Goal: Task Accomplishment & Management: Manage account settings

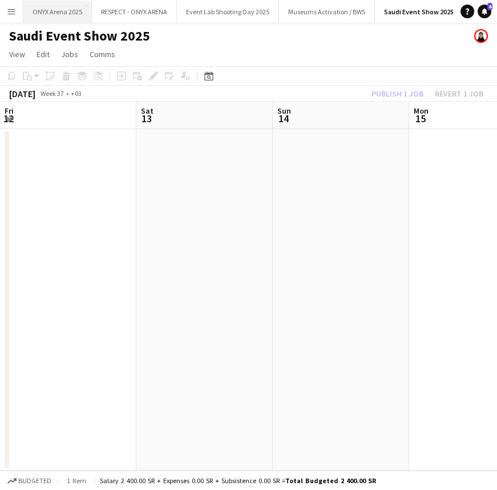
scroll to position [0, 396]
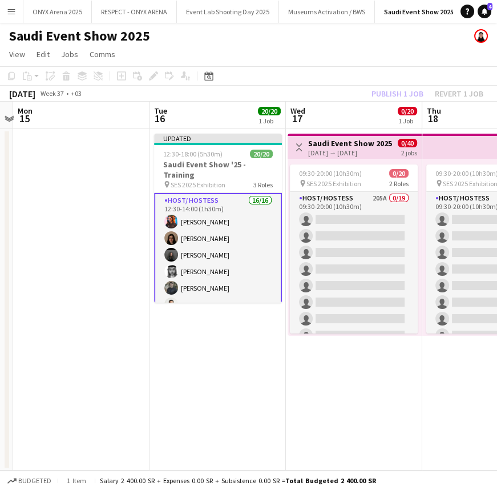
click at [17, 11] on button "Menu" at bounding box center [11, 11] width 23 height 23
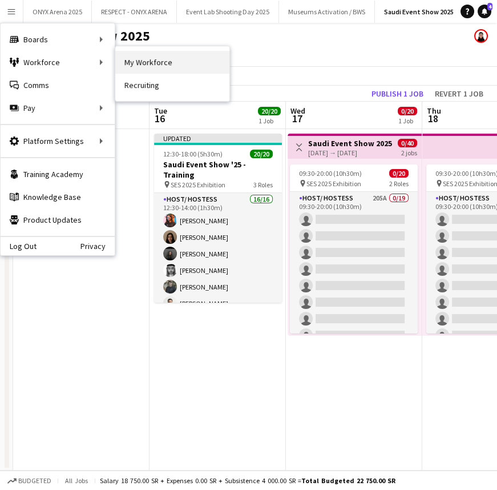
click at [136, 60] on link "My Workforce" at bounding box center [172, 62] width 114 height 23
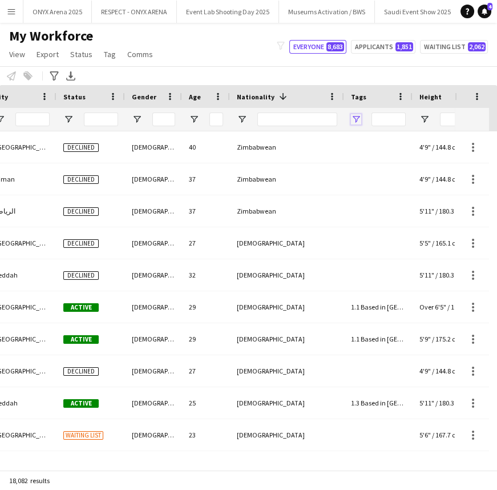
click at [357, 116] on span "Open Filter Menu" at bounding box center [356, 119] width 10 height 10
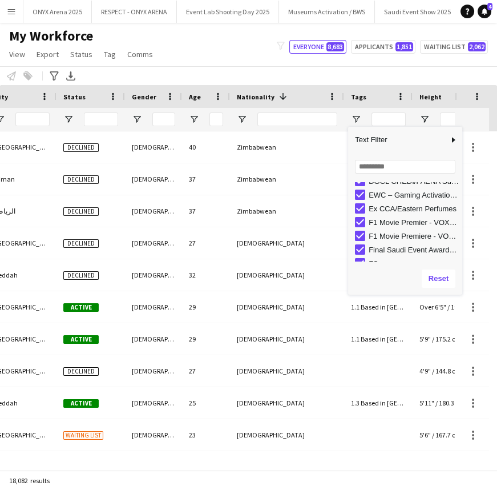
click at [382, 234] on div "F1 Movie Premiere - VOX Cinemas, VIA [GEOGRAPHIC_DATA]" at bounding box center [414, 236] width 90 height 9
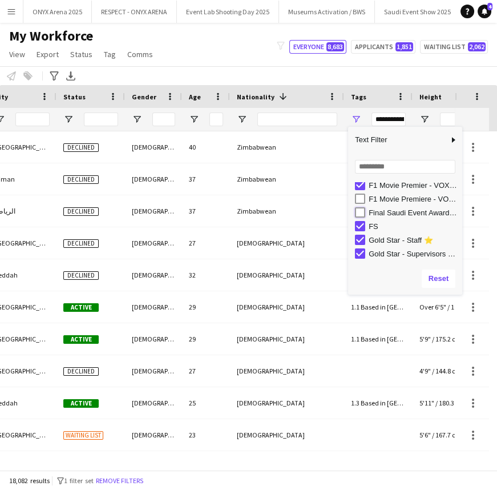
type input "**********"
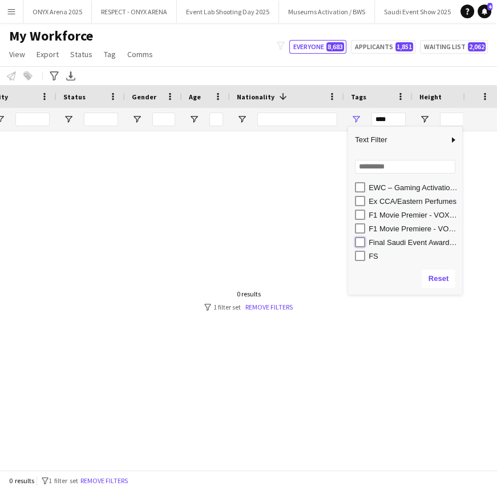
type input "**********"
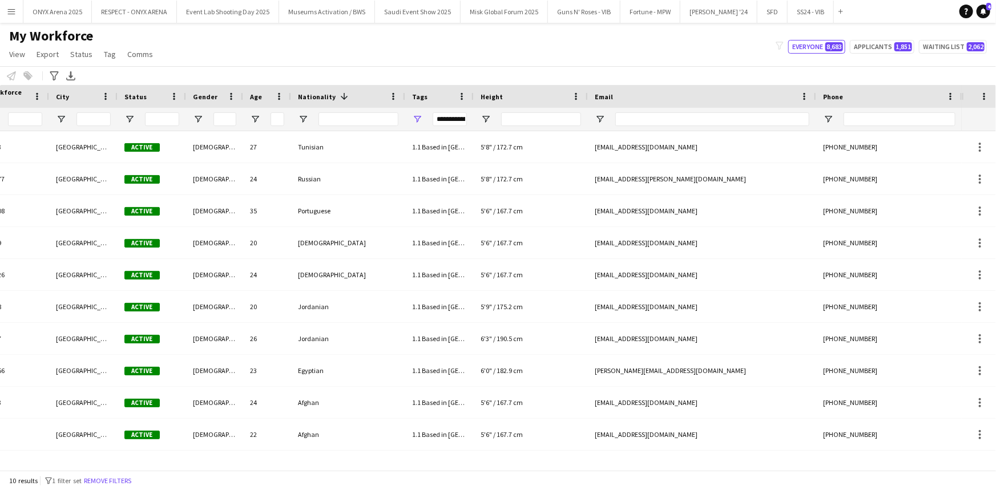
click at [379, 40] on div "My Workforce View Views Default view R4ven New view Update view Delete view Edi…" at bounding box center [498, 46] width 996 height 39
click at [105, 55] on span "Tag" at bounding box center [110, 54] width 12 height 10
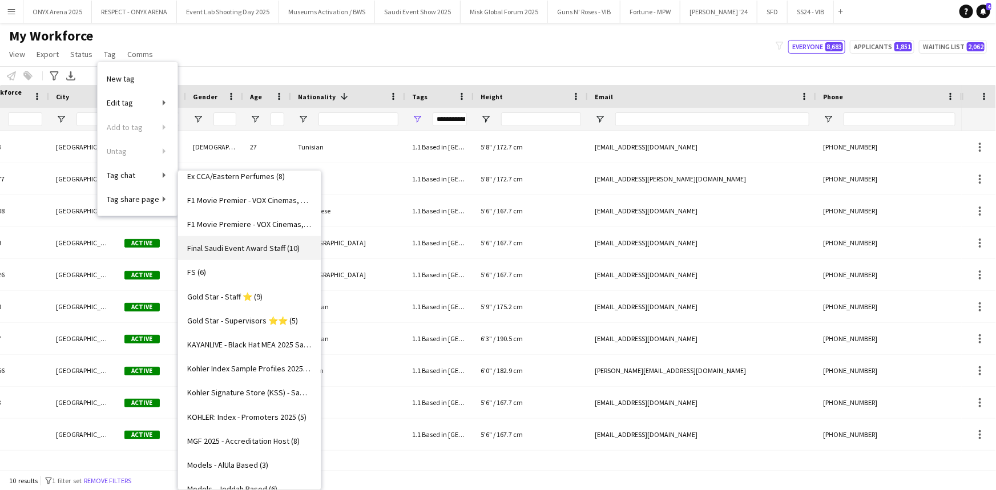
click at [247, 247] on span "Final Saudi Event Award Staff (10)" at bounding box center [243, 248] width 112 height 10
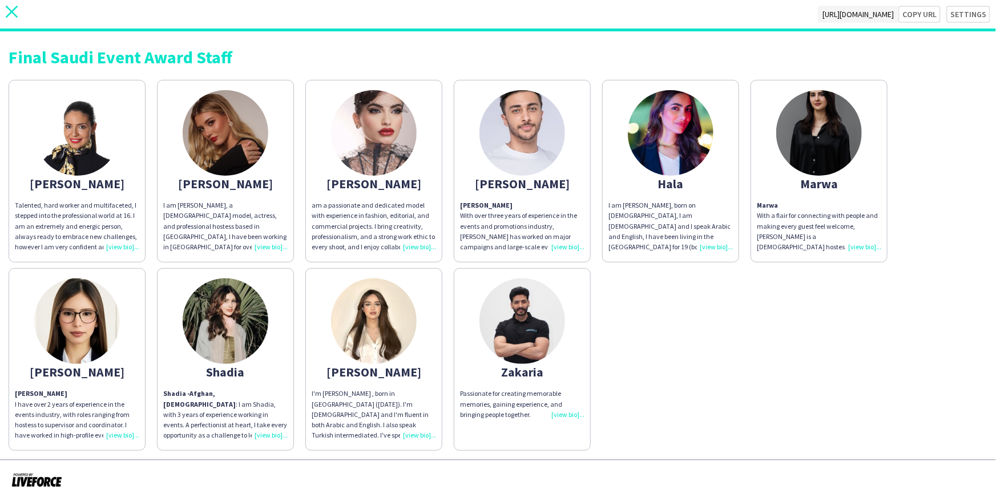
click at [15, 18] on app-icon "close" at bounding box center [12, 14] width 12 height 17
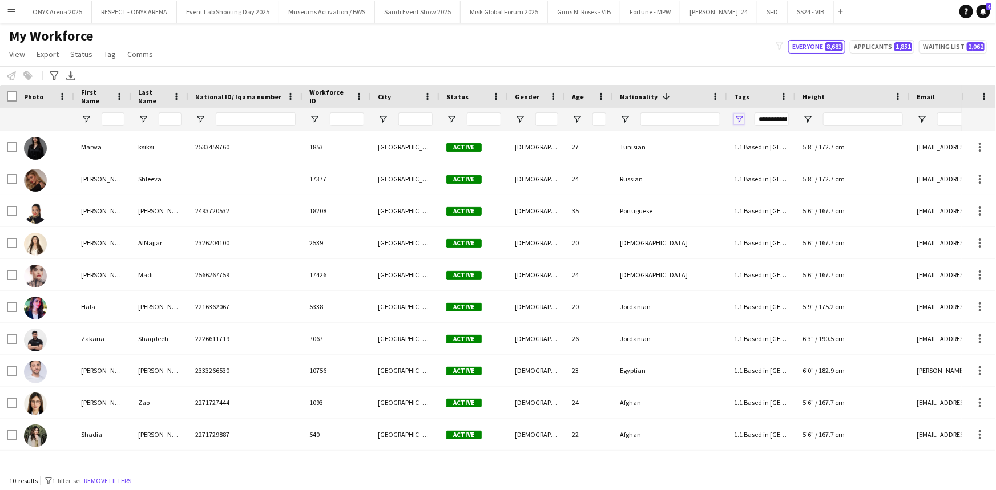
click at [497, 115] on span "Open Filter Menu" at bounding box center [739, 119] width 10 height 10
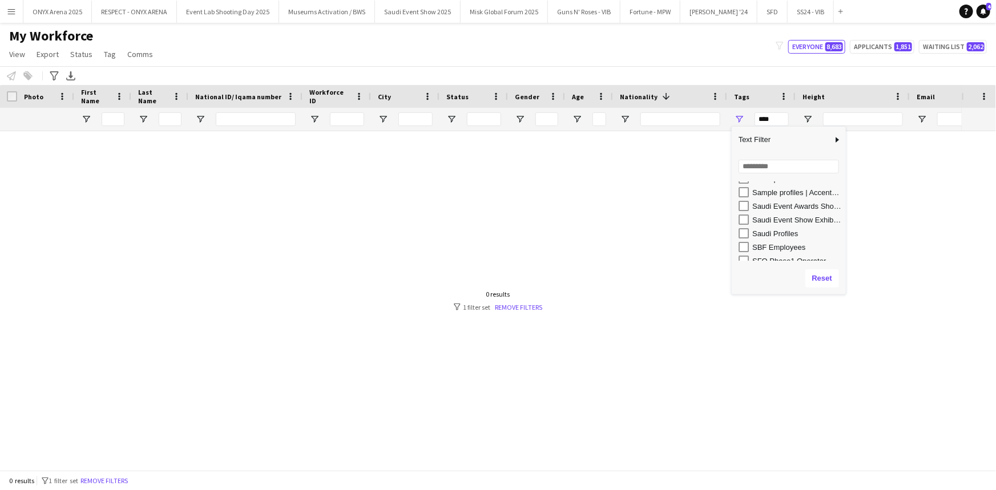
scroll to position [710, 0]
type input "**********"
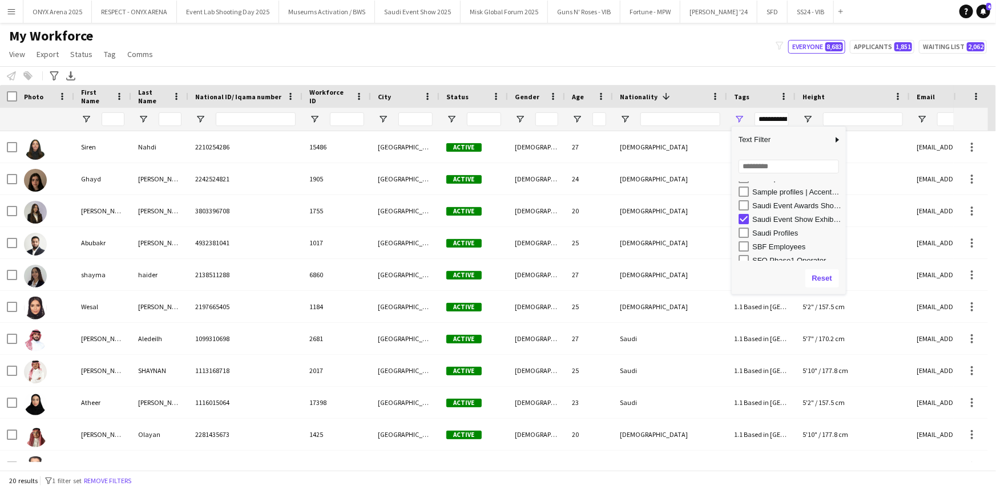
click at [497, 65] on div "My Workforce View Views Default view R4ven New view Update view Delete view Edi…" at bounding box center [498, 46] width 996 height 39
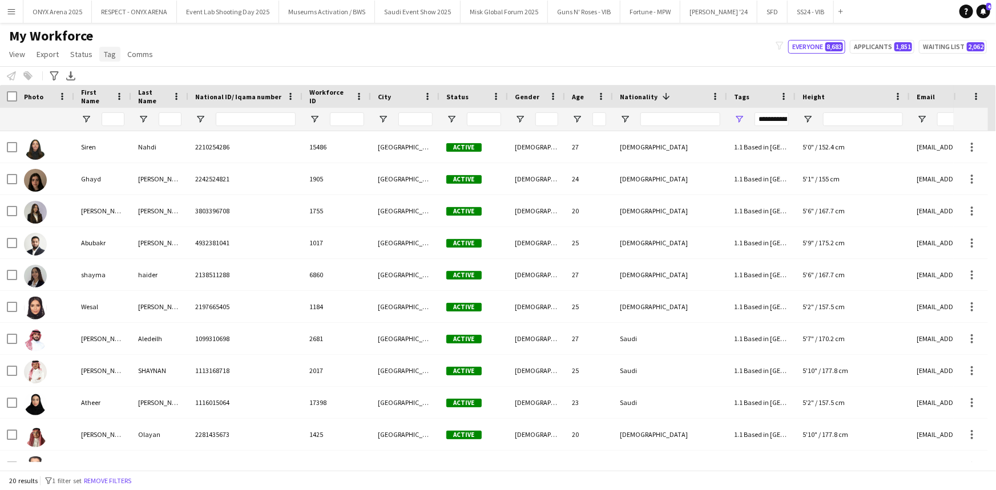
click at [106, 58] on span "Tag" at bounding box center [110, 54] width 12 height 10
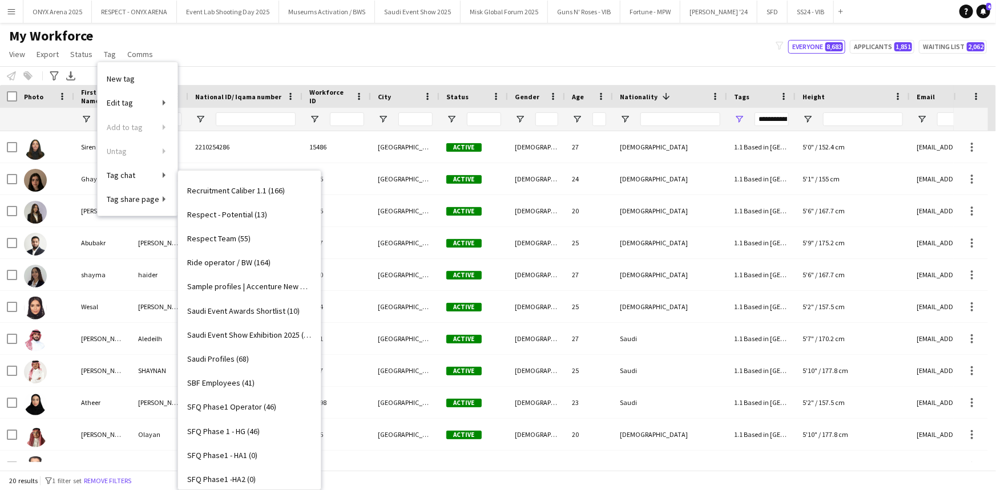
scroll to position [1106, 0]
click at [279, 329] on span "Saudi Event Show Exhibition 2025 (20)" at bounding box center [249, 334] width 124 height 10
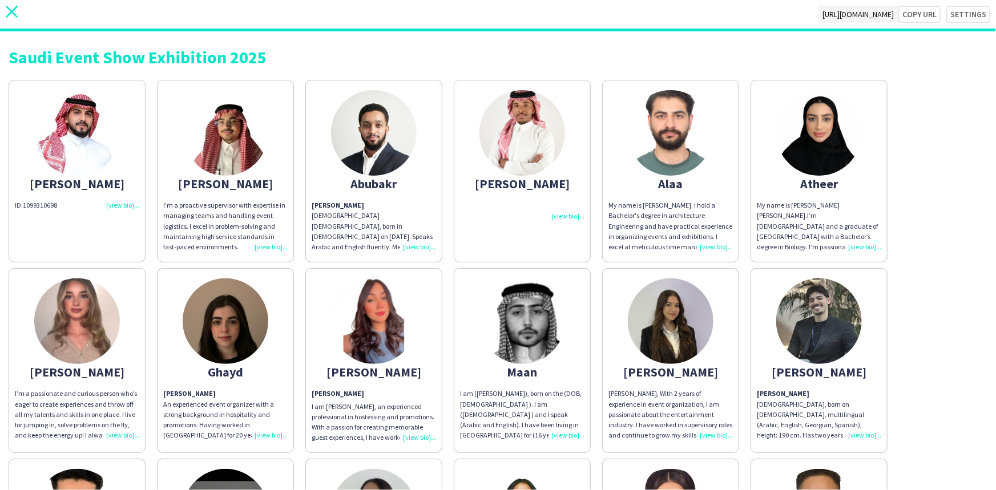
click at [11, 9] on icon "close" at bounding box center [12, 12] width 12 height 12
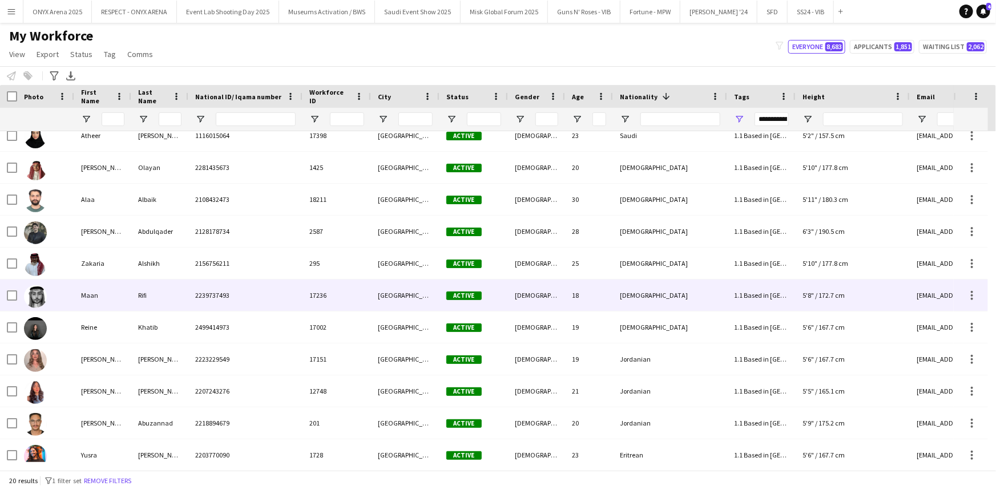
scroll to position [268, 0]
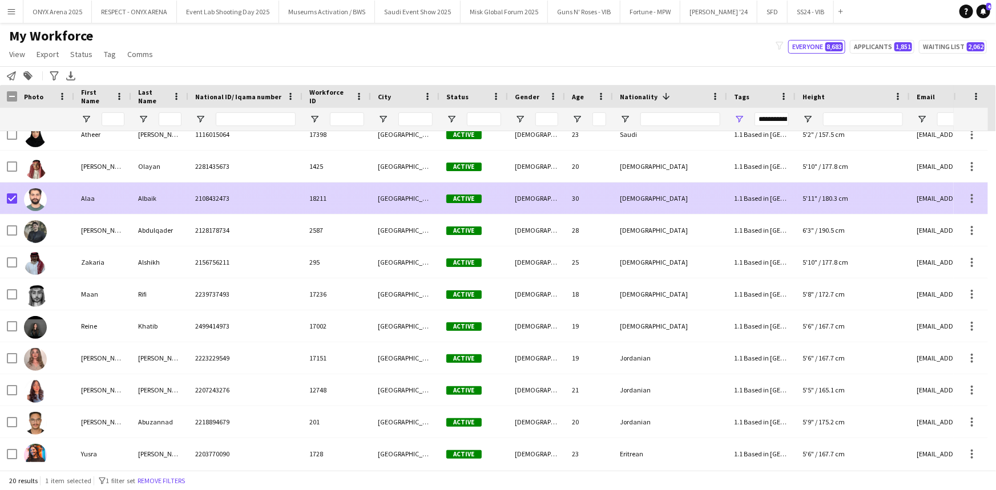
click at [51, 194] on div at bounding box center [45, 198] width 57 height 31
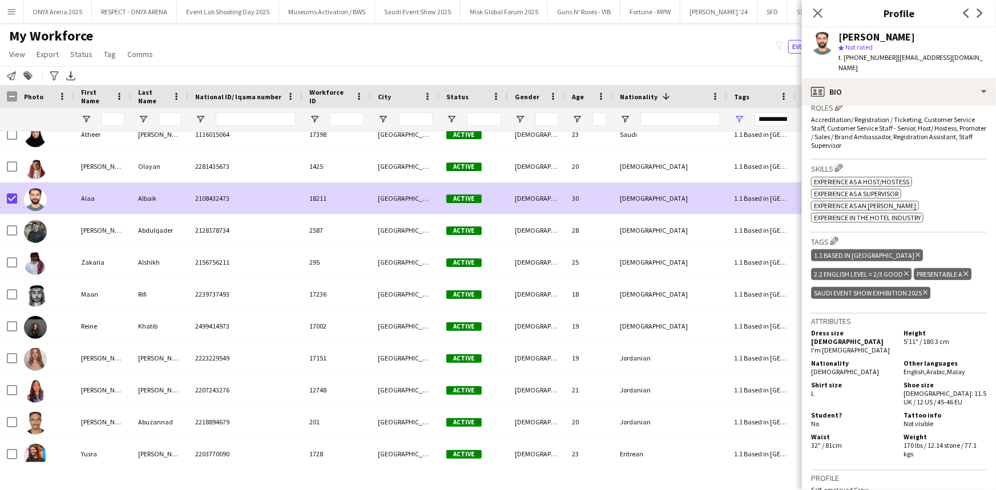
scroll to position [365, 0]
click at [497, 289] on icon "Delete tag" at bounding box center [925, 292] width 5 height 7
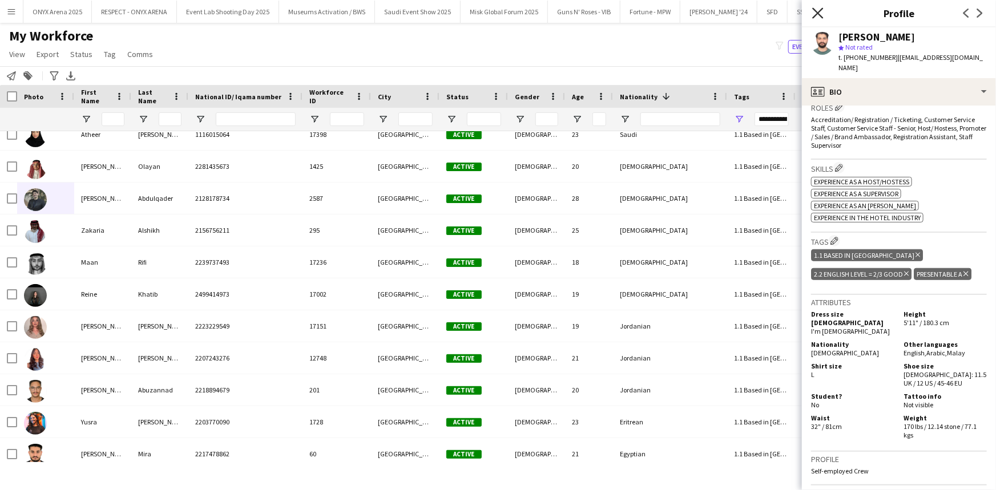
click at [497, 8] on icon "Close pop-in" at bounding box center [817, 12] width 11 height 11
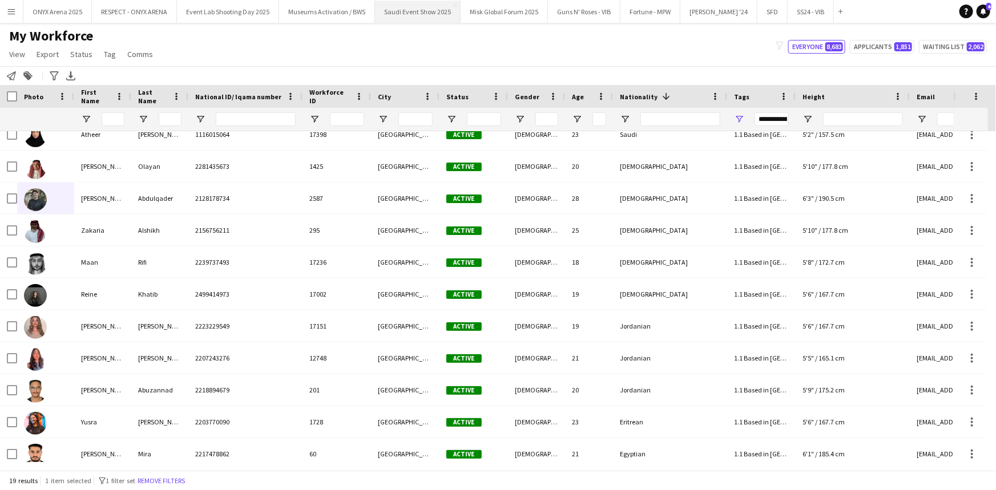
click at [405, 18] on button "Saudi Event Show 2025 Close" at bounding box center [418, 12] width 86 height 22
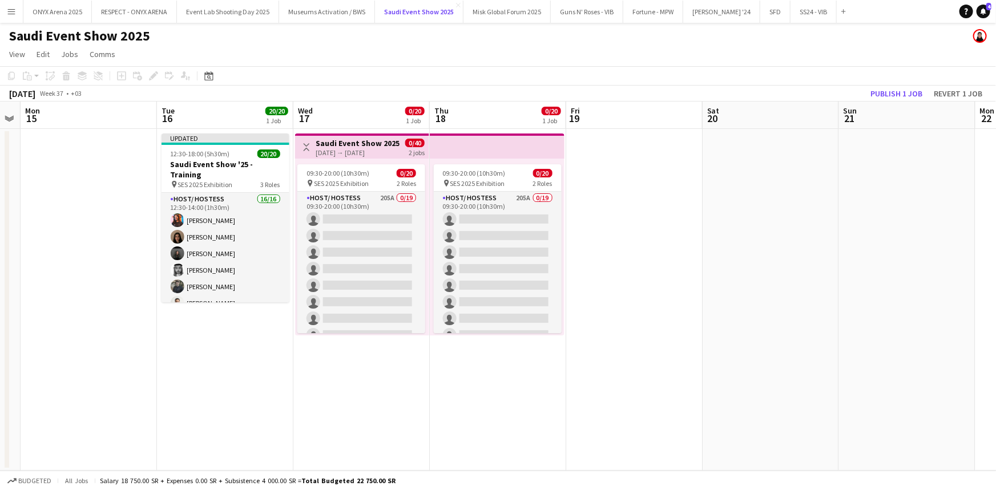
scroll to position [0, 400]
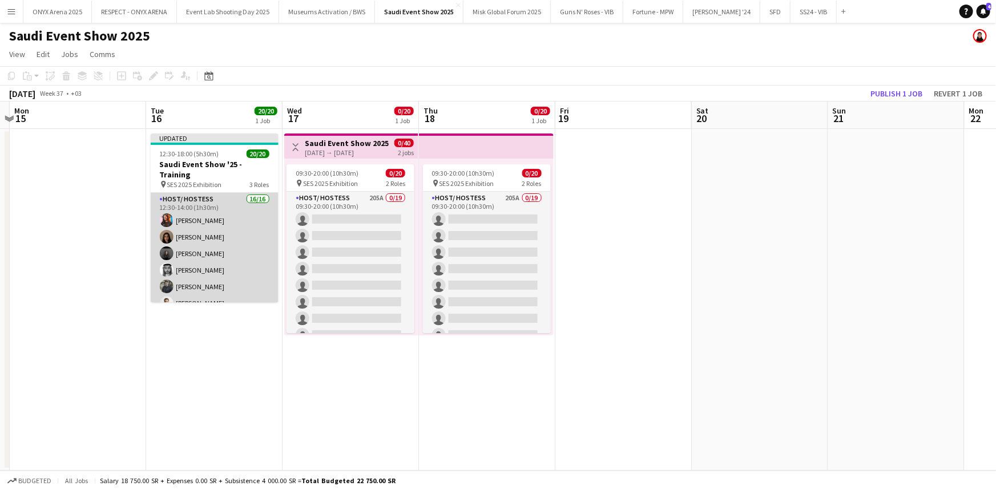
click at [229, 240] on app-card-role "Host/ Hostess 16/16 12:30-14:00 (1h30m) Yusra Idriss Ghayd Ahmad Reine Khatib M…" at bounding box center [215, 336] width 128 height 287
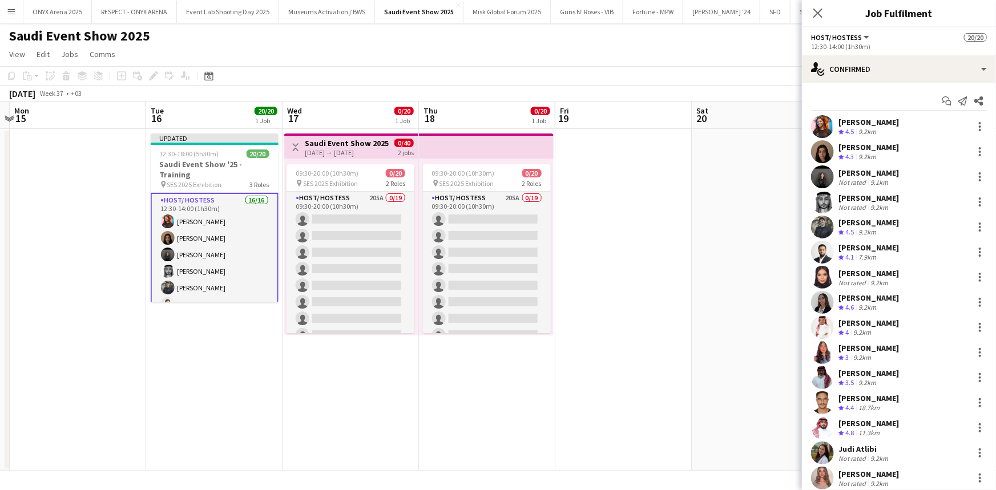
scroll to position [57, 0]
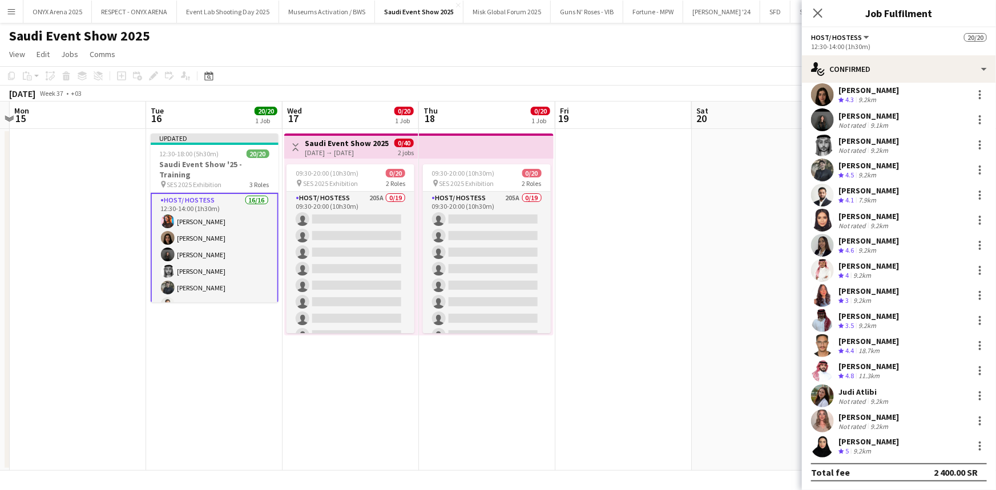
click at [497, 395] on app-user-avatar at bounding box center [822, 396] width 23 height 23
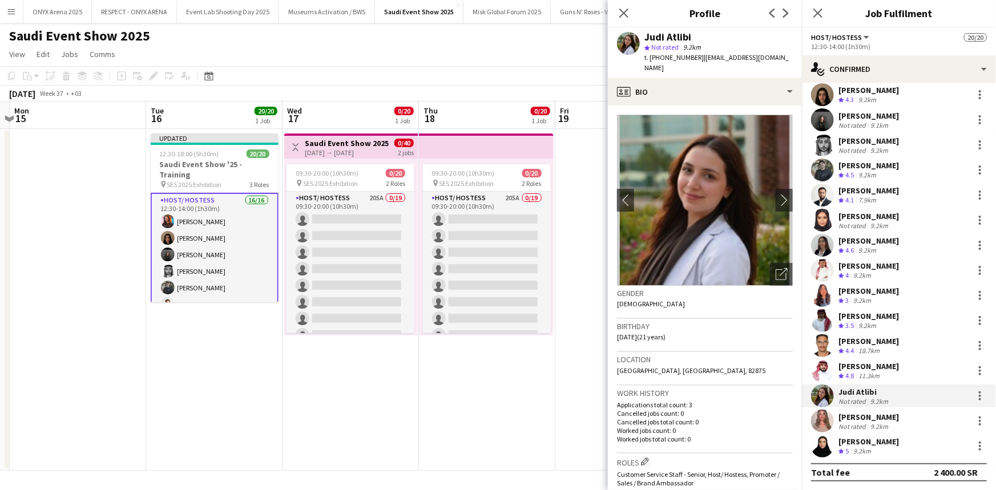
drag, startPoint x: 698, startPoint y: 58, endPoint x: 773, endPoint y: 58, distance: 75.3
click at [497, 58] on div "Judi Atlibi star Not rated 9.2km t. +966551159563 | judytlibe110@gmail.com" at bounding box center [705, 52] width 194 height 51
copy span "judytlibe110@gmail.com"
click at [497, 13] on icon at bounding box center [817, 12] width 11 height 11
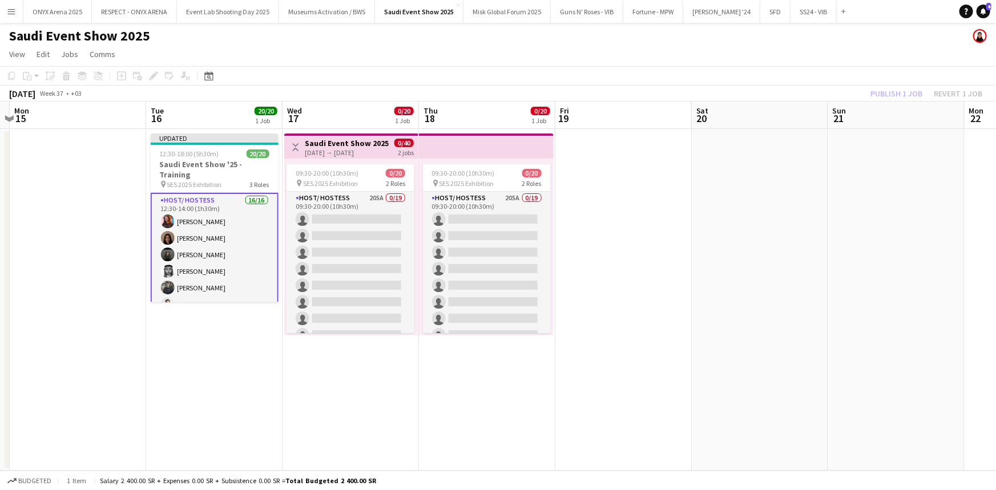
scroll to position [290, 0]
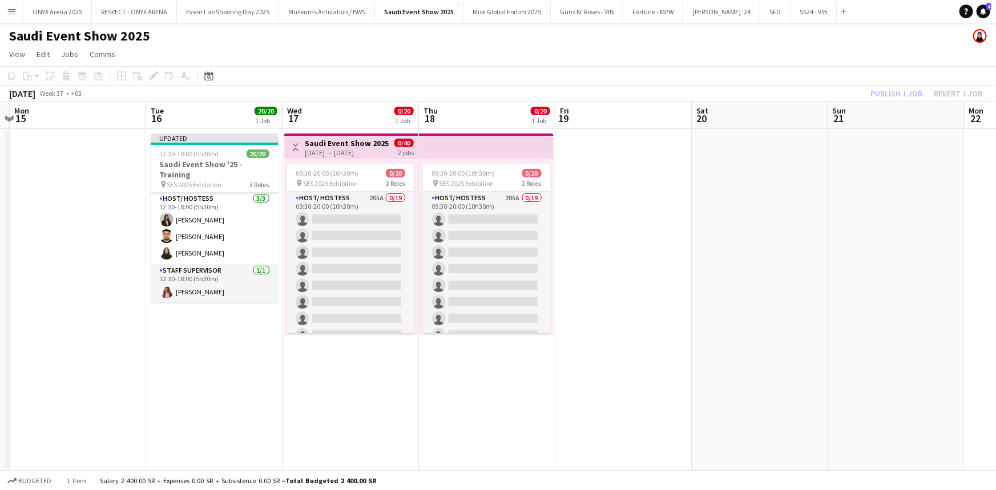
click at [8, 2] on button "Menu" at bounding box center [11, 11] width 23 height 23
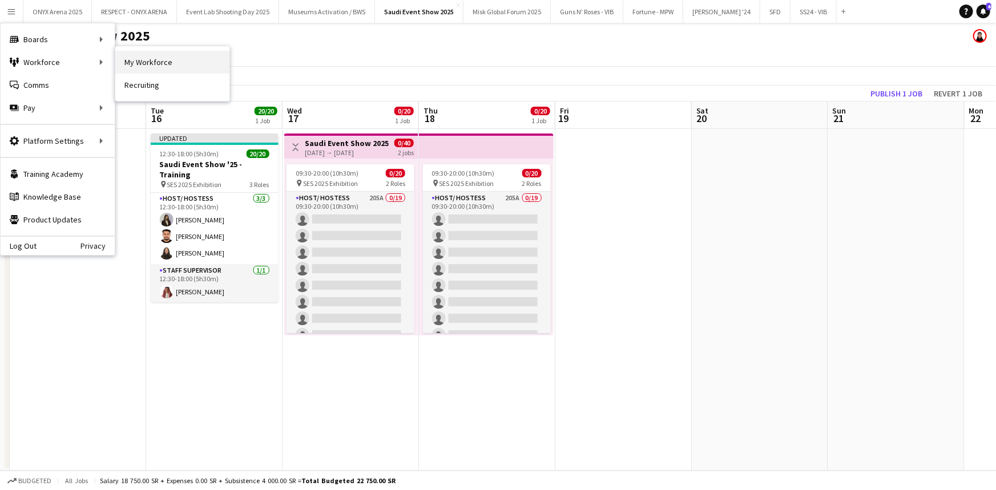
click at [140, 63] on link "My Workforce" at bounding box center [172, 62] width 114 height 23
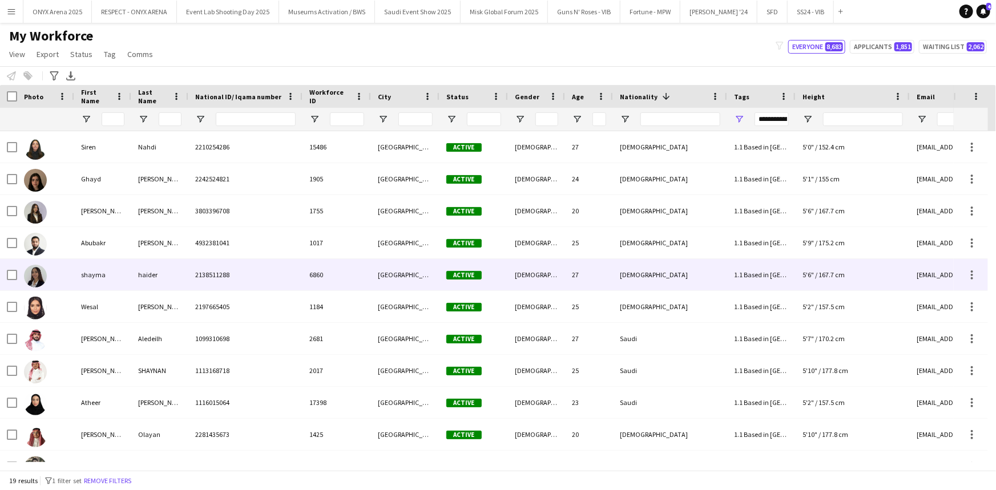
scroll to position [276, 0]
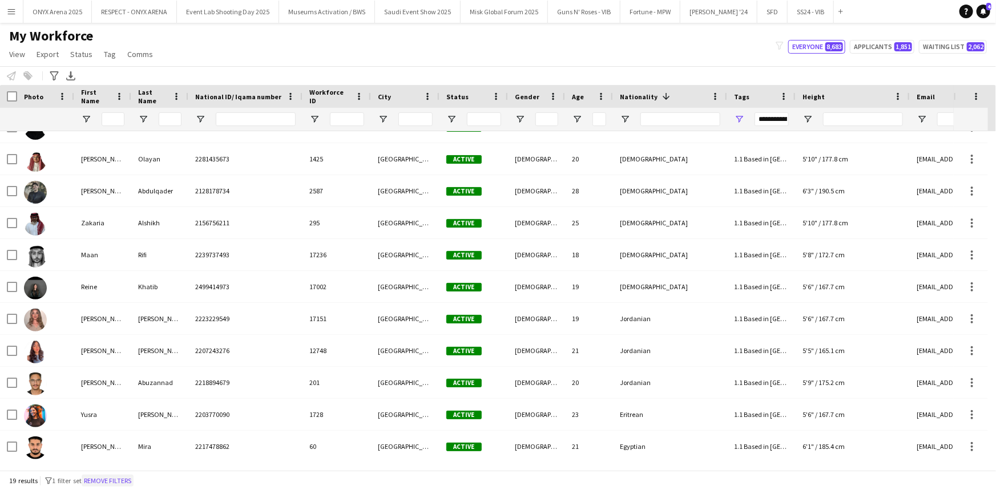
click at [127, 476] on button "Remove filters" at bounding box center [108, 481] width 52 height 13
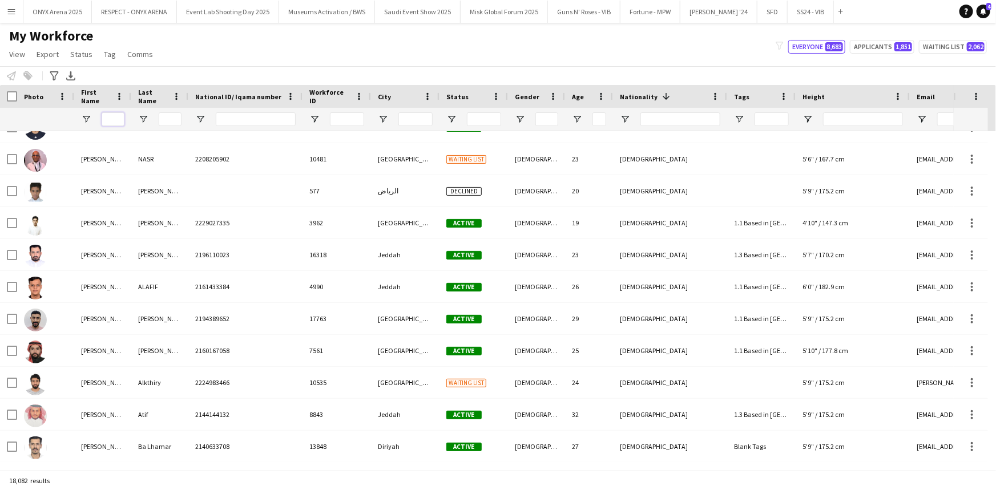
click at [118, 120] on input "First Name Filter Input" at bounding box center [113, 119] width 23 height 14
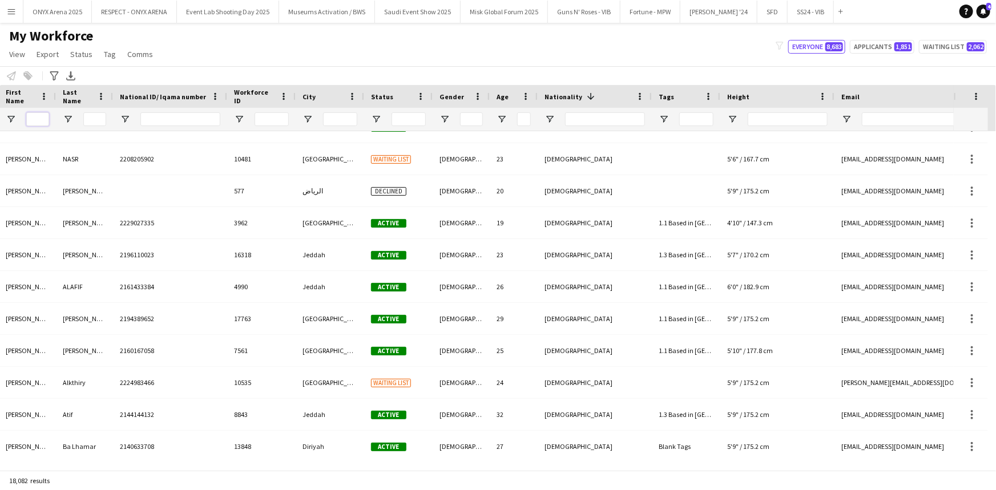
scroll to position [0, 92]
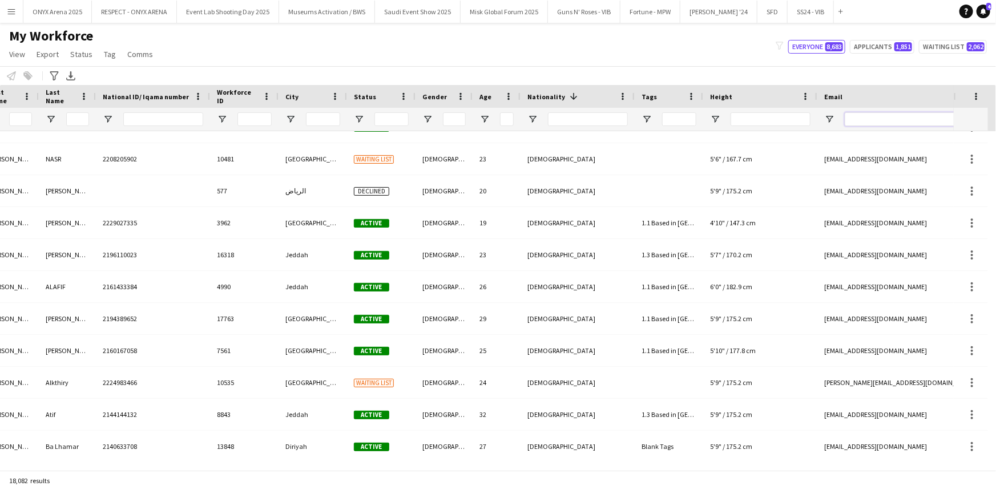
click at [497, 117] on input "Email Filter Input" at bounding box center [942, 119] width 194 height 14
paste input "**********"
type input "**********"
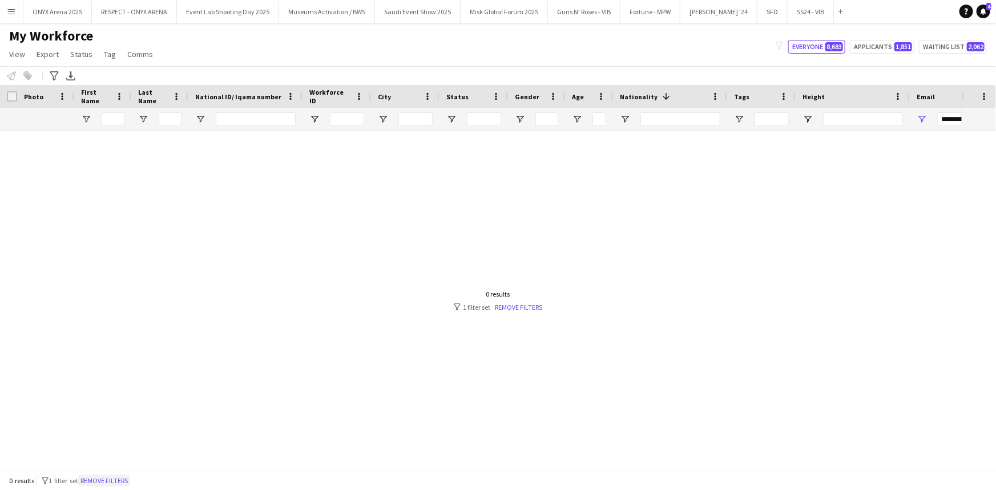
click at [116, 477] on button "Remove filters" at bounding box center [104, 481] width 52 height 13
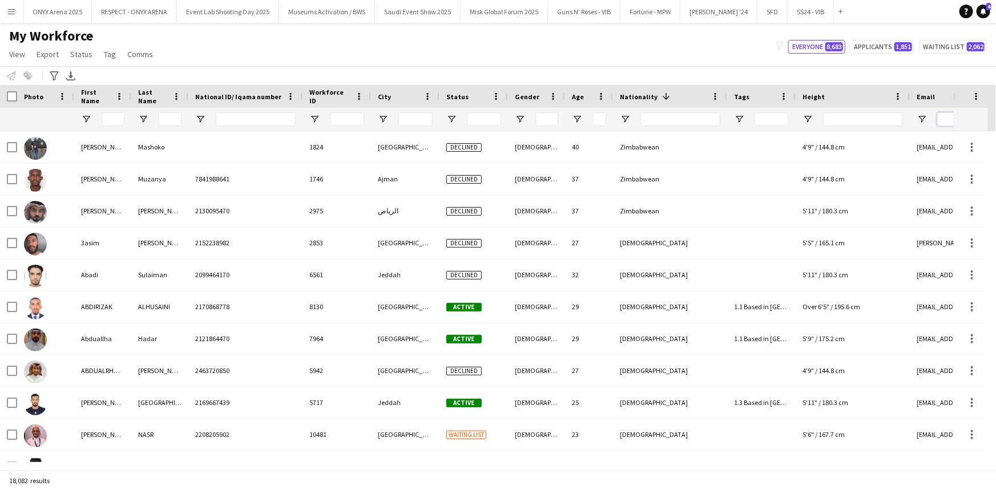
paste input "**********"
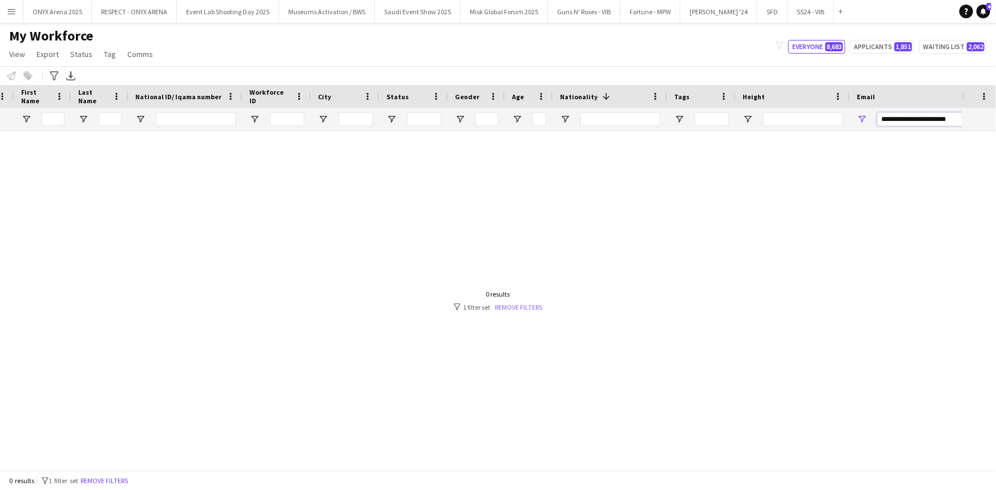
type input "**********"
click at [529, 304] on link "Remove filters" at bounding box center [518, 307] width 47 height 9
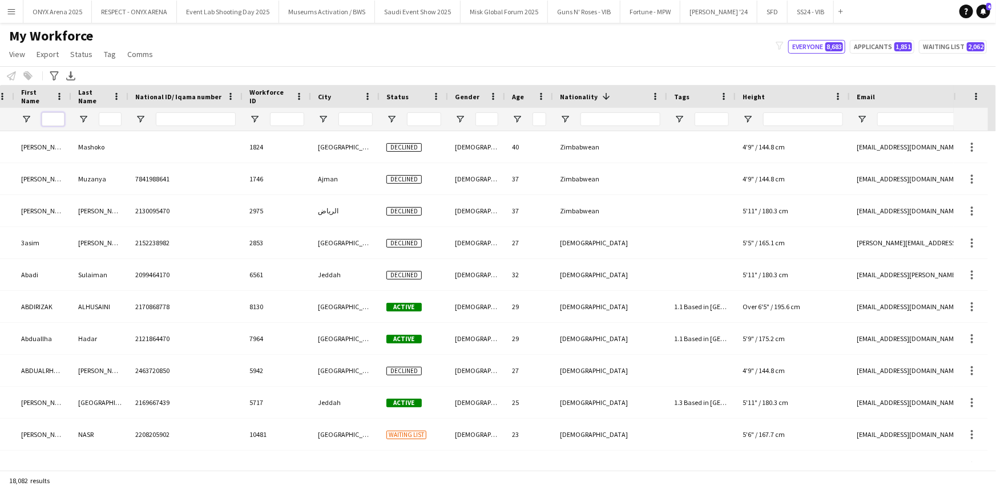
click at [49, 115] on input "First Name Filter Input" at bounding box center [53, 119] width 23 height 14
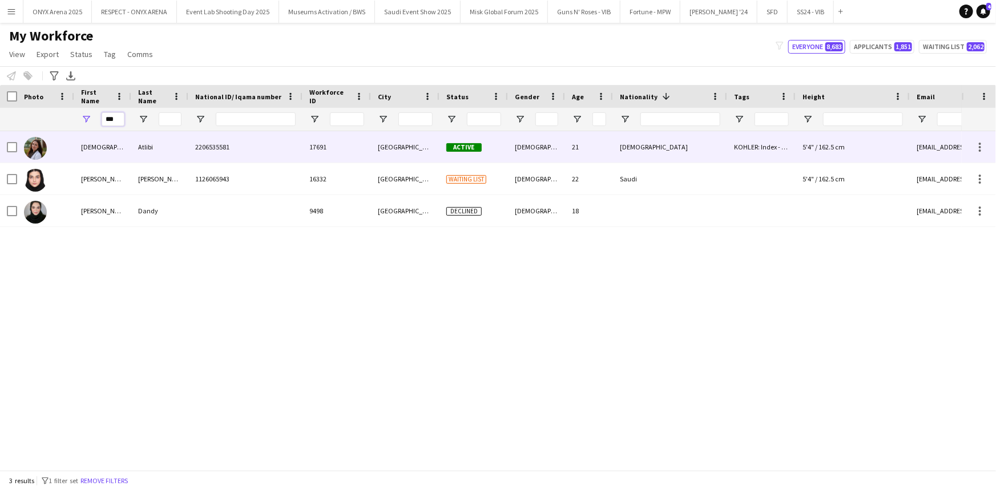
scroll to position [0, 0]
type input "***"
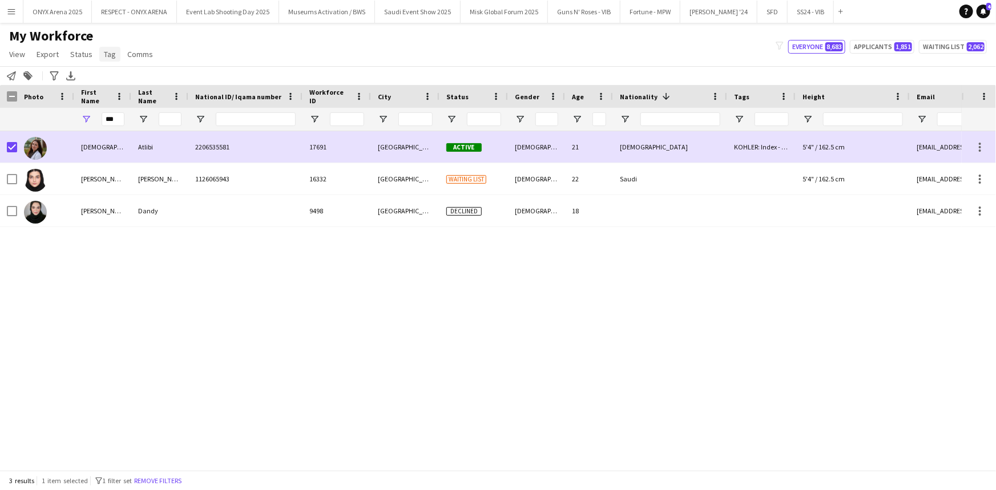
click at [106, 51] on span "Tag" at bounding box center [110, 54] width 12 height 10
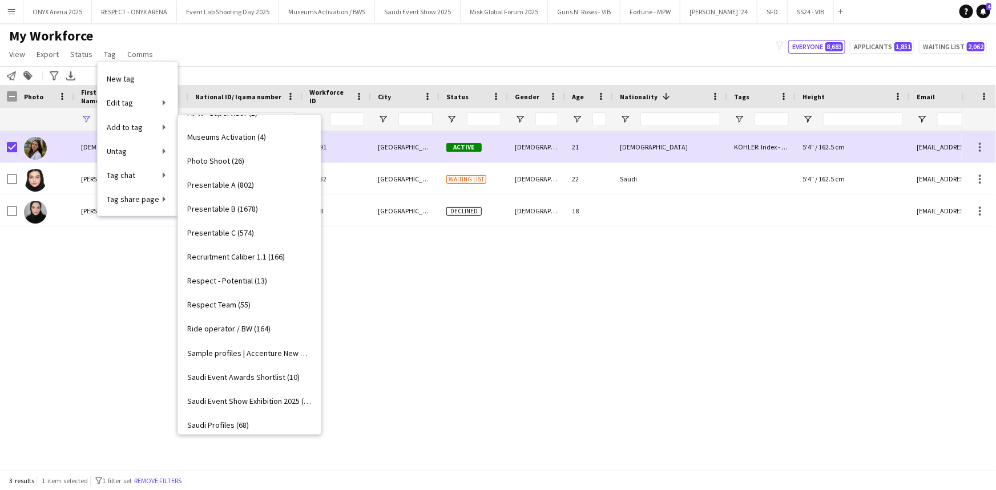
scroll to position [986, 0]
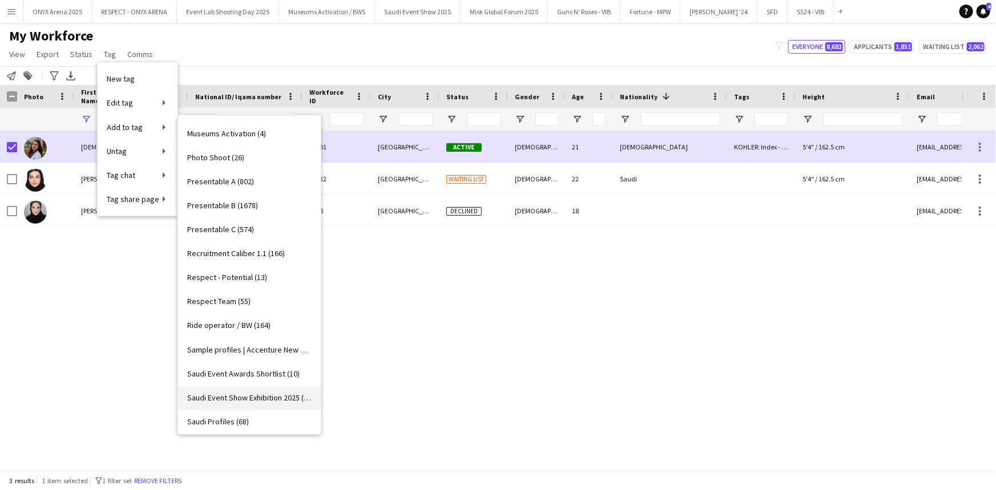
click at [259, 393] on span "Saudi Event Show Exhibition 2025 (19)" at bounding box center [249, 398] width 124 height 10
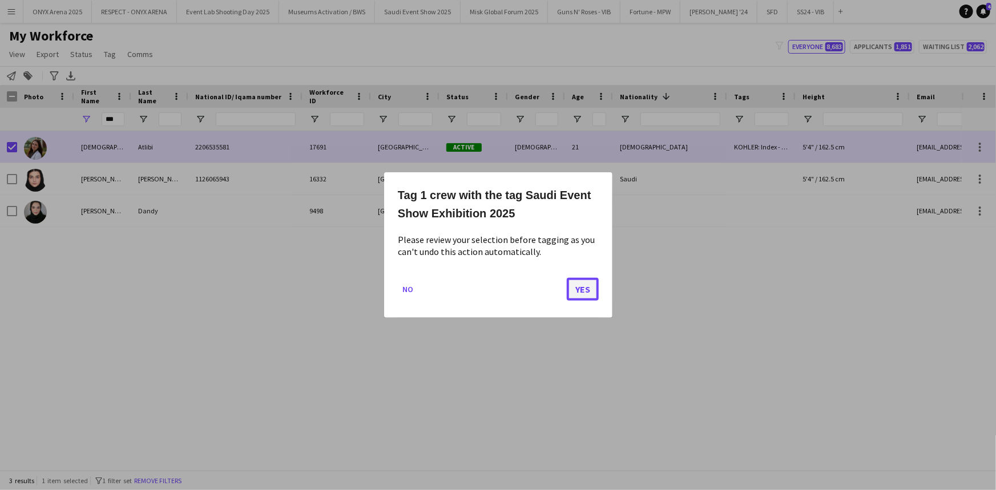
click at [582, 292] on button "Yes" at bounding box center [583, 289] width 32 height 23
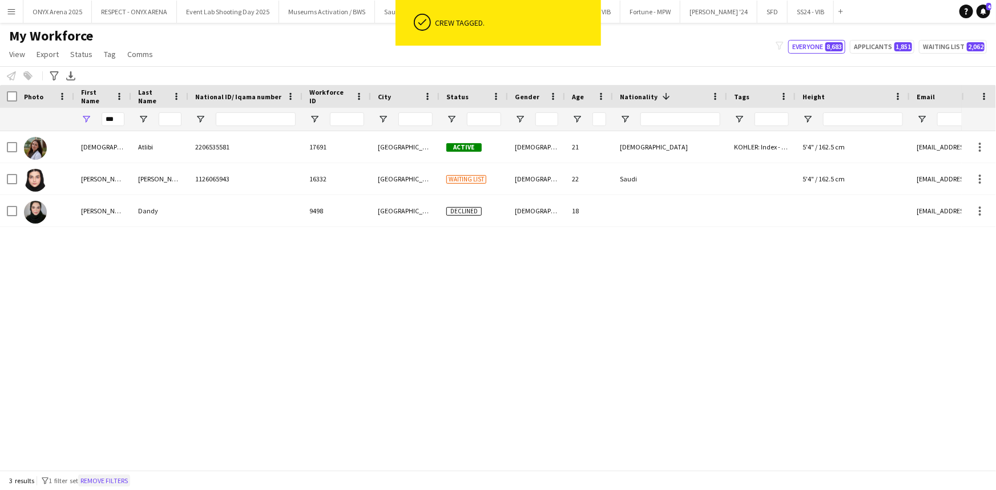
click at [116, 477] on button "Remove filters" at bounding box center [104, 481] width 52 height 13
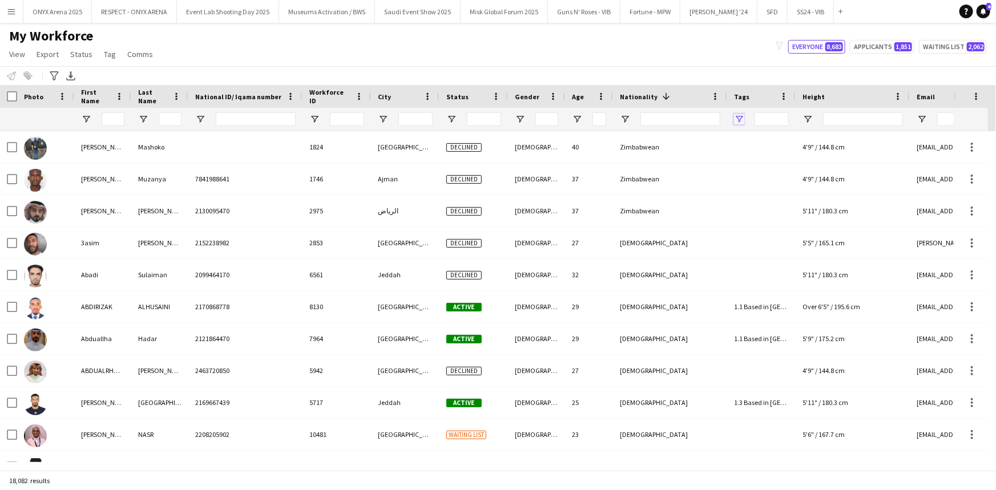
click at [740, 120] on span "Open Filter Menu" at bounding box center [739, 119] width 10 height 10
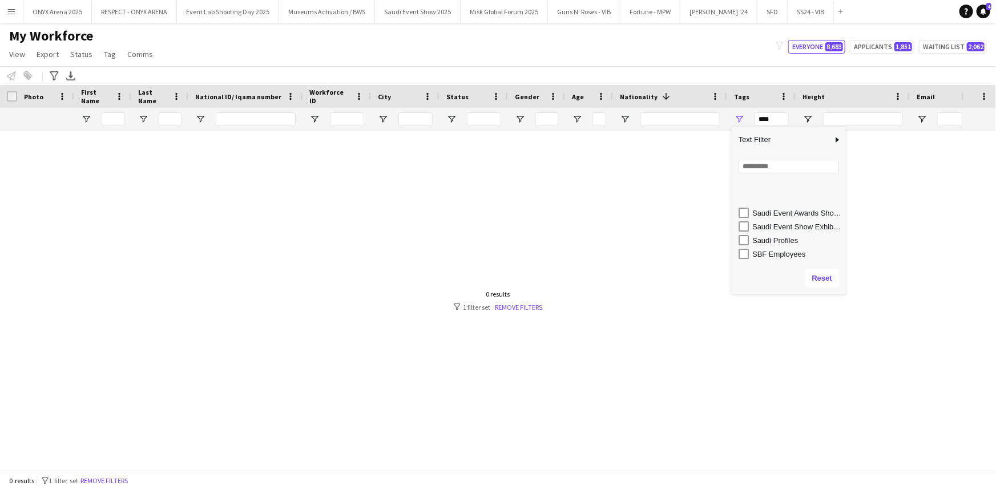
scroll to position [726, 0]
type input "**********"
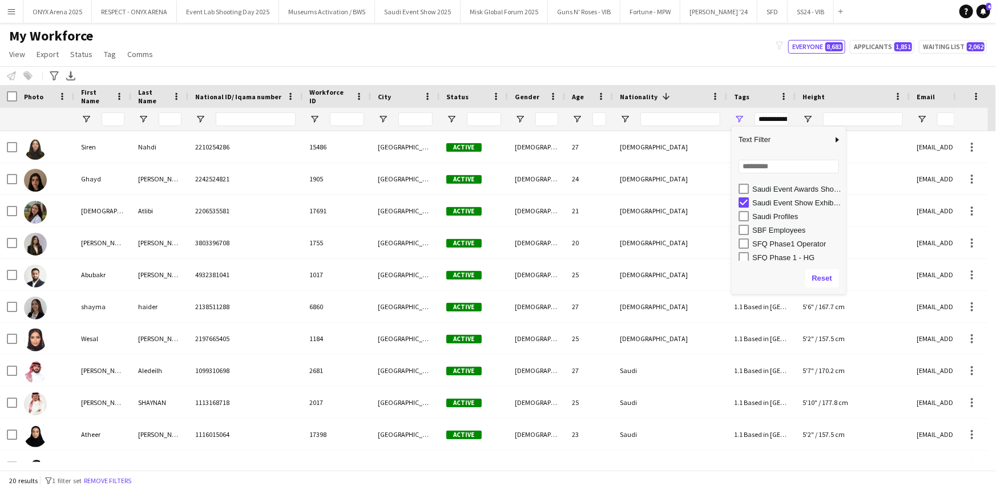
click at [584, 45] on div "My Workforce View Views Default view R4ven New view Update view Delete view Edi…" at bounding box center [498, 46] width 996 height 39
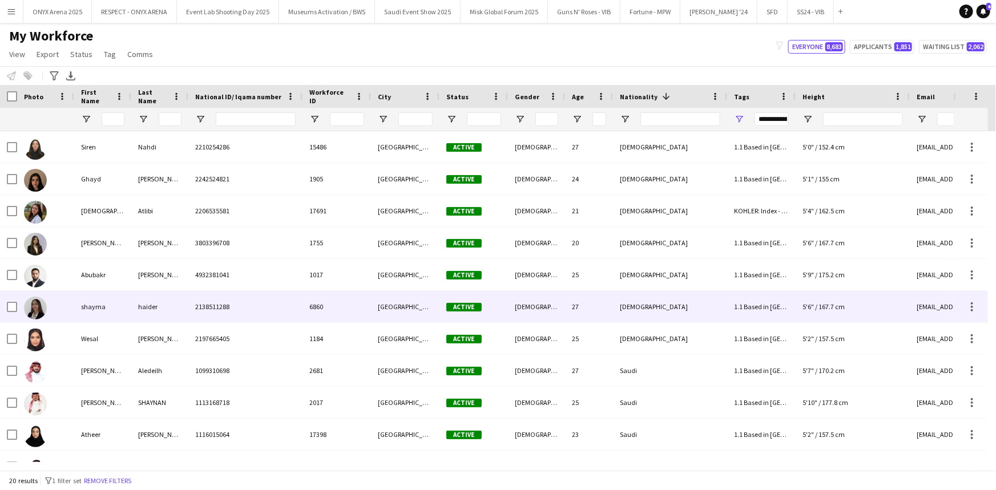
scroll to position [0, 0]
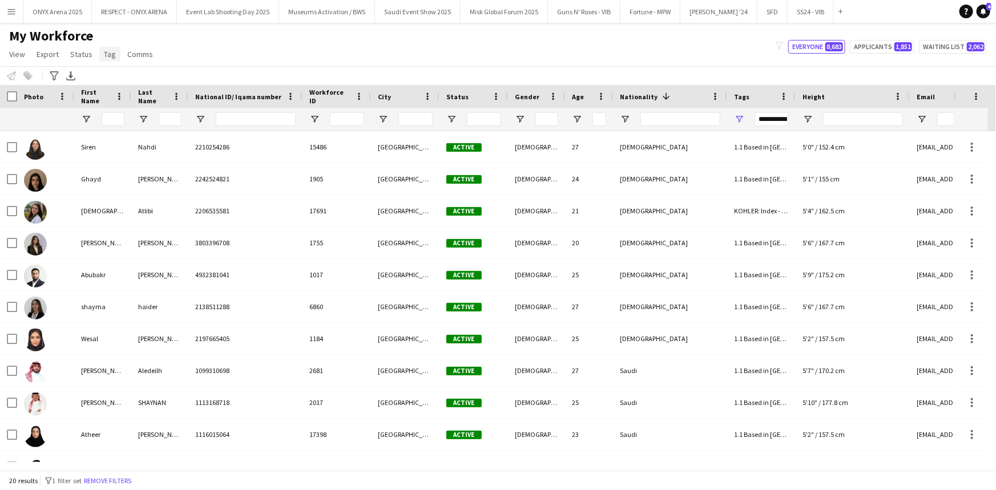
click at [111, 56] on span "Tag" at bounding box center [110, 54] width 12 height 10
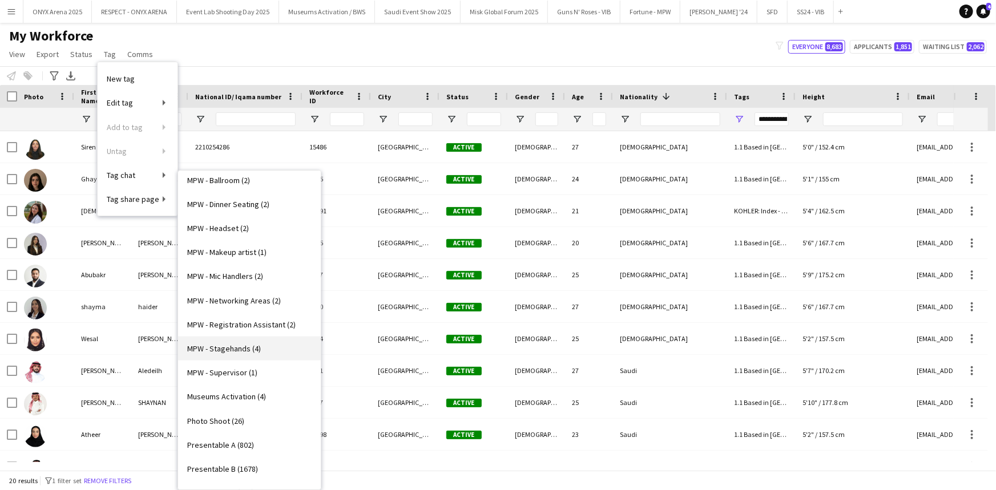
scroll to position [1038, 0]
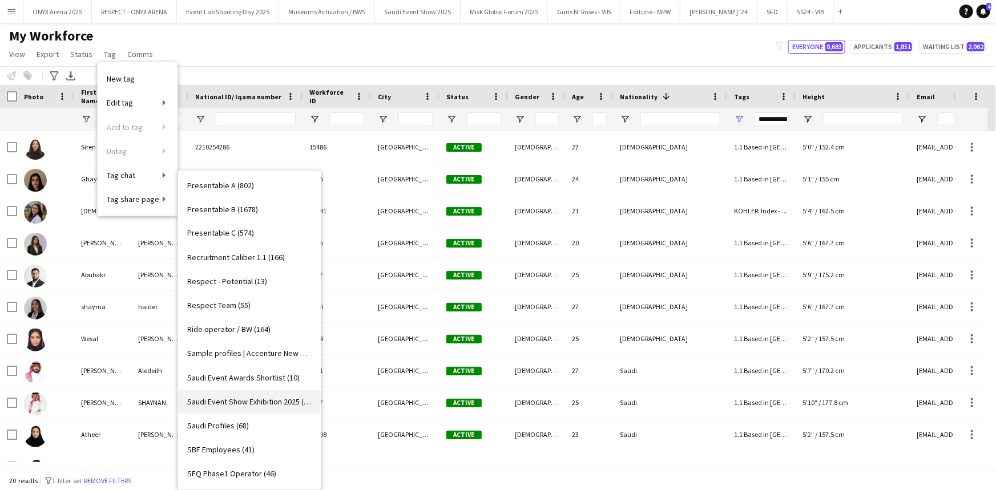
click at [268, 405] on span "Saudi Event Show Exhibition 2025 (20)" at bounding box center [249, 402] width 124 height 10
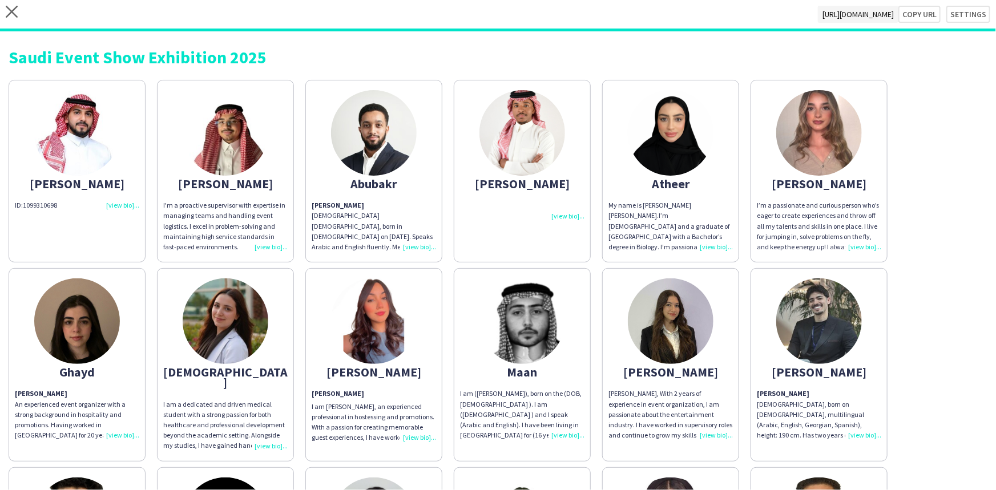
click at [562, 212] on div at bounding box center [522, 210] width 124 height 21
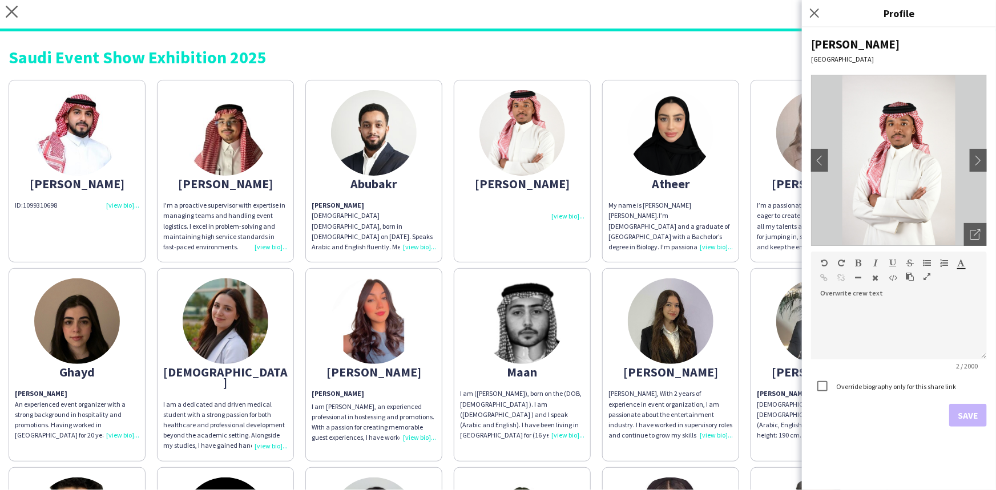
click at [562, 212] on div at bounding box center [522, 210] width 124 height 21
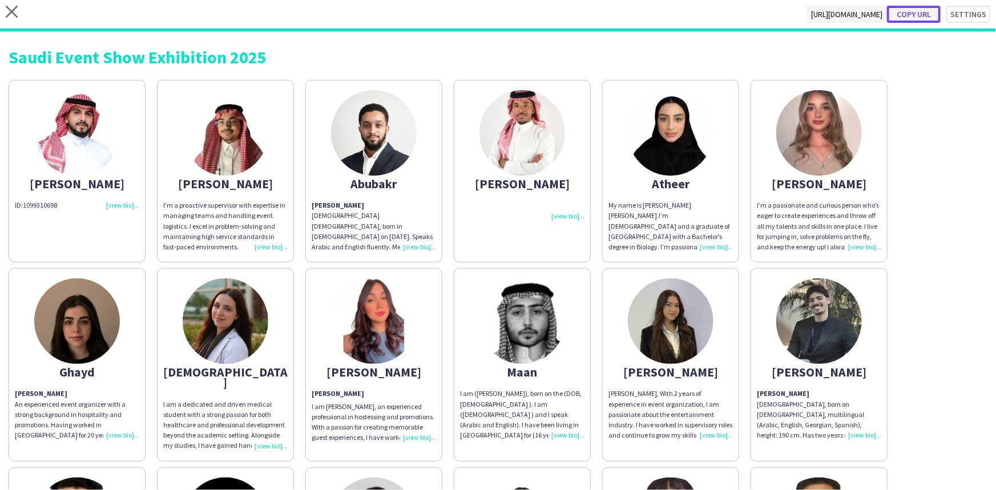
click at [909, 11] on button "Copy url" at bounding box center [914, 14] width 54 height 17
click at [13, 17] on icon "close" at bounding box center [12, 12] width 12 height 12
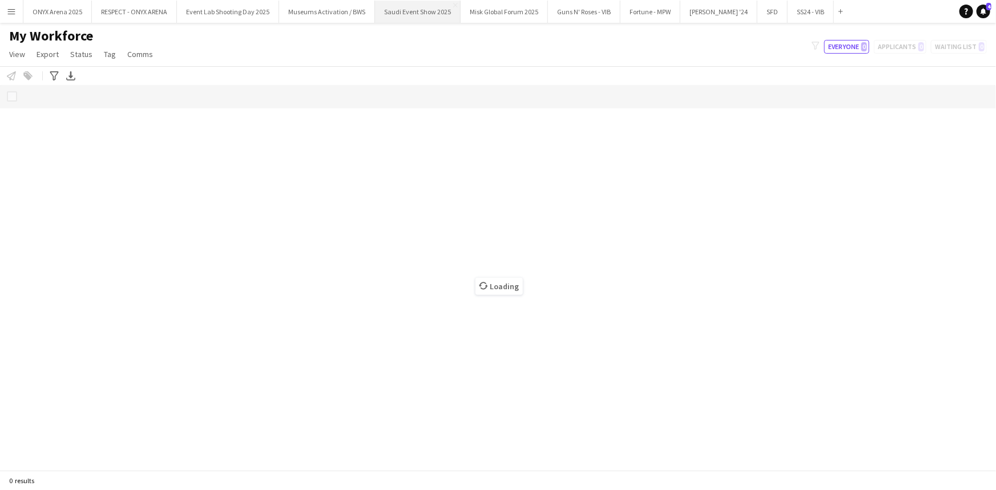
click at [410, 17] on button "Saudi Event Show 2025 Close" at bounding box center [418, 12] width 86 height 22
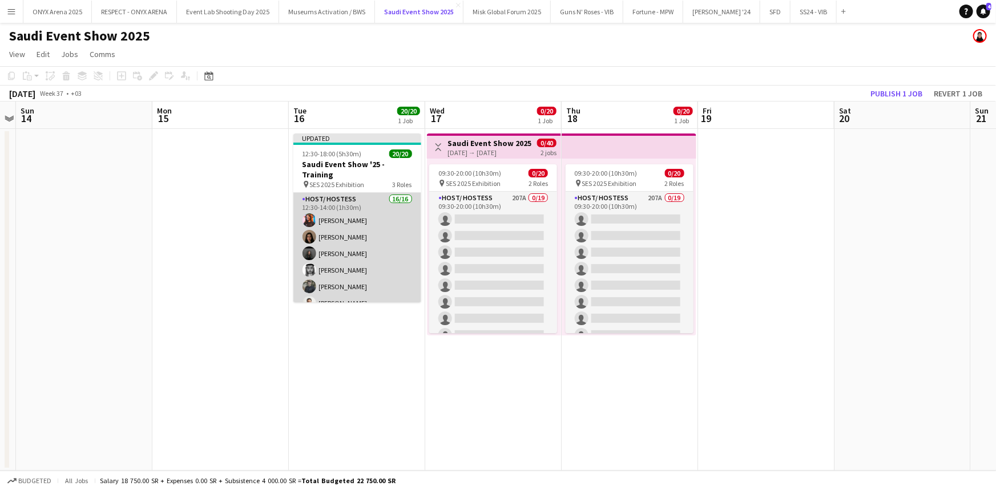
scroll to position [288, 0]
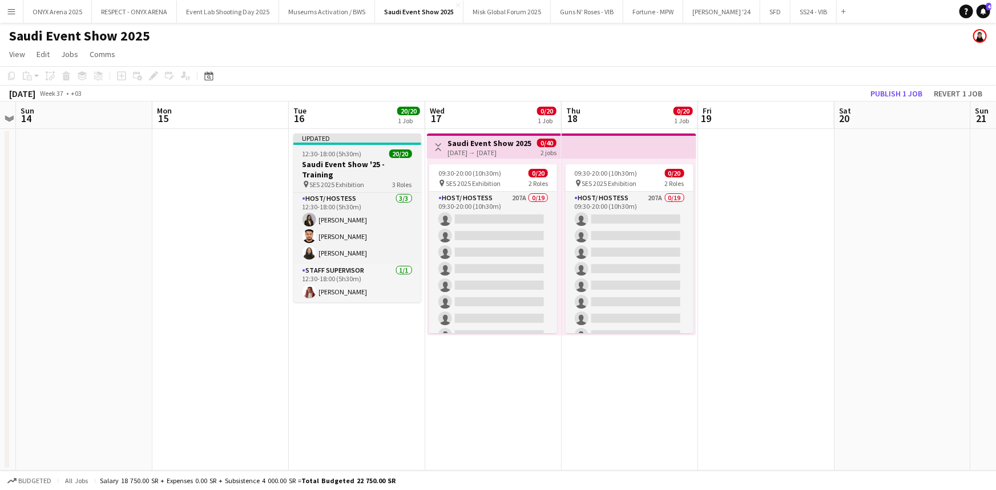
click at [349, 152] on span "12:30-18:00 (5h30m)" at bounding box center [332, 154] width 59 height 9
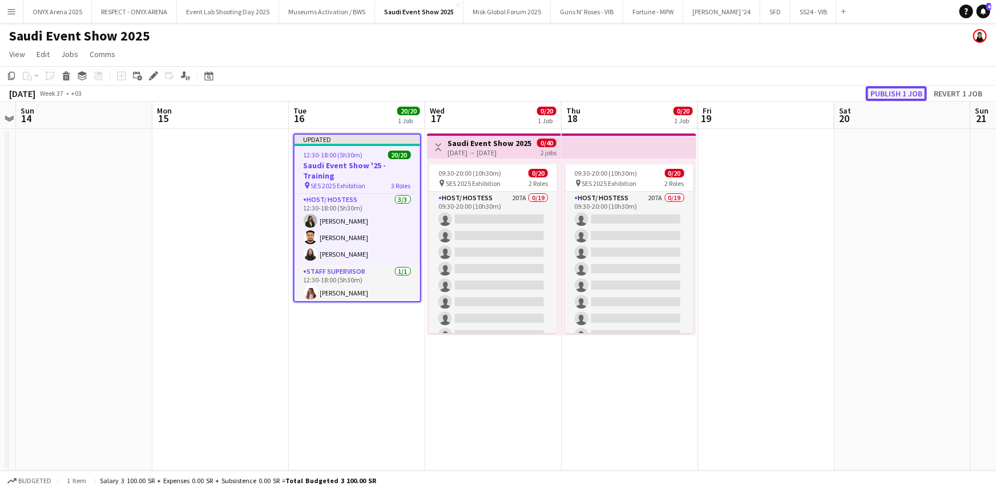
click at [888, 97] on button "Publish 1 job" at bounding box center [896, 93] width 61 height 15
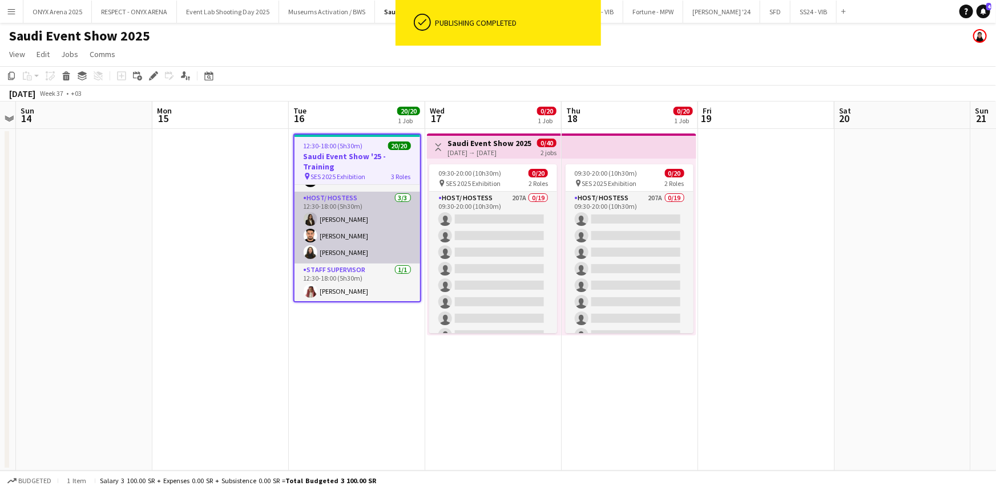
scroll to position [0, 0]
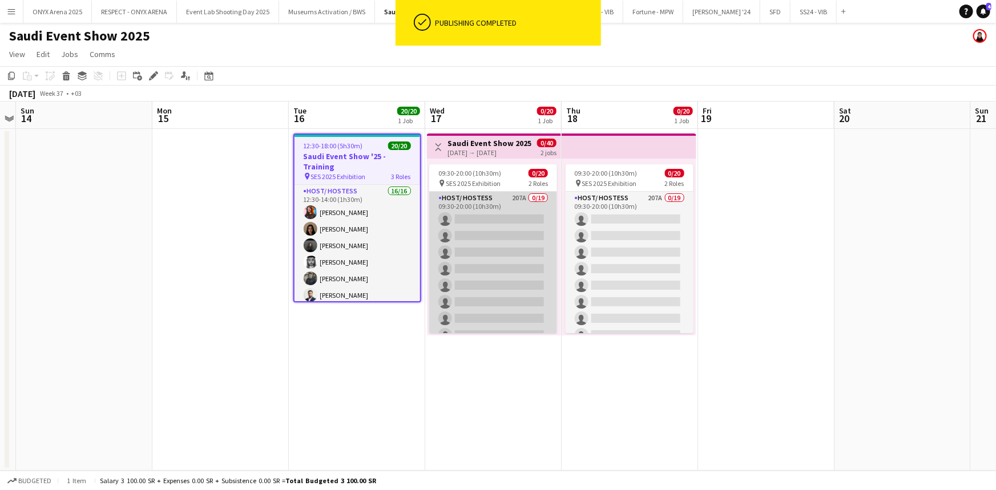
click at [480, 225] on app-card-role "Host/ Hostess 207A 0/19 09:30-20:00 (10h30m) single-neutral-actions single-neut…" at bounding box center [493, 360] width 128 height 337
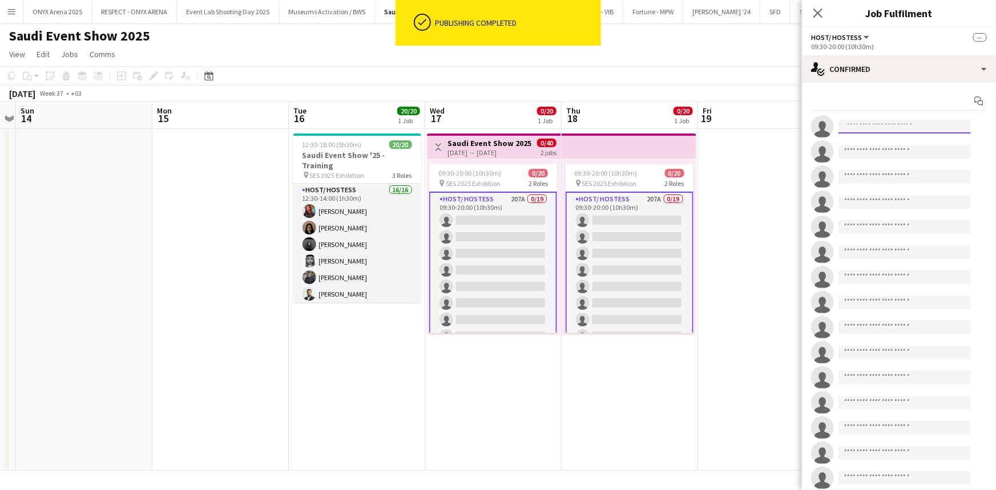
click at [902, 124] on input at bounding box center [905, 127] width 132 height 14
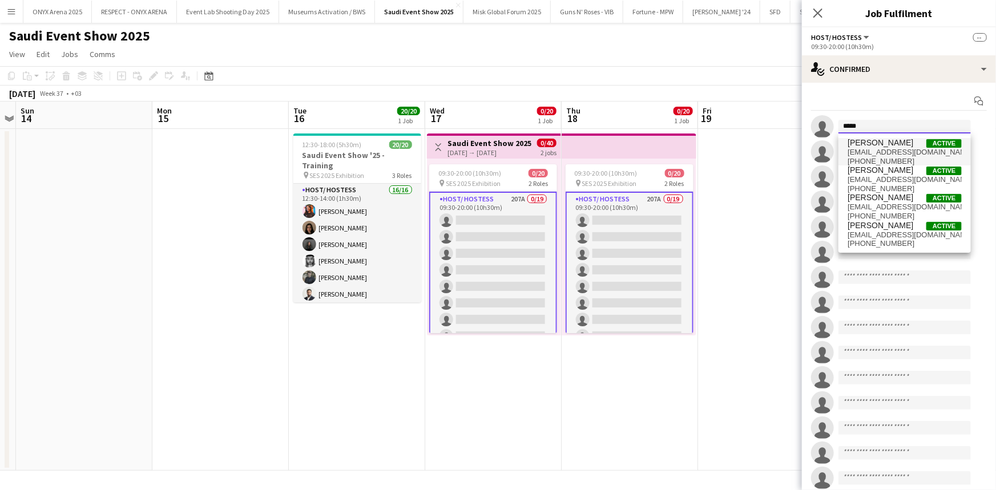
type input "*****"
click at [892, 148] on span "yusraidriss3@gmail.com" at bounding box center [905, 152] width 114 height 9
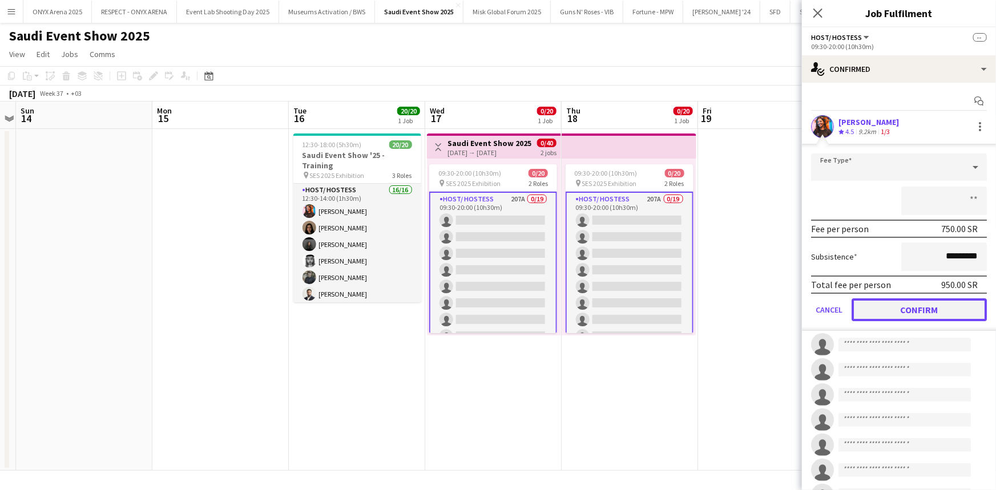
click at [923, 305] on button "Confirm" at bounding box center [919, 310] width 135 height 23
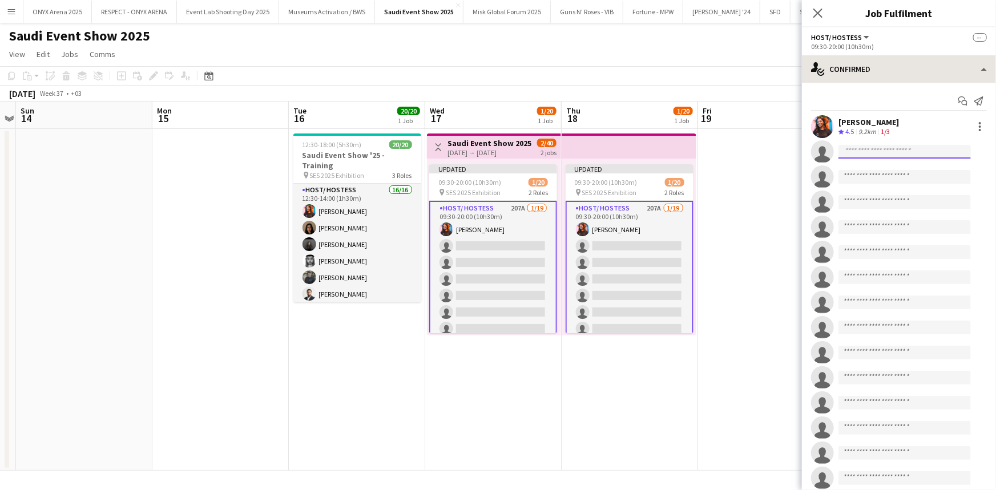
drag, startPoint x: 869, startPoint y: 154, endPoint x: 900, endPoint y: 72, distance: 86.5
click at [869, 147] on input at bounding box center [905, 152] width 132 height 14
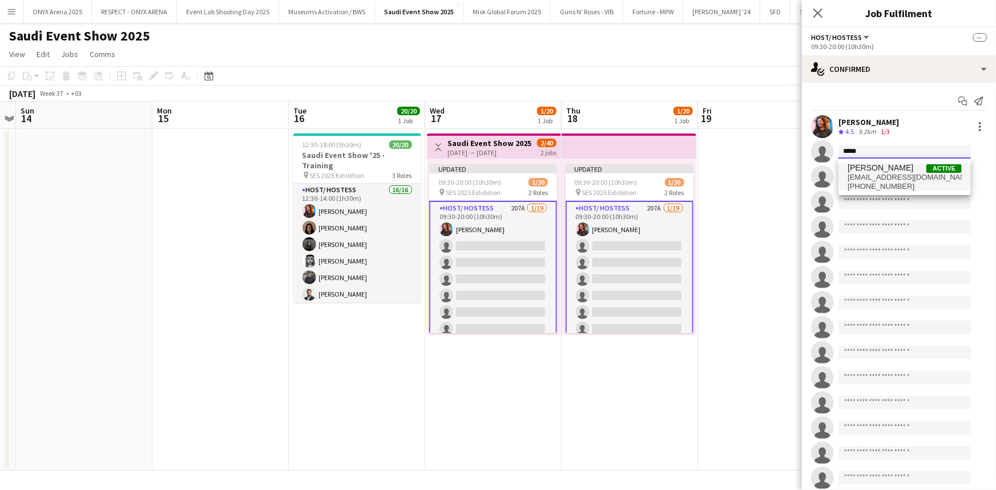
type input "*****"
click at [888, 175] on span "ghayd.ahmad2001@gmail.com" at bounding box center [905, 177] width 114 height 9
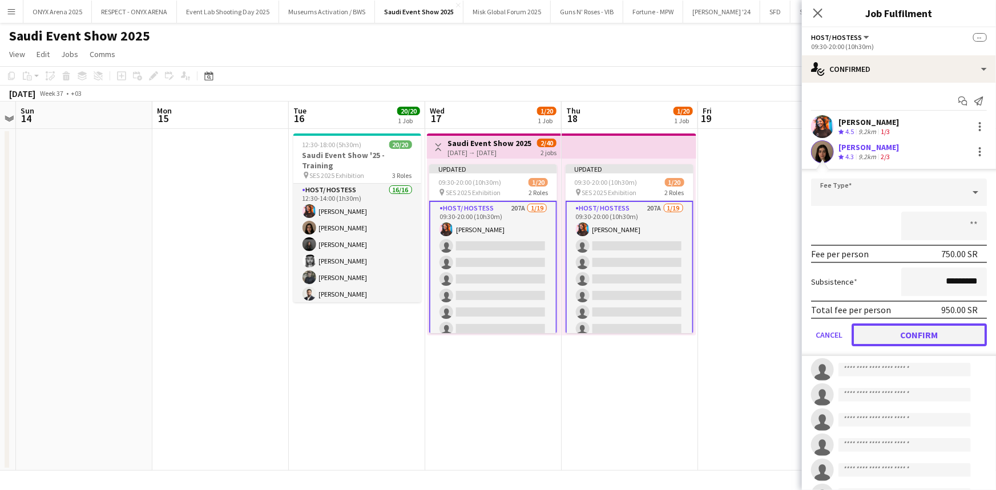
click at [918, 332] on button "Confirm" at bounding box center [919, 335] width 135 height 23
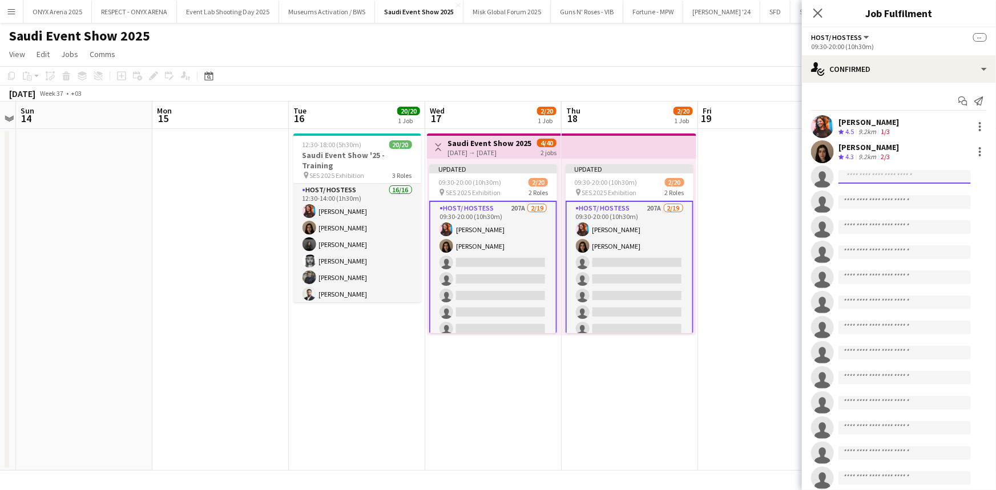
click at [871, 175] on input at bounding box center [905, 177] width 132 height 14
type input "*****"
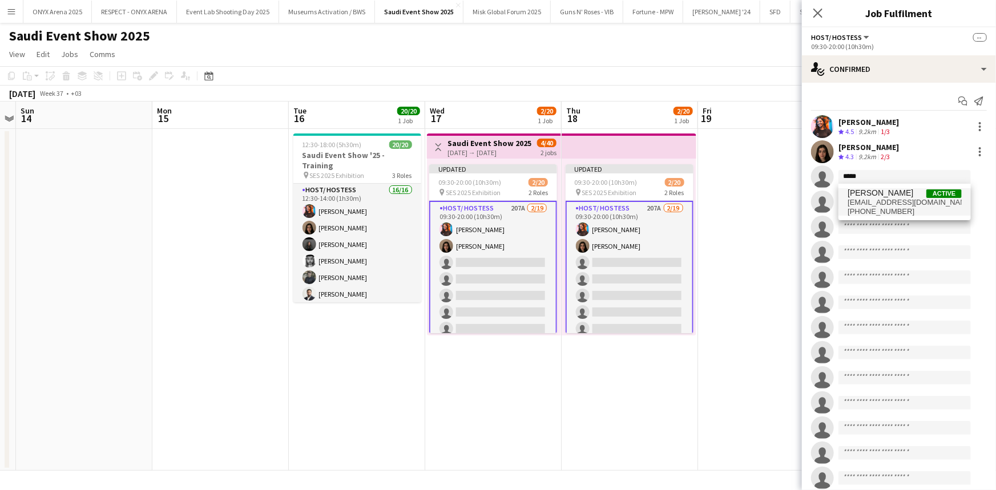
click at [872, 204] on span "reinekhatib2006@gmail.com" at bounding box center [905, 202] width 114 height 9
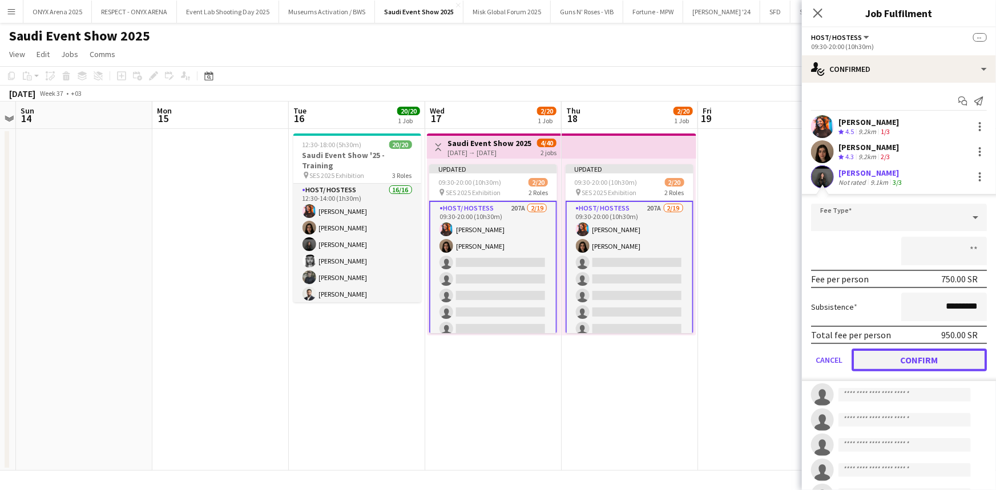
click at [904, 352] on button "Confirm" at bounding box center [919, 360] width 135 height 23
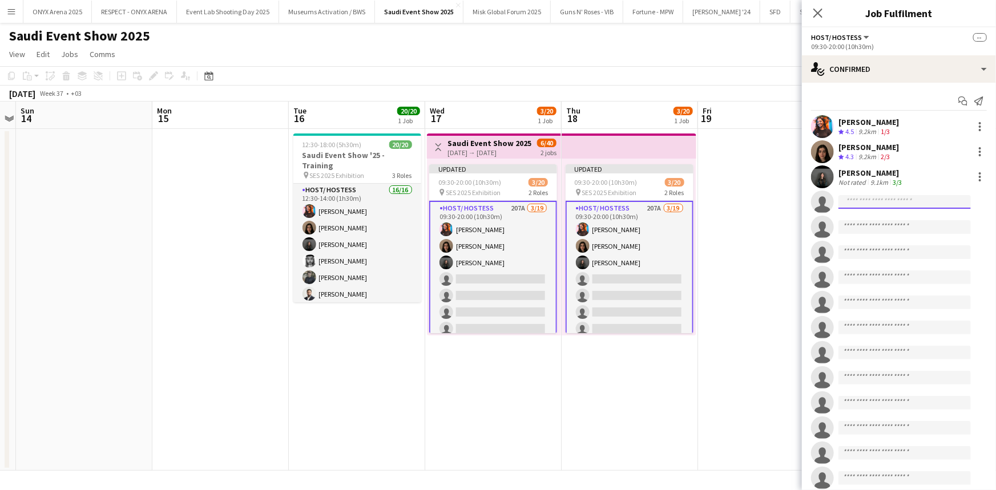
click at [860, 205] on input at bounding box center [905, 202] width 132 height 14
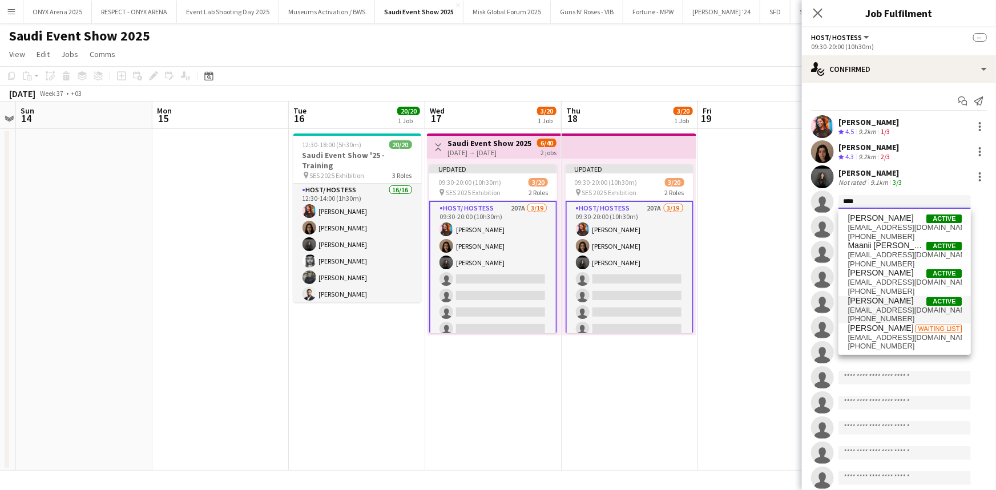
type input "****"
click at [868, 303] on span "Maan Rifi" at bounding box center [881, 301] width 66 height 10
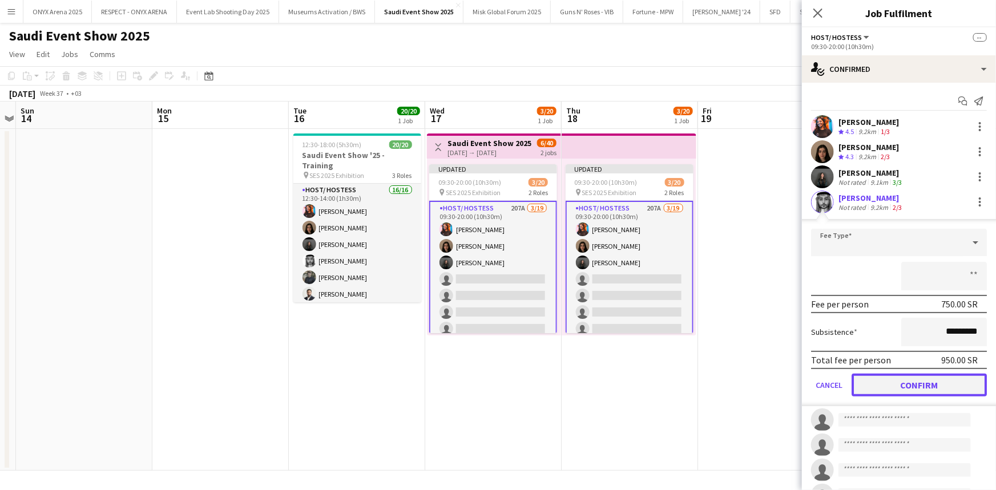
click at [916, 381] on button "Confirm" at bounding box center [919, 385] width 135 height 23
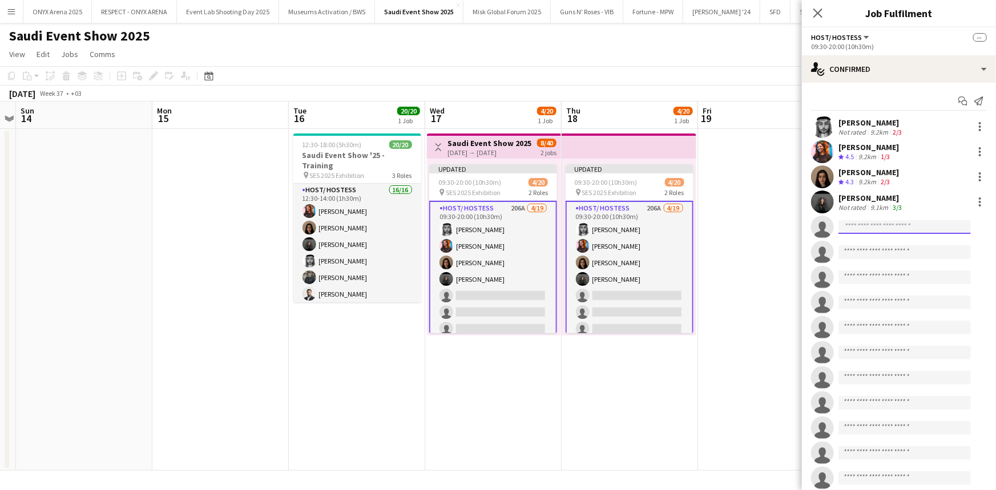
click at [888, 225] on input at bounding box center [905, 227] width 132 height 14
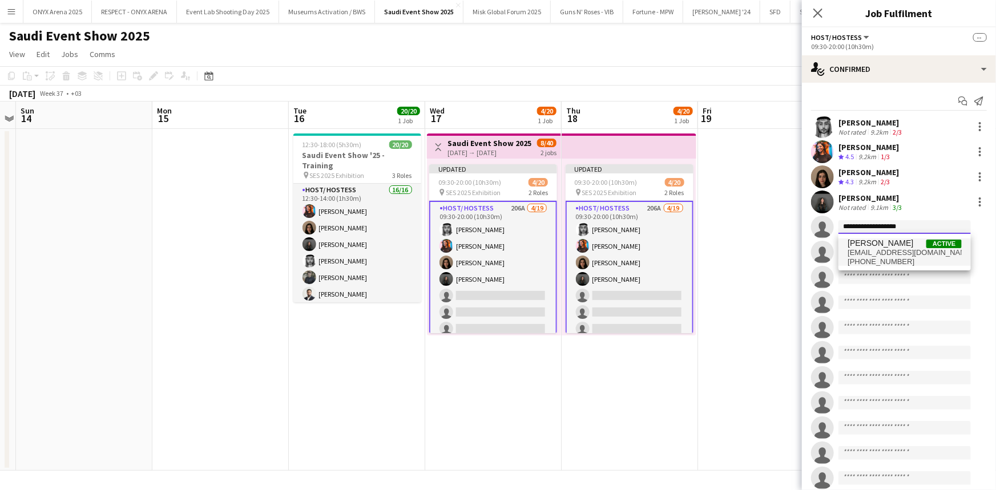
type input "**********"
click at [902, 254] on span "moo7aa010@gmail.com" at bounding box center [905, 252] width 114 height 9
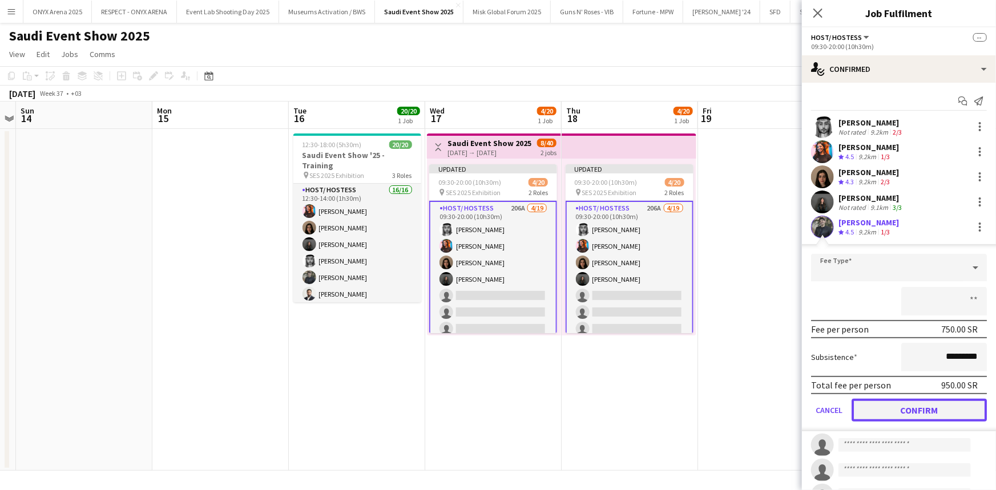
click at [918, 405] on button "Confirm" at bounding box center [919, 410] width 135 height 23
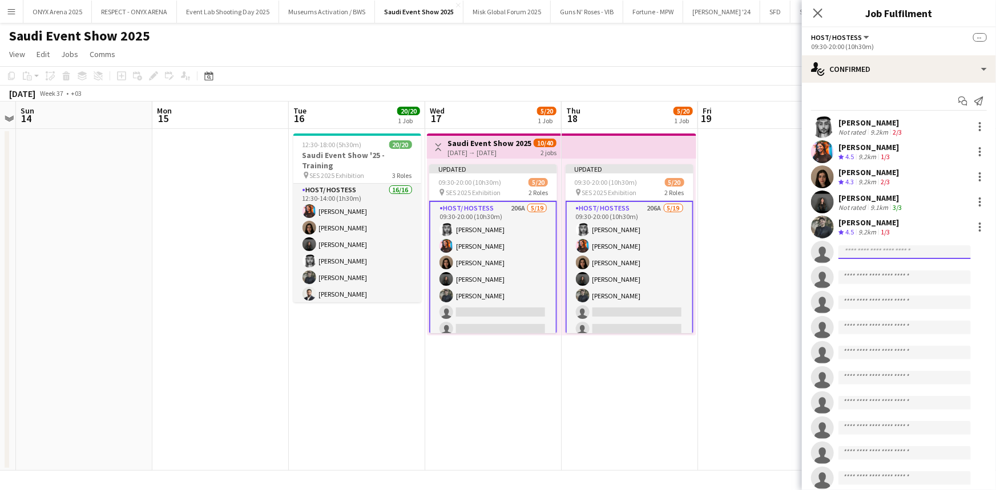
click at [878, 251] on input at bounding box center [905, 252] width 132 height 14
type input "**********"
click at [886, 271] on span "[PERSON_NAME]" at bounding box center [881, 269] width 66 height 10
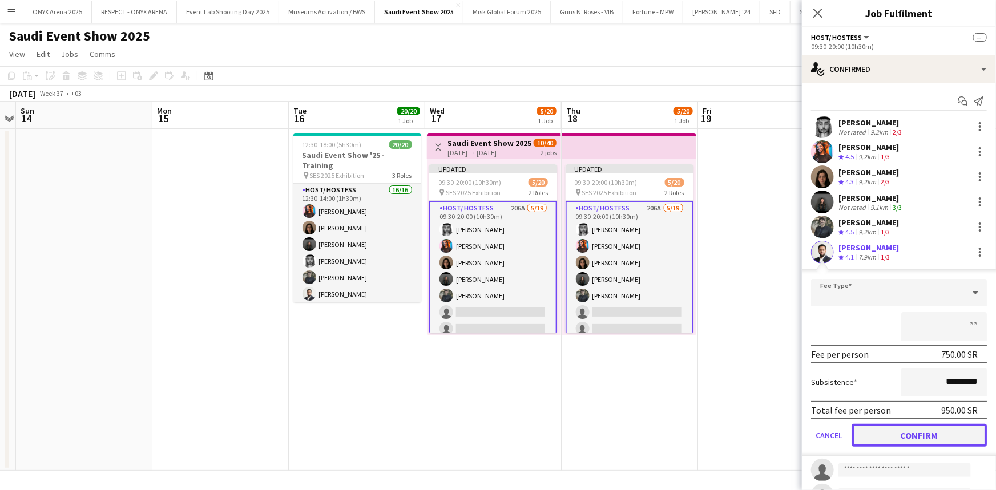
click at [921, 435] on button "Confirm" at bounding box center [919, 435] width 135 height 23
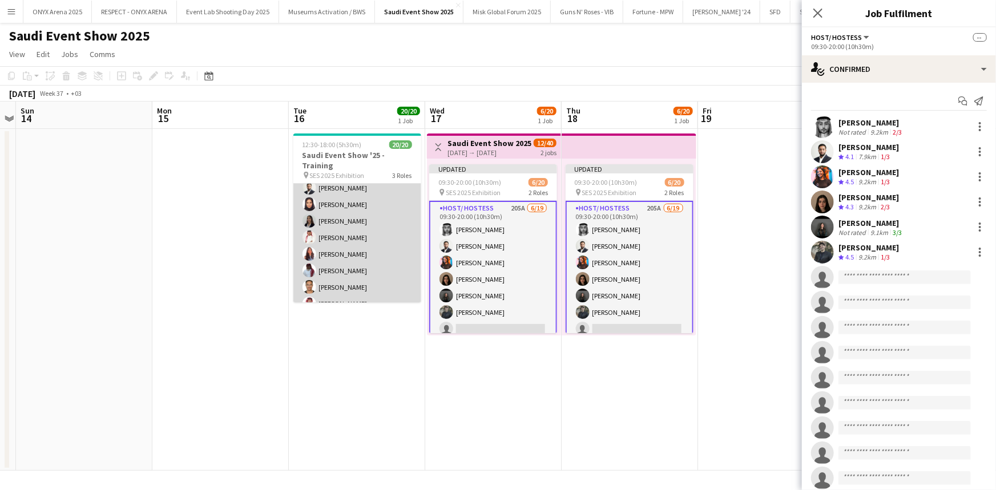
scroll to position [107, 0]
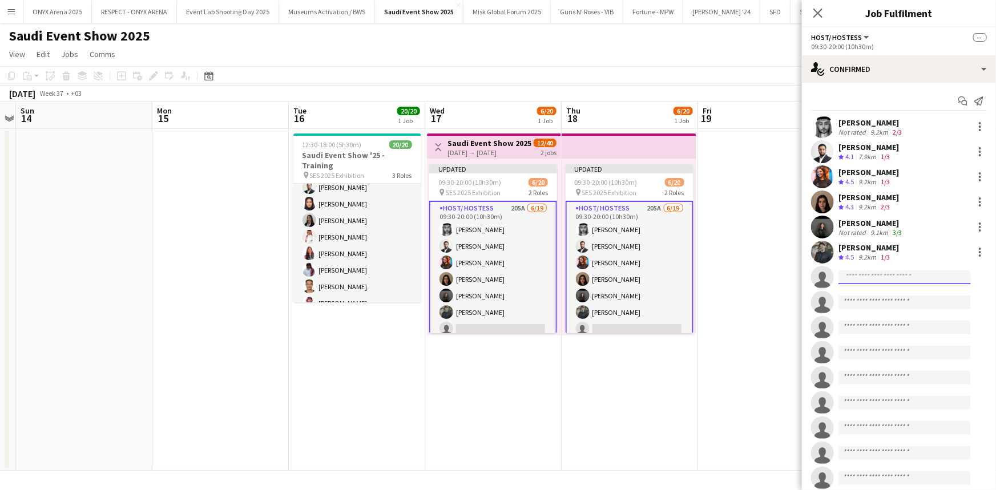
click at [866, 274] on input at bounding box center [905, 278] width 132 height 14
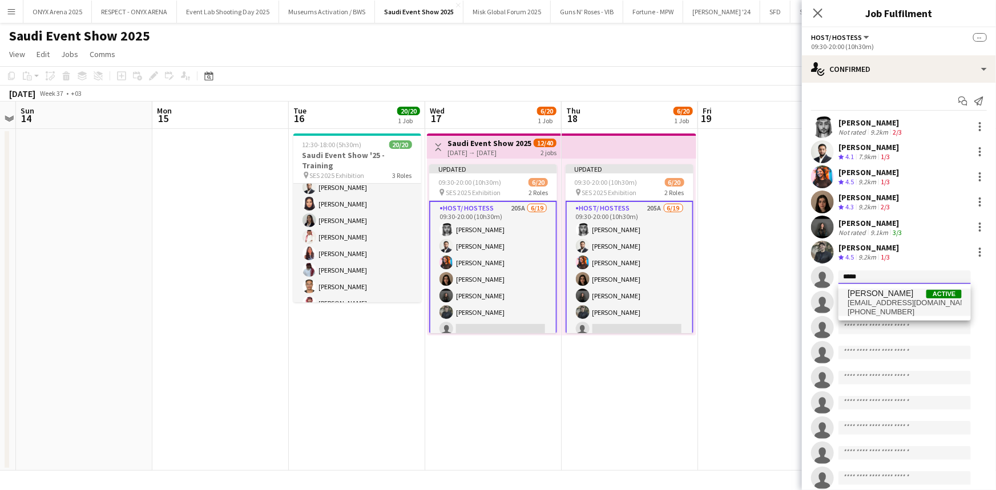
type input "*****"
click at [869, 305] on span "alya.a01@hotmail.com" at bounding box center [905, 303] width 114 height 9
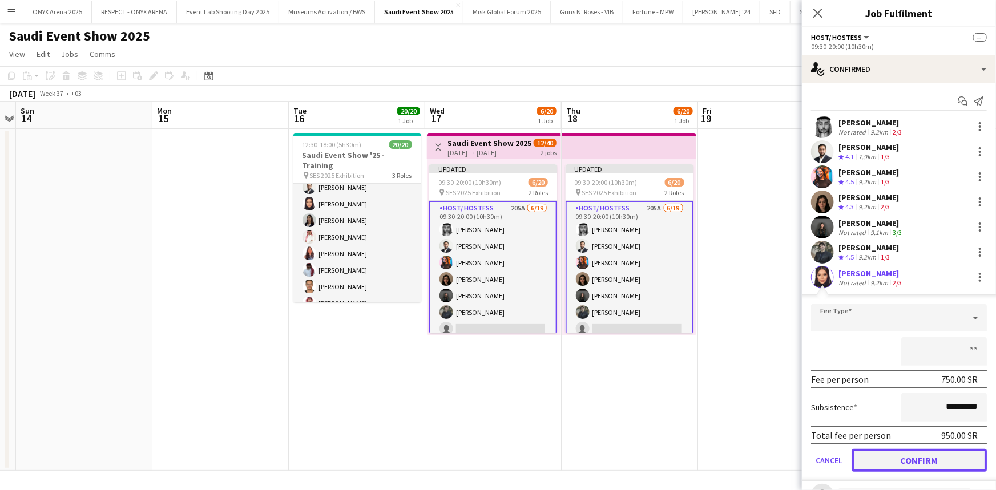
click at [914, 456] on button "Confirm" at bounding box center [919, 460] width 135 height 23
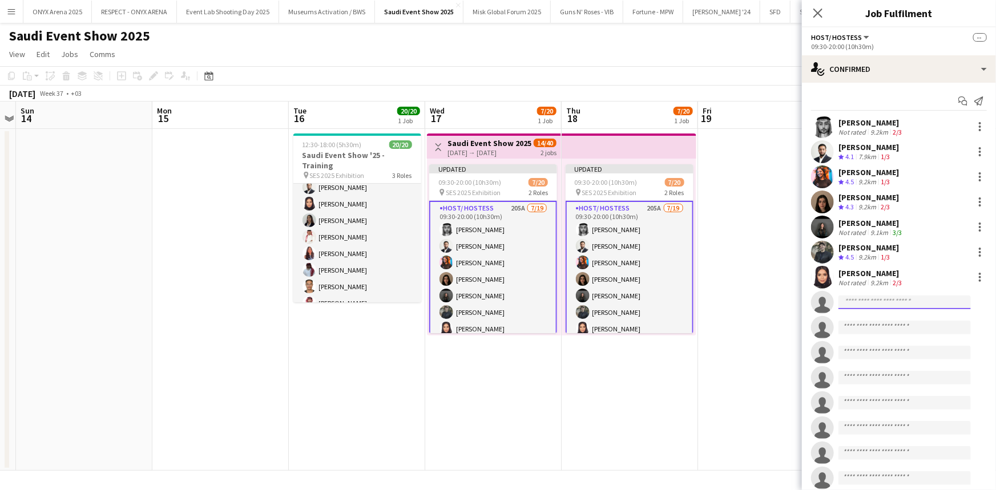
click at [873, 297] on input at bounding box center [905, 303] width 132 height 14
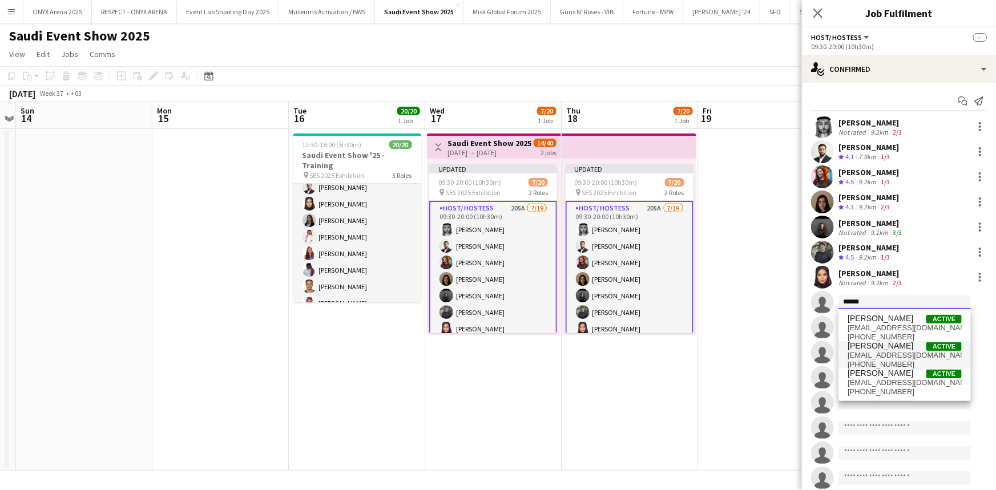
type input "******"
click at [877, 354] on span "[EMAIL_ADDRESS][DOMAIN_NAME]" at bounding box center [905, 355] width 114 height 9
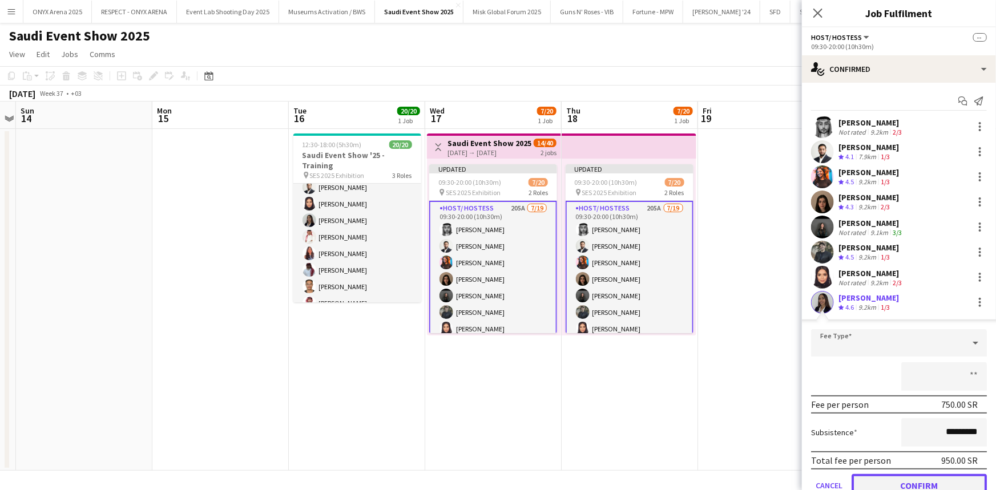
click at [895, 475] on button "Confirm" at bounding box center [919, 485] width 135 height 23
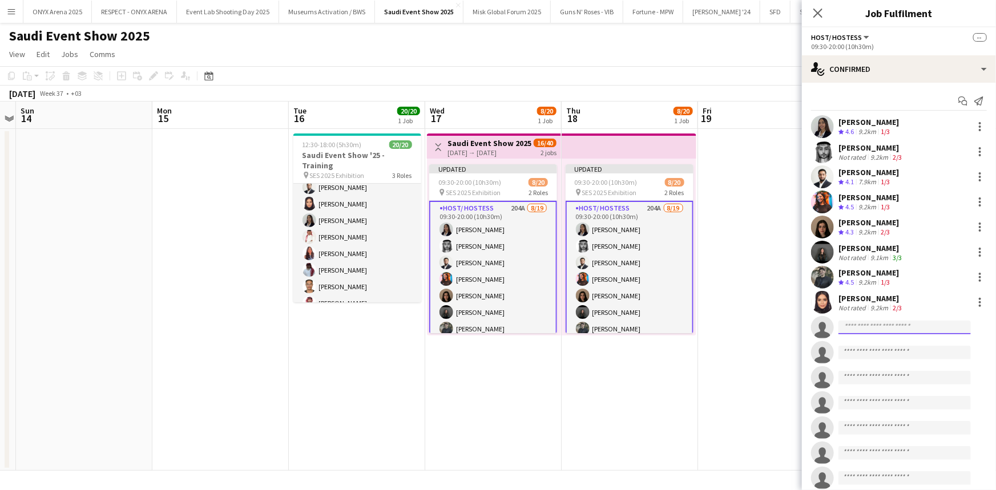
click at [860, 329] on input at bounding box center [905, 328] width 132 height 14
type input "*******"
click at [865, 337] on div "AHMED SHAYNAN Active ahmaad.ew@gmail.com +966502367328" at bounding box center [905, 352] width 132 height 37
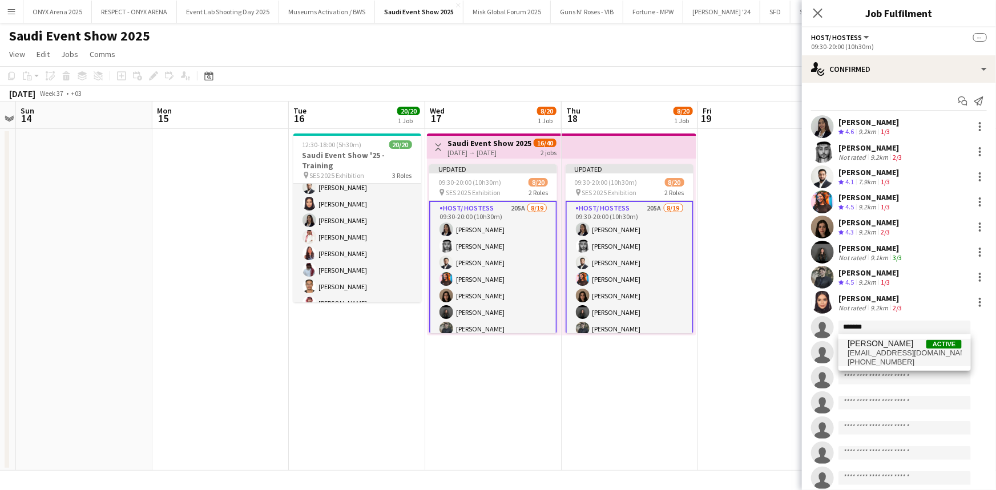
click at [868, 346] on span "AHMED SHAYNAN" at bounding box center [881, 344] width 66 height 10
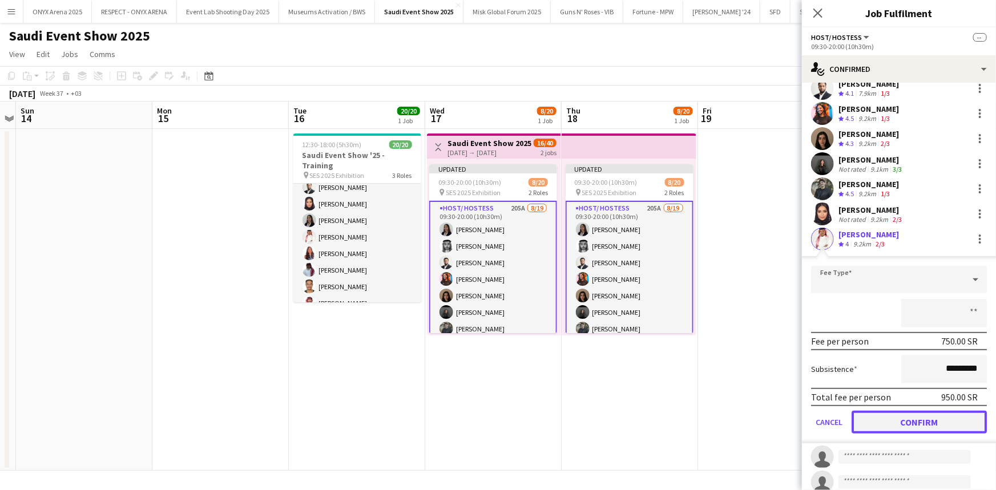
click at [910, 420] on button "Confirm" at bounding box center [919, 422] width 135 height 23
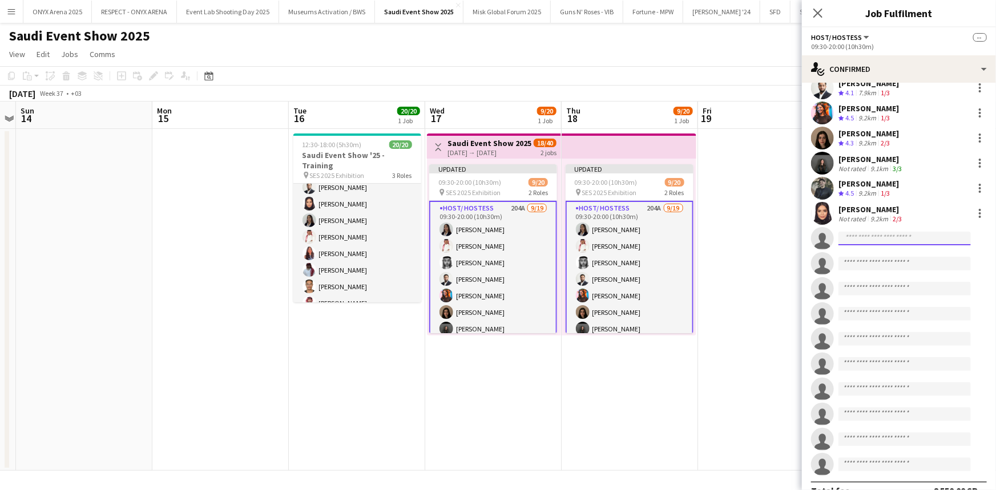
click at [879, 237] on input at bounding box center [905, 239] width 132 height 14
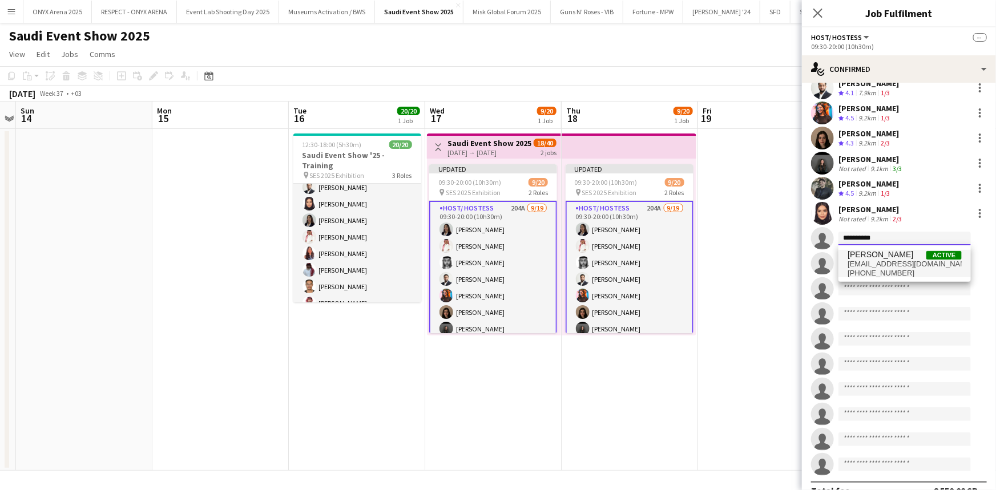
type input "**********"
click at [887, 264] on span "lamarshehh2@gmail.com" at bounding box center [905, 264] width 114 height 9
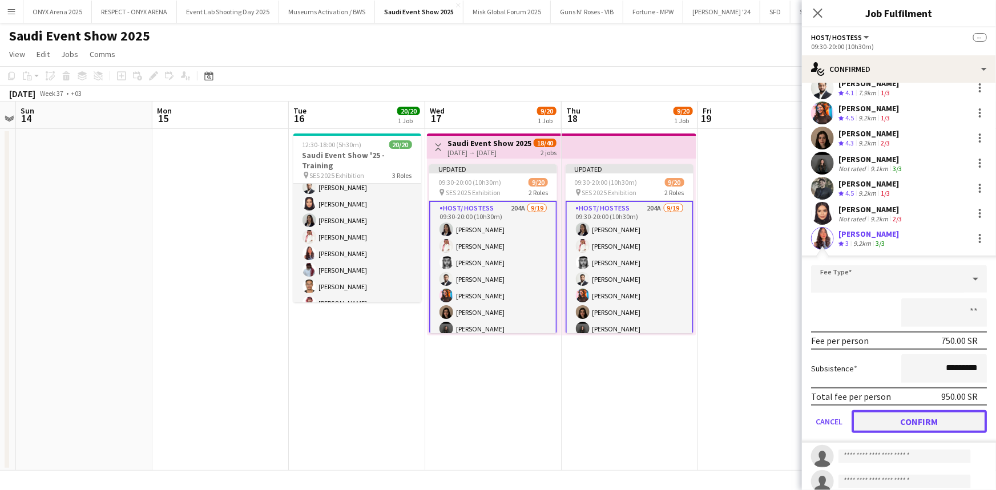
click at [918, 416] on button "Confirm" at bounding box center [919, 421] width 135 height 23
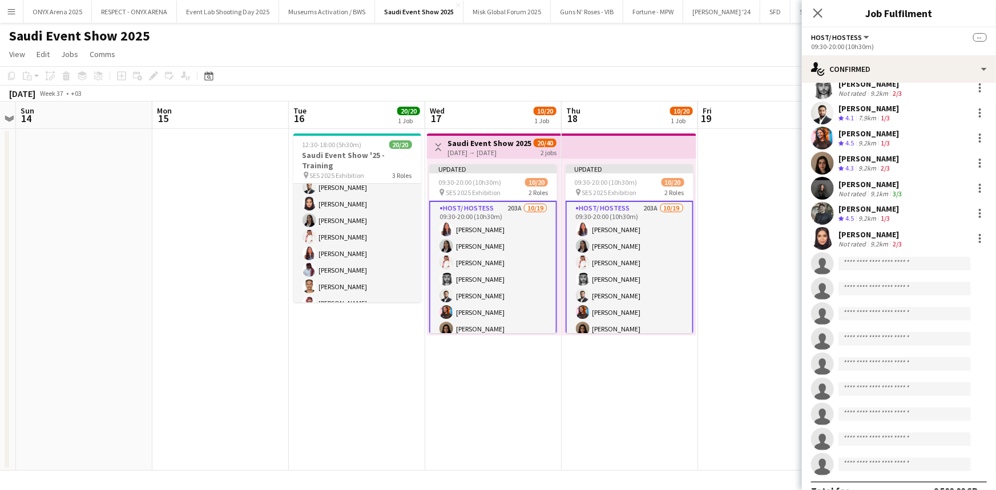
scroll to position [132, 0]
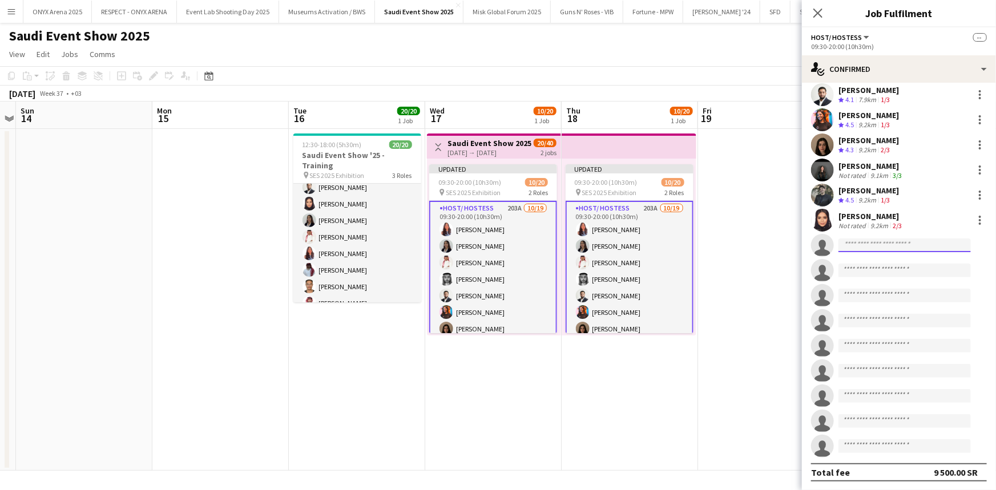
click at [864, 243] on input at bounding box center [905, 246] width 132 height 14
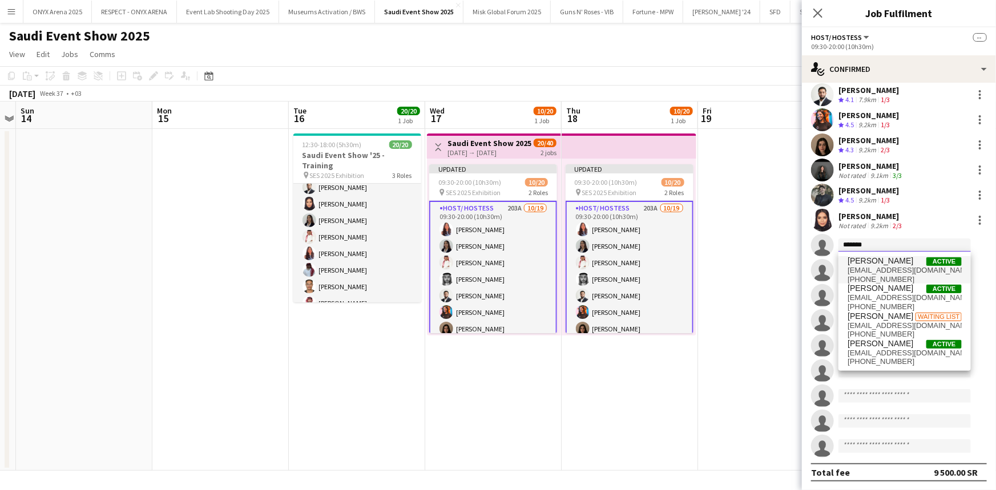
type input "*******"
click at [867, 266] on span "zeko1999100@gmail.com" at bounding box center [905, 270] width 114 height 9
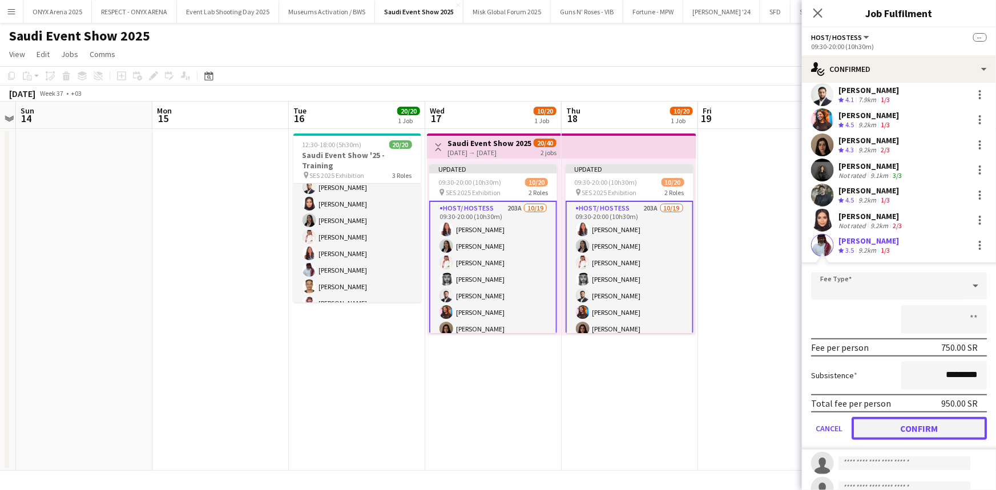
click at [910, 430] on button "Confirm" at bounding box center [919, 428] width 135 height 23
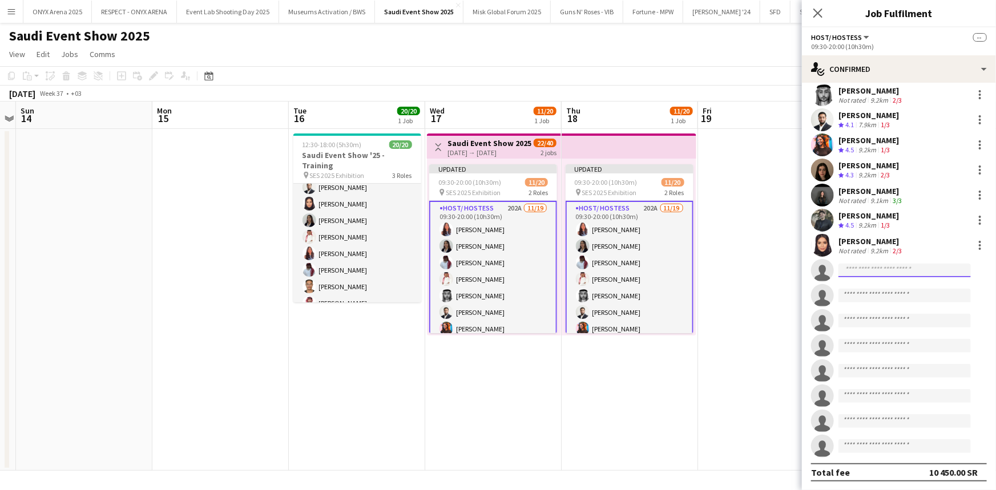
click at [881, 269] on input at bounding box center [905, 271] width 132 height 14
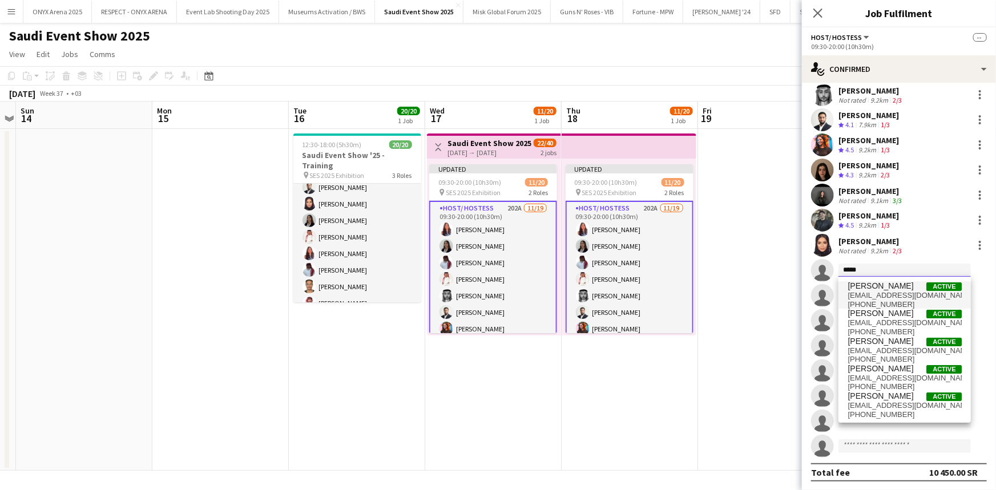
type input "*****"
click at [873, 288] on span "[PERSON_NAME]" at bounding box center [881, 286] width 66 height 10
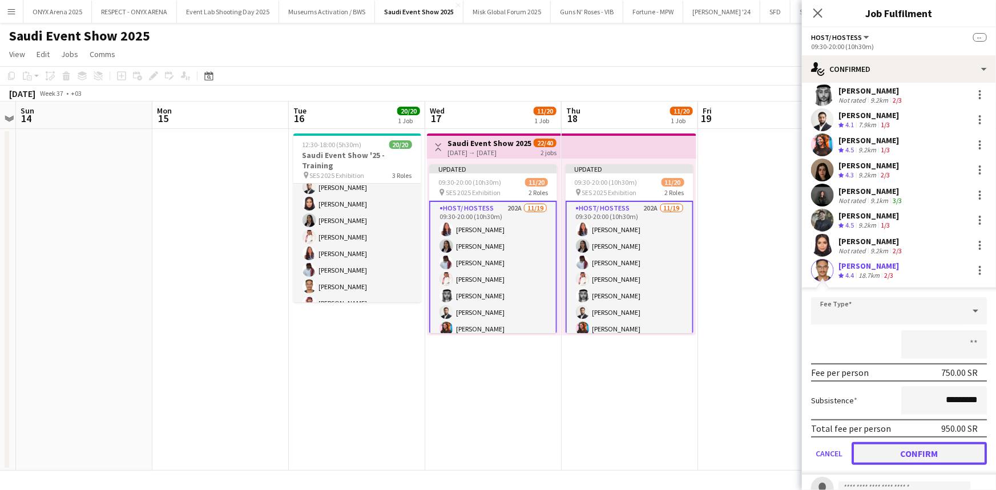
click at [913, 453] on button "Confirm" at bounding box center [919, 453] width 135 height 23
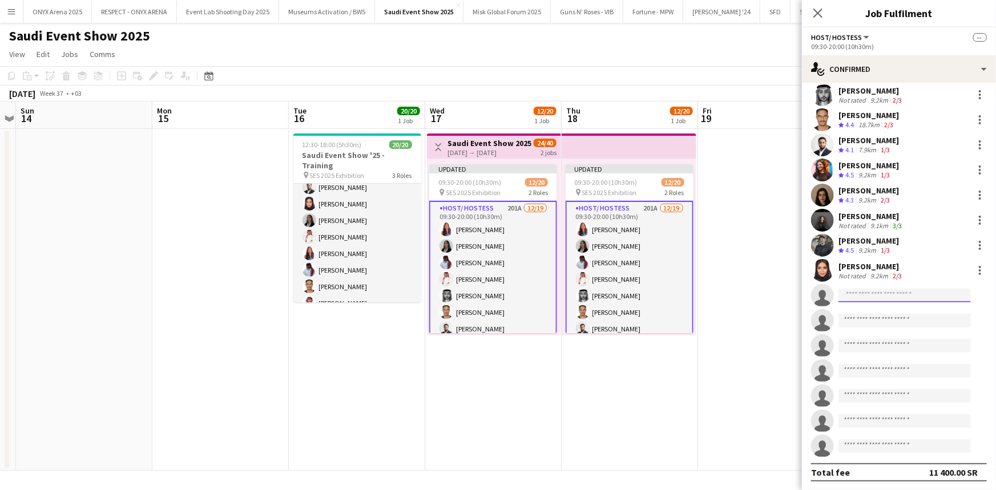
click at [853, 296] on input at bounding box center [905, 296] width 132 height 14
type input "*******"
click at [869, 323] on span "[EMAIL_ADDRESS][DOMAIN_NAME]" at bounding box center [905, 320] width 114 height 9
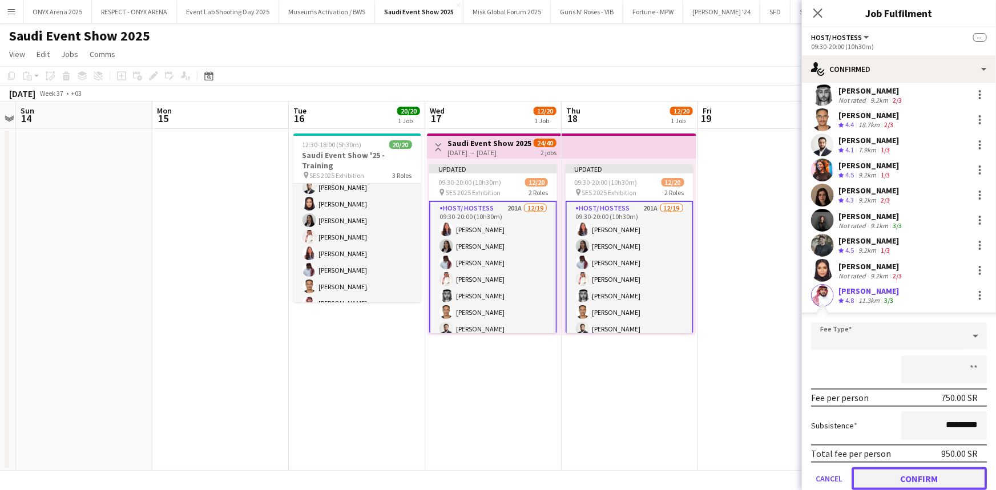
click at [920, 481] on button "Confirm" at bounding box center [919, 478] width 135 height 23
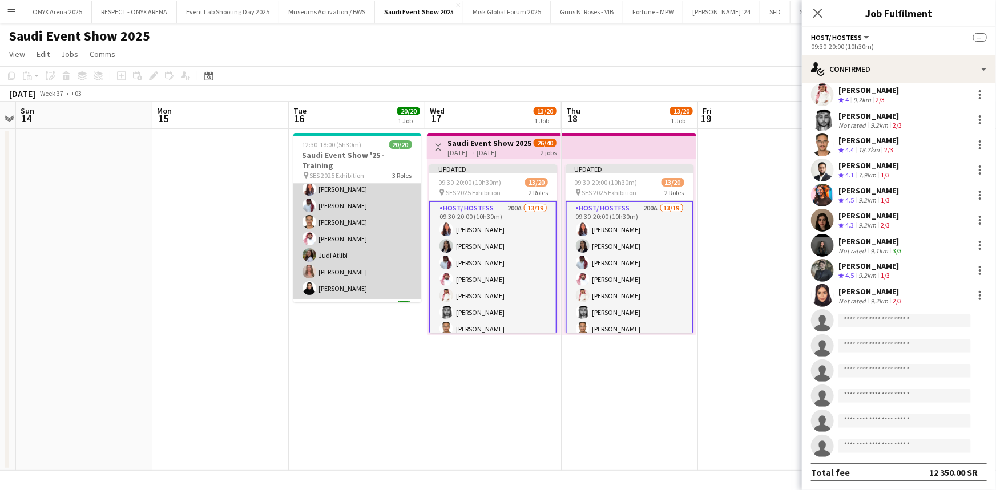
scroll to position [172, 0]
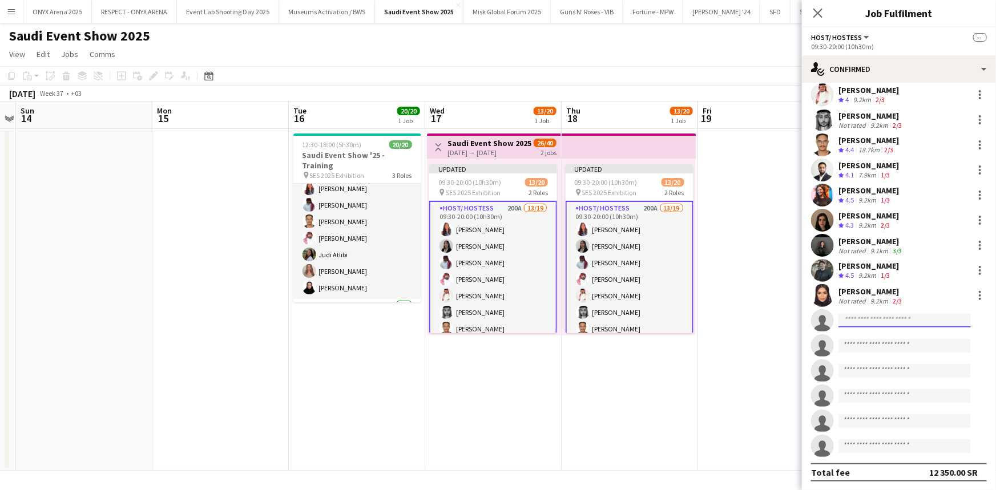
click at [852, 321] on input at bounding box center [905, 321] width 132 height 14
type input "****"
click at [892, 350] on span "+966551159563" at bounding box center [905, 354] width 114 height 9
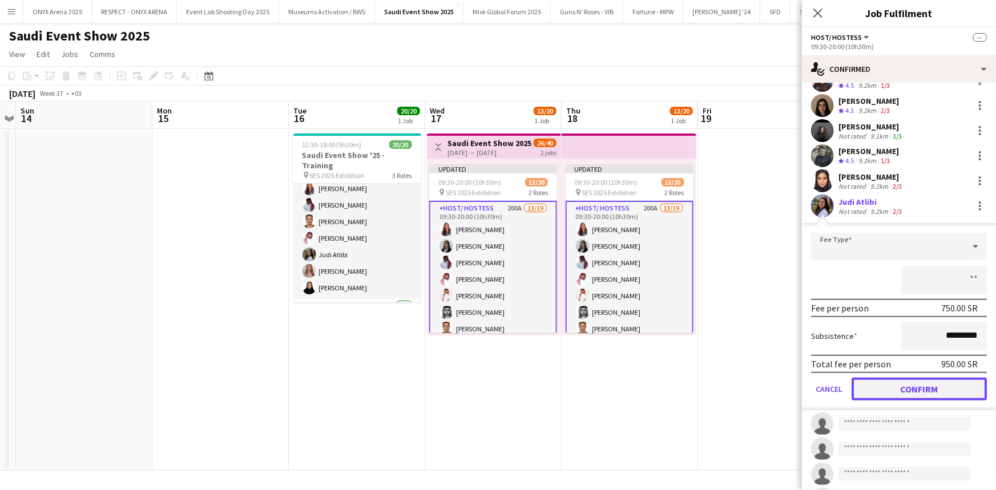
click at [912, 392] on button "Confirm" at bounding box center [919, 389] width 135 height 23
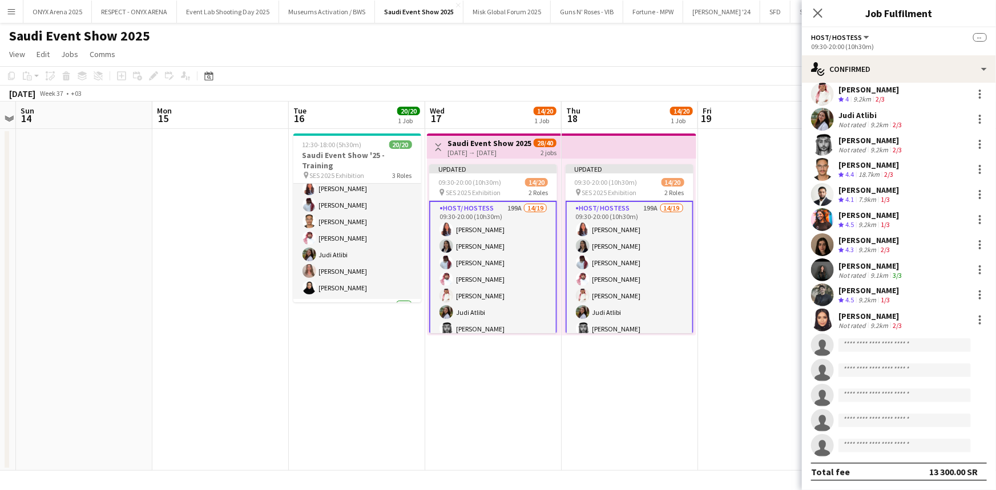
scroll to position [132, 0]
click at [880, 341] on input at bounding box center [905, 346] width 132 height 14
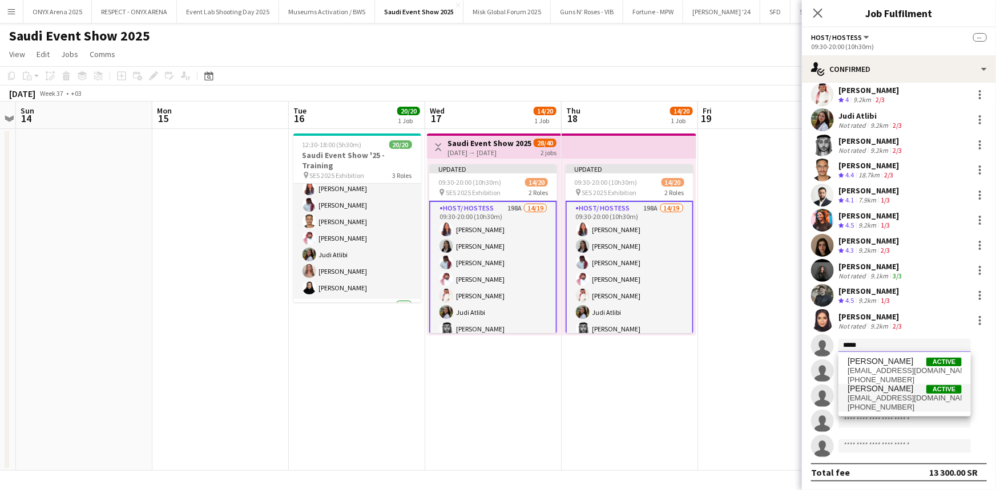
type input "*****"
click at [876, 396] on span "fadia26alkhatib@gmail.com" at bounding box center [905, 398] width 114 height 9
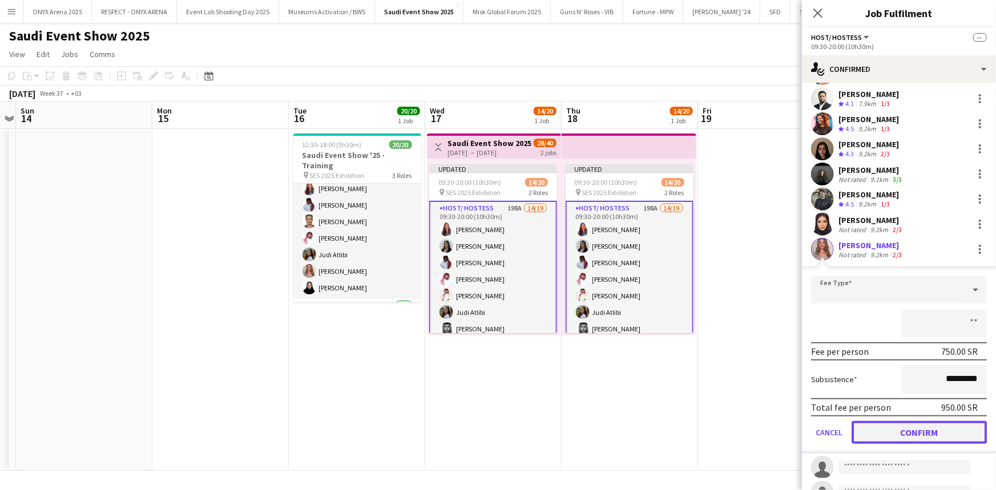
click at [898, 427] on button "Confirm" at bounding box center [919, 432] width 135 height 23
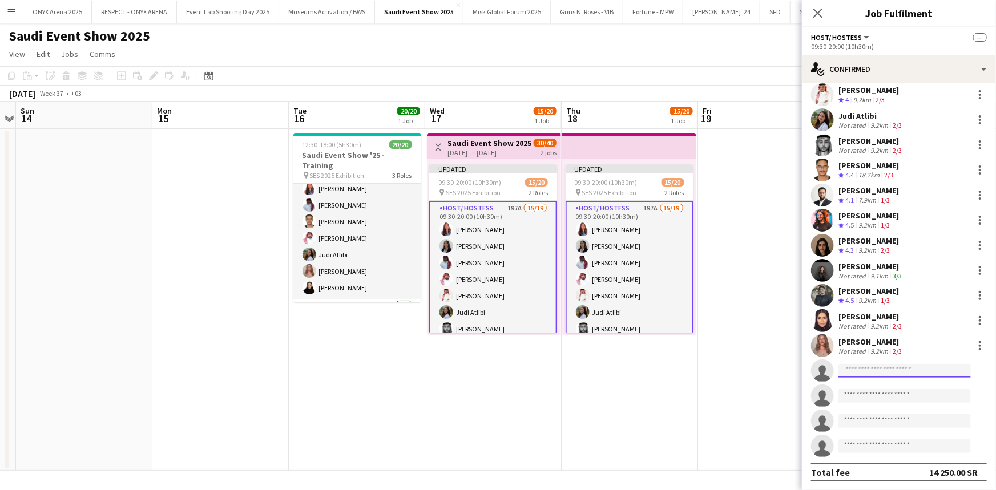
click at [851, 365] on input at bounding box center [905, 371] width 132 height 14
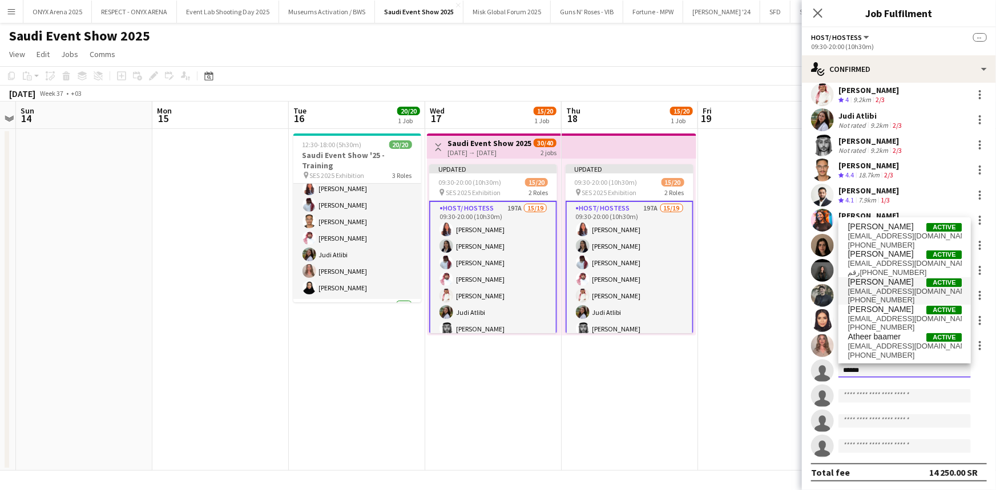
type input "******"
click at [882, 283] on span "Atheer Almaghrabi" at bounding box center [881, 282] width 66 height 10
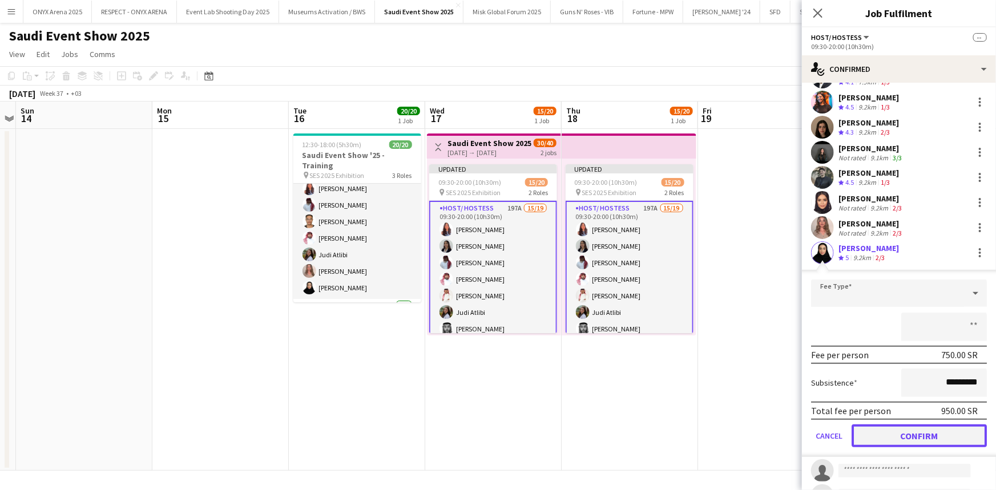
click at [916, 438] on button "Confirm" at bounding box center [919, 436] width 135 height 23
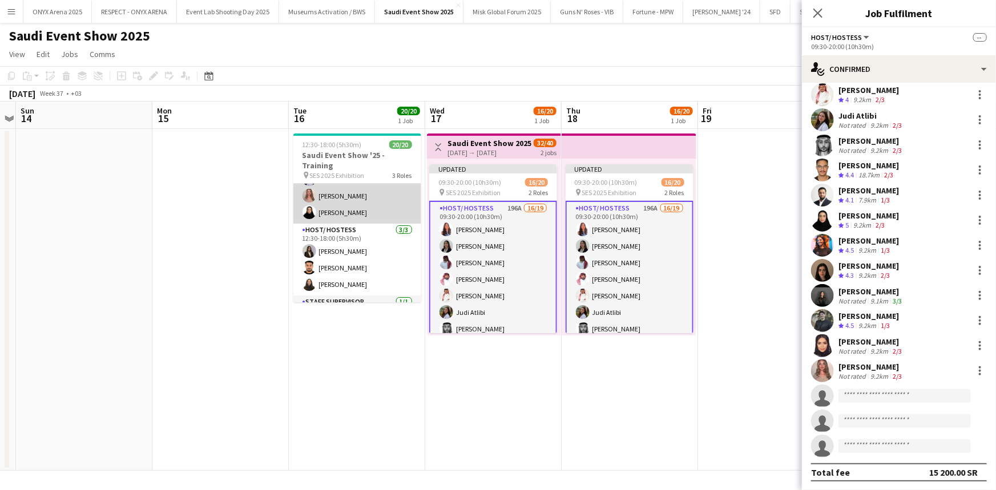
scroll to position [251, 0]
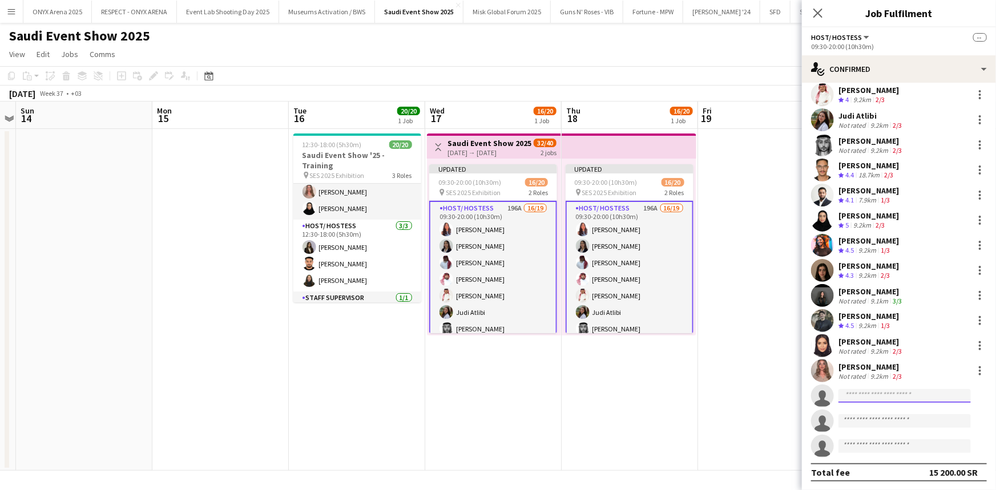
click at [882, 393] on input at bounding box center [905, 396] width 132 height 14
type input "*****"
click at [871, 414] on span "Mirna Amir" at bounding box center [881, 412] width 66 height 10
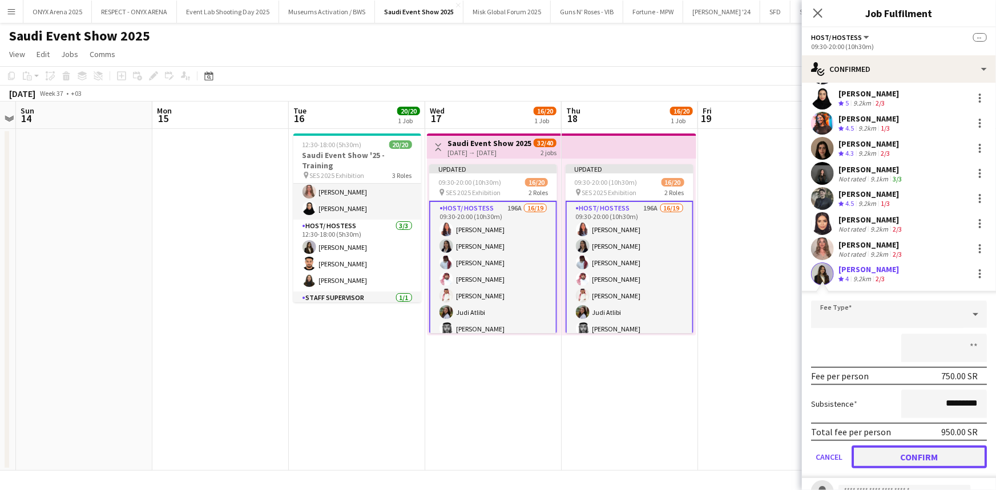
click at [890, 452] on button "Confirm" at bounding box center [919, 457] width 135 height 23
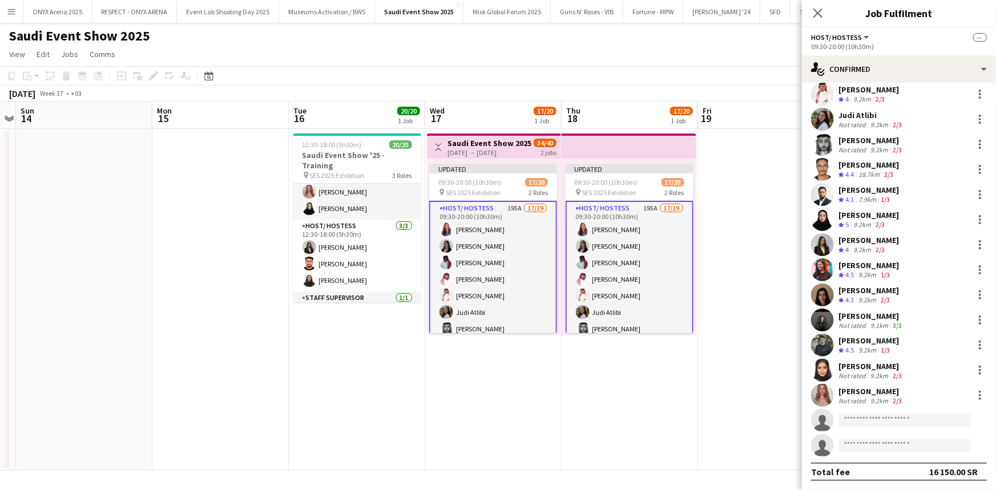
scroll to position [132, 0]
click at [861, 422] on input at bounding box center [905, 421] width 132 height 14
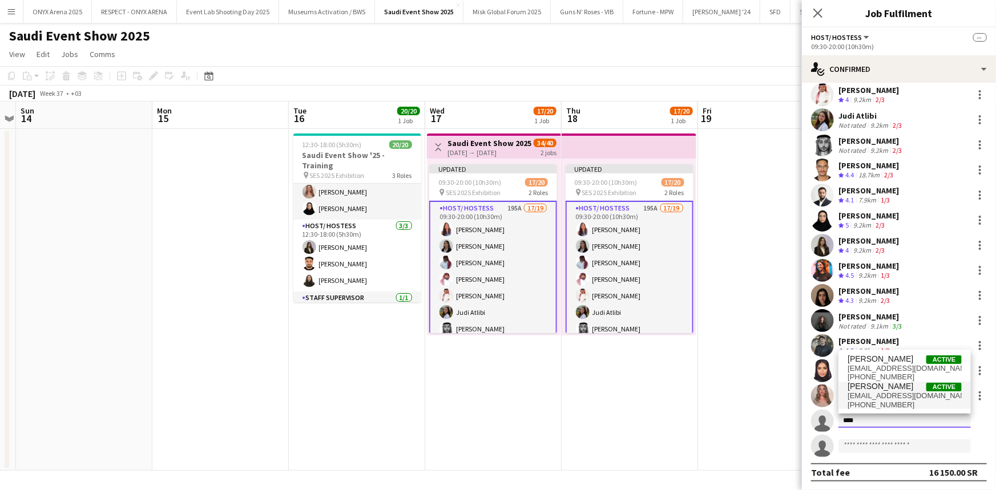
type input "****"
click at [884, 390] on span "[PERSON_NAME]" at bounding box center [881, 387] width 66 height 10
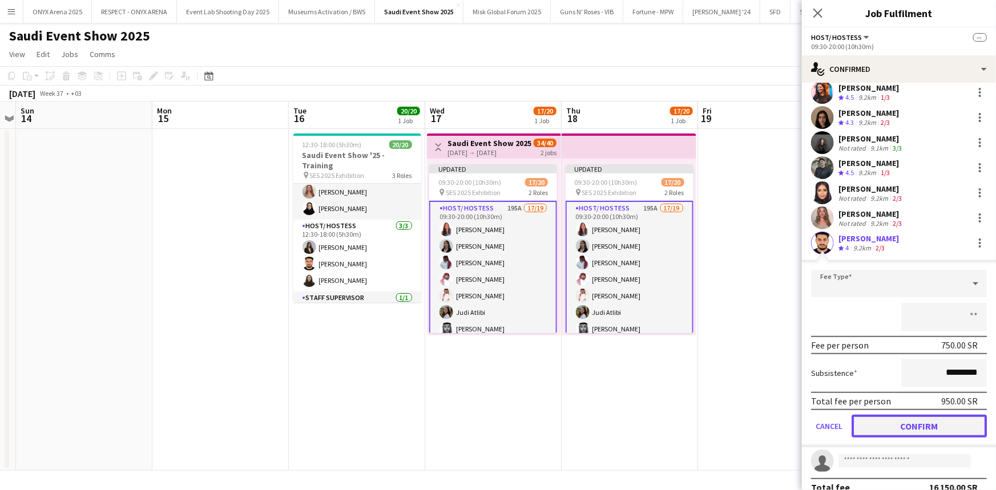
click at [909, 425] on button "Confirm" at bounding box center [919, 426] width 135 height 23
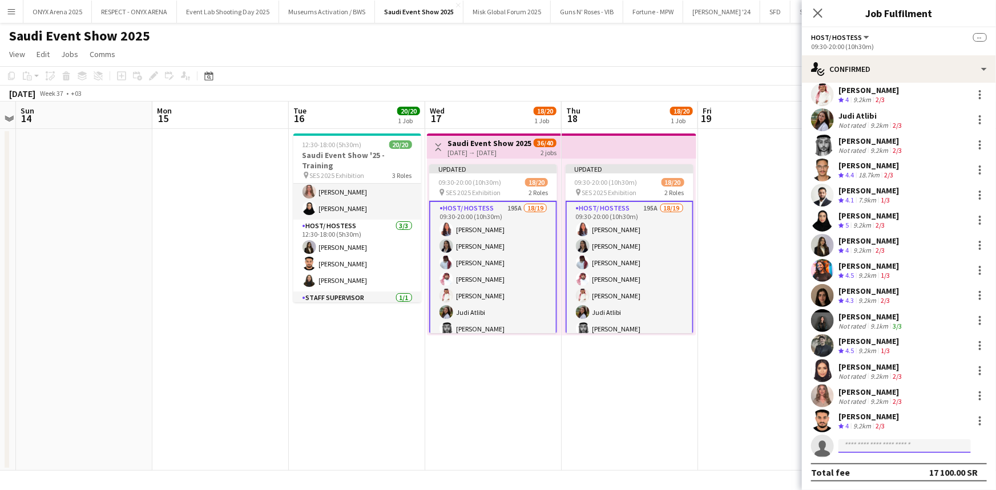
click at [866, 449] on input at bounding box center [905, 447] width 132 height 14
type input "*****"
click at [871, 473] on span "sirenalnahdi@gmail.com" at bounding box center [905, 471] width 114 height 9
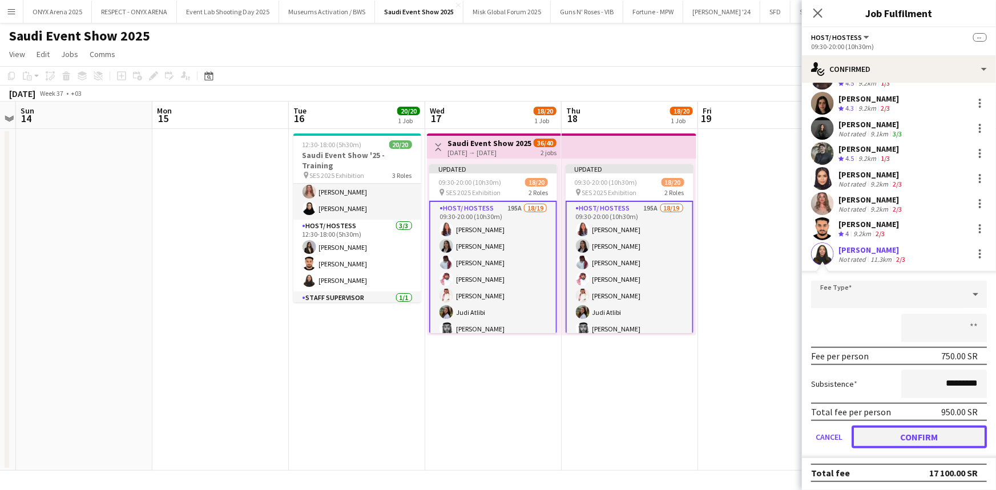
click at [892, 437] on button "Confirm" at bounding box center [919, 437] width 135 height 23
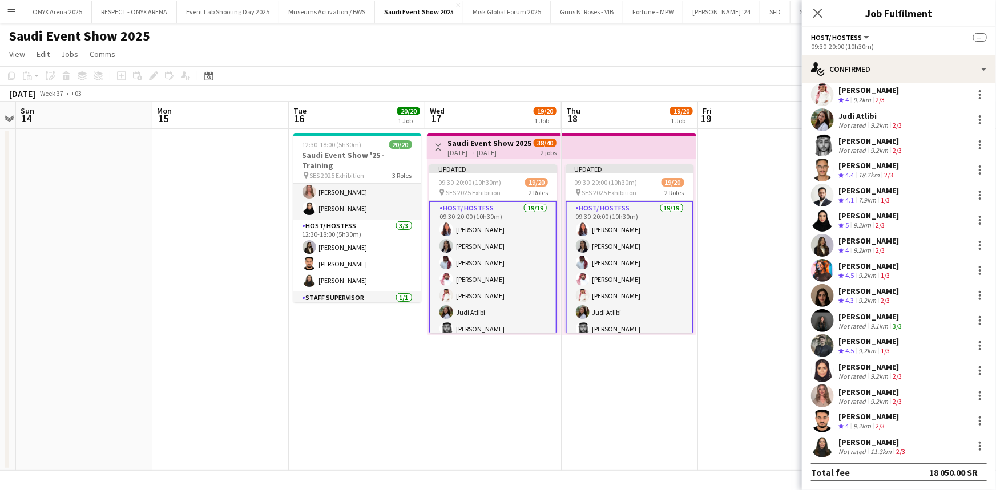
scroll to position [245, 0]
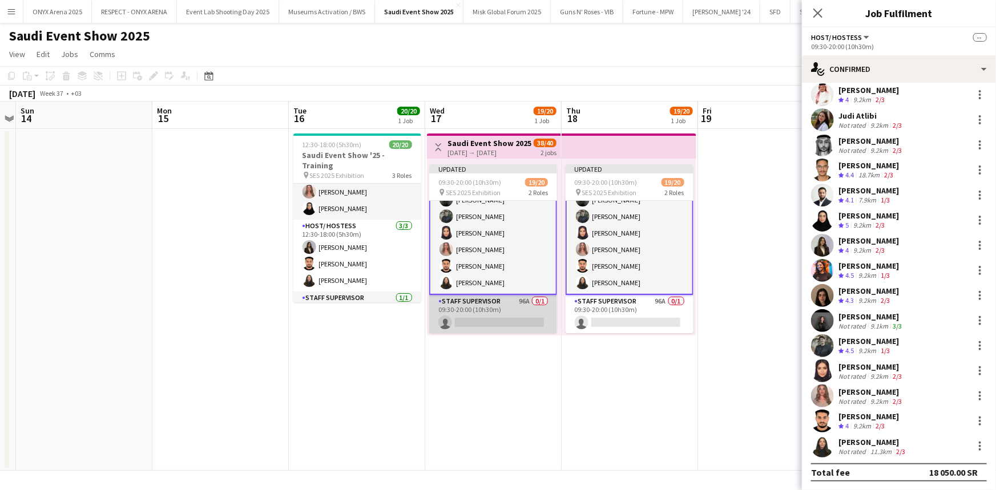
click at [502, 308] on app-card-role "Staff Supervisor 96A 0/1 09:30-20:00 (10h30m) single-neutral-actions" at bounding box center [493, 314] width 128 height 39
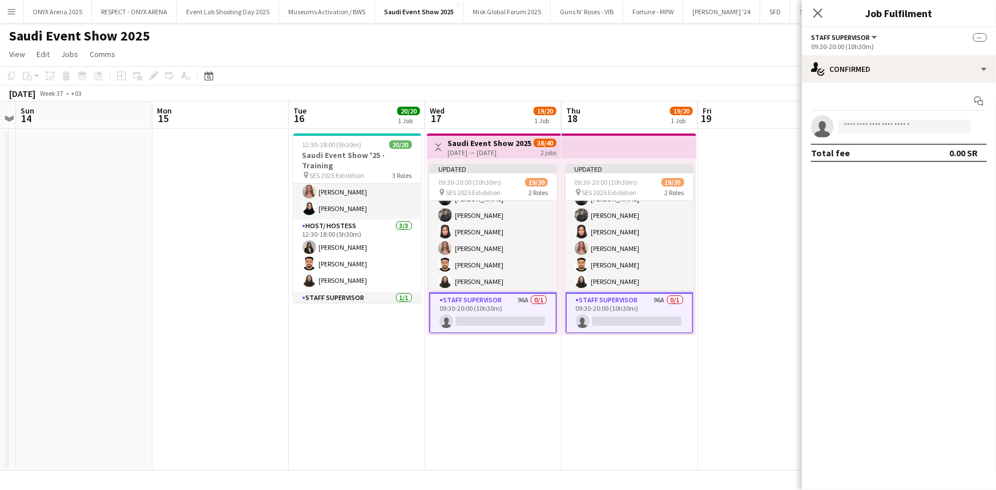
scroll to position [244, 0]
click at [893, 125] on input at bounding box center [905, 127] width 132 height 14
type input "******"
click at [887, 140] on span "[PERSON_NAME]" at bounding box center [881, 143] width 66 height 10
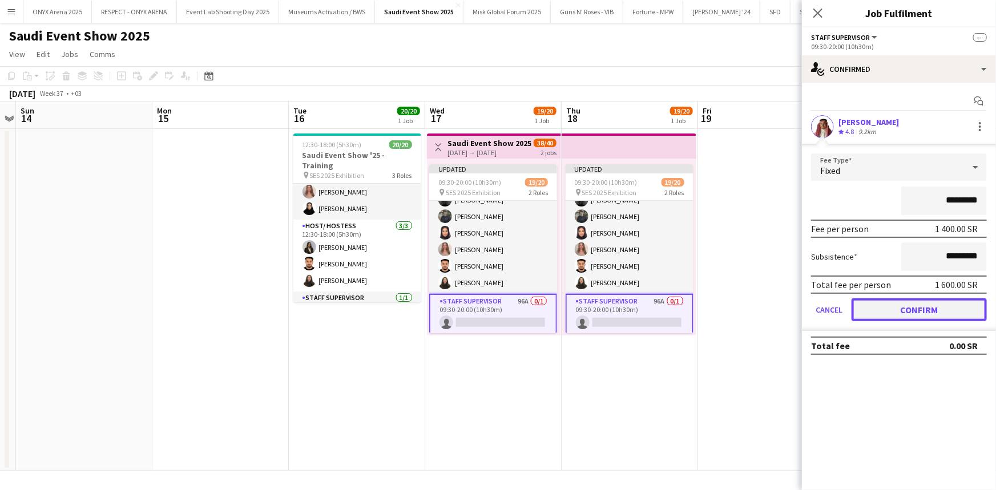
click at [906, 307] on button "Confirm" at bounding box center [919, 310] width 135 height 23
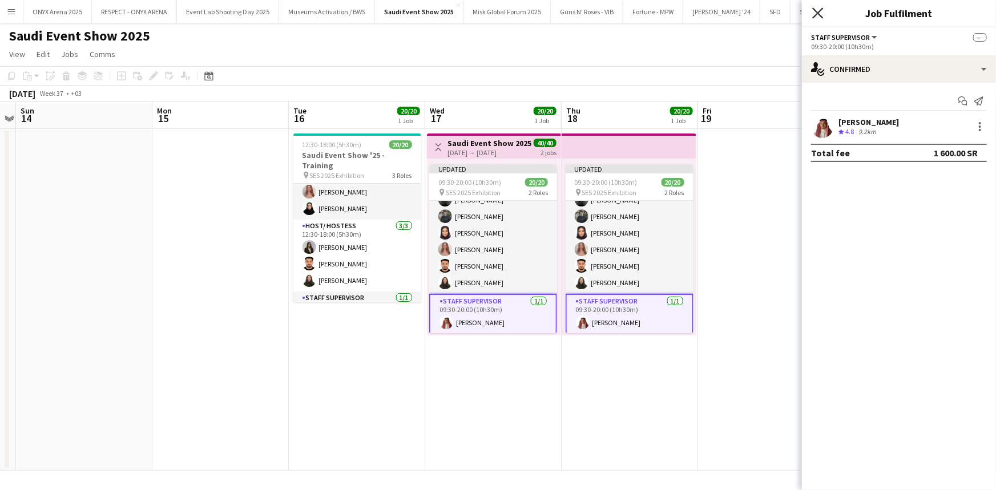
click at [817, 13] on icon "Close pop-in" at bounding box center [817, 12] width 11 height 11
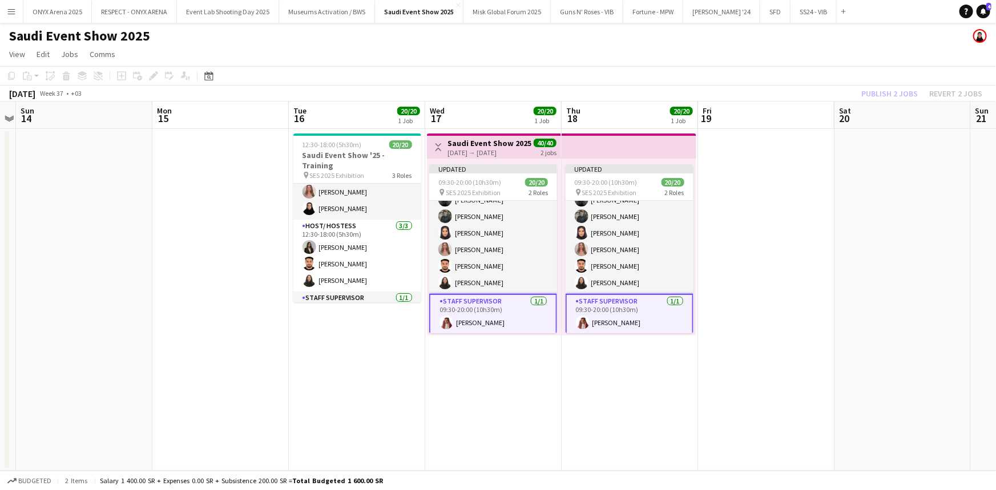
click at [489, 163] on div "Updated 09:30-20:00 (10h30m) 20/20 pin SES 2025 Exhibition 2 Roles Host/ Hostes…" at bounding box center [494, 247] width 134 height 177
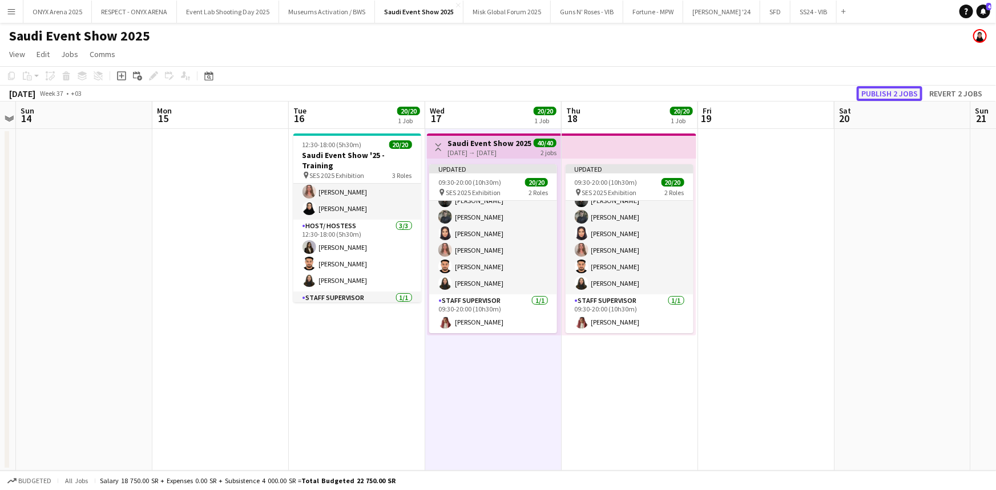
click at [890, 97] on button "Publish 2 jobs" at bounding box center [890, 93] width 66 height 15
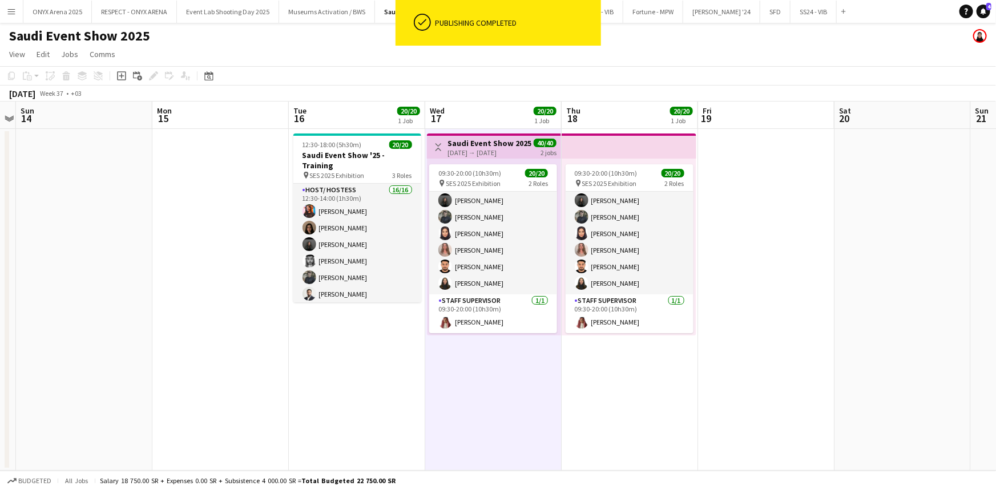
scroll to position [0, 0]
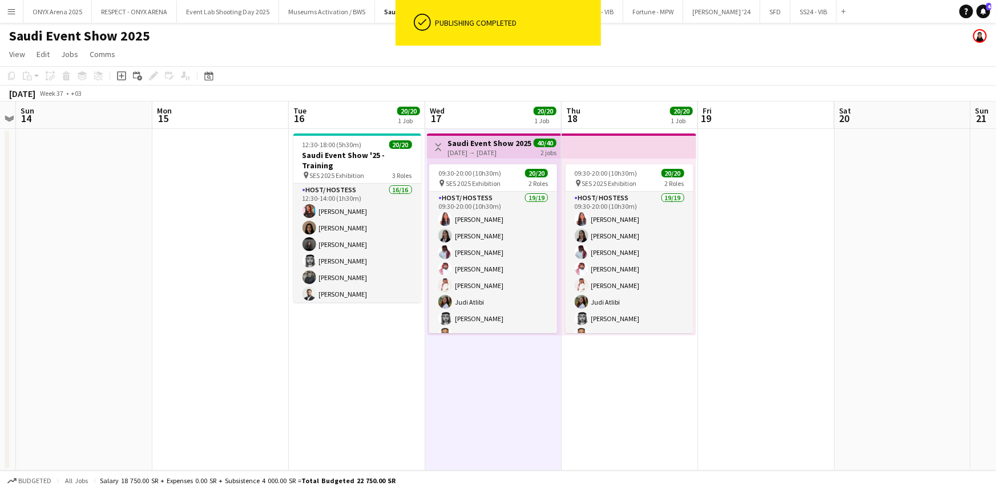
click at [345, 321] on app-date-cell "12:30-18:00 (5h30m) 20/20 Saudi Event Show '25 - Training pin SES 2025 Exhibiti…" at bounding box center [357, 300] width 136 height 342
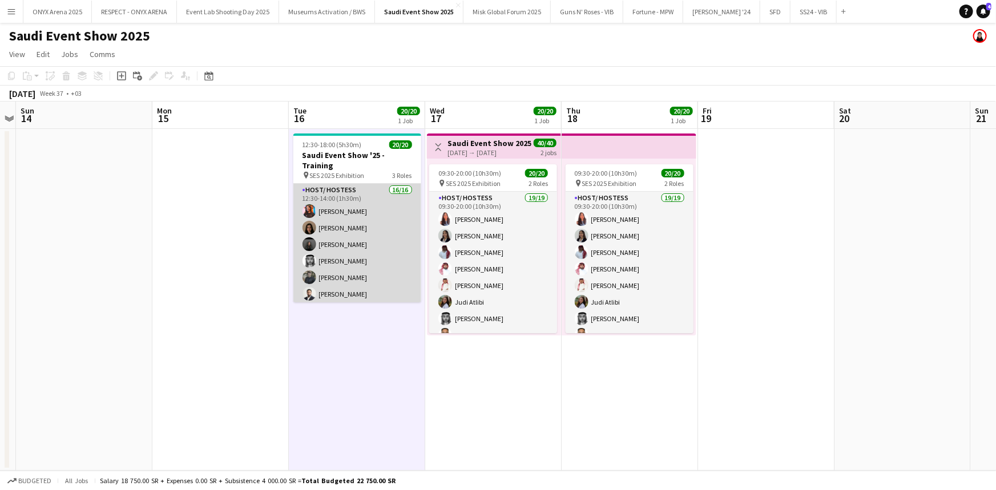
click at [345, 251] on app-card-role "Host/ Hostess 16/16 12:30-14:00 (1h30m) Yusra Idriss Ghayd Ahmad Reine Khatib M…" at bounding box center [357, 327] width 128 height 287
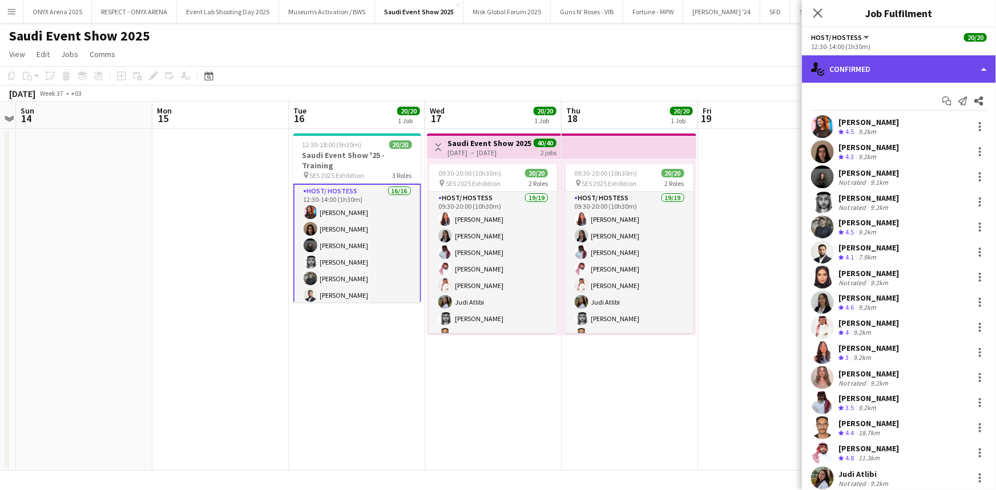
click at [856, 76] on div "single-neutral-actions-check-2 Confirmed" at bounding box center [899, 68] width 194 height 27
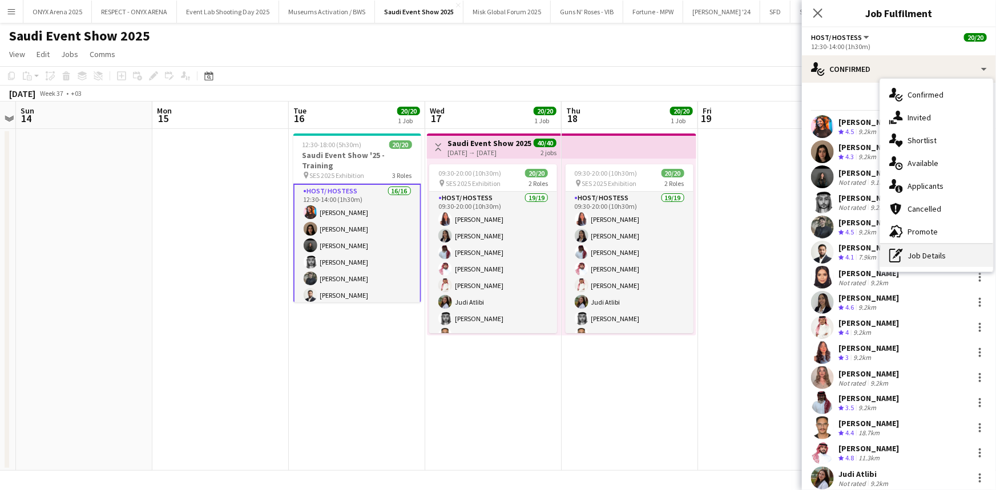
click at [910, 252] on div "pen-write Job Details" at bounding box center [936, 255] width 113 height 23
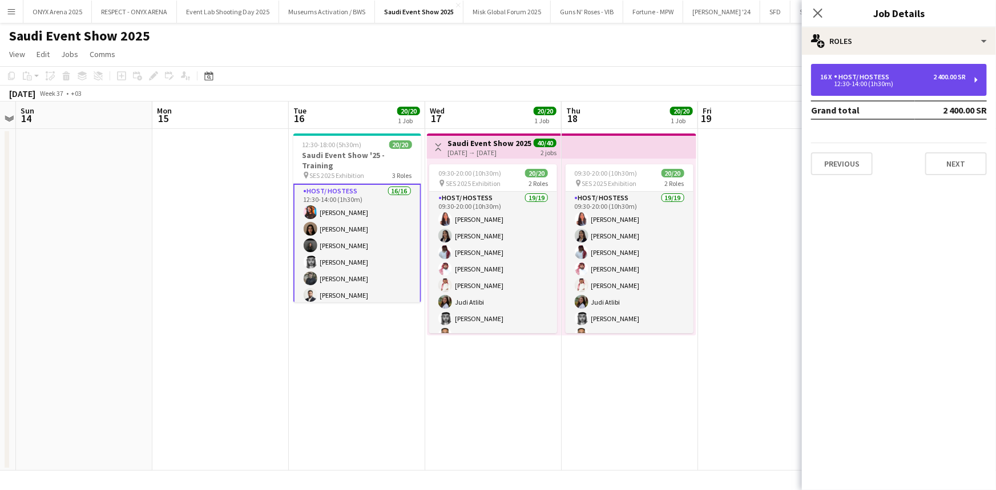
click at [844, 71] on div "16 x Host/ Hostess 2 400.00 SR 12:30-14:00 (1h30m)" at bounding box center [899, 80] width 176 height 32
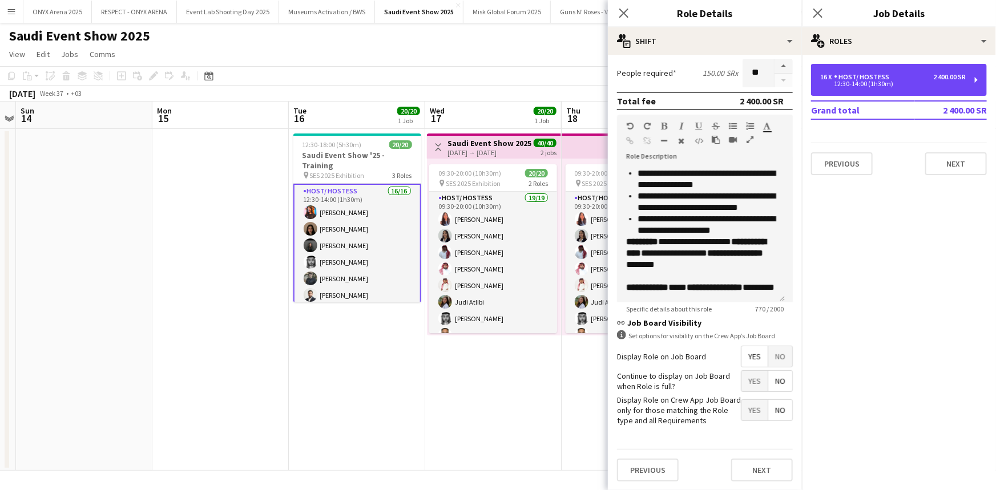
scroll to position [294, 0]
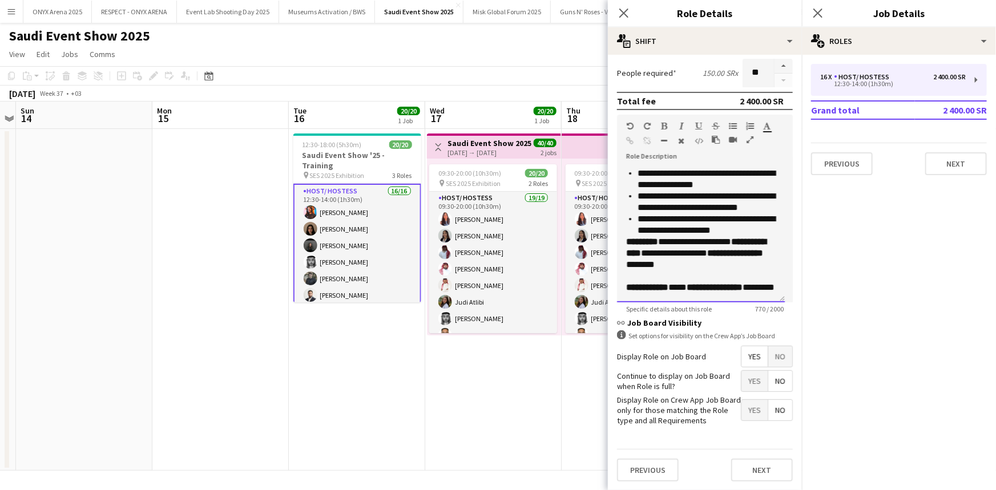
click at [691, 265] on p "**********" at bounding box center [701, 264] width 150 height 57
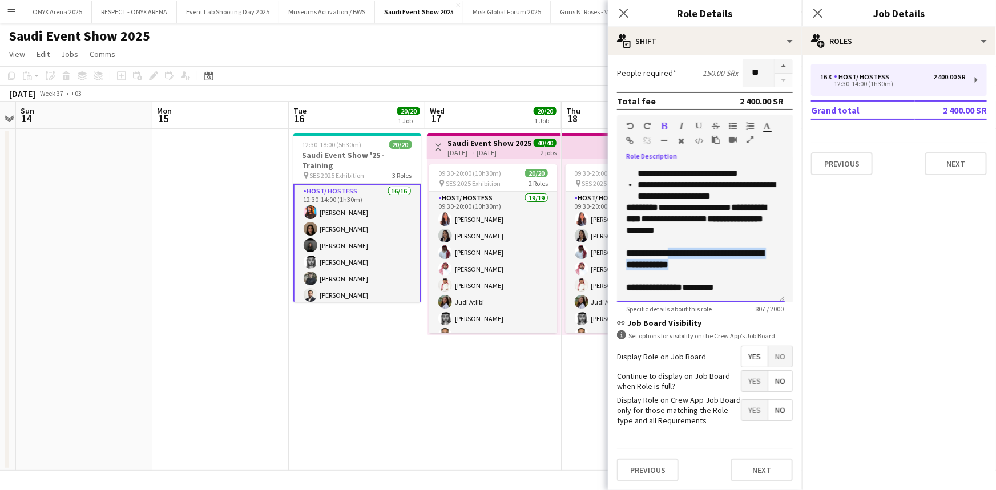
drag, startPoint x: 675, startPoint y: 263, endPoint x: 716, endPoint y: 272, distance: 42.1
click at [716, 272] on p "**********" at bounding box center [701, 247] width 150 height 91
click at [664, 125] on icon "button" at bounding box center [665, 126] width 6 height 8
click at [712, 279] on p "**********" at bounding box center [701, 247] width 150 height 91
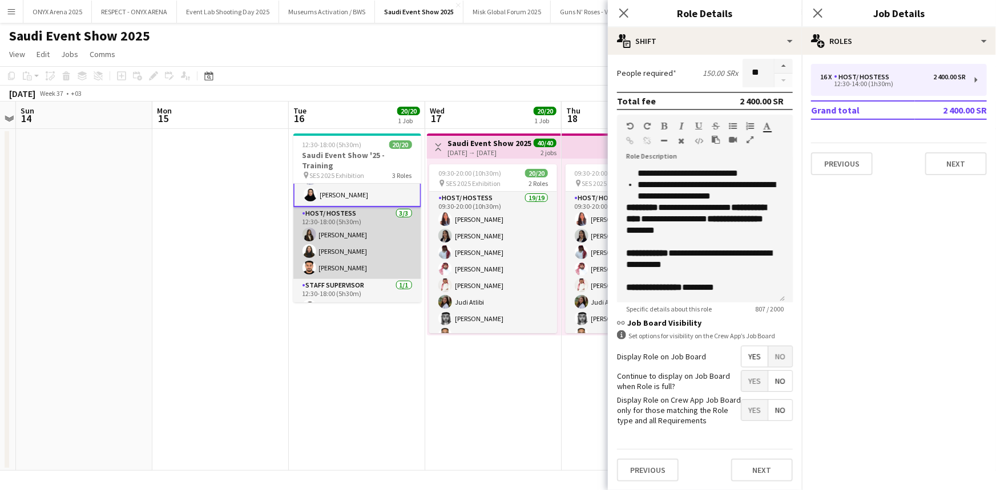
click at [358, 233] on app-card-role "Host/ Hostess 3/3 12:30-18:00 (5h30m) Mirna Amir Siren Nahdi Mohammed Mira" at bounding box center [357, 243] width 128 height 72
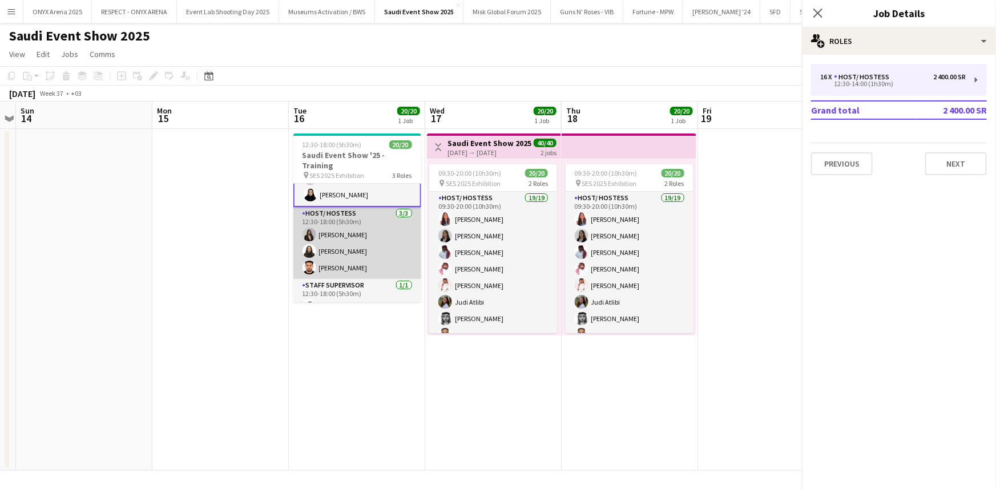
scroll to position [265, 0]
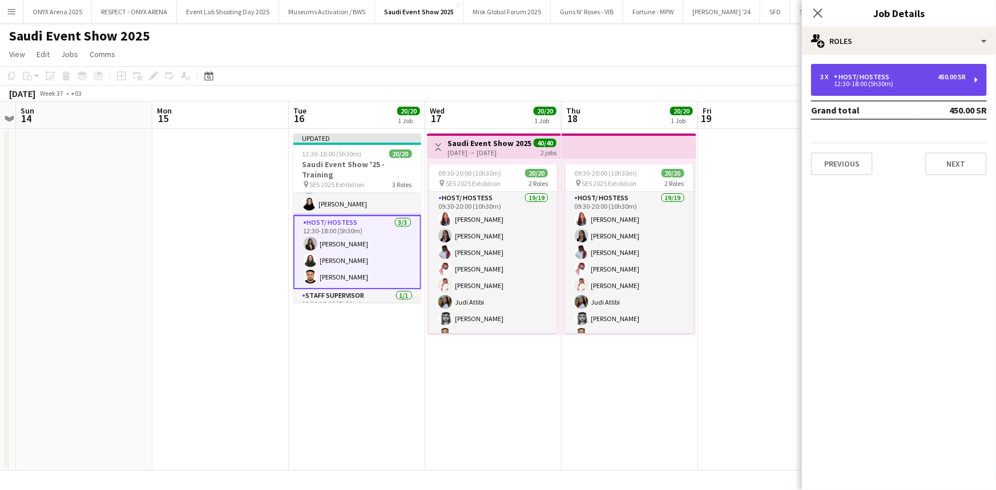
click at [869, 78] on div "Host/ Hostess" at bounding box center [864, 77] width 60 height 8
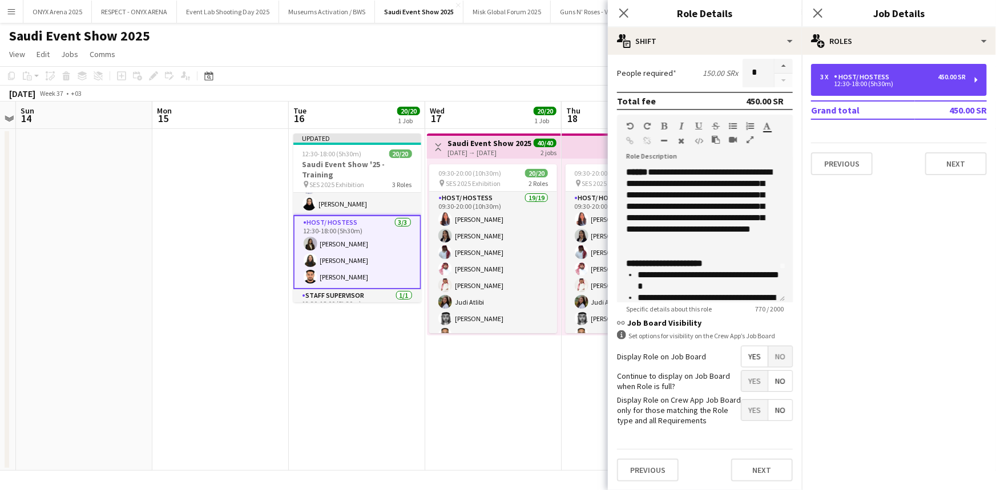
scroll to position [294, 0]
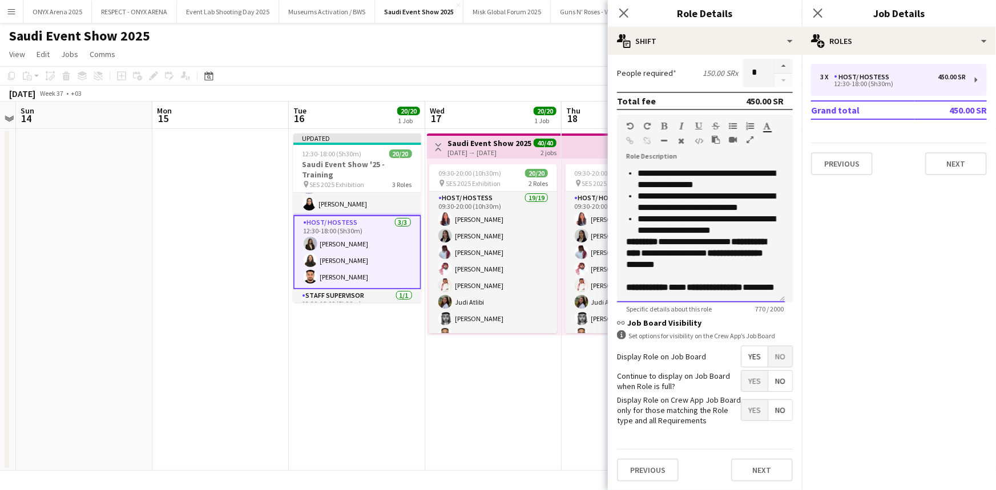
click at [699, 263] on p "**********" at bounding box center [701, 264] width 150 height 57
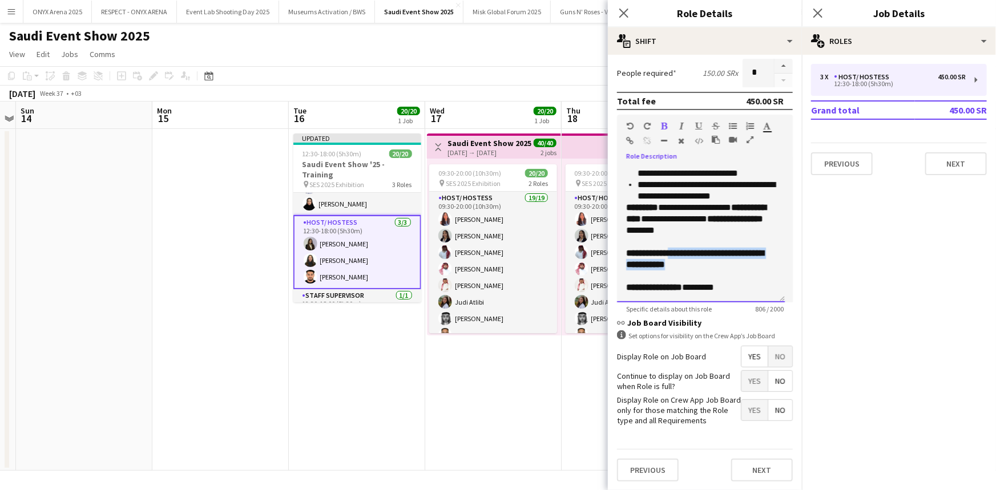
drag, startPoint x: 678, startPoint y: 264, endPoint x: 706, endPoint y: 272, distance: 29.6
click at [706, 272] on p "**********" at bounding box center [701, 247] width 150 height 91
click at [664, 127] on icon "button" at bounding box center [665, 126] width 6 height 8
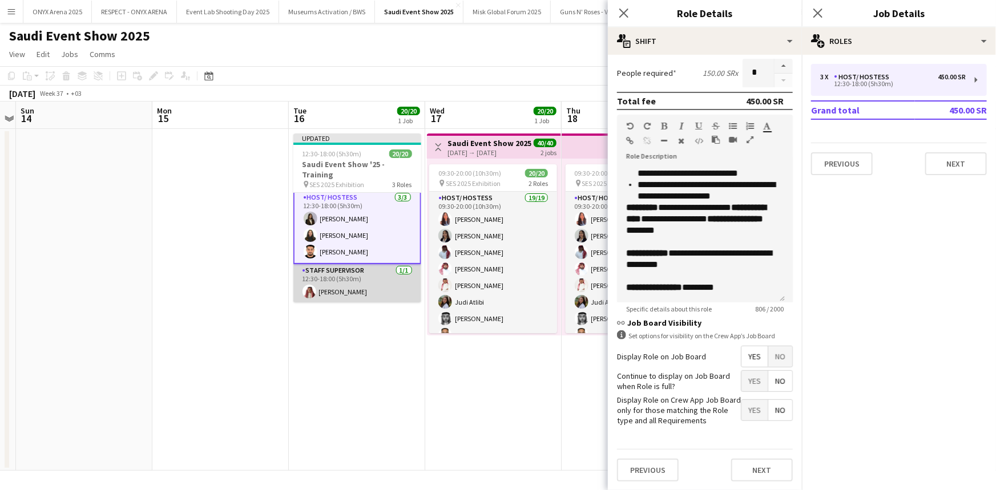
click at [350, 289] on app-card-role "Staff Supervisor 1/1 12:30-18:00 (5h30m) Abdulrahman Olayan" at bounding box center [357, 283] width 128 height 39
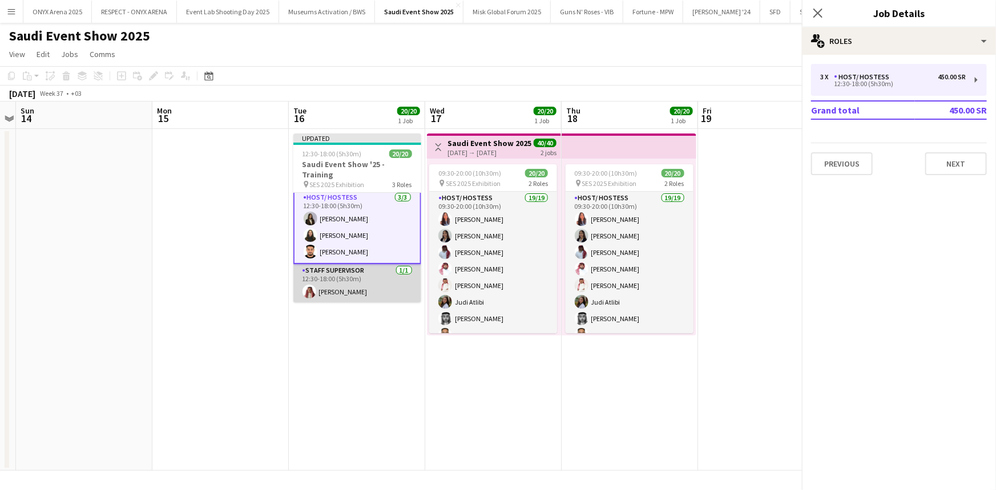
scroll to position [289, 0]
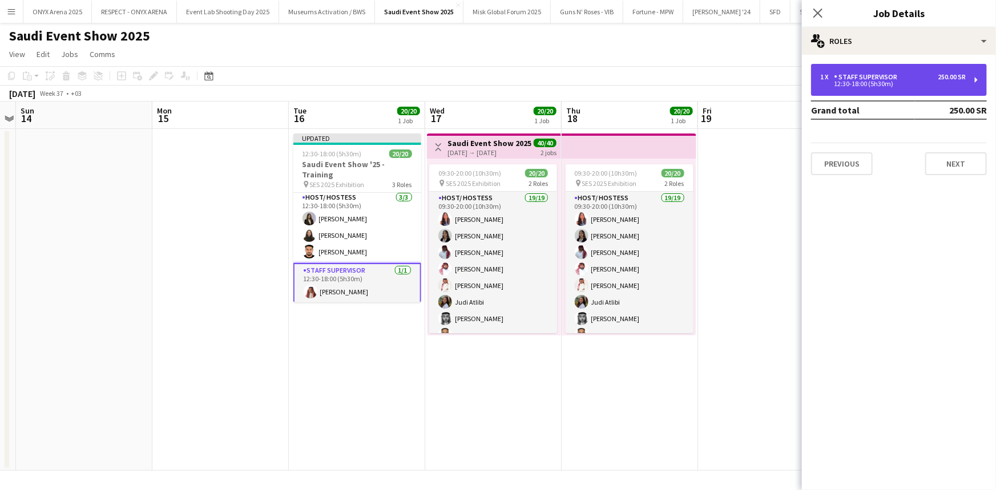
click at [870, 74] on div "Staff Supervisor" at bounding box center [868, 77] width 68 height 8
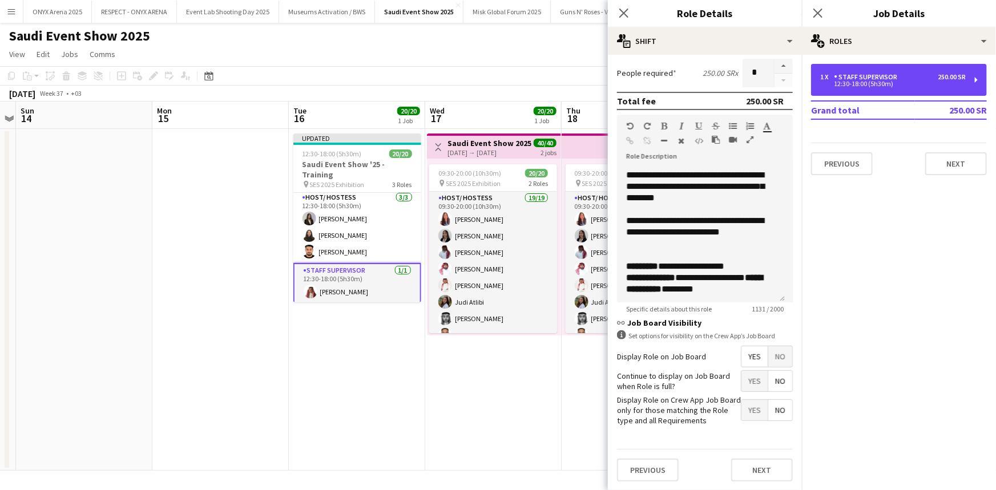
scroll to position [488, 0]
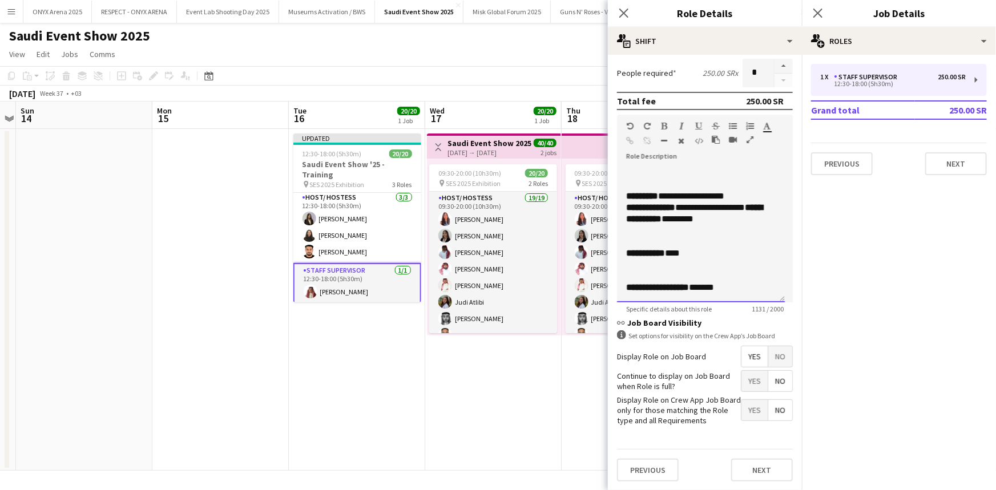
click at [692, 255] on p "**********" at bounding box center [701, 253] width 150 height 11
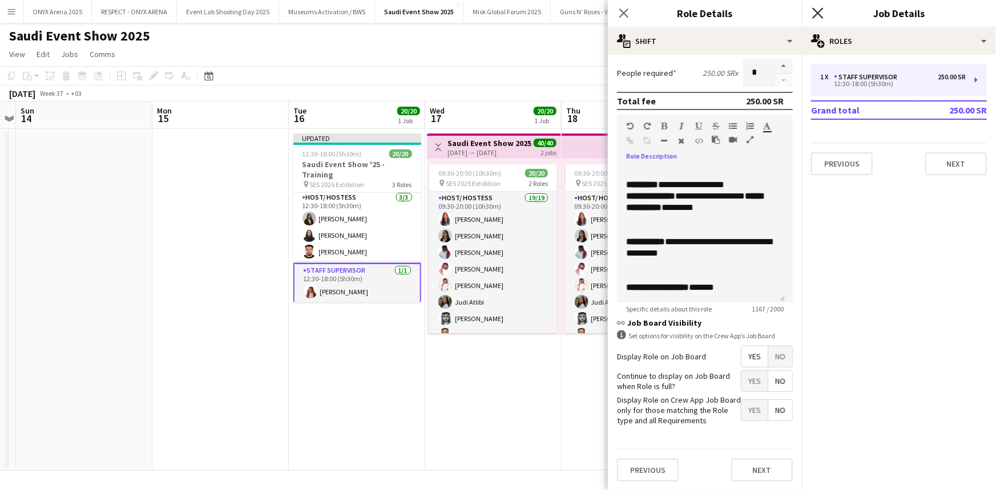
click at [814, 11] on icon "Close pop-in" at bounding box center [817, 12] width 11 height 11
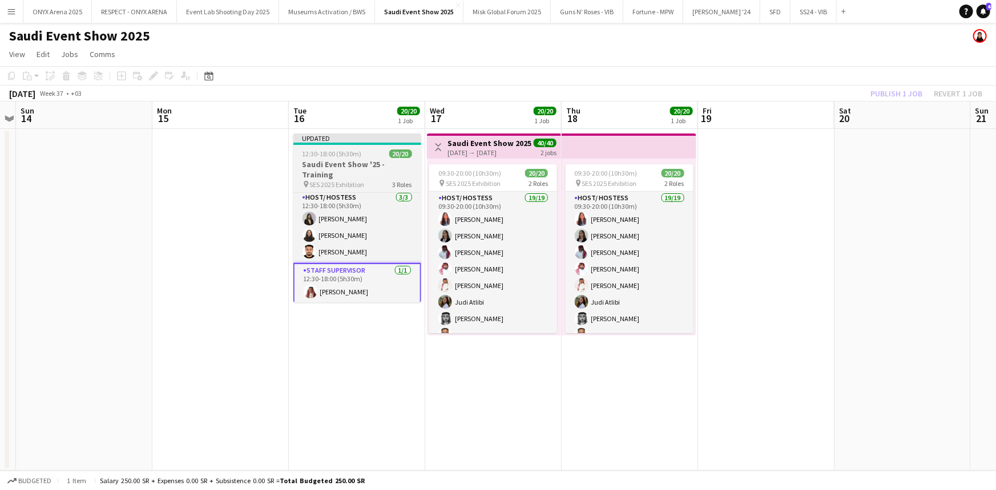
click at [350, 166] on h3 "Saudi Event Show '25 - Training" at bounding box center [357, 169] width 128 height 21
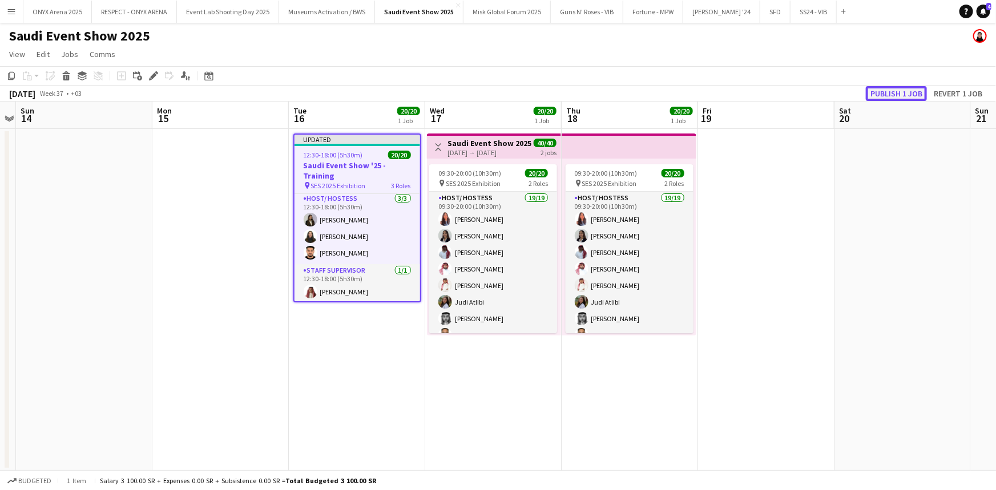
click at [903, 88] on button "Publish 1 job" at bounding box center [896, 93] width 61 height 15
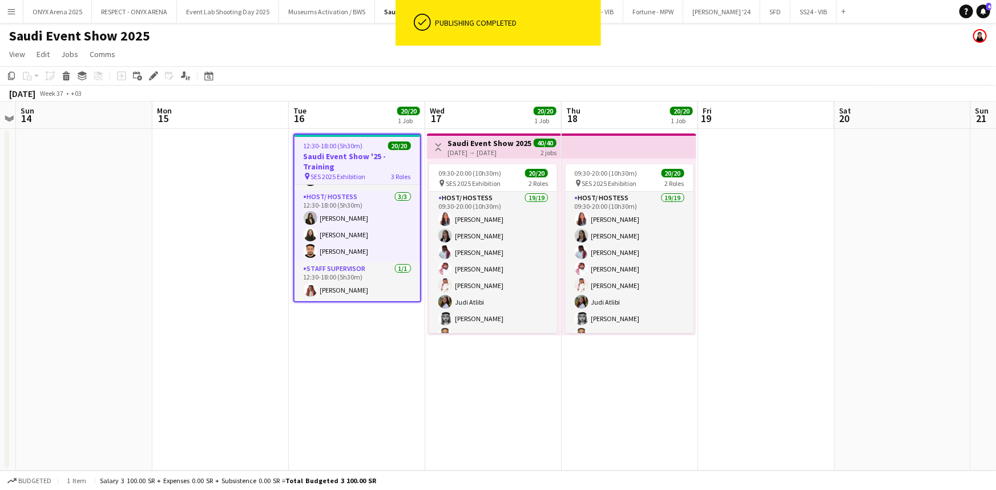
scroll to position [280, 0]
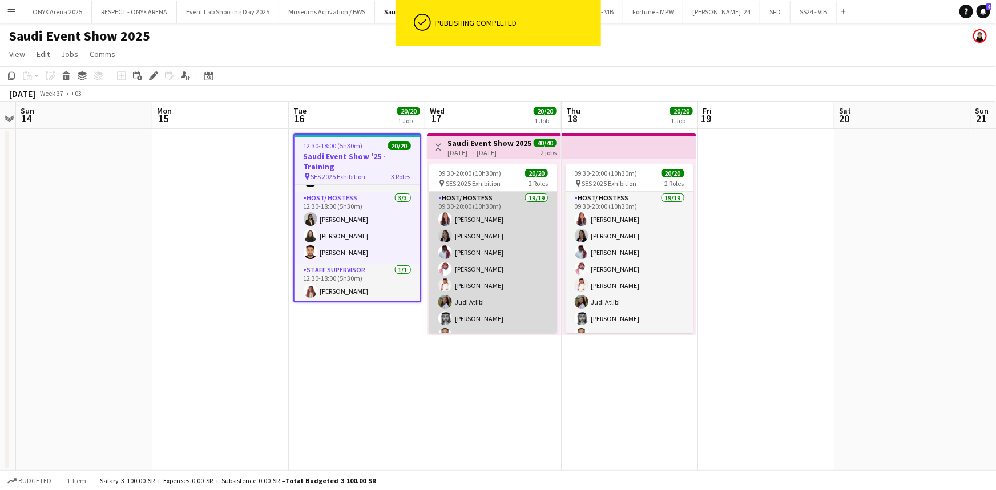
click at [518, 262] on app-card-role "Host/ Hostess 19/19 09:30-20:00 (10h30m) Lamar Shehadeh shayma haider Zakaria A…" at bounding box center [493, 360] width 128 height 337
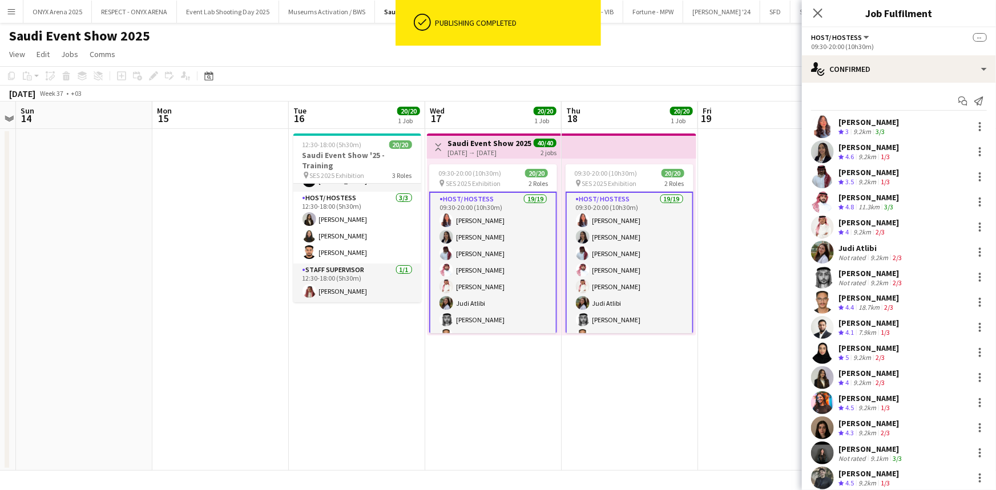
scroll to position [279, 0]
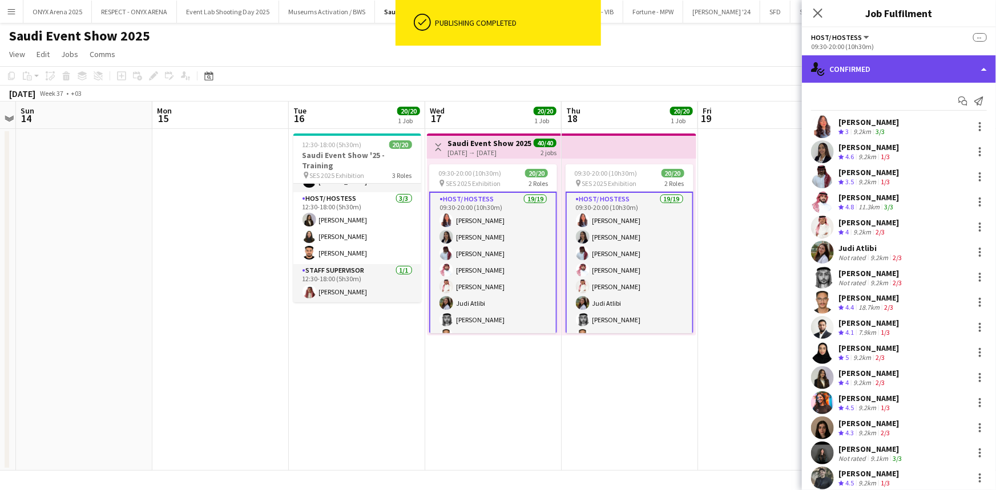
click at [929, 76] on div "single-neutral-actions-check-2 Confirmed" at bounding box center [899, 68] width 194 height 27
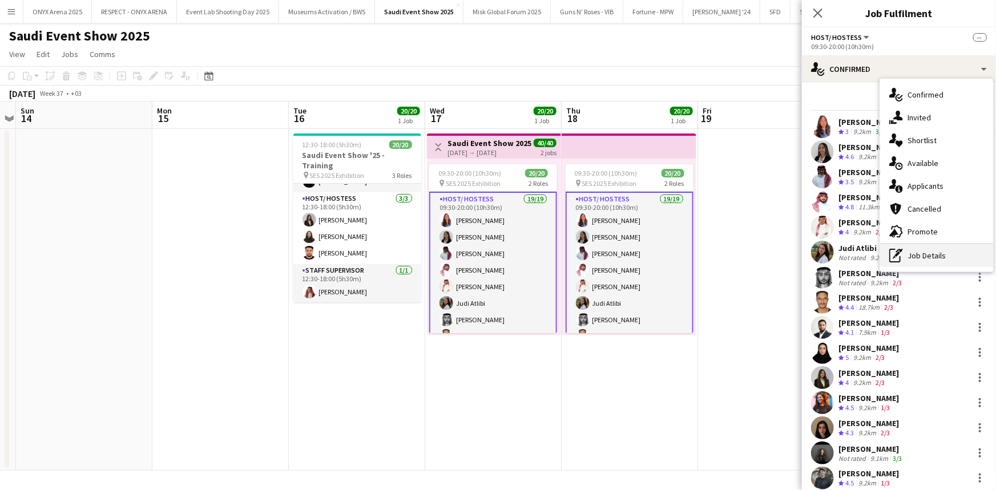
click at [932, 251] on div "pen-write Job Details" at bounding box center [936, 255] width 113 height 23
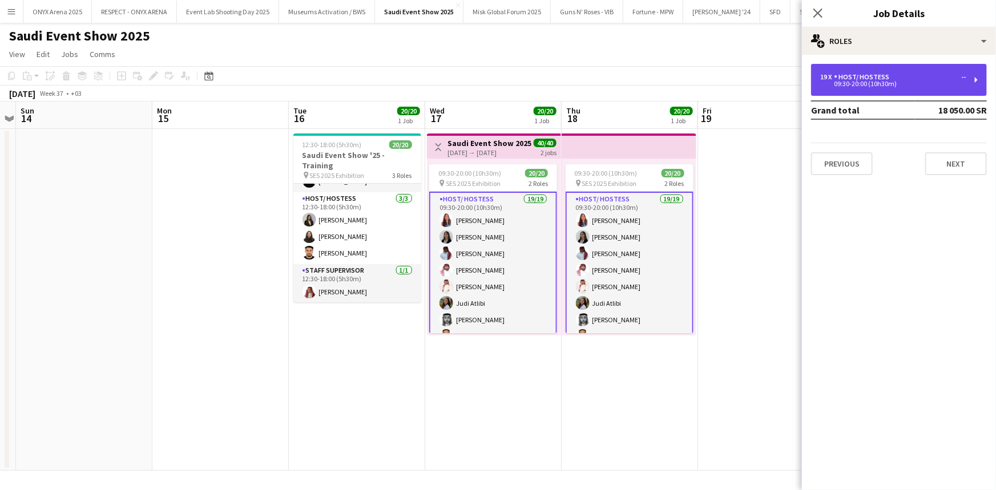
click at [836, 91] on div "19 x Host/ Hostess -- 09:30-20:00 (10h30m)" at bounding box center [899, 80] width 176 height 32
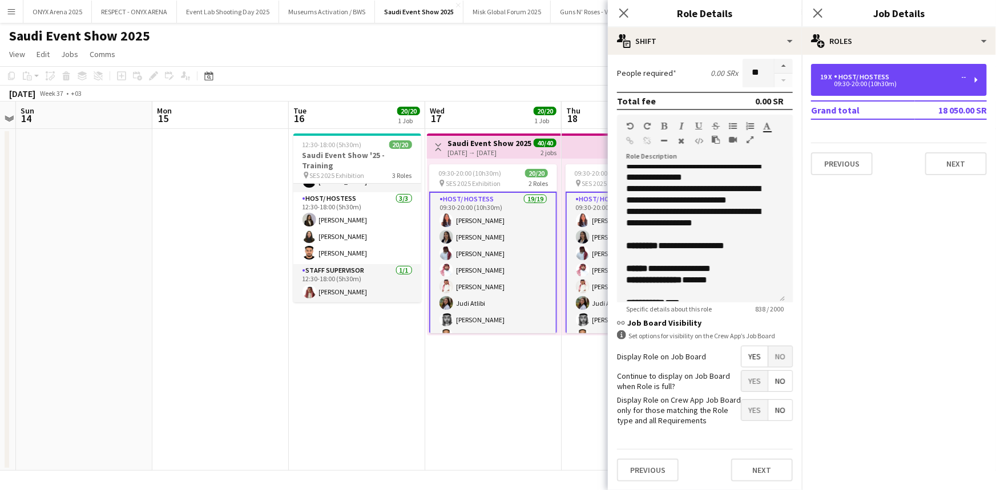
scroll to position [340, 0]
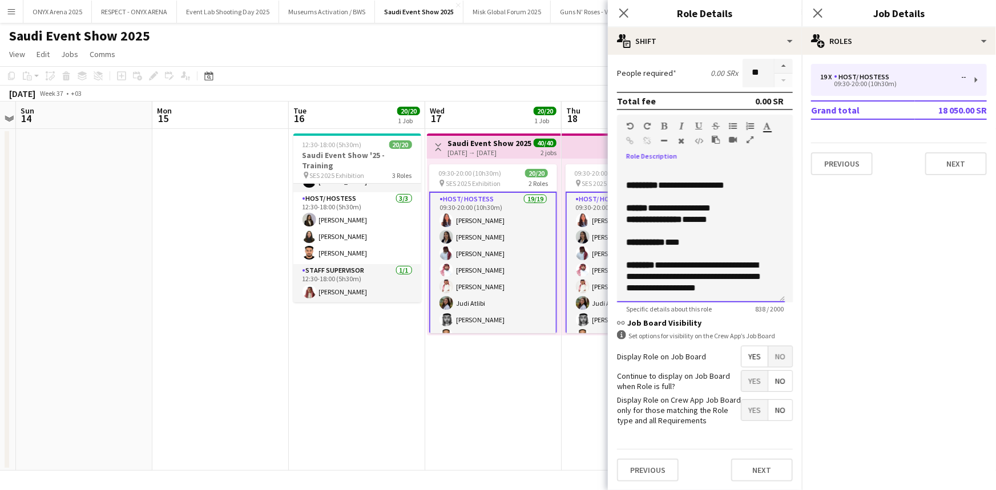
click at [701, 245] on div "**********" at bounding box center [697, 242] width 142 height 11
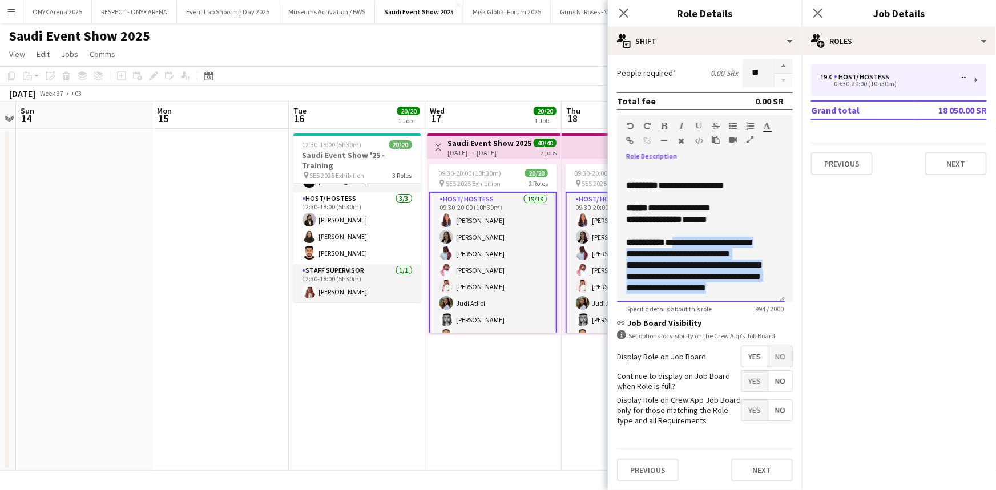
drag, startPoint x: 760, startPoint y: 285, endPoint x: 679, endPoint y: 245, distance: 89.9
click at [679, 245] on div "**********" at bounding box center [701, 234] width 168 height 137
click at [767, 262] on div "**********" at bounding box center [697, 277] width 142 height 34
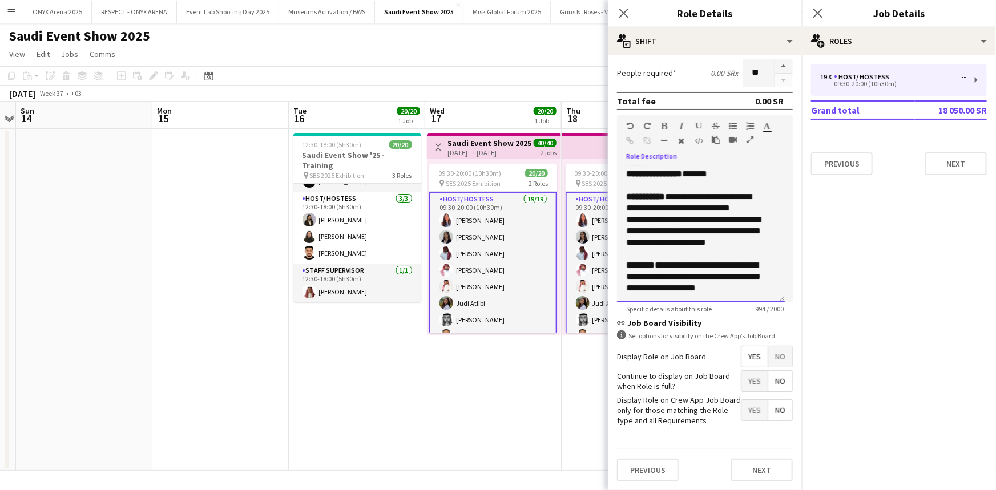
scroll to position [235, 0]
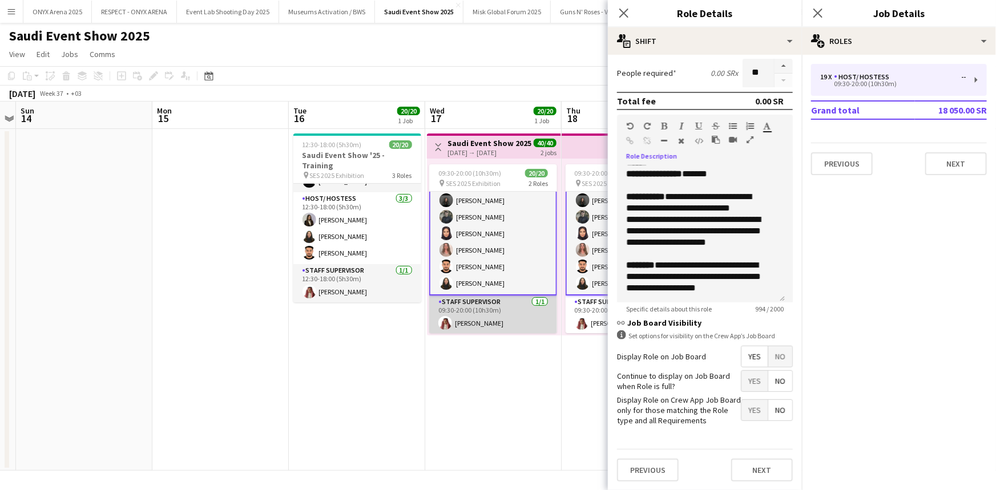
click at [481, 308] on app-card-role "Staff Supervisor 1/1 09:30-20:00 (10h30m) Abdulrahman Olayan" at bounding box center [493, 315] width 128 height 39
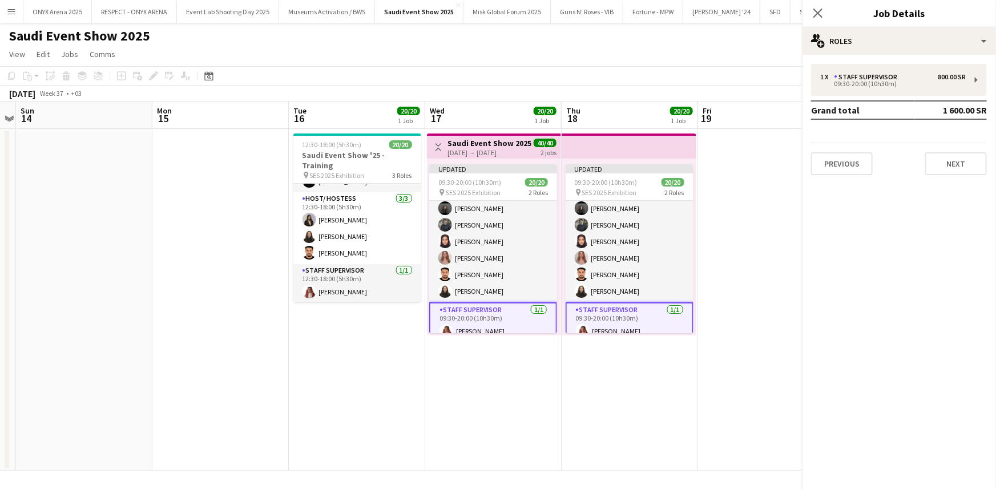
scroll to position [234, 0]
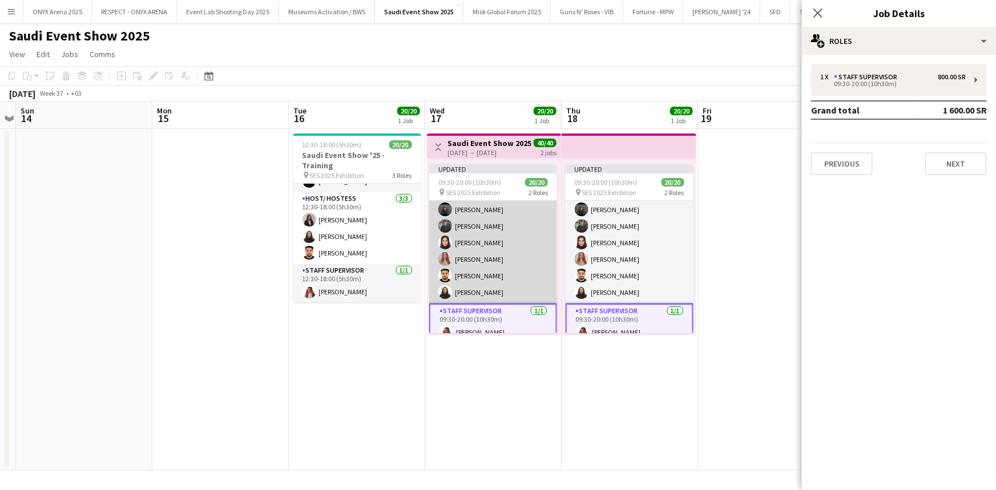
click at [522, 225] on app-card-role "Host/ Hostess 19/19 09:30-20:00 (10h30m) Lamar Shehadeh shayma haider Zakaria A…" at bounding box center [493, 135] width 128 height 337
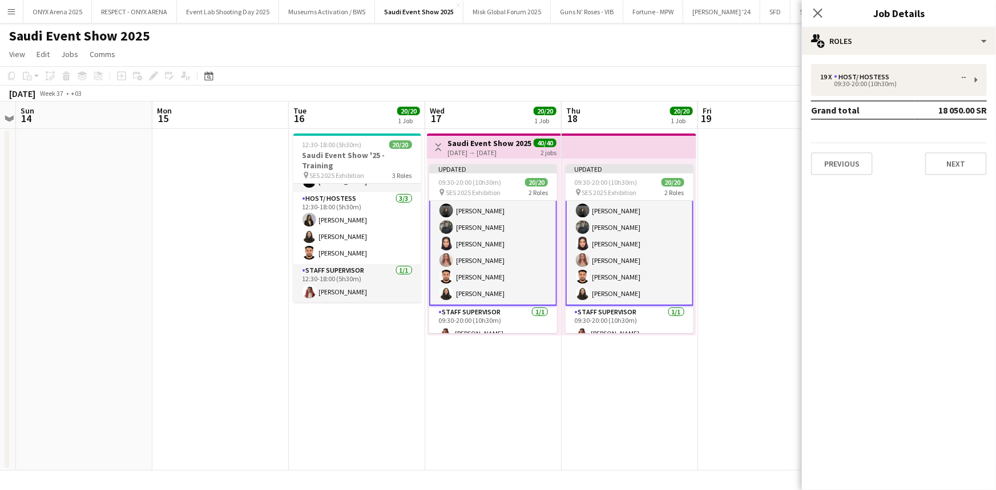
scroll to position [235, 0]
click at [503, 235] on app-card-role "Host/ Hostess 19/19 09:30-20:00 (10h30m) Lamar Shehadeh shayma haider Zakaria A…" at bounding box center [493, 135] width 128 height 339
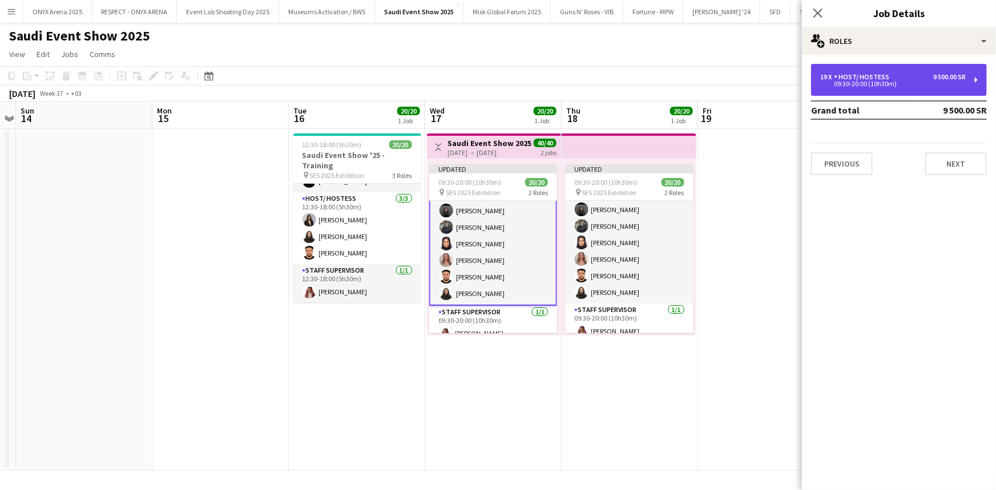
click at [866, 77] on div "Host/ Hostess" at bounding box center [864, 77] width 60 height 8
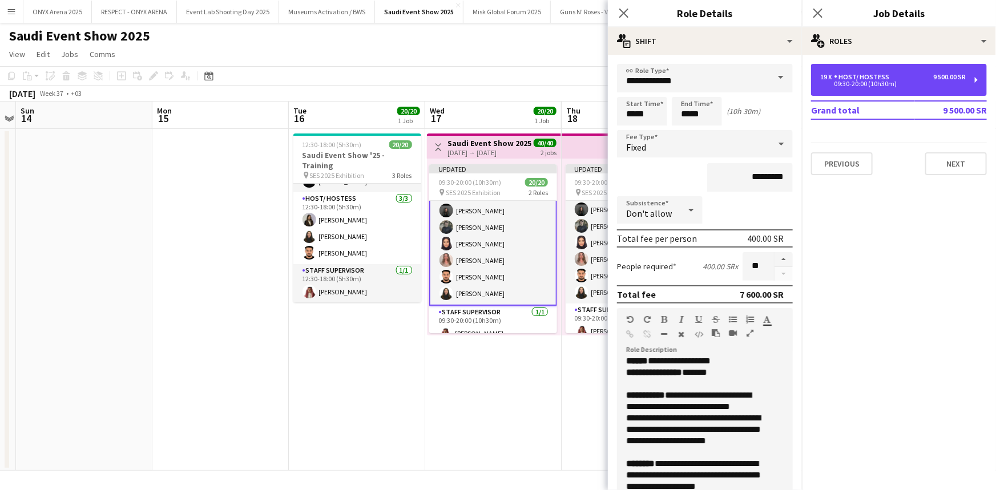
scroll to position [382, 0]
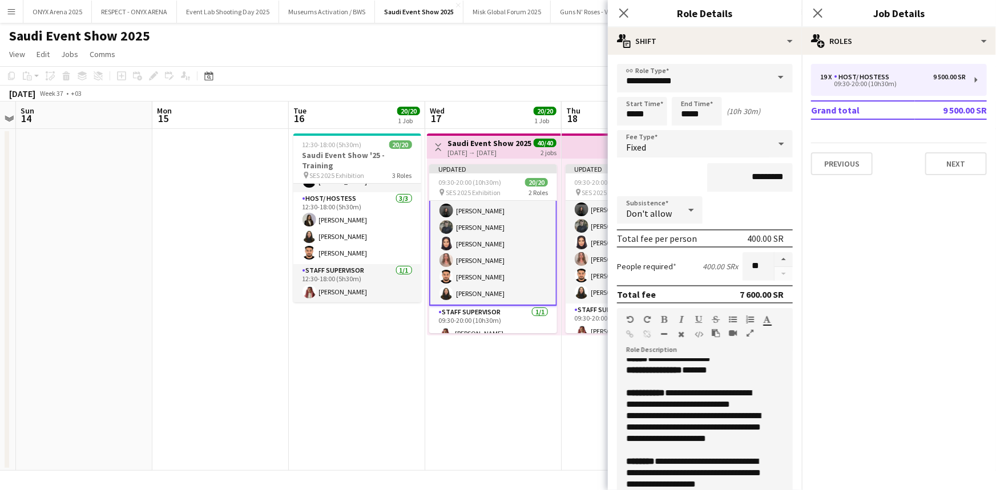
click at [767, 404] on div "**********" at bounding box center [697, 399] width 142 height 23
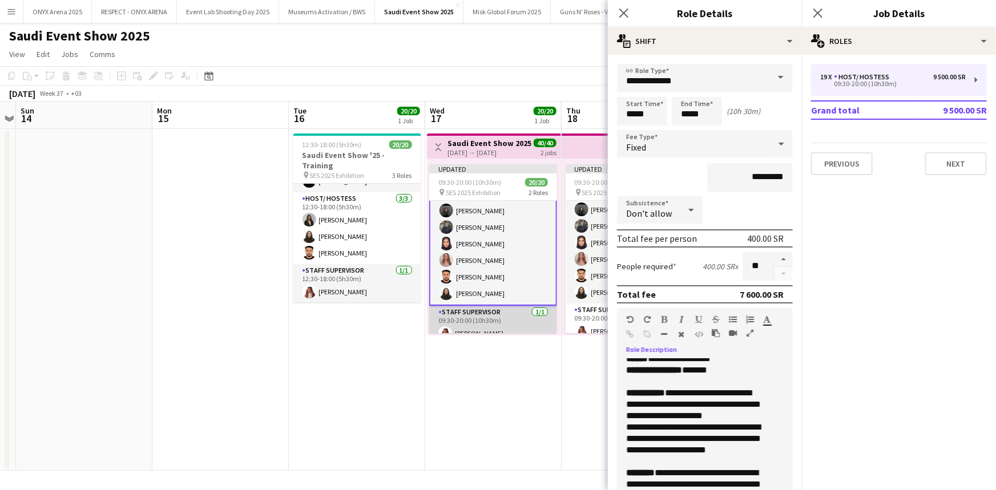
click at [513, 315] on app-card-role "Staff Supervisor 1/1 09:30-20:00 (10h30m) Abdulrahman Olayan" at bounding box center [493, 325] width 128 height 39
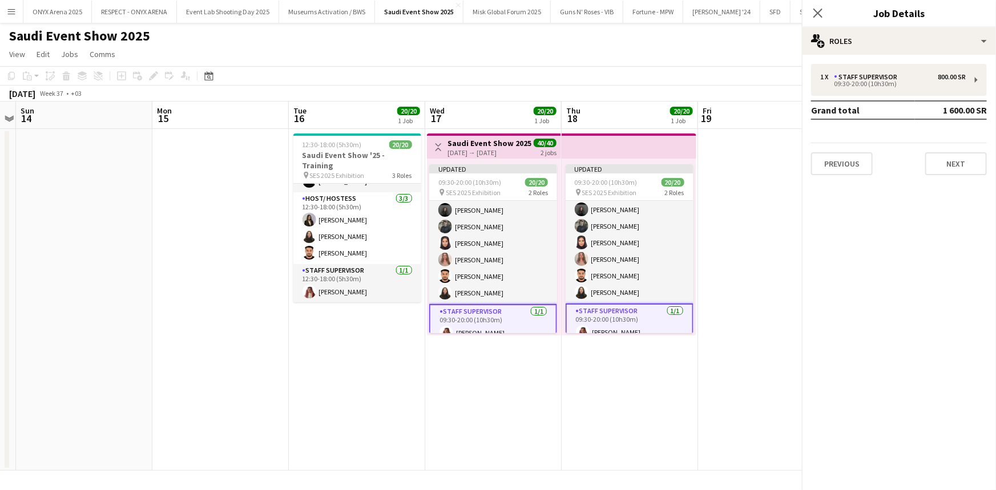
scroll to position [233, 0]
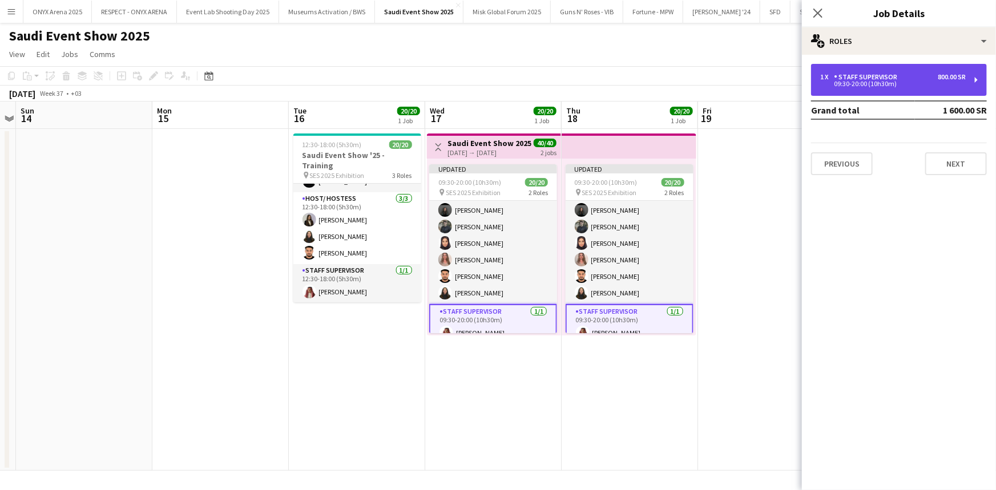
click at [865, 80] on div "Staff Supervisor" at bounding box center [868, 77] width 68 height 8
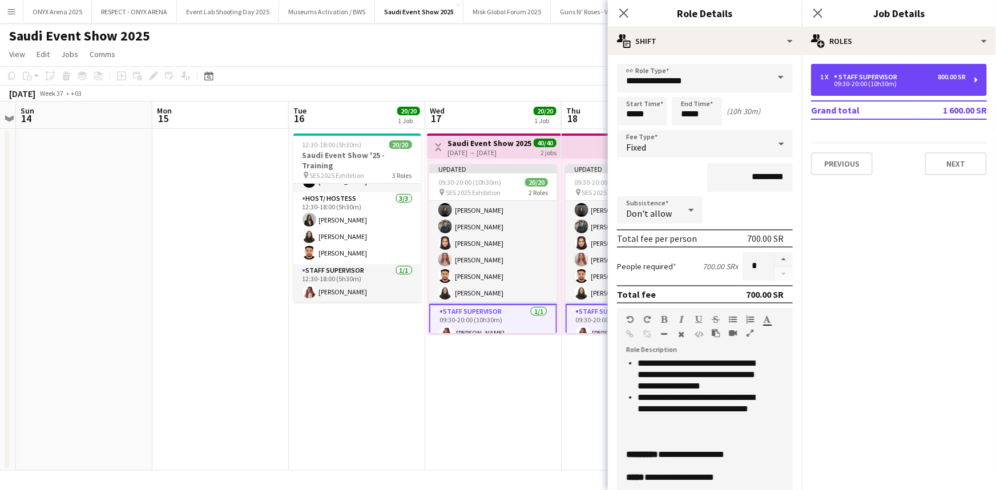
scroll to position [454, 0]
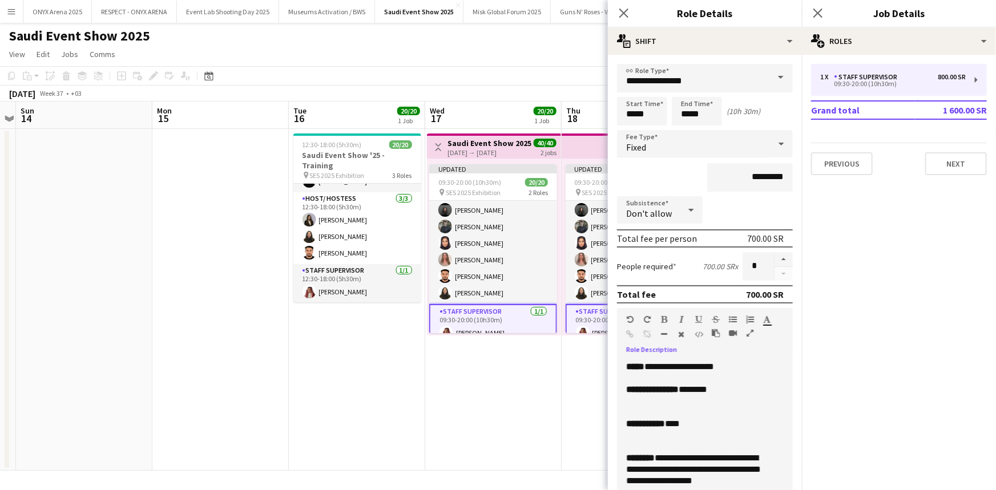
click at [693, 425] on div "**********" at bounding box center [697, 423] width 142 height 11
click at [820, 17] on icon "Close pop-in" at bounding box center [817, 12] width 11 height 11
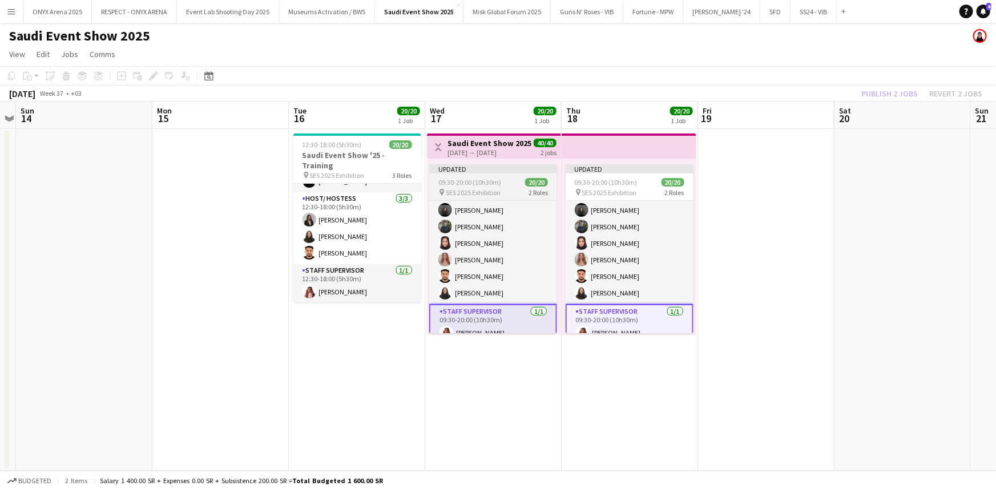
click at [527, 183] on span "20/20" at bounding box center [536, 182] width 23 height 9
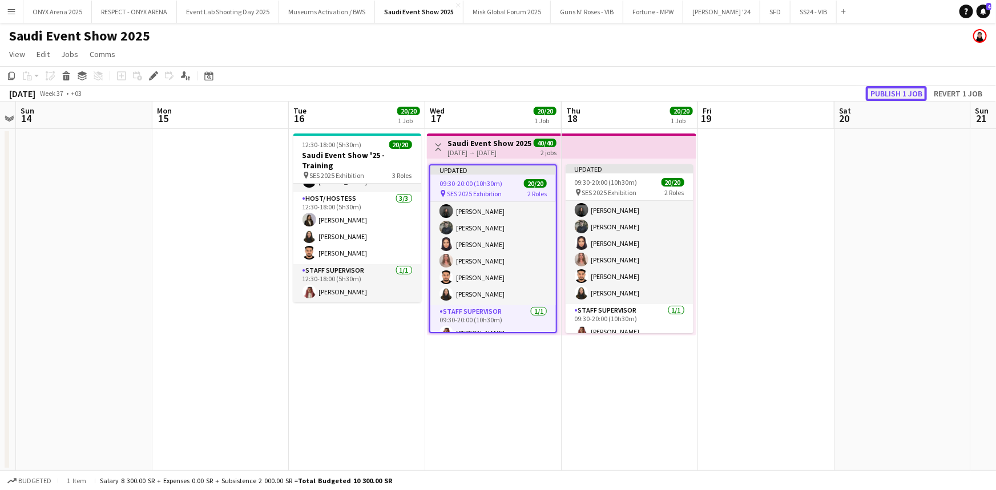
click at [875, 91] on button "Publish 1 job" at bounding box center [896, 93] width 61 height 15
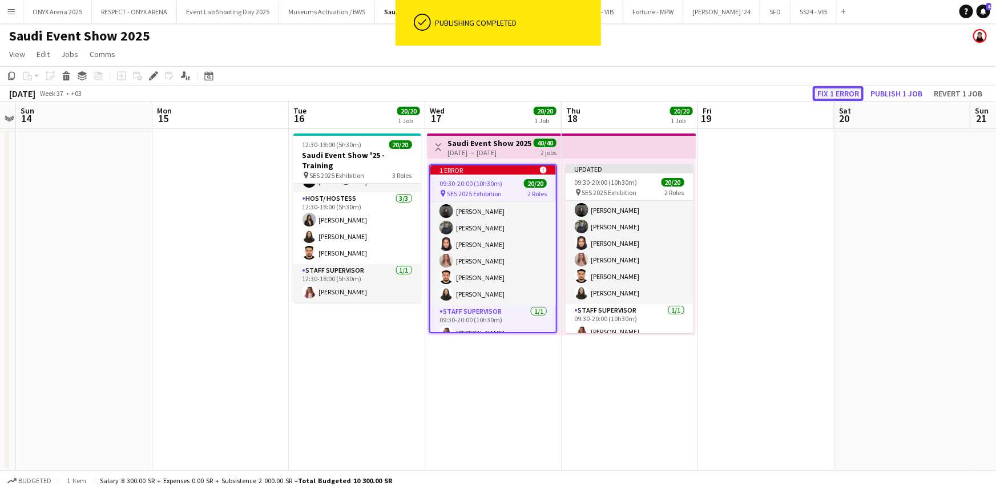
click at [825, 93] on button "Fix 1 error" at bounding box center [838, 93] width 51 height 15
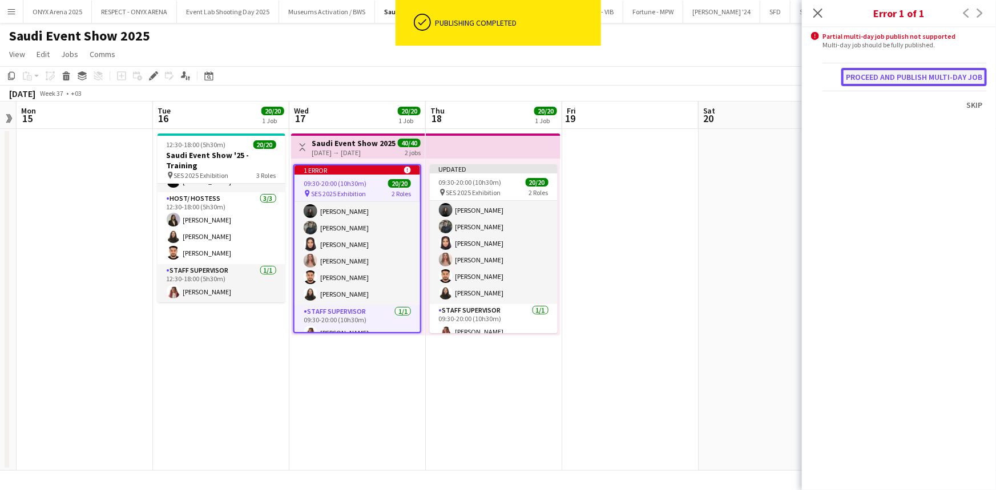
click at [890, 68] on button "Proceed and publish multi-day job" at bounding box center [914, 77] width 146 height 18
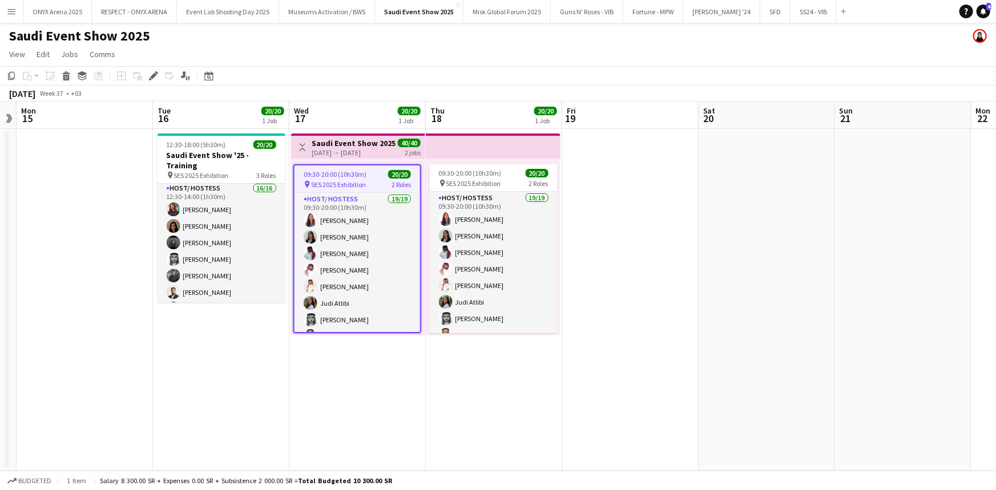
scroll to position [0, 0]
click at [315, 366] on app-date-cell "Toggle View Saudi Event Show 2025 17-09-2025 → 18-09-2025 40/40 2 jobs 09:30-20…" at bounding box center [357, 300] width 136 height 342
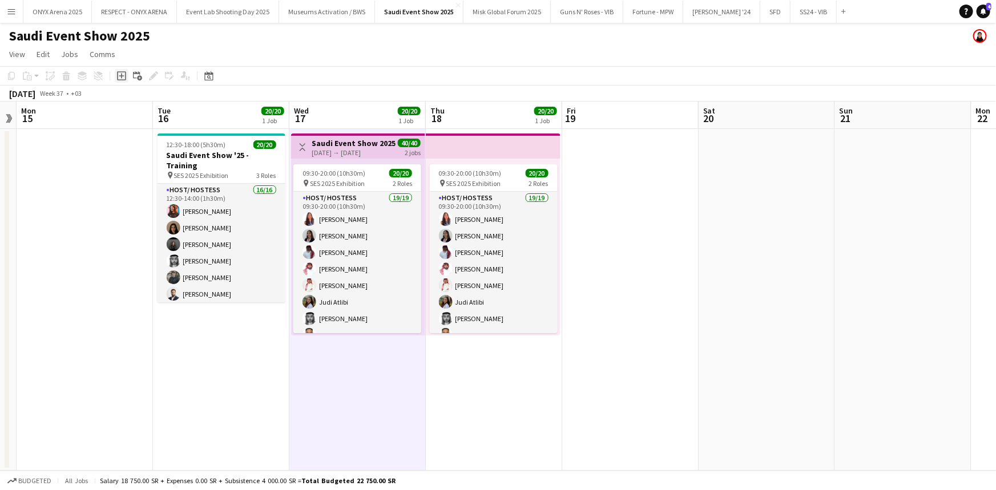
click at [120, 74] on icon "Add job" at bounding box center [121, 75] width 9 height 9
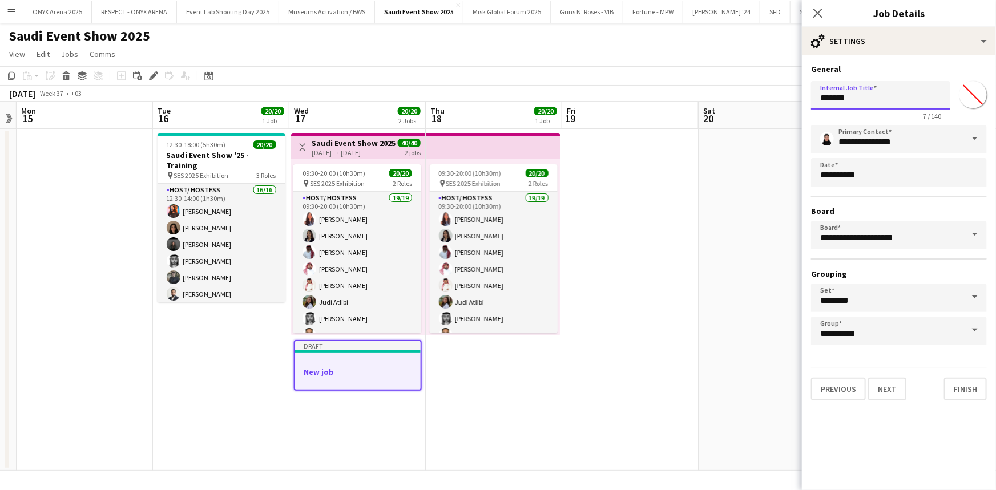
drag, startPoint x: 876, startPoint y: 94, endPoint x: 800, endPoint y: 104, distance: 76.5
click at [800, 104] on body "Menu Boards Boards Boards All jobs Status Workforce Workforce My Workforce Recr…" at bounding box center [498, 245] width 996 height 490
type input "**********"
click at [962, 98] on input "*******" at bounding box center [973, 94] width 41 height 41
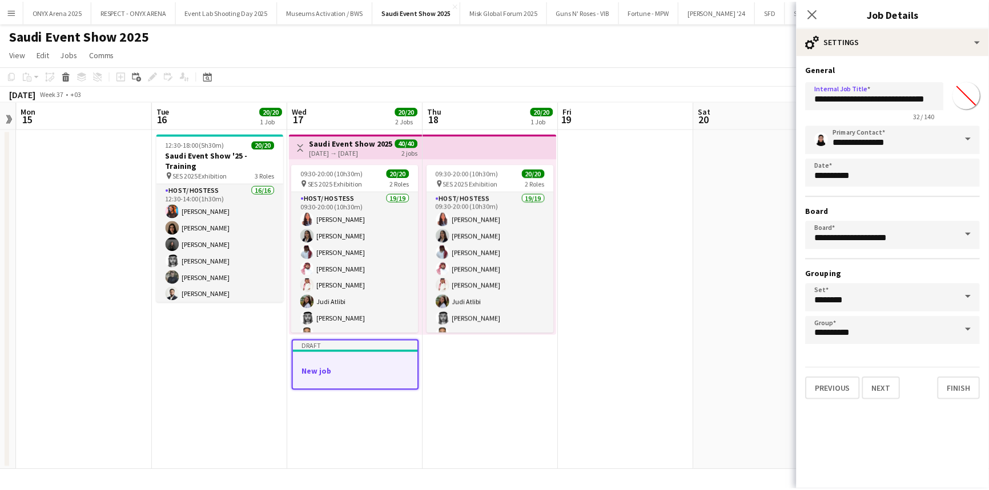
scroll to position [0, 0]
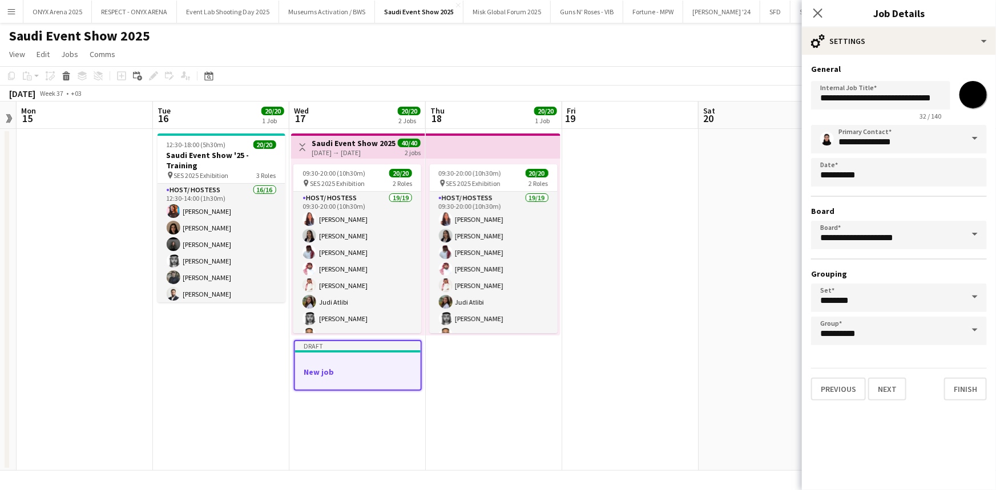
type input "*******"
click at [961, 70] on h3 "General" at bounding box center [899, 69] width 176 height 10
click at [890, 390] on button "Next" at bounding box center [887, 389] width 38 height 23
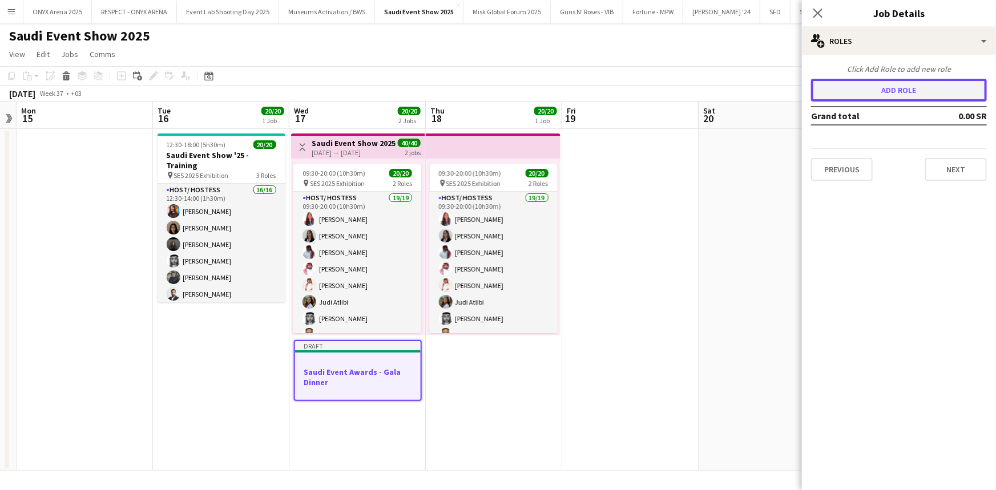
click at [876, 97] on button "Add role" at bounding box center [899, 90] width 176 height 23
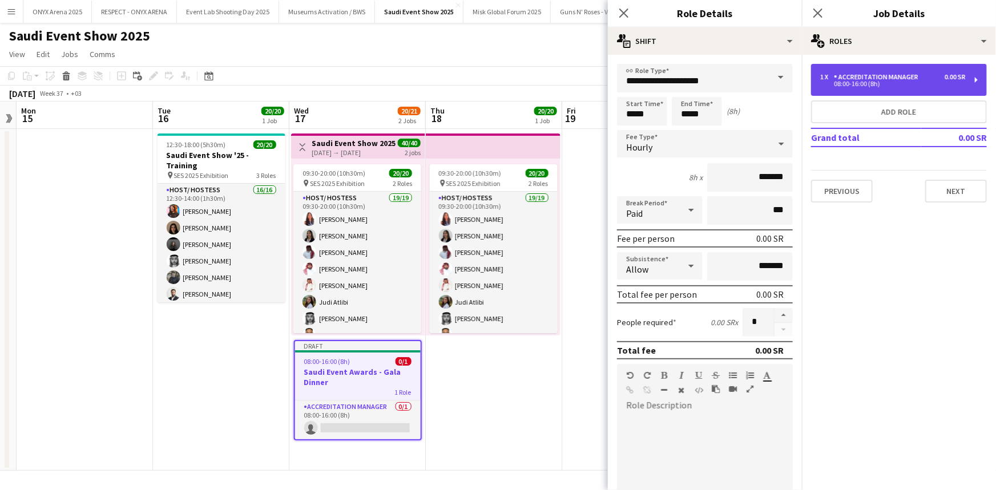
click at [852, 84] on div "08:00-16:00 (8h)" at bounding box center [893, 84] width 146 height 6
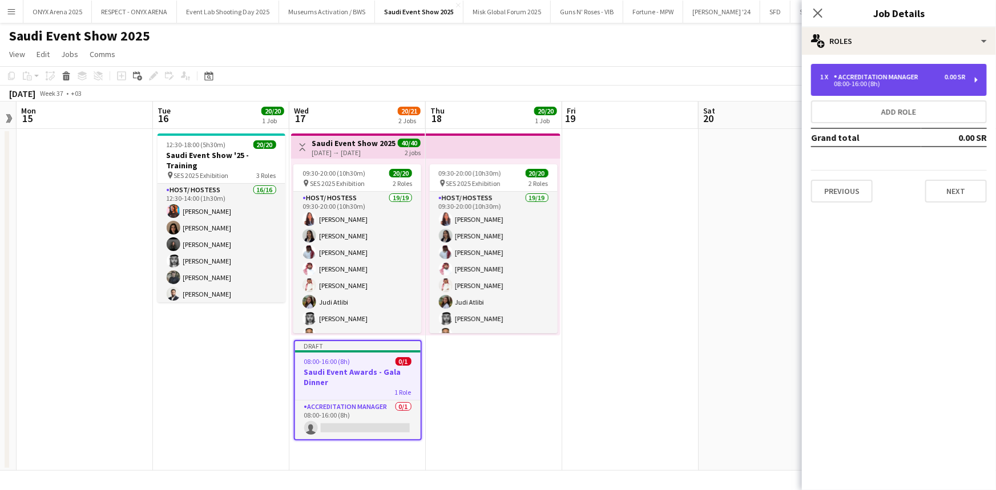
click at [849, 82] on div "08:00-16:00 (8h)" at bounding box center [893, 84] width 146 height 6
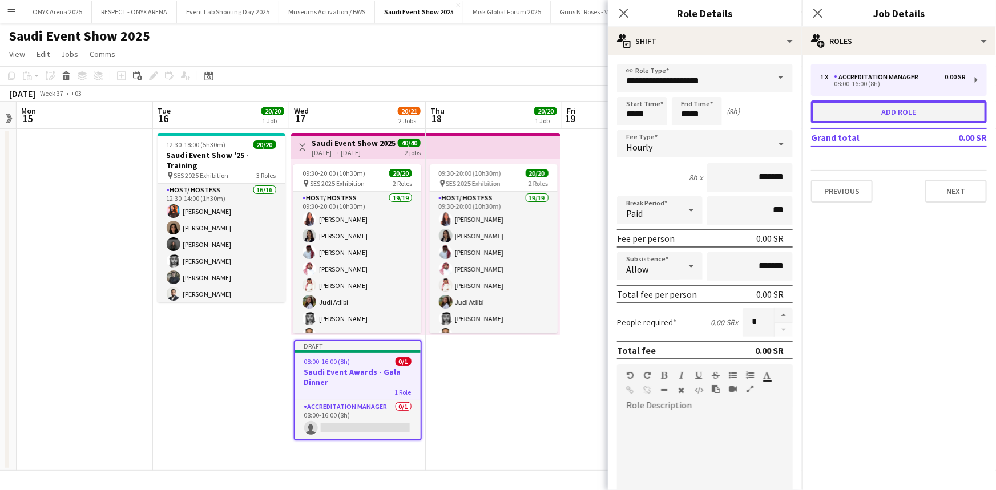
click at [873, 110] on button "Add role" at bounding box center [899, 111] width 176 height 23
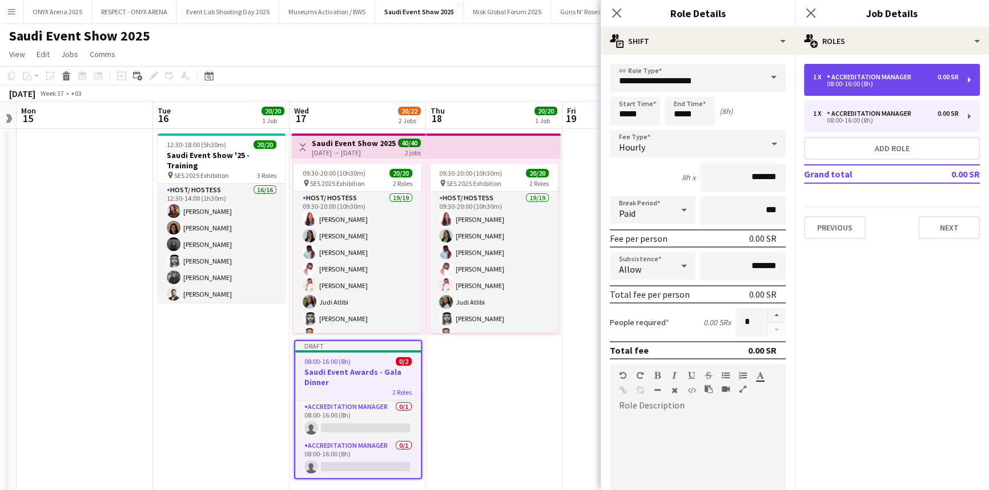
click at [856, 71] on div "1 x Accreditation Manager 0.00 SR 08:00-16:00 (8h)" at bounding box center [892, 80] width 176 height 32
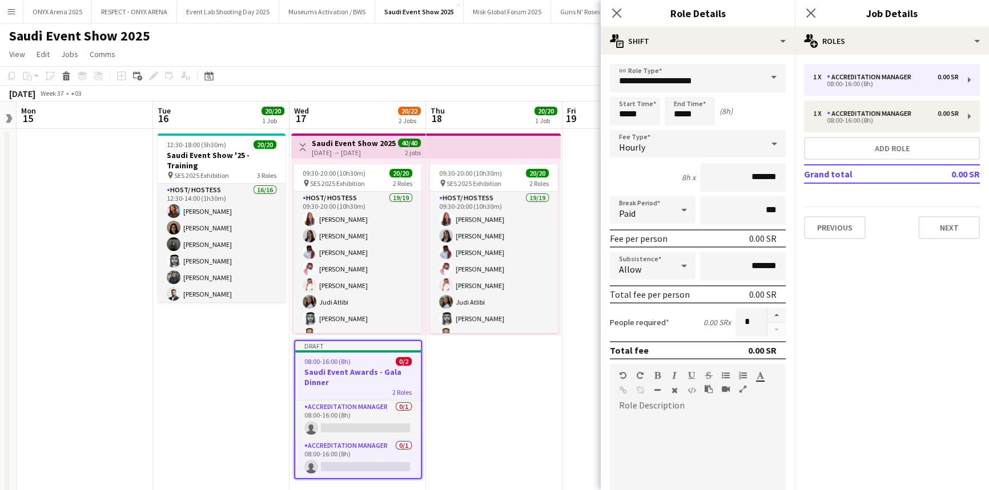
click at [761, 78] on span at bounding box center [773, 77] width 24 height 27
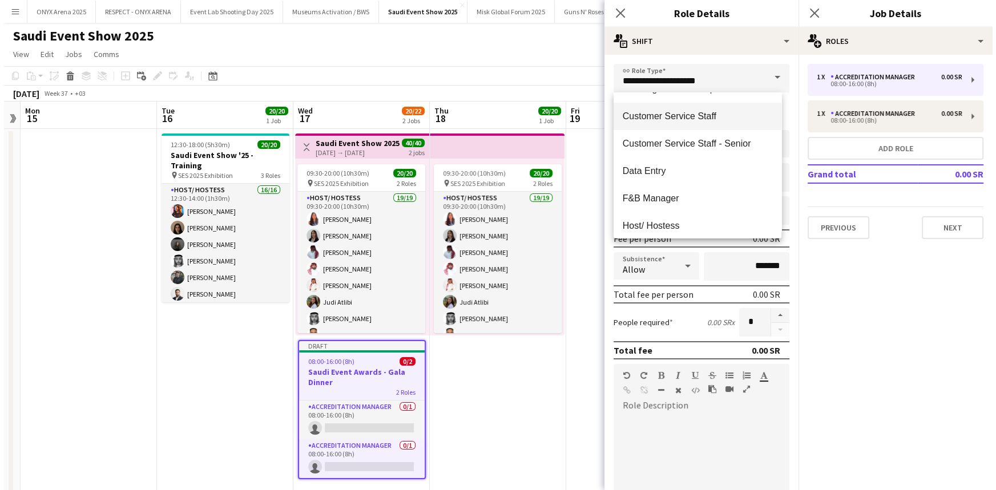
scroll to position [296, 0]
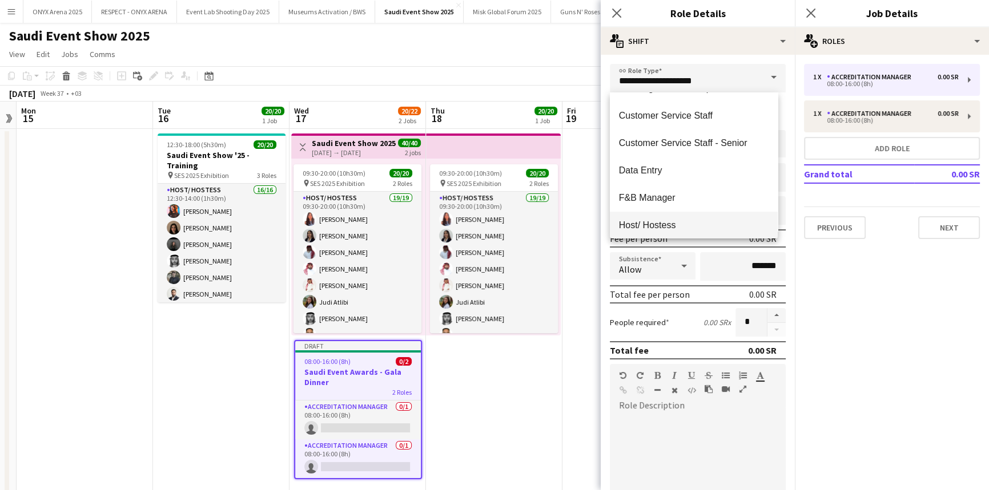
click at [682, 223] on span "Host/ Hostess" at bounding box center [694, 225] width 150 height 11
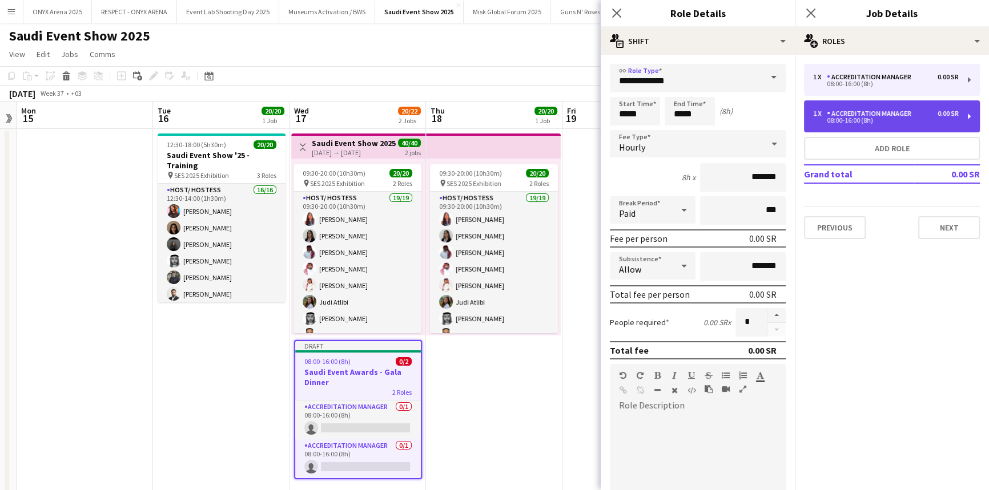
click at [865, 114] on div "Accreditation Manager" at bounding box center [871, 114] width 89 height 8
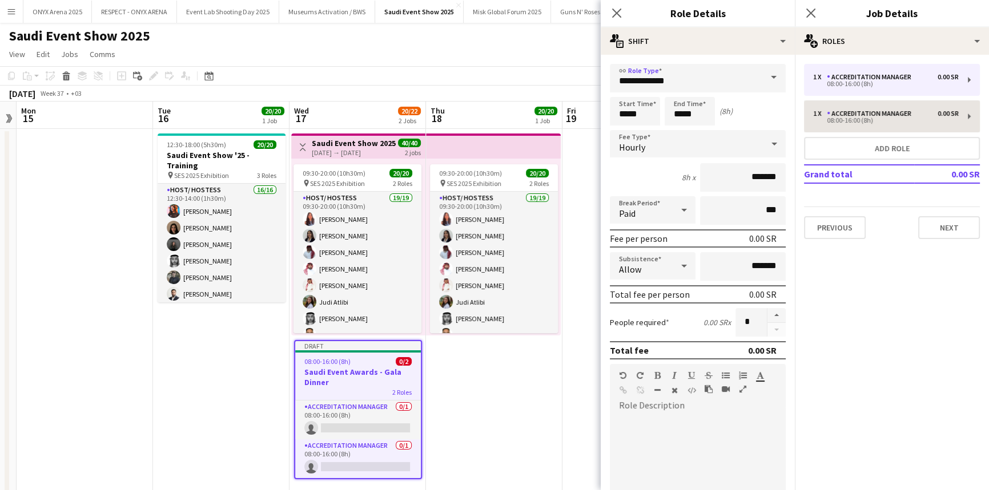
type input "**********"
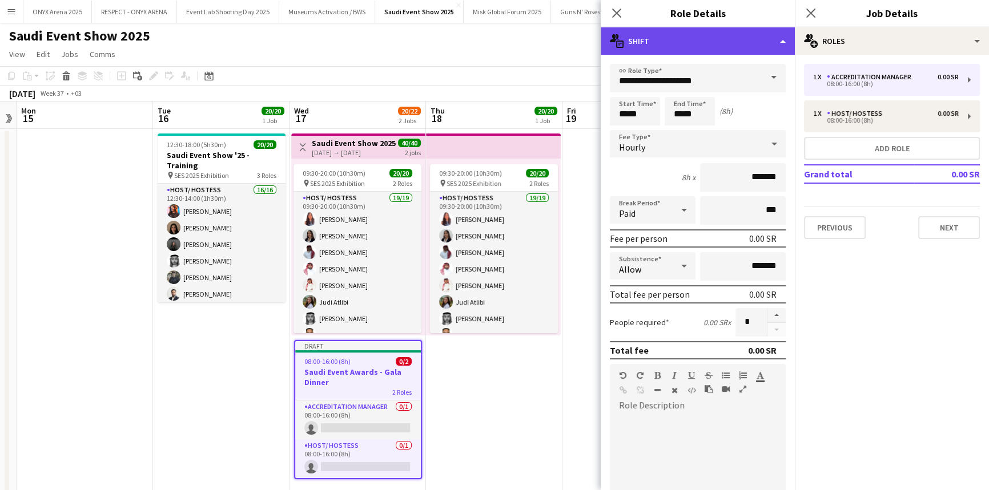
click at [784, 40] on div "multiple-actions-text Shift" at bounding box center [698, 40] width 194 height 27
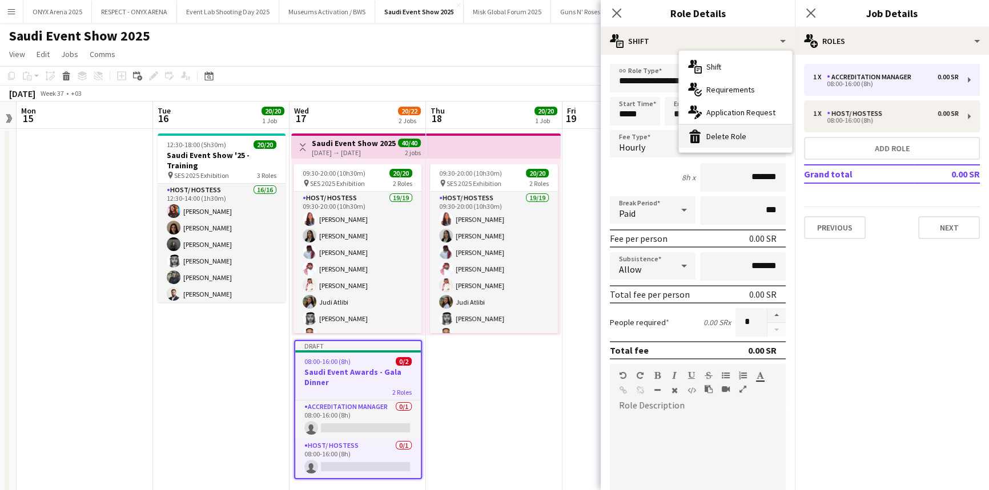
click at [743, 142] on div "bin-2 Delete Role" at bounding box center [735, 136] width 113 height 23
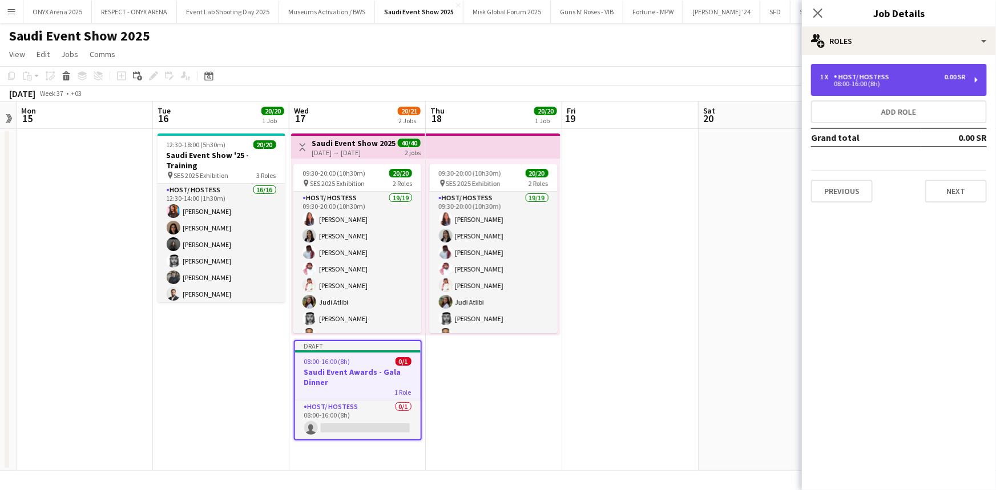
click at [867, 80] on div "Host/ Hostess" at bounding box center [864, 77] width 60 height 8
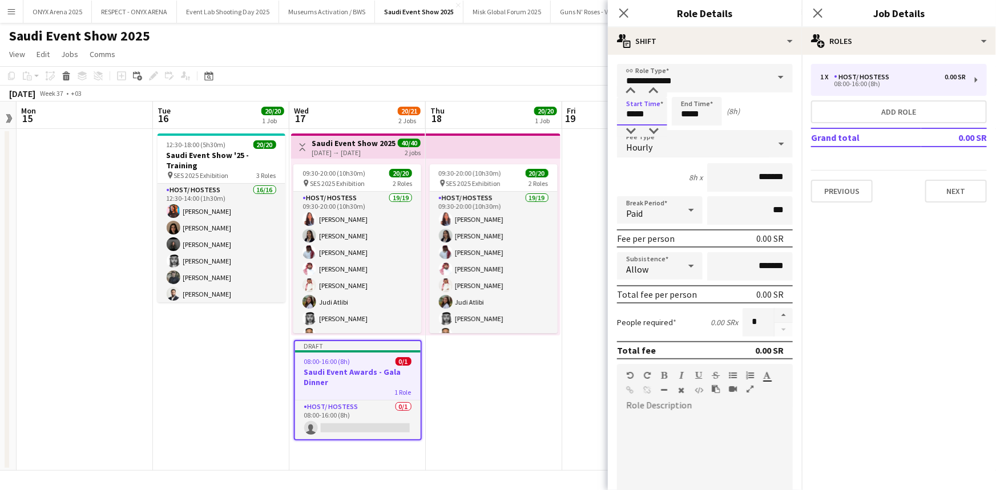
click at [640, 116] on input "*****" at bounding box center [642, 111] width 50 height 29
click at [629, 88] on div at bounding box center [630, 91] width 23 height 11
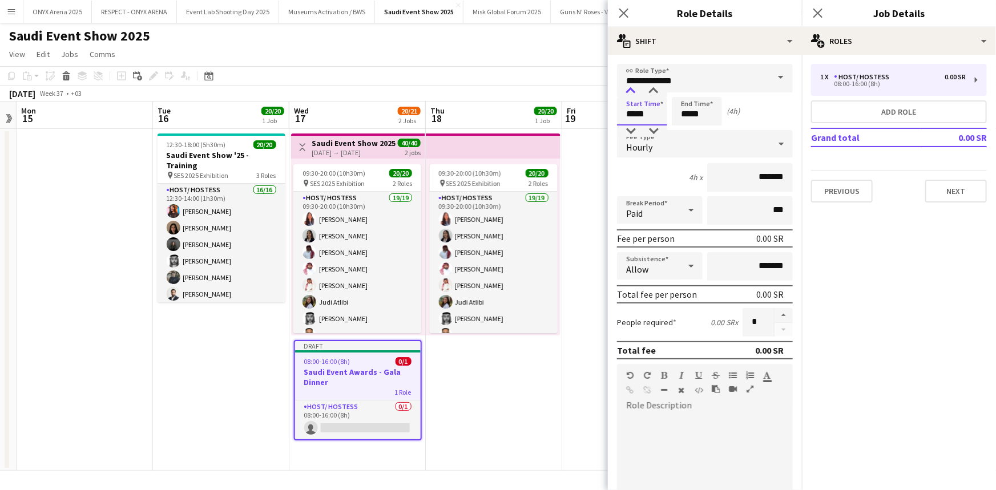
click at [629, 88] on div at bounding box center [630, 91] width 23 height 11
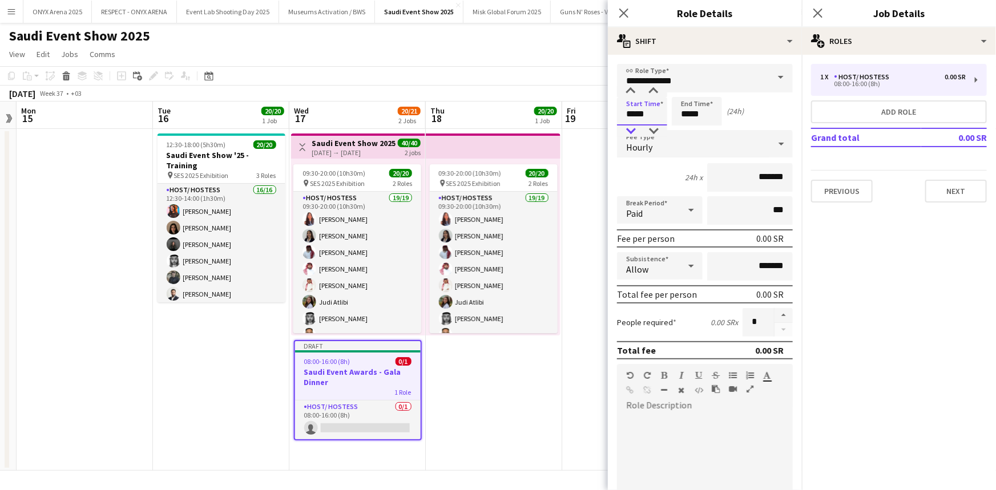
click at [626, 126] on div at bounding box center [630, 131] width 23 height 11
type input "*****"
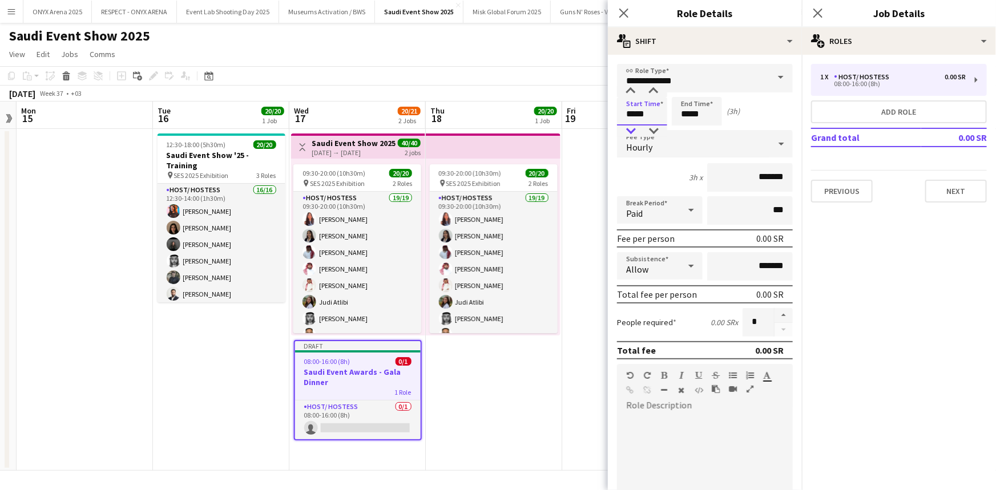
click at [626, 126] on div at bounding box center [630, 131] width 23 height 11
click at [690, 101] on input "*****" at bounding box center [697, 111] width 50 height 29
click at [686, 86] on div at bounding box center [685, 91] width 23 height 11
type input "*****"
click at [686, 86] on div at bounding box center [685, 91] width 23 height 11
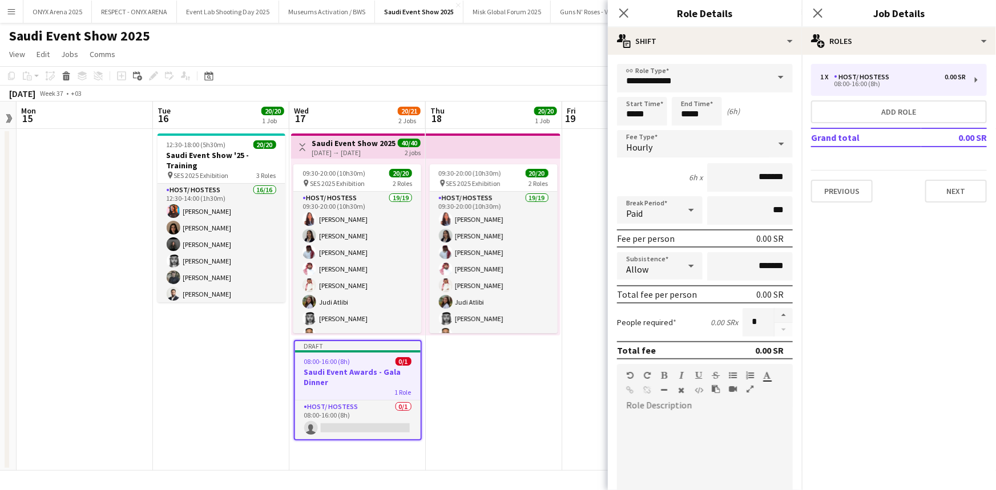
click at [752, 107] on div "Start Time ***** End Time ***** (6h)" at bounding box center [705, 111] width 176 height 29
click at [682, 136] on div "Hourly" at bounding box center [693, 143] width 153 height 27
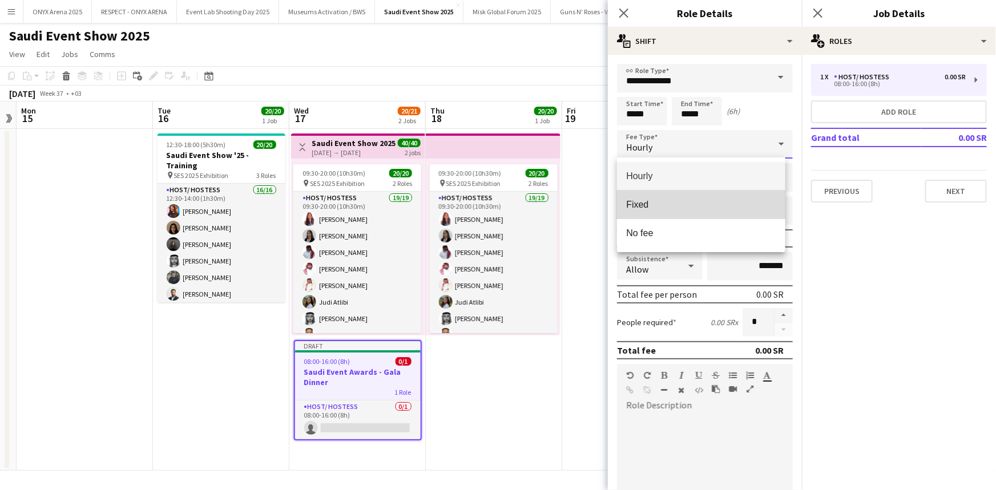
click at [666, 206] on span "Fixed" at bounding box center [701, 204] width 150 height 11
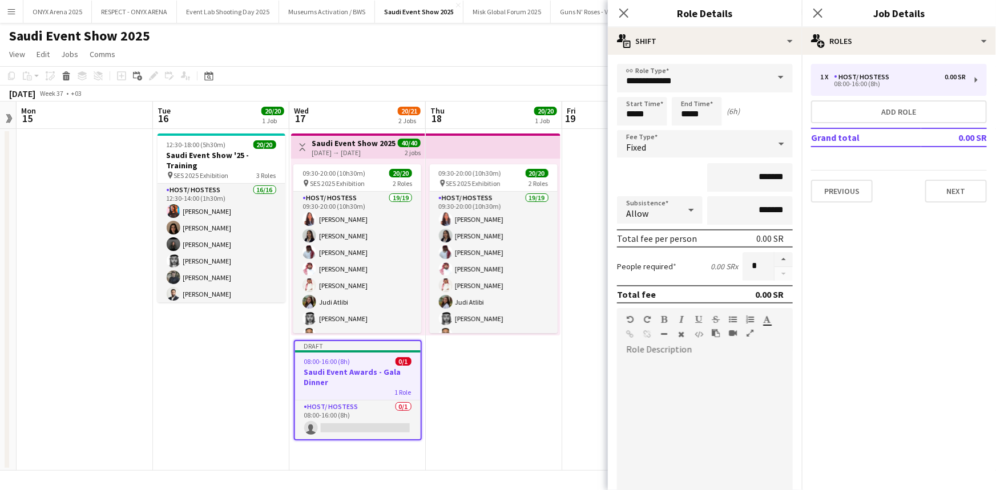
click at [651, 179] on div "*******" at bounding box center [705, 177] width 176 height 29
click at [680, 206] on div at bounding box center [691, 210] width 23 height 23
click at [664, 266] on span "Don't allow" at bounding box center [657, 270] width 63 height 11
click at [658, 186] on div "*******" at bounding box center [705, 177] width 176 height 29
click at [775, 260] on button "button" at bounding box center [784, 259] width 18 height 15
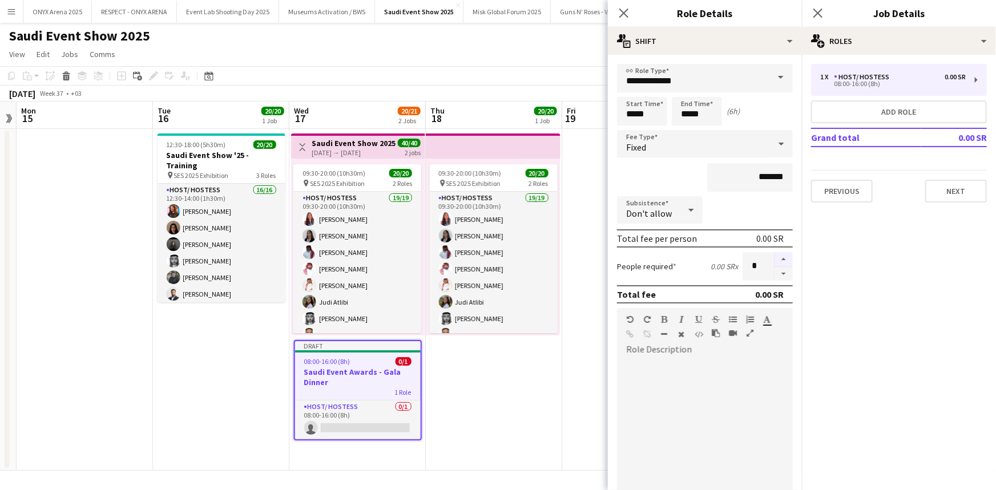
click at [775, 260] on button "button" at bounding box center [784, 259] width 18 height 15
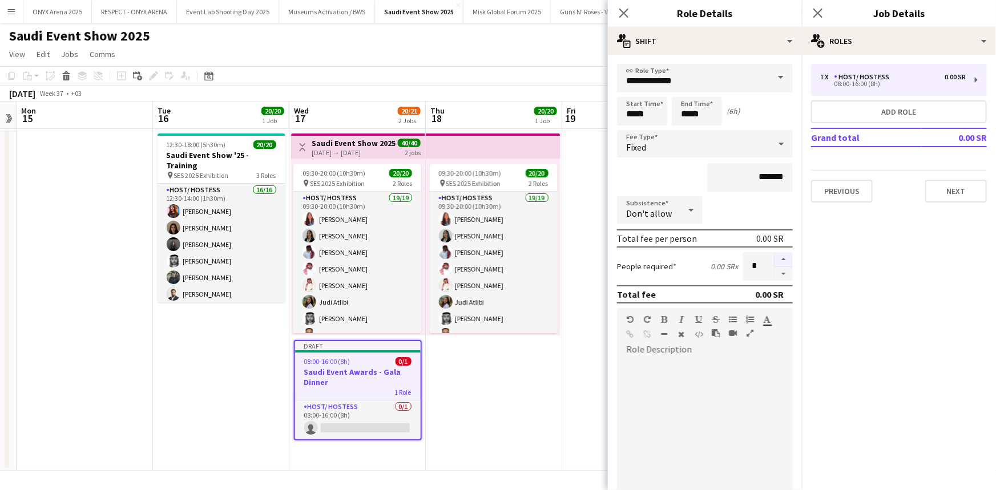
click at [775, 260] on button "button" at bounding box center [784, 259] width 18 height 15
type input "*"
click at [660, 360] on div at bounding box center [705, 427] width 176 height 137
click at [829, 185] on button "Previous" at bounding box center [842, 191] width 62 height 23
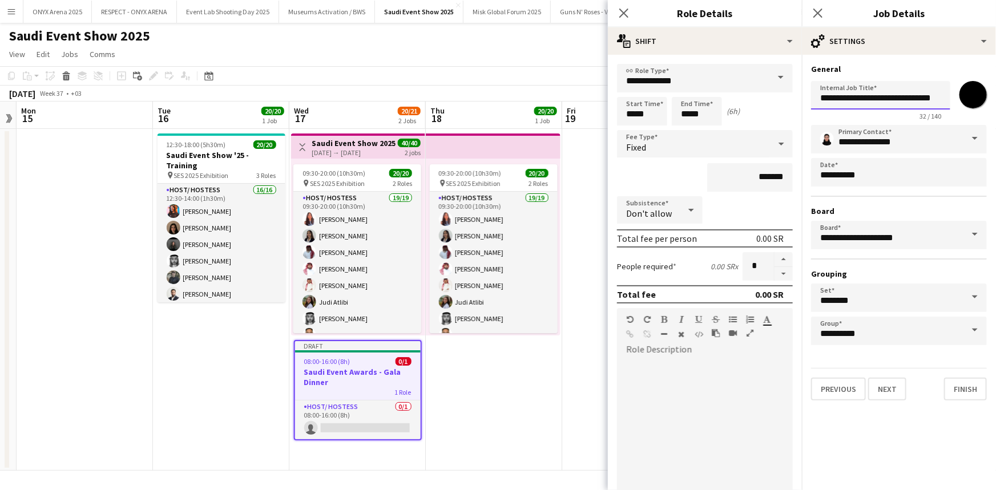
click at [902, 94] on input "**********" at bounding box center [880, 95] width 139 height 29
type input "**********"
click at [678, 369] on div at bounding box center [705, 427] width 176 height 137
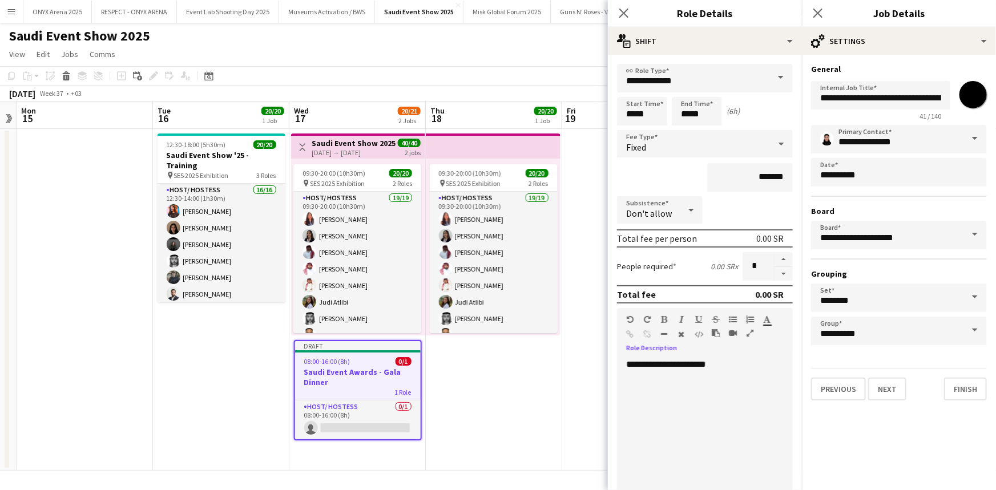
click at [687, 364] on div "**********" at bounding box center [701, 427] width 168 height 137
drag, startPoint x: 660, startPoint y: 364, endPoint x: 624, endPoint y: 367, distance: 35.5
click at [624, 367] on div "**********" at bounding box center [701, 427] width 168 height 137
drag, startPoint x: 624, startPoint y: 367, endPoint x: 659, endPoint y: 369, distance: 34.9
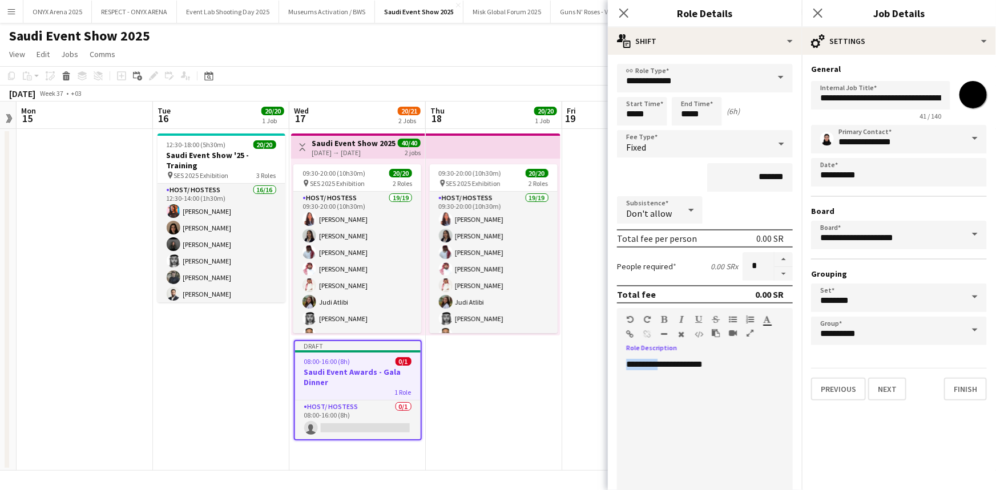
click at [659, 369] on div "**********" at bounding box center [701, 427] width 168 height 137
click at [731, 360] on div "**********" at bounding box center [701, 427] width 168 height 137
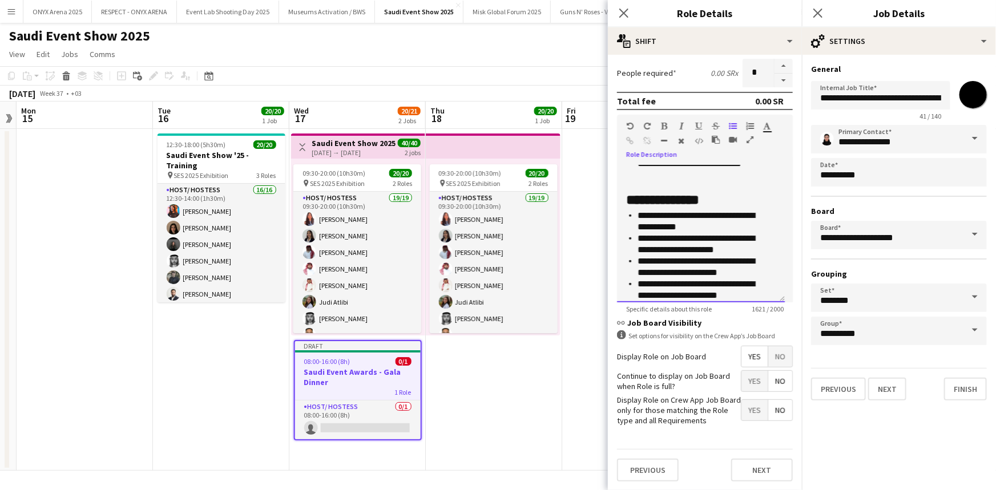
scroll to position [610, 0]
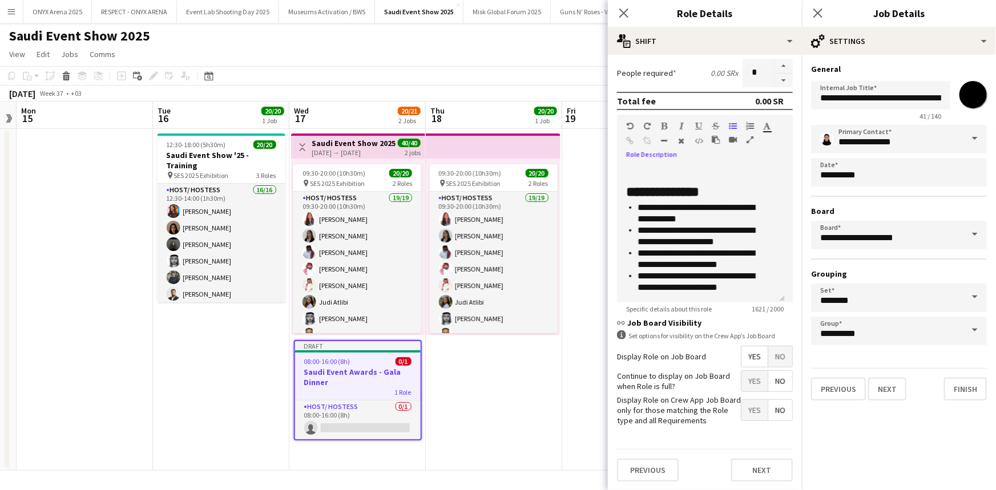
click at [771, 358] on span "No" at bounding box center [780, 356] width 24 height 21
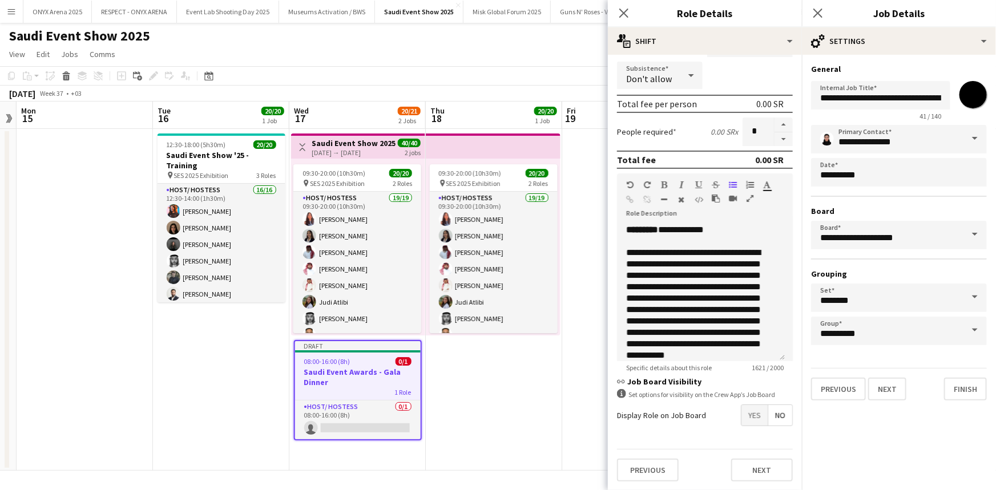
scroll to position [0, 0]
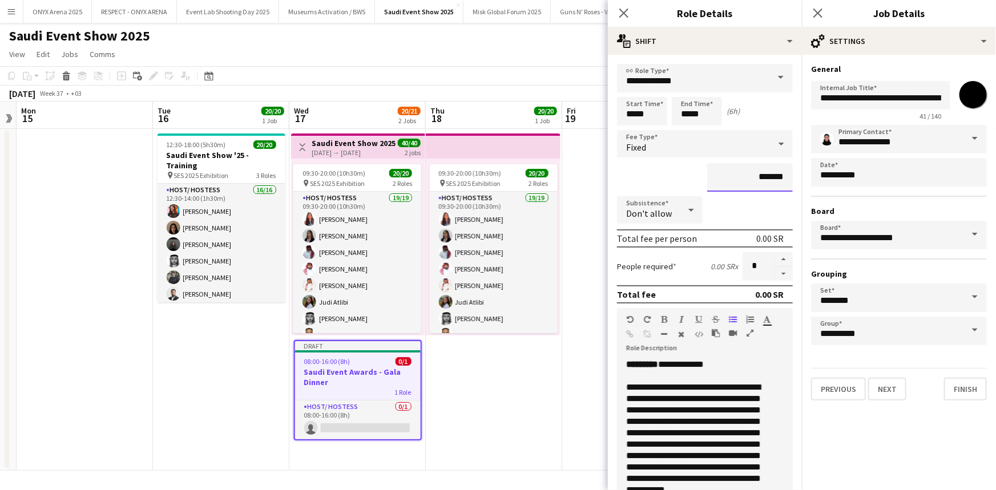
click at [718, 176] on input "*******" at bounding box center [750, 177] width 86 height 29
type input "*********"
click at [744, 197] on div "Subsistence Don't allow" at bounding box center [705, 210] width 176 height 29
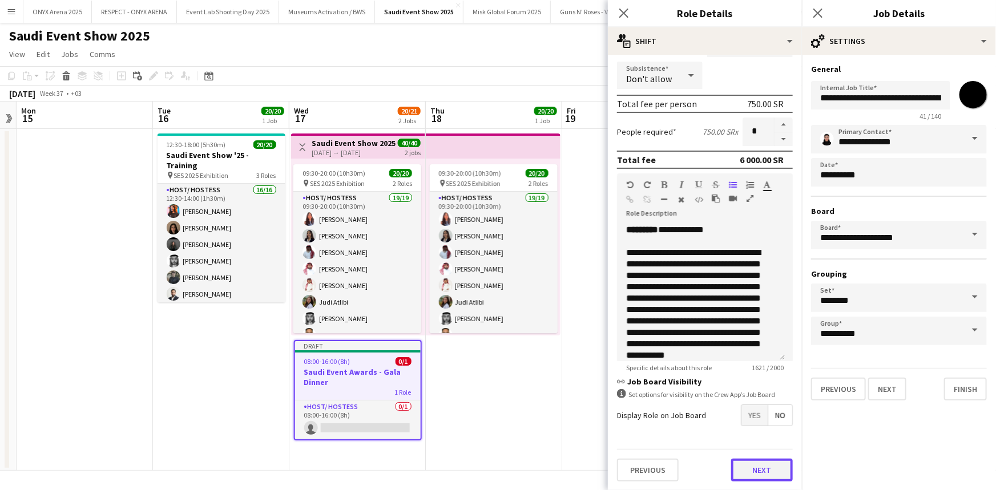
click at [763, 460] on button "Next" at bounding box center [762, 470] width 62 height 23
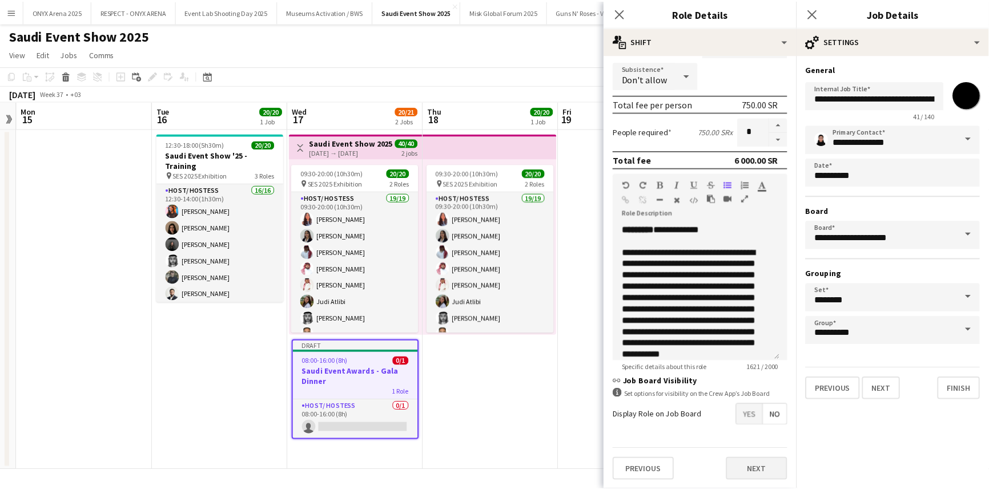
scroll to position [0, 0]
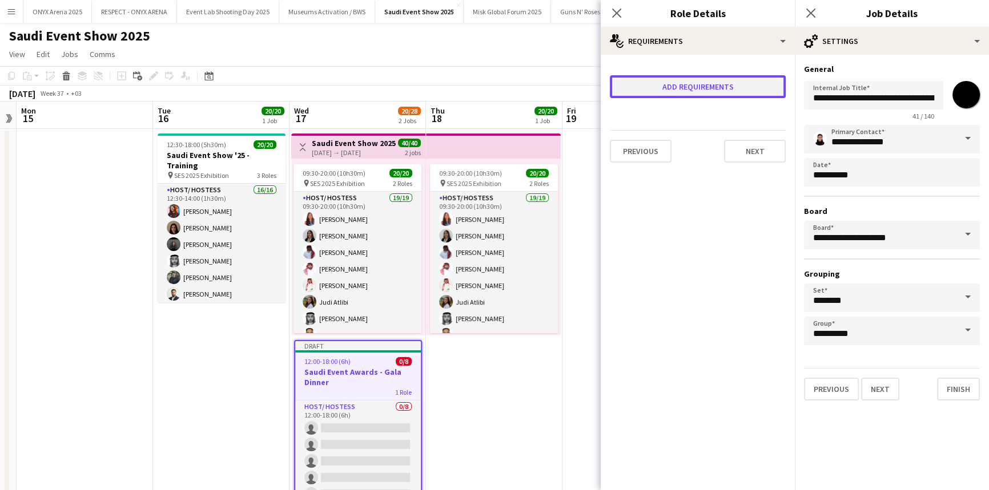
click at [699, 80] on button "Add requirements" at bounding box center [698, 86] width 176 height 23
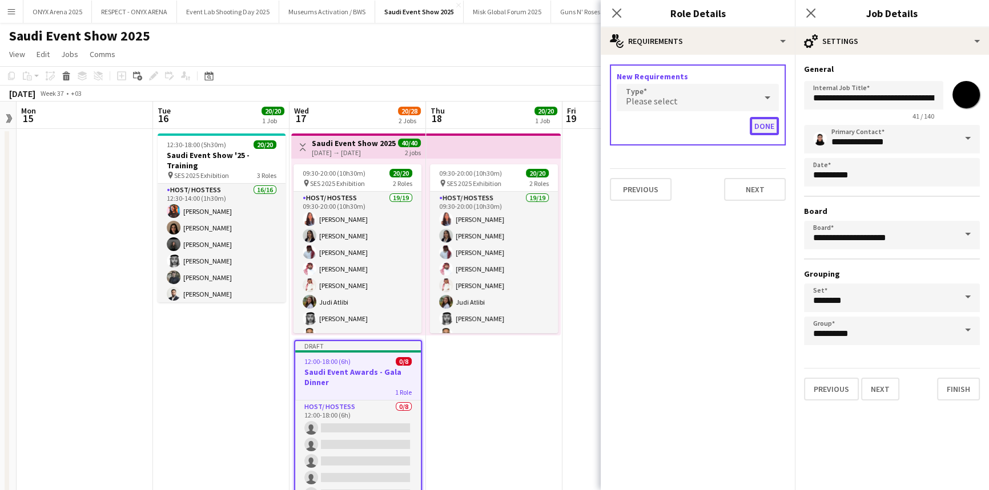
click at [764, 124] on button "Done" at bounding box center [763, 126] width 29 height 18
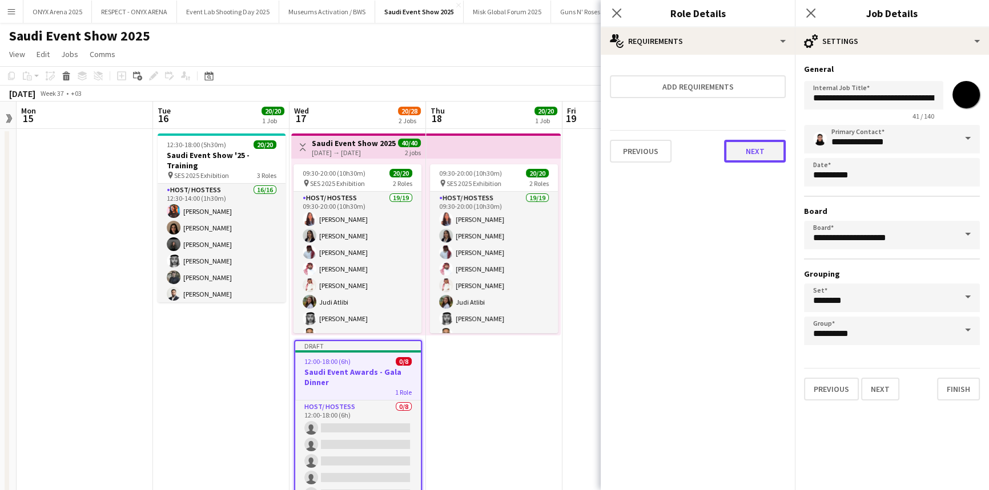
click at [754, 147] on button "Next" at bounding box center [755, 151] width 62 height 23
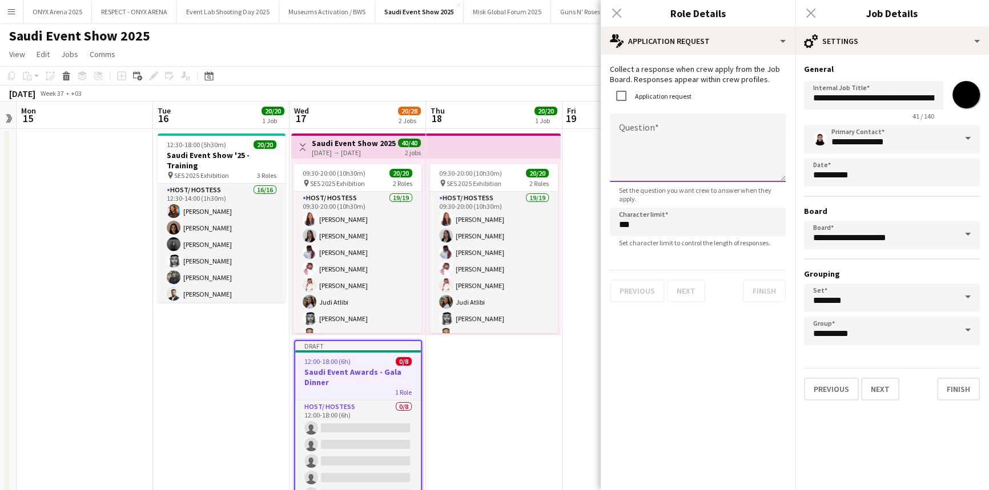
click at [650, 131] on textarea "Question" at bounding box center [698, 148] width 176 height 68
type textarea "*"
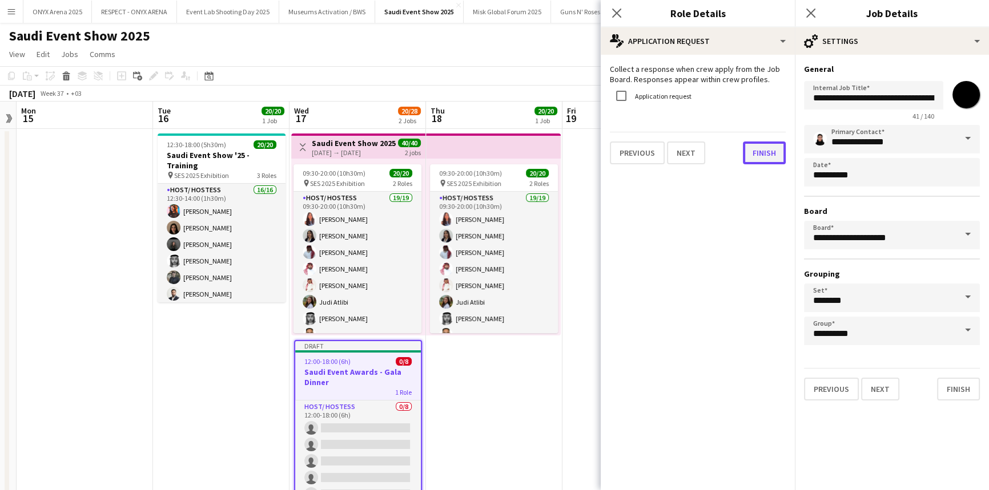
click at [753, 152] on button "Finish" at bounding box center [764, 153] width 43 height 23
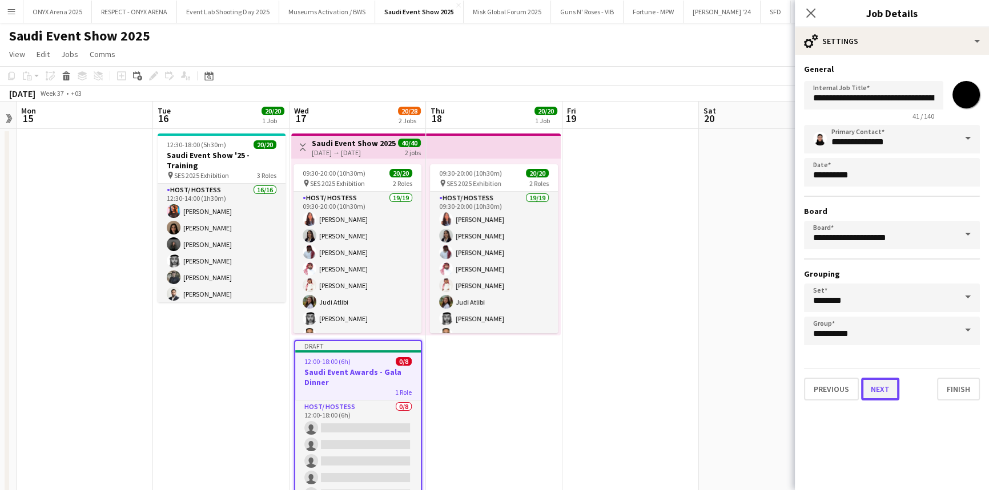
click at [889, 390] on button "Next" at bounding box center [880, 389] width 38 height 23
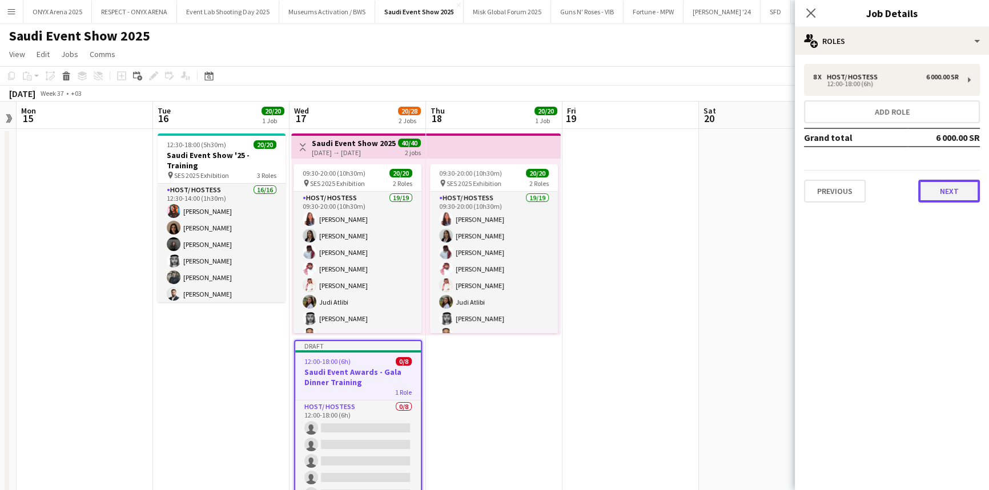
click at [942, 187] on button "Next" at bounding box center [949, 191] width 62 height 23
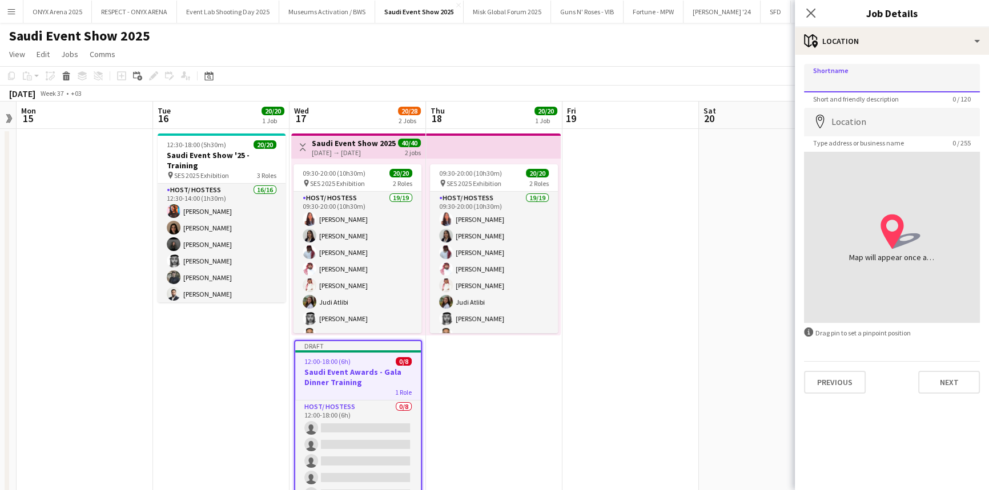
click at [880, 72] on input "Shortname" at bounding box center [892, 78] width 176 height 29
type input "**********"
click at [873, 117] on input "Location" at bounding box center [892, 122] width 176 height 29
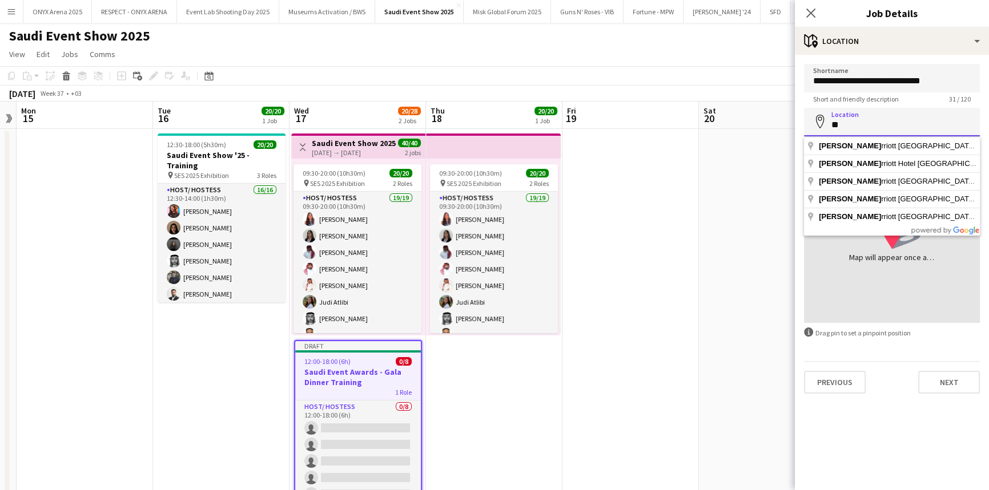
type input "*"
type input "***"
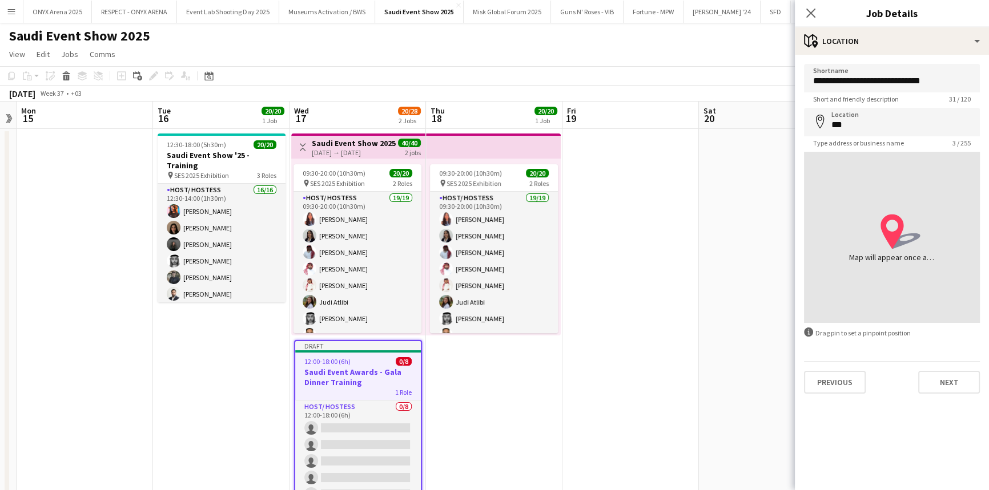
click at [874, 414] on mat-expansion-panel "**********" at bounding box center [892, 273] width 194 height 436
click at [934, 377] on button "Next" at bounding box center [949, 382] width 62 height 23
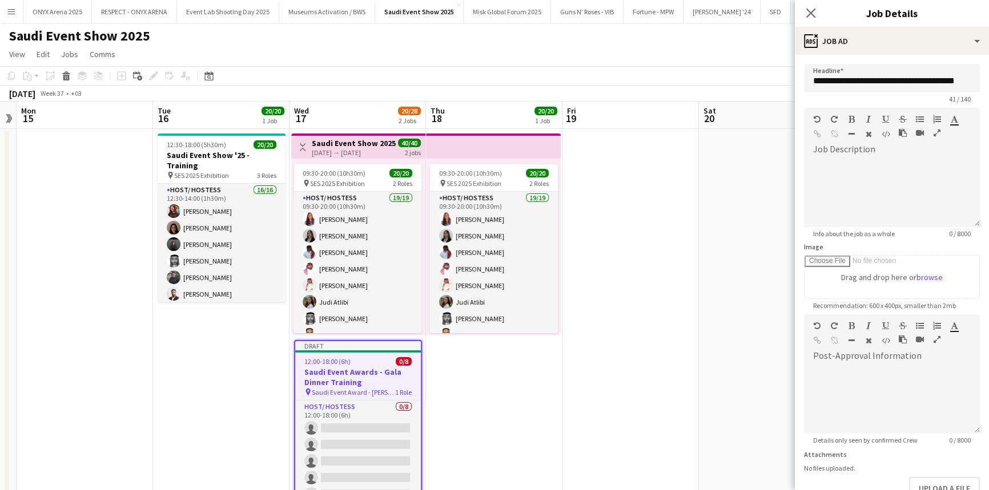
scroll to position [110, 0]
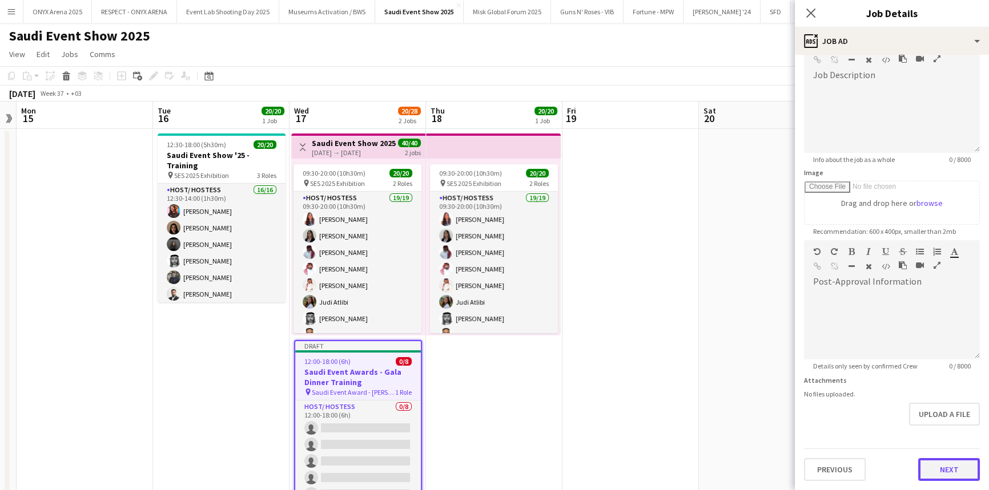
click at [944, 428] on form "**********" at bounding box center [892, 235] width 194 height 491
click at [948, 466] on button "Next" at bounding box center [949, 469] width 62 height 23
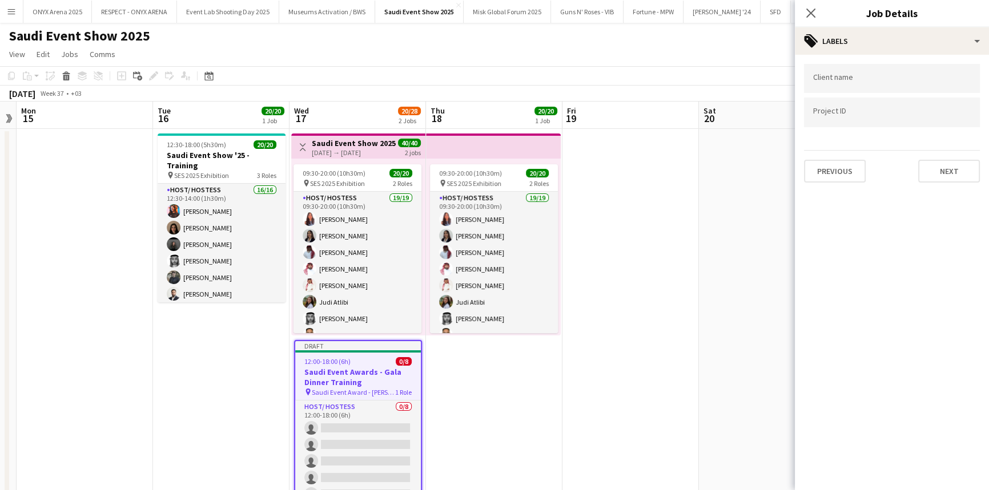
scroll to position [0, 0]
click at [940, 168] on button "Next" at bounding box center [949, 171] width 62 height 23
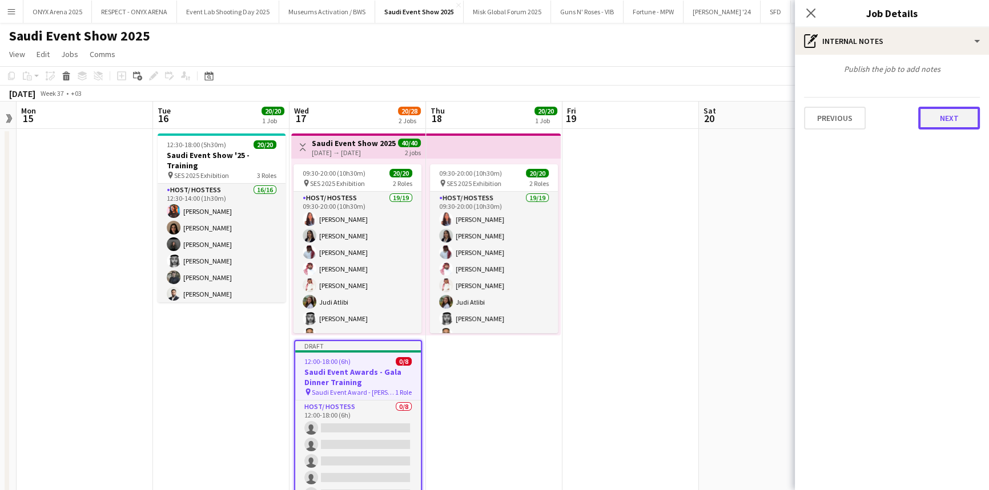
click at [941, 117] on button "Next" at bounding box center [949, 118] width 62 height 23
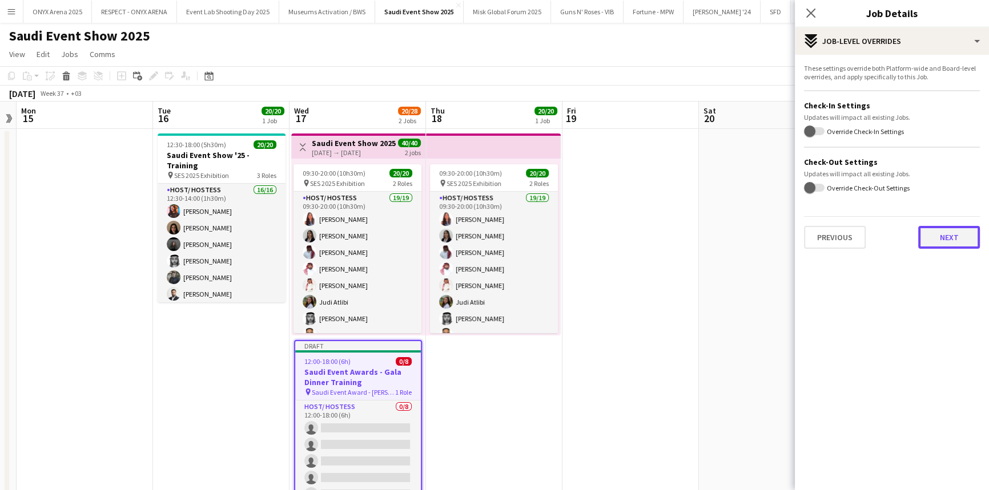
click at [936, 230] on button "Next" at bounding box center [949, 237] width 62 height 23
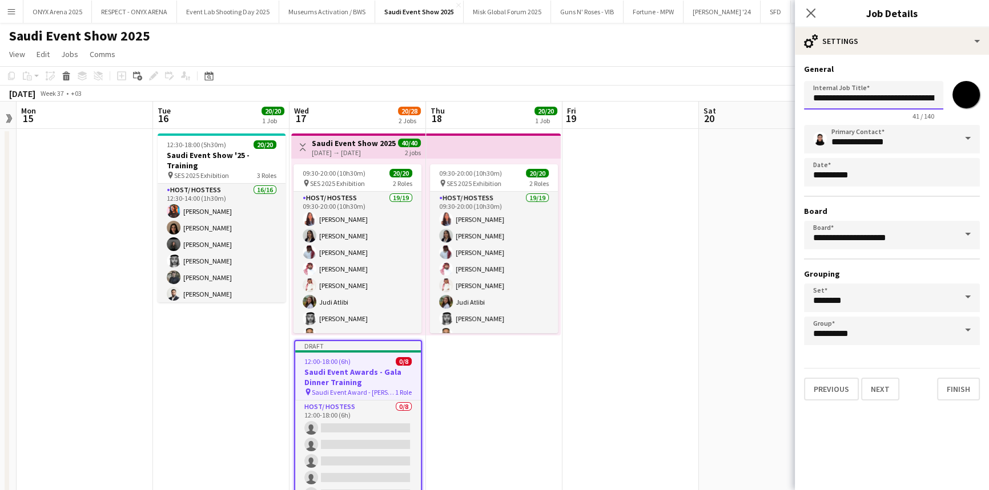
click at [890, 97] on input "**********" at bounding box center [873, 95] width 139 height 29
type input "**********"
click at [963, 399] on button "Finish" at bounding box center [958, 389] width 43 height 23
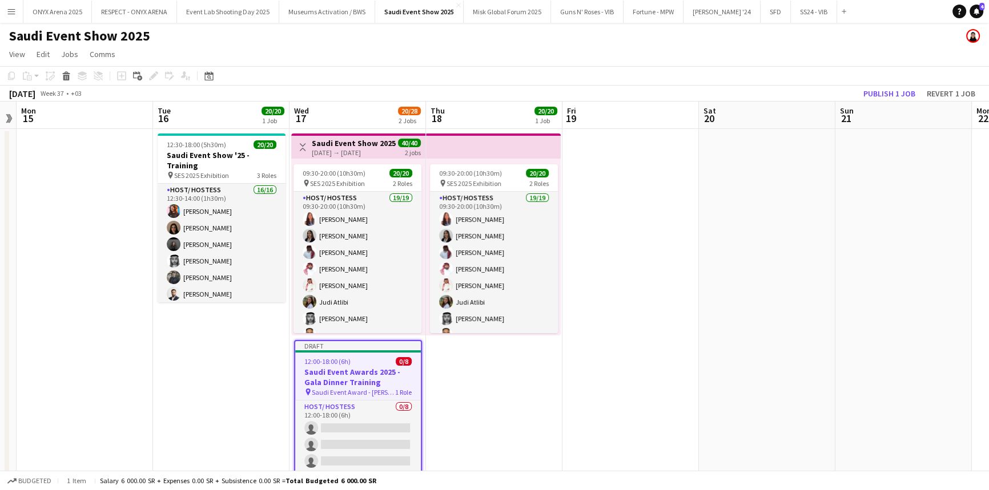
scroll to position [59, 0]
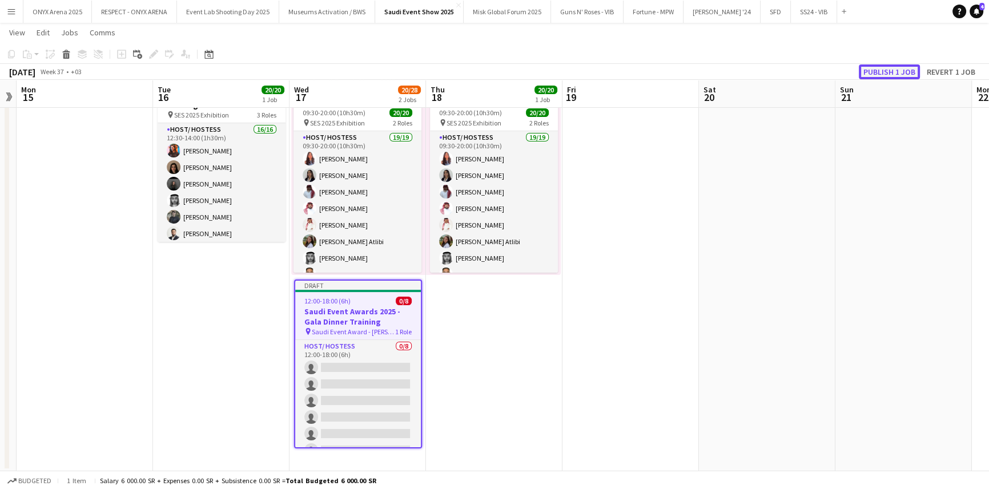
click at [881, 72] on button "Publish 1 job" at bounding box center [889, 72] width 61 height 15
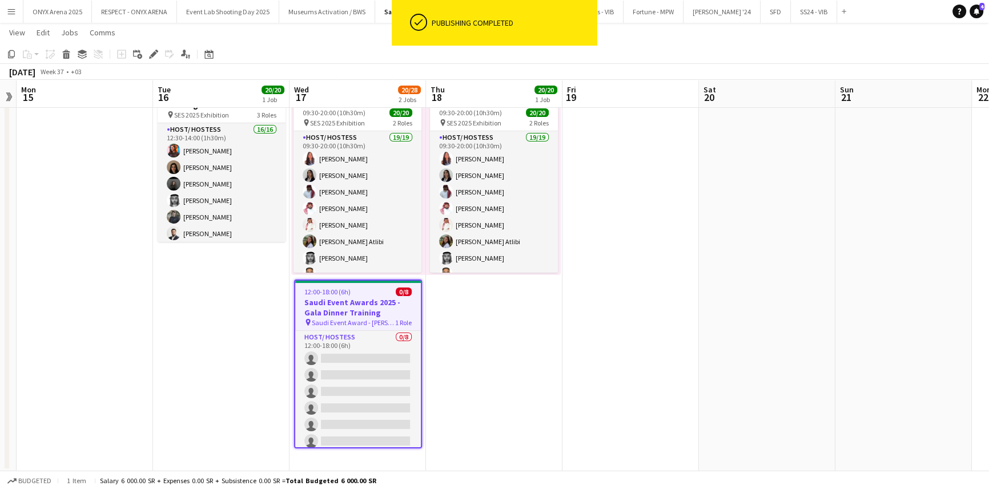
click at [466, 308] on app-date-cell "09:30-20:00 (10h30m) 20/20 pin SES 2025 Exhibition 2 Roles Host/ Hostess 19/19 …" at bounding box center [494, 269] width 136 height 403
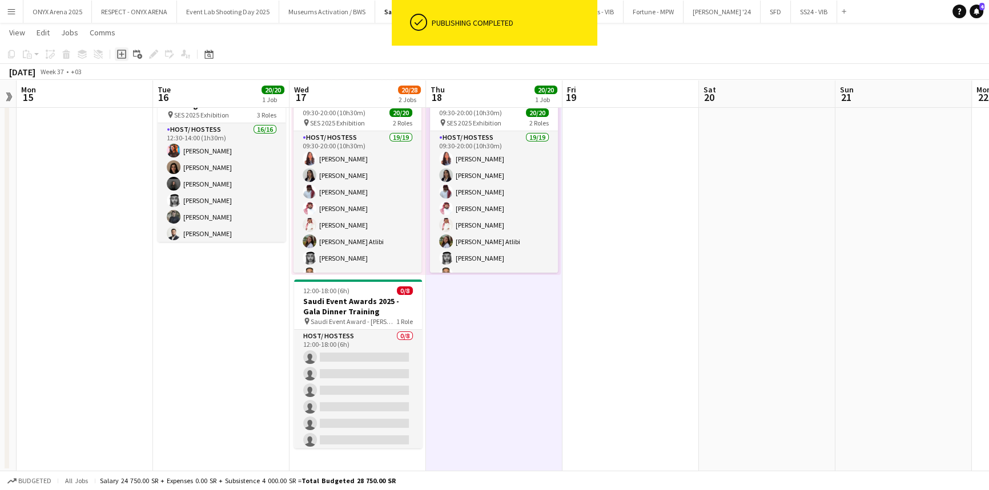
click at [126, 54] on div "Add job" at bounding box center [122, 54] width 14 height 14
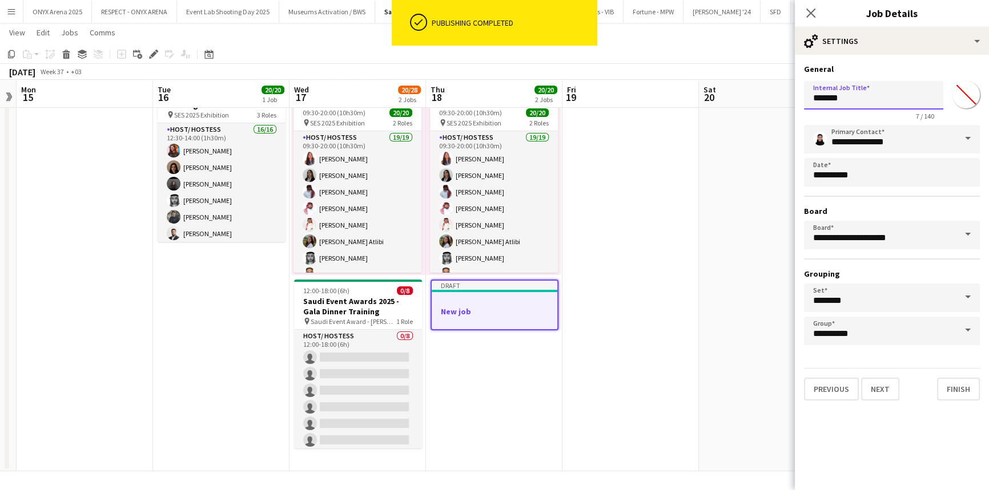
drag, startPoint x: 862, startPoint y: 92, endPoint x: 781, endPoint y: 100, distance: 81.4
click at [781, 100] on body "ok-circled Publishing completed Menu Boards Boards Boards All jobs Status Workf…" at bounding box center [494, 216] width 989 height 550
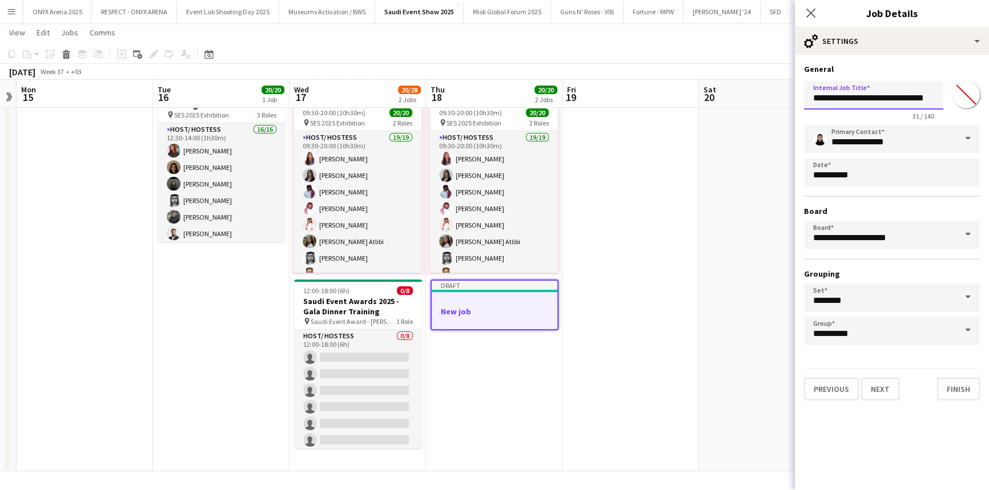
scroll to position [0, 5]
type input "**********"
click at [970, 93] on input "*******" at bounding box center [965, 94] width 41 height 41
type input "*******"
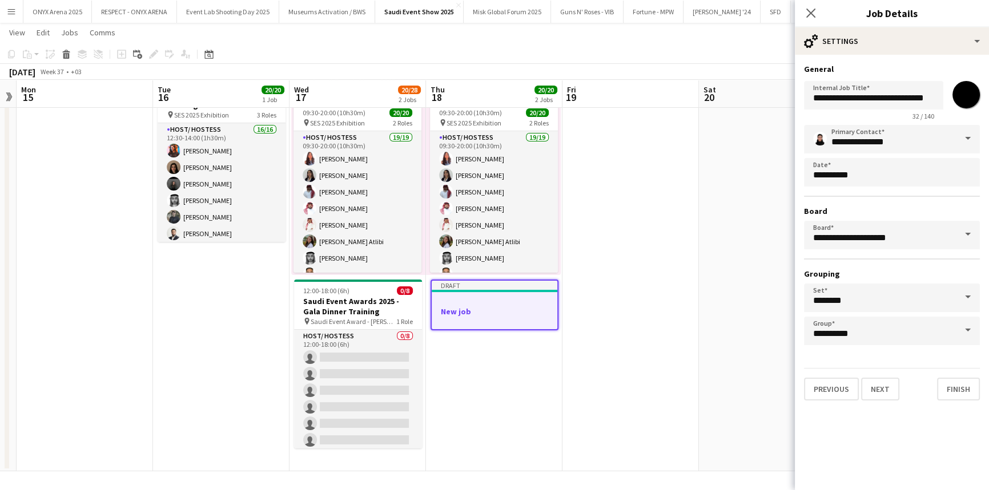
click at [948, 67] on h3 "General" at bounding box center [892, 69] width 176 height 10
click at [885, 384] on button "Next" at bounding box center [880, 389] width 38 height 23
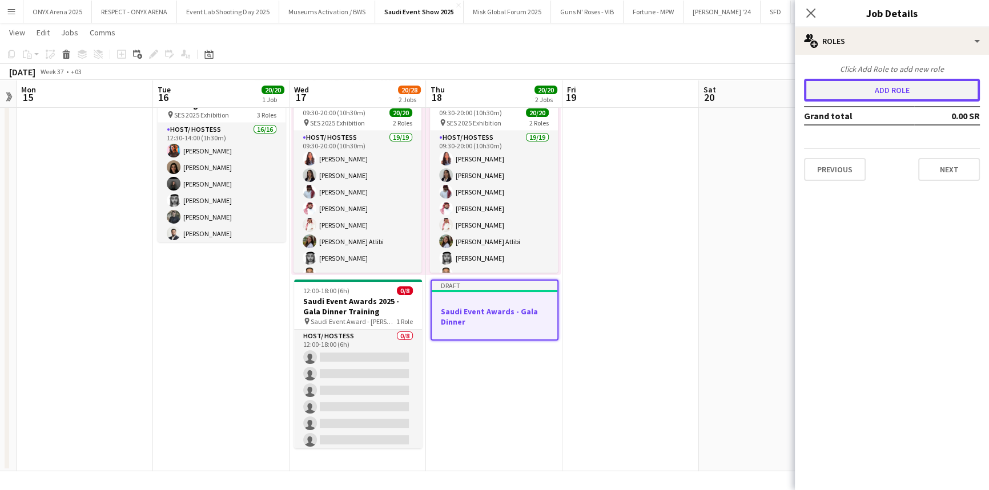
click at [873, 96] on button "Add role" at bounding box center [892, 90] width 176 height 23
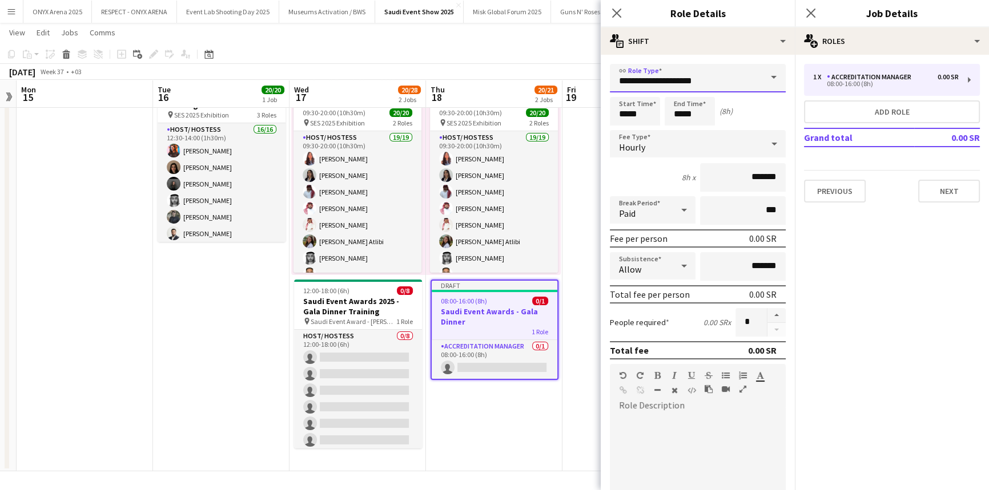
click at [720, 82] on input "**********" at bounding box center [698, 78] width 176 height 29
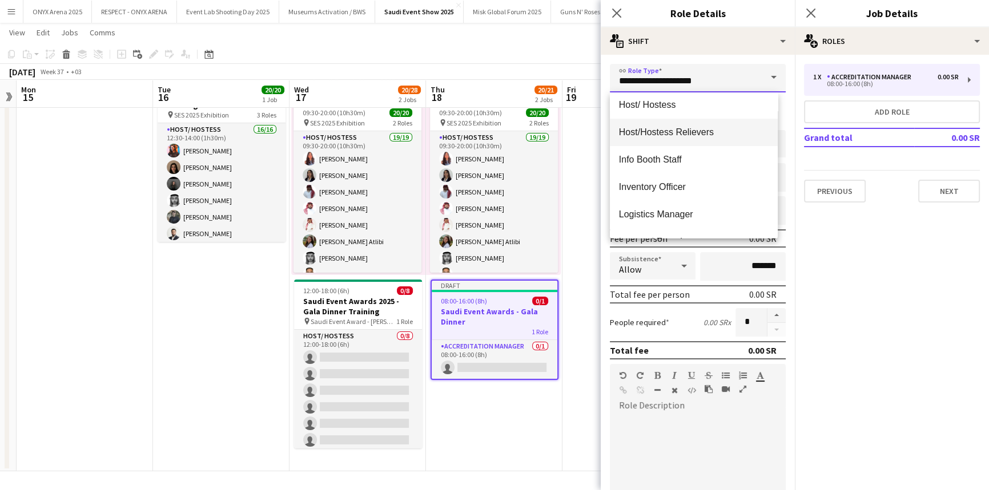
scroll to position [417, 0]
click at [684, 111] on mat-option "Host/ Hostess" at bounding box center [694, 104] width 168 height 27
type input "**********"
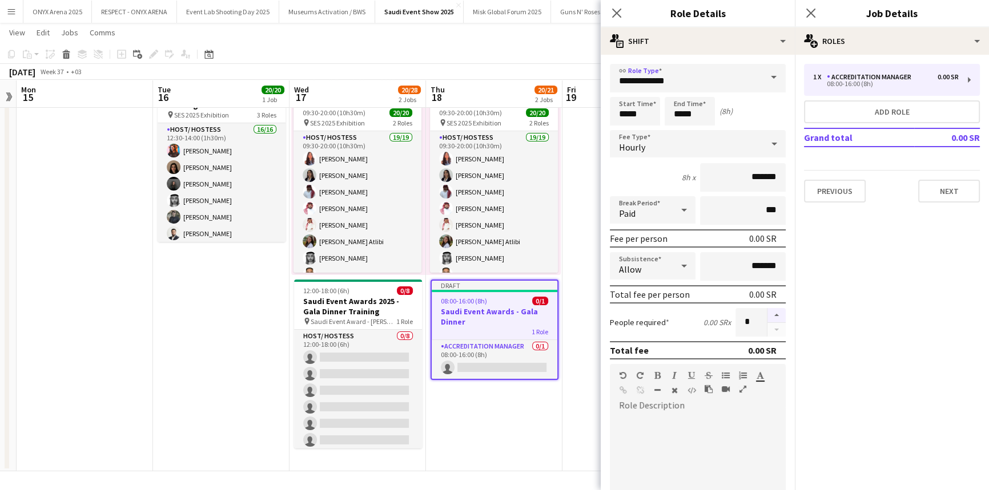
click at [771, 311] on button "button" at bounding box center [776, 315] width 18 height 15
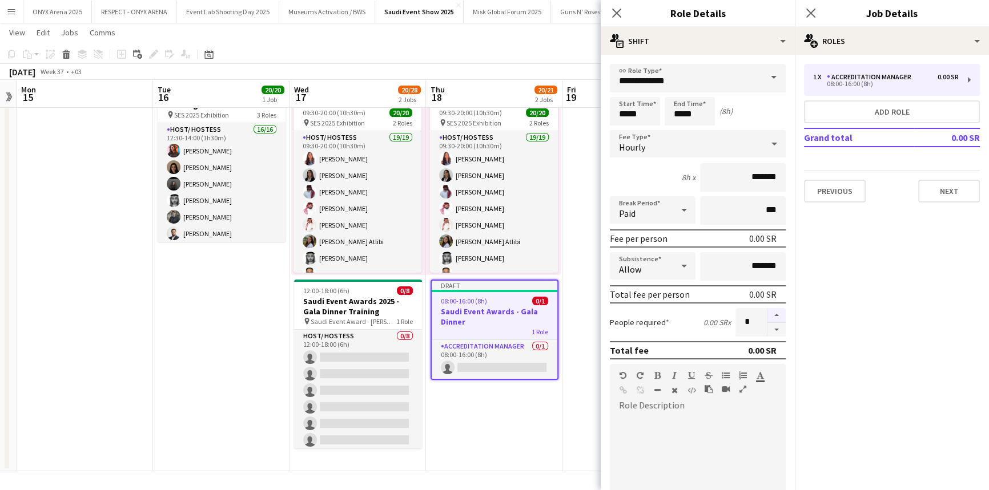
click at [771, 311] on button "button" at bounding box center [776, 315] width 18 height 15
type input "*"
click at [652, 142] on div "Hourly" at bounding box center [686, 143] width 153 height 27
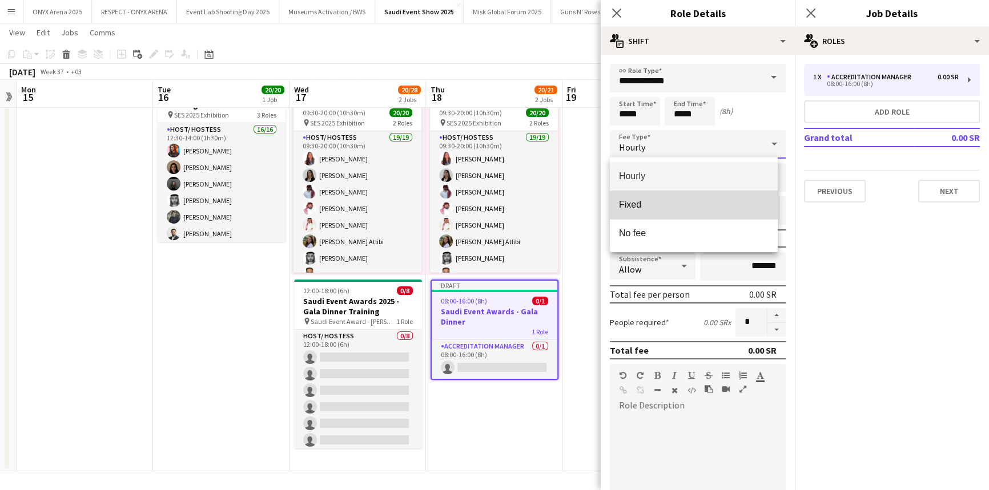
click at [667, 216] on mat-option "Fixed" at bounding box center [694, 205] width 168 height 29
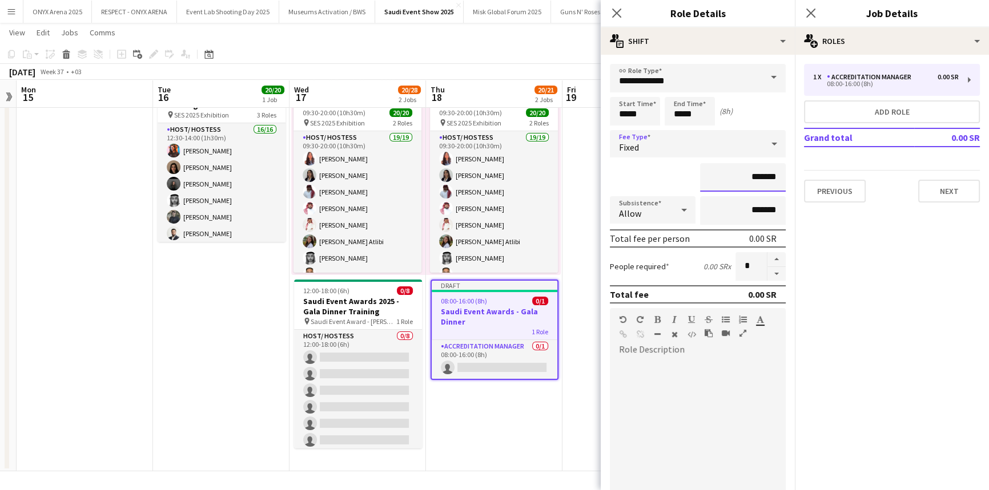
click at [710, 179] on input "*******" at bounding box center [743, 177] width 86 height 29
type input "**********"
click at [663, 208] on div "Allow" at bounding box center [641, 209] width 63 height 27
click at [655, 271] on span "Don't allow" at bounding box center [650, 270] width 63 height 11
click at [659, 172] on div "**********" at bounding box center [698, 177] width 176 height 29
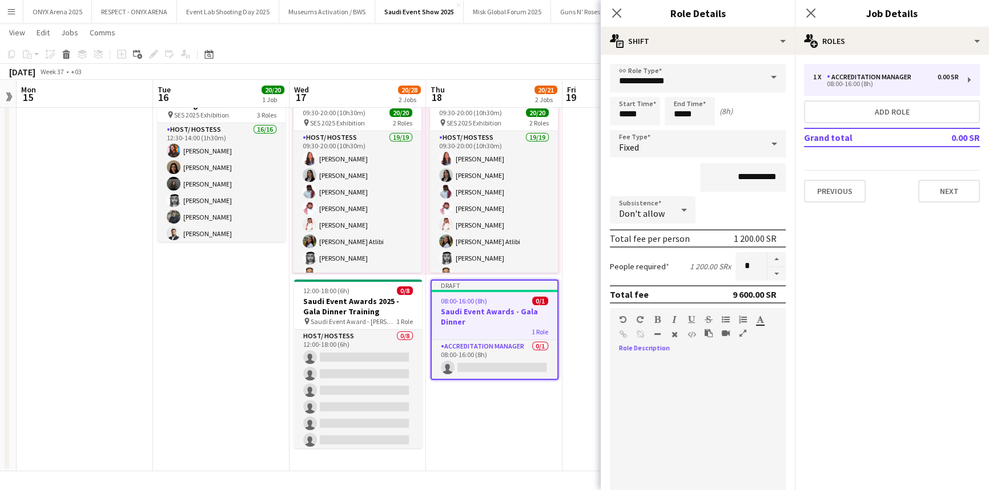
click at [647, 368] on div at bounding box center [698, 427] width 176 height 137
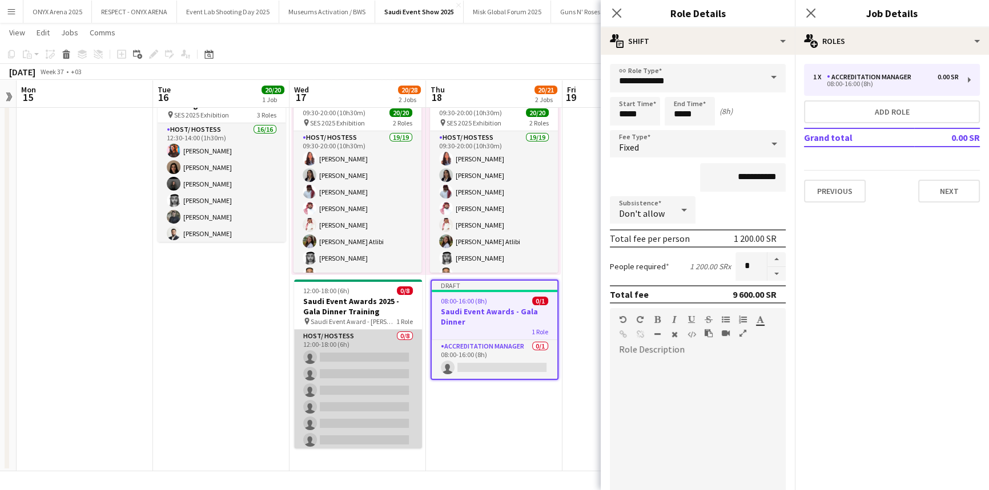
click at [370, 344] on app-card-role "Host/ Hostess 0/8 12:00-18:00 (6h) single-neutral-actions single-neutral-action…" at bounding box center [358, 407] width 128 height 155
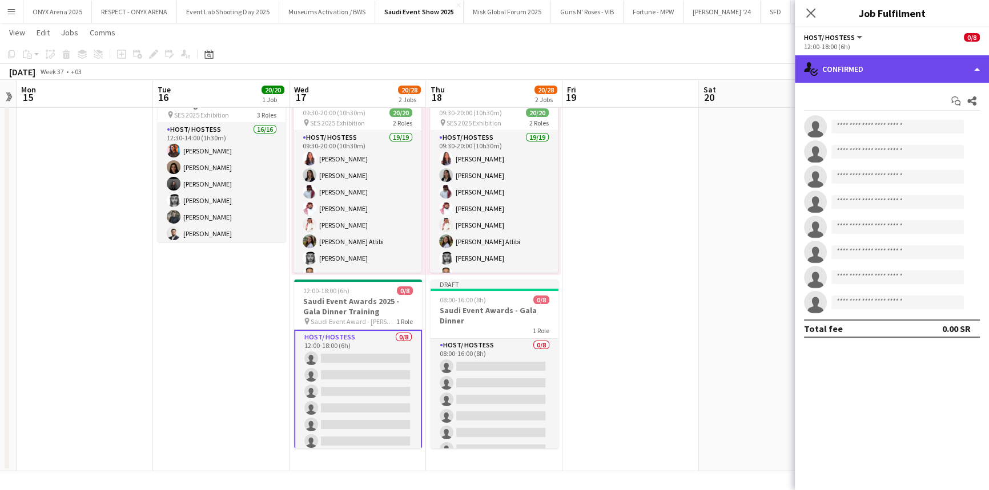
click at [889, 69] on div "single-neutral-actions-check-2 Confirmed" at bounding box center [892, 68] width 194 height 27
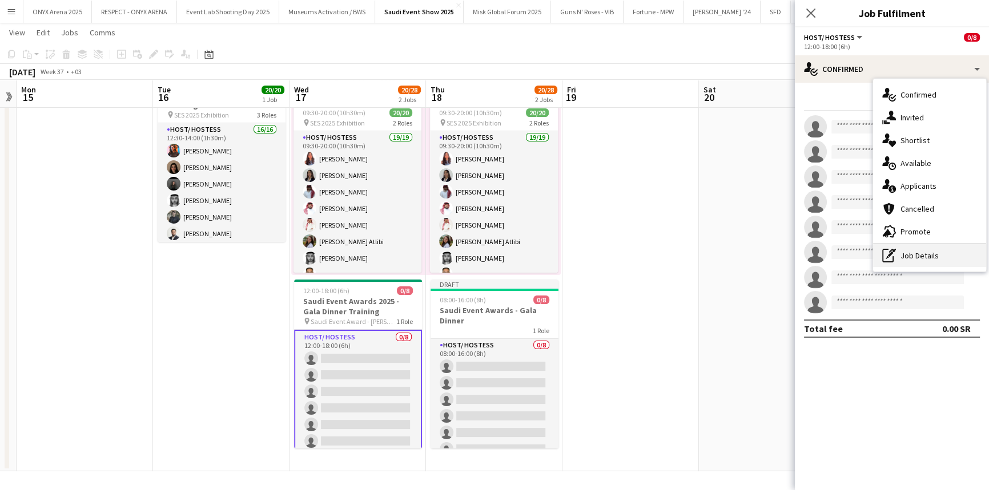
click at [917, 254] on div "pen-write Job Details" at bounding box center [929, 255] width 113 height 23
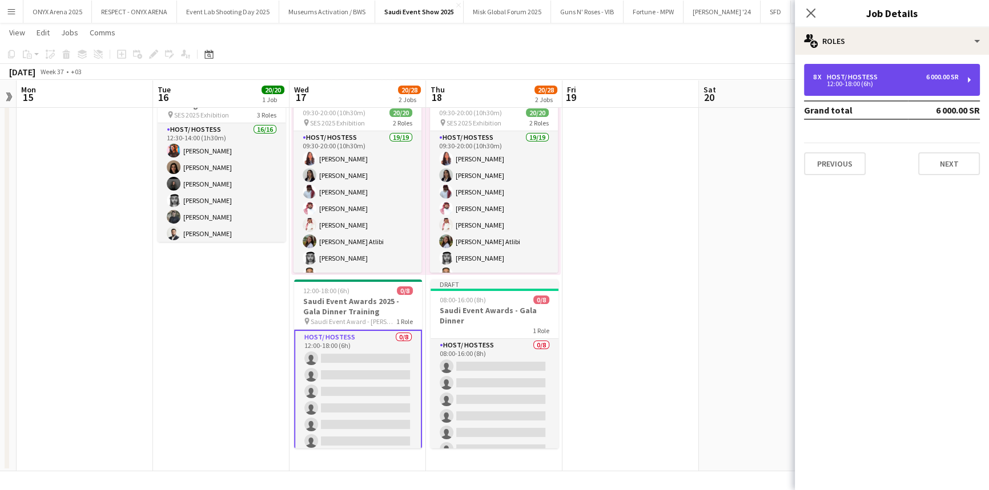
click at [863, 71] on div "8 x Host/ Hostess 6 000.00 SR 12:00-18:00 (6h)" at bounding box center [892, 80] width 176 height 32
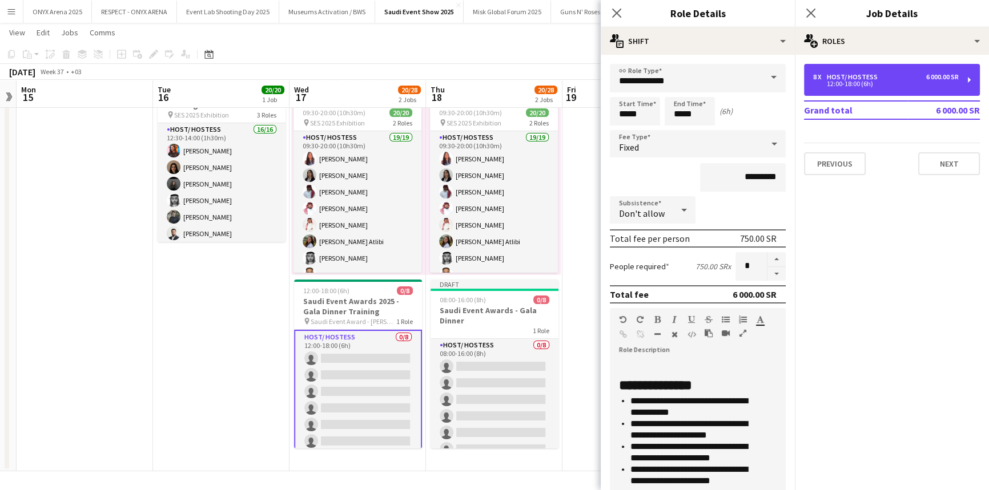
scroll to position [135, 0]
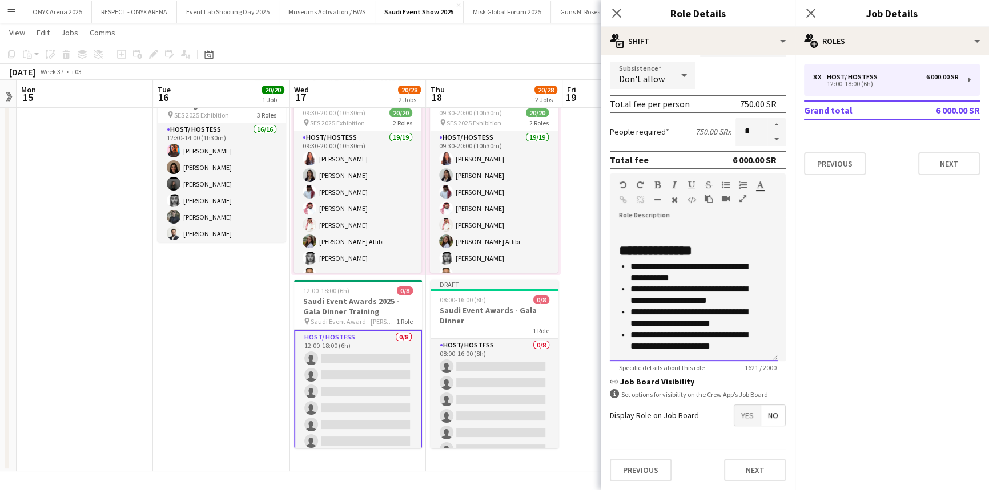
click at [731, 344] on p "**********" at bounding box center [695, 340] width 131 height 23
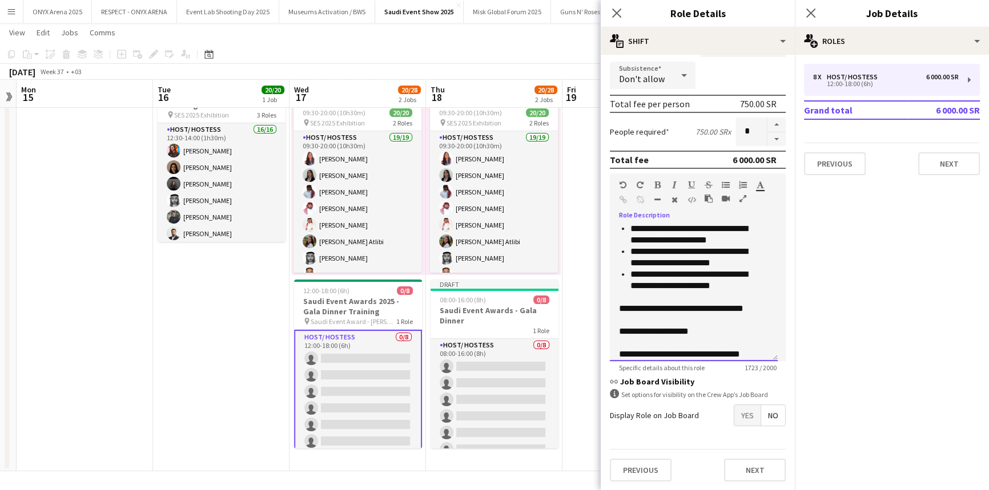
scroll to position [682, 0]
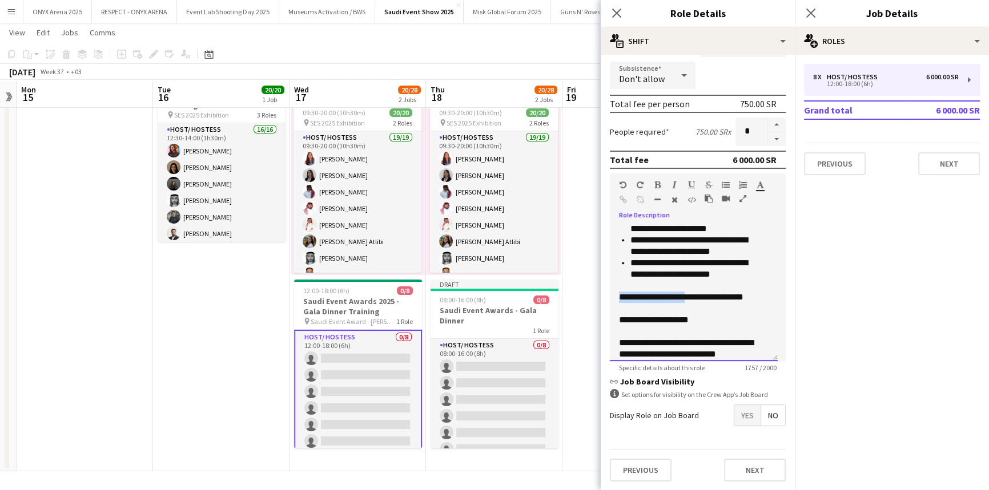
drag, startPoint x: 618, startPoint y: 295, endPoint x: 689, endPoint y: 294, distance: 70.8
click at [689, 294] on div "**********" at bounding box center [690, 297] width 142 height 11
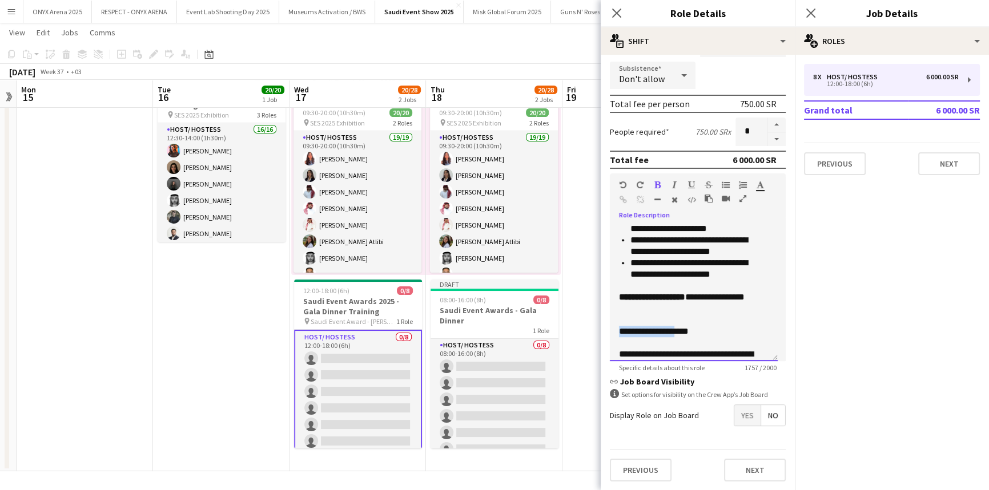
drag, startPoint x: 618, startPoint y: 331, endPoint x: 680, endPoint y: 331, distance: 62.8
click at [680, 331] on div "**********" at bounding box center [694, 292] width 168 height 137
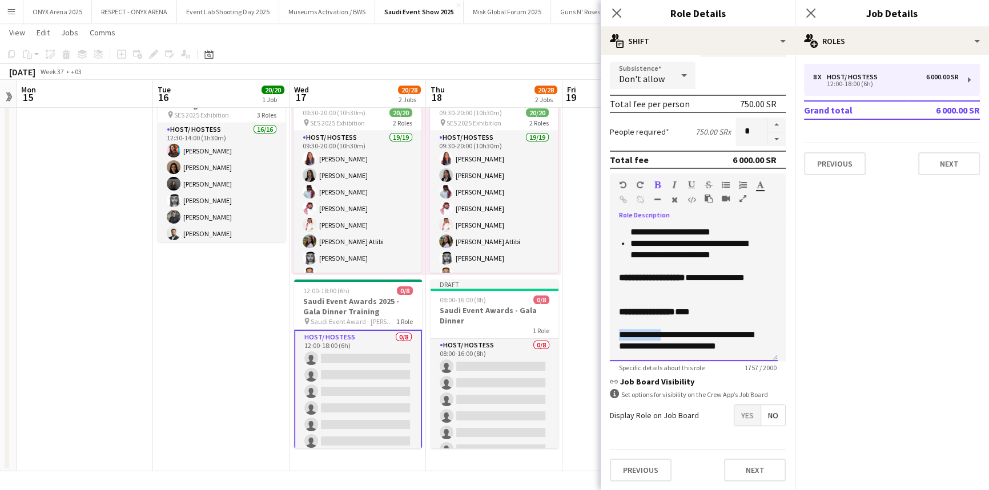
drag, startPoint x: 617, startPoint y: 334, endPoint x: 666, endPoint y: 329, distance: 49.3
click at [666, 329] on div "**********" at bounding box center [694, 292] width 168 height 137
click at [755, 345] on div "**********" at bounding box center [690, 340] width 142 height 23
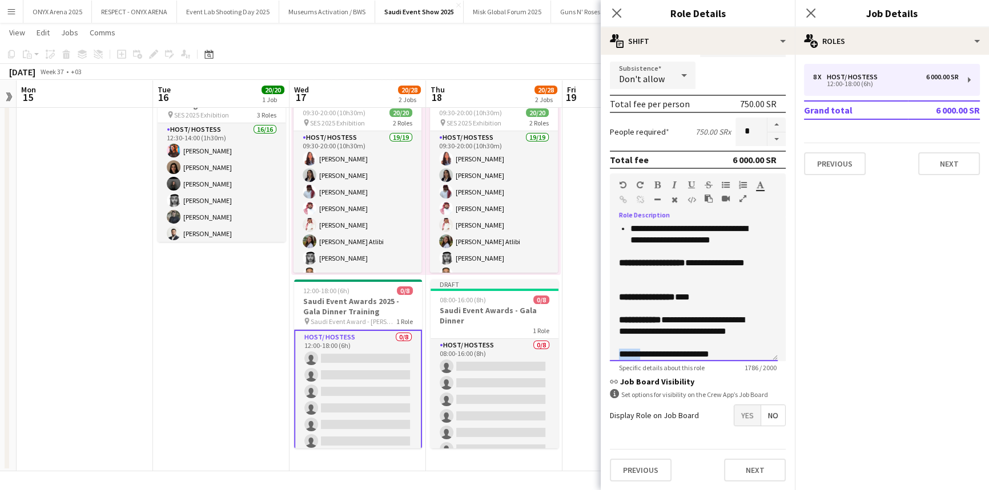
scroll to position [719, 0]
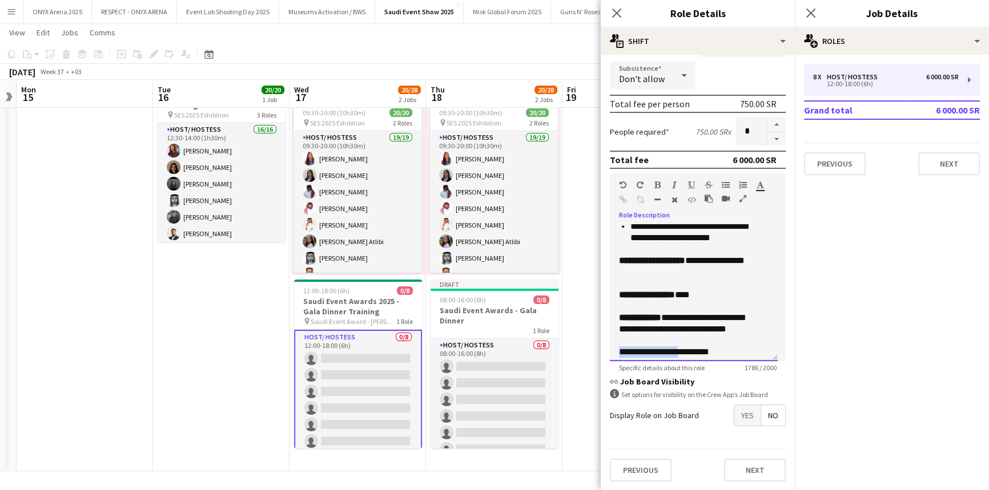
drag, startPoint x: 616, startPoint y: 352, endPoint x: 687, endPoint y: 348, distance: 70.9
click at [687, 348] on div "**********" at bounding box center [694, 292] width 168 height 137
click at [655, 183] on icon "button" at bounding box center [657, 185] width 6 height 8
click at [748, 351] on div "**********" at bounding box center [690, 351] width 142 height 11
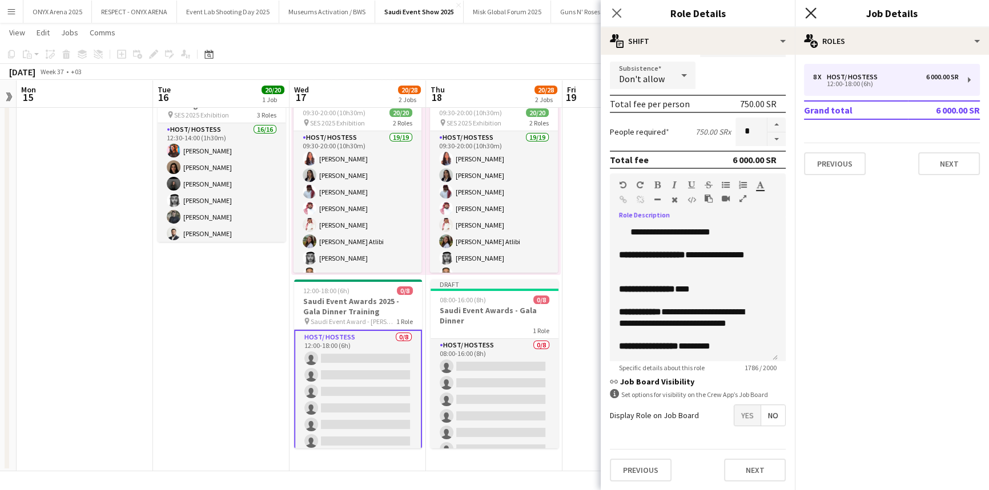
click at [811, 17] on icon "Close pop-in" at bounding box center [810, 12] width 11 height 11
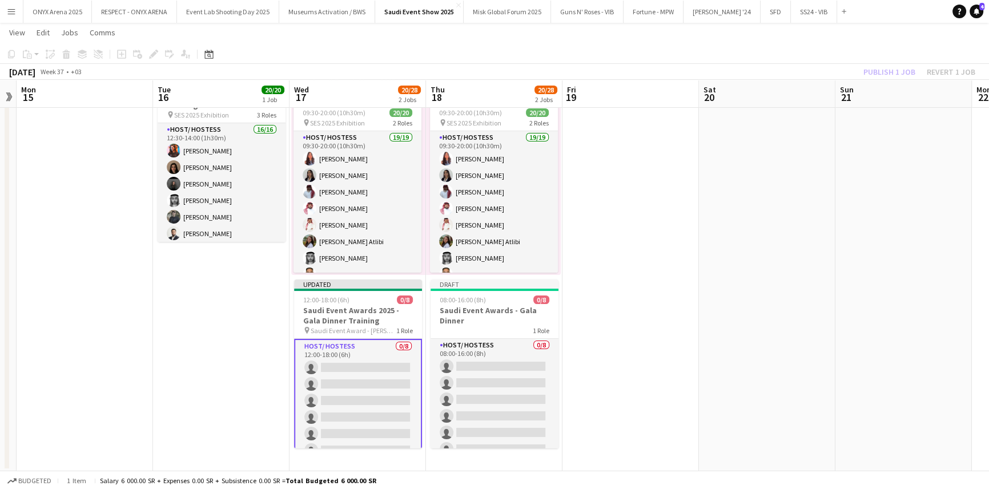
click at [369, 368] on app-card-role "Host/ Hostess 0/8 12:00-18:00 (6h) single-neutral-actions single-neutral-action…" at bounding box center [358, 417] width 128 height 157
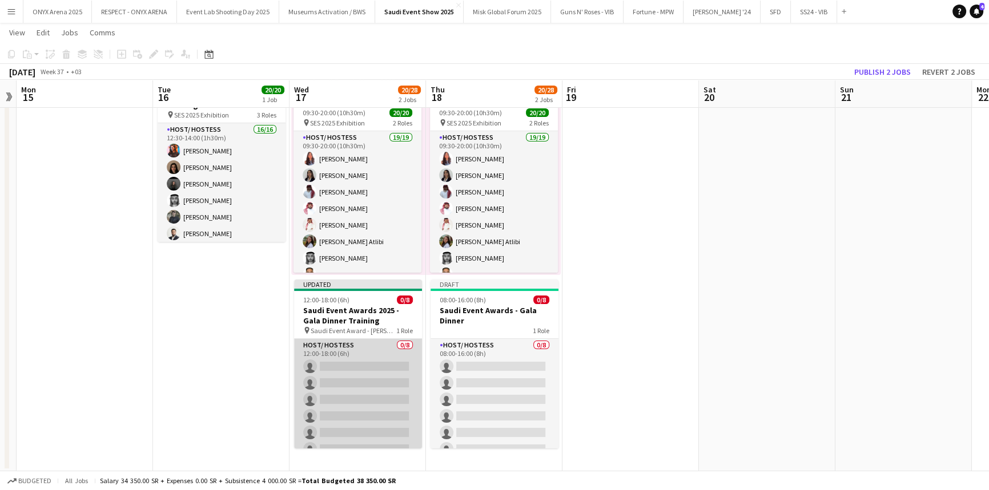
click at [372, 384] on app-card-role "Host/ Hostess 0/8 12:00-18:00 (6h) single-neutral-actions single-neutral-action…" at bounding box center [358, 416] width 128 height 155
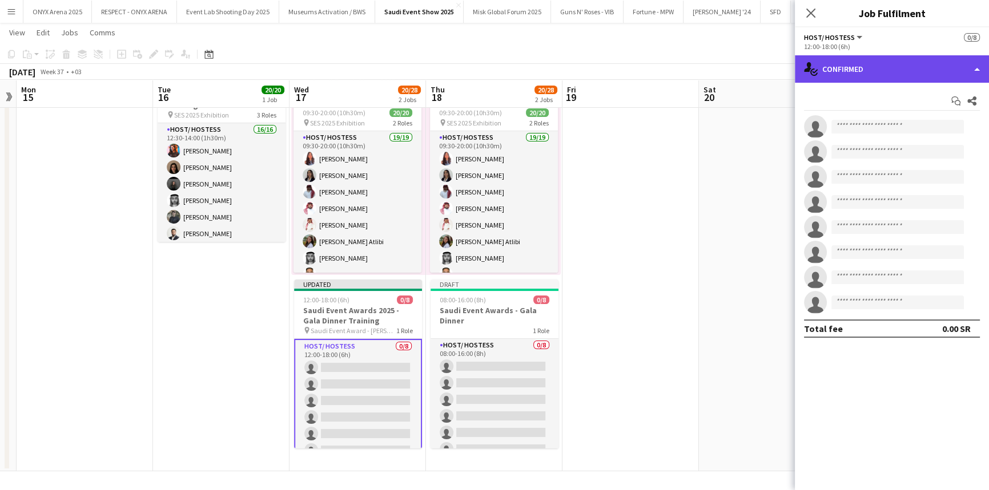
click at [862, 61] on div "single-neutral-actions-check-2 Confirmed" at bounding box center [892, 68] width 194 height 27
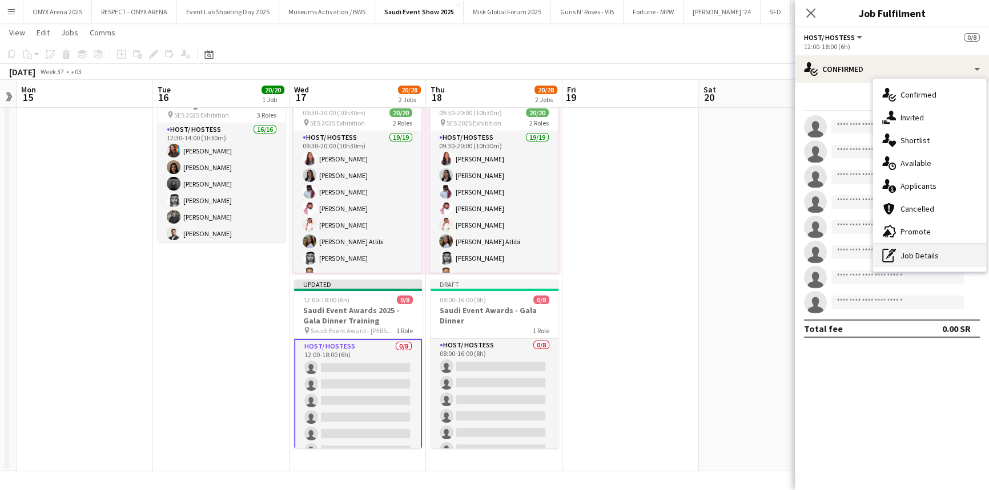
click at [897, 251] on div "pen-write Job Details" at bounding box center [929, 255] width 113 height 23
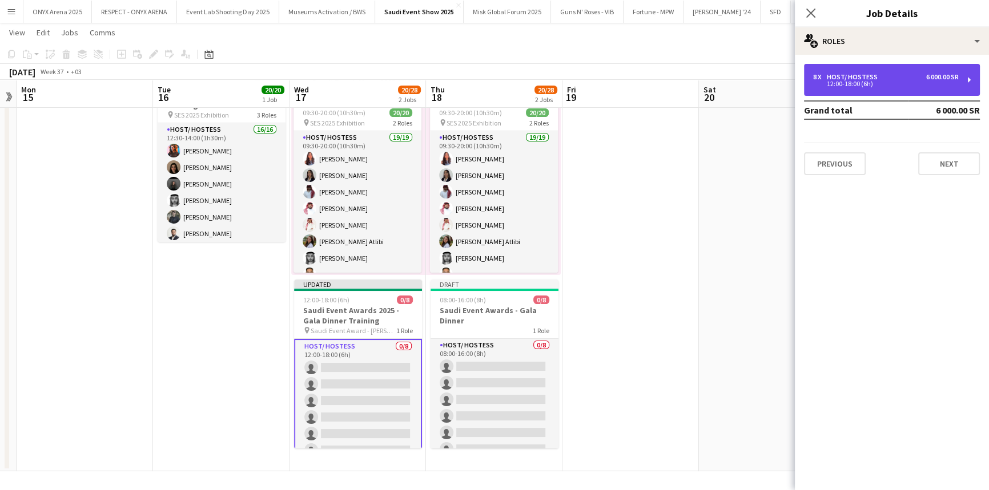
click at [853, 84] on div "12:00-18:00 (6h)" at bounding box center [886, 84] width 146 height 6
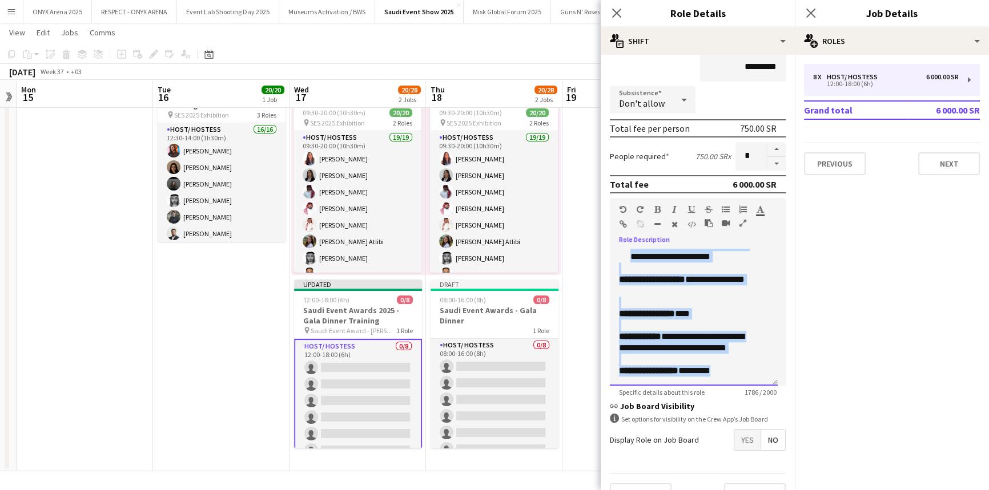
scroll to position [135, 0]
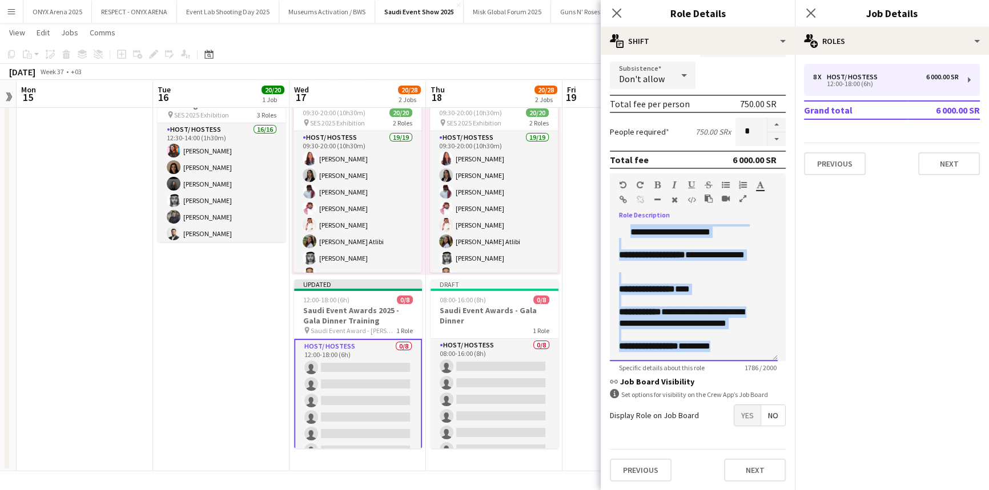
drag, startPoint x: 616, startPoint y: 364, endPoint x: 745, endPoint y: 346, distance: 130.1
click at [745, 346] on div "**********" at bounding box center [694, 292] width 168 height 137
copy div "**********"
click at [809, 10] on icon "Close pop-in" at bounding box center [810, 12] width 11 height 11
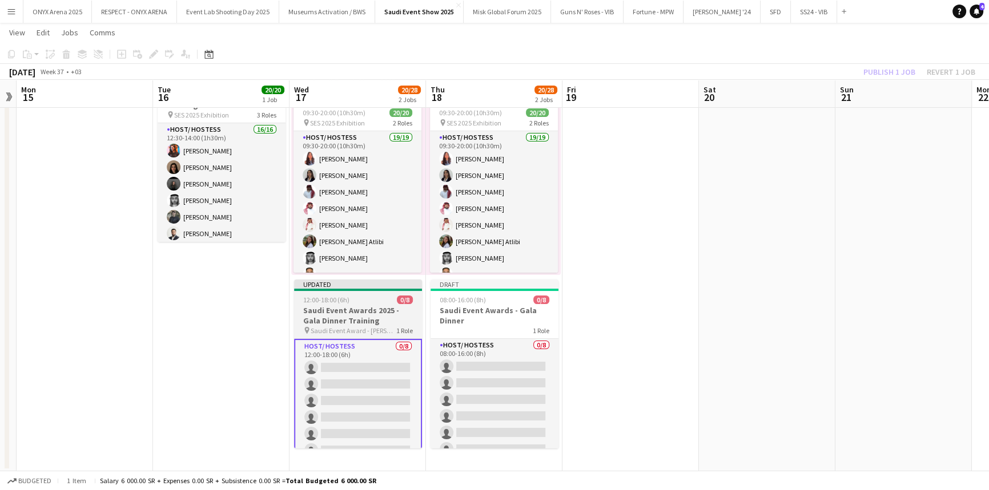
click at [350, 315] on h3 "Saudi Event Awards 2025 - Gala Dinner Training" at bounding box center [358, 315] width 128 height 21
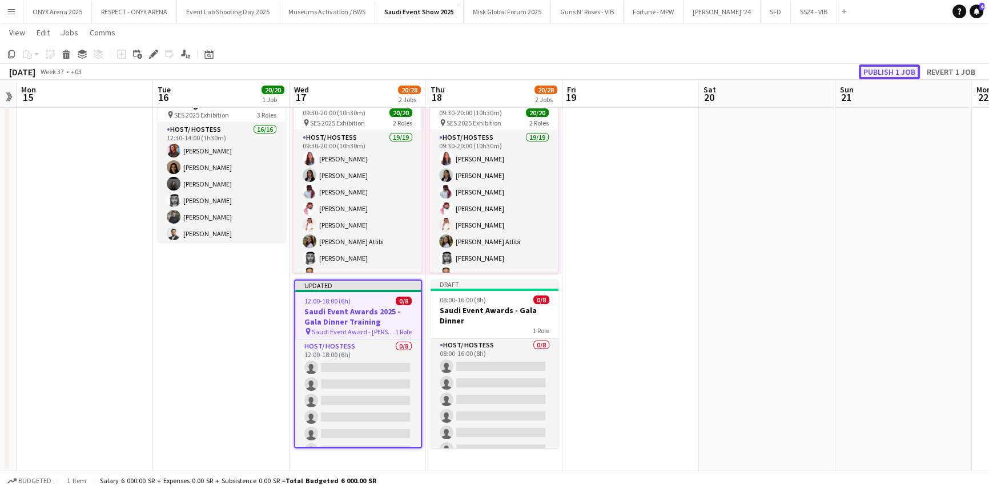
click at [888, 65] on button "Publish 1 job" at bounding box center [889, 72] width 61 height 15
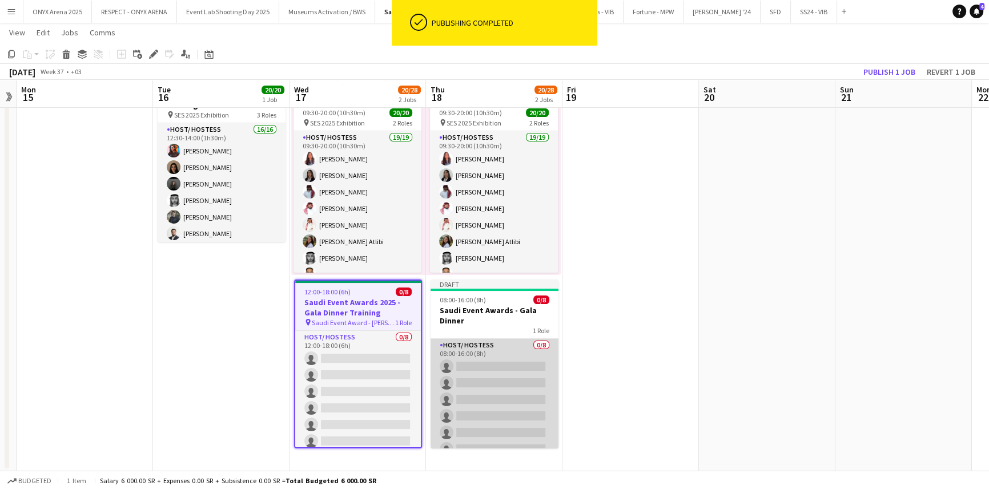
click at [478, 346] on app-card-role "Host/ Hostess 0/8 08:00-16:00 (8h) single-neutral-actions single-neutral-action…" at bounding box center [494, 416] width 128 height 155
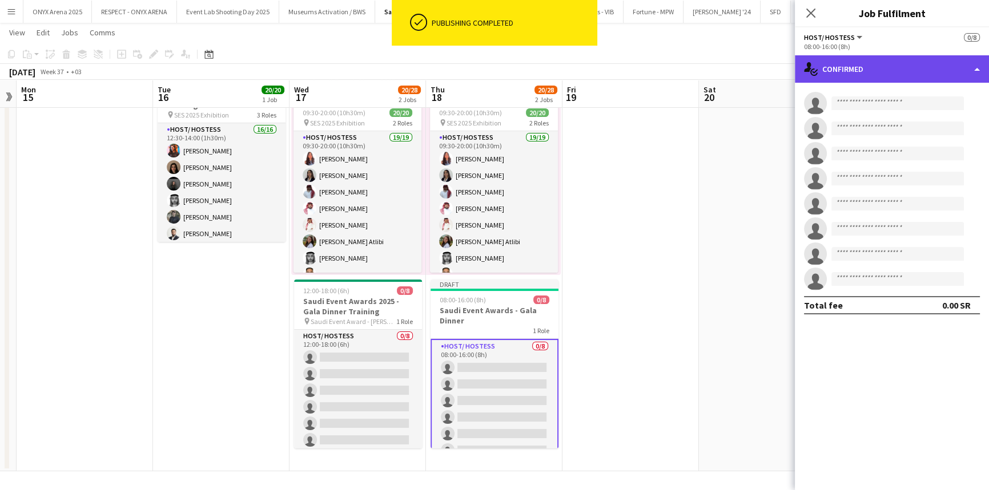
click at [839, 65] on div "single-neutral-actions-check-2 Confirmed" at bounding box center [892, 68] width 194 height 27
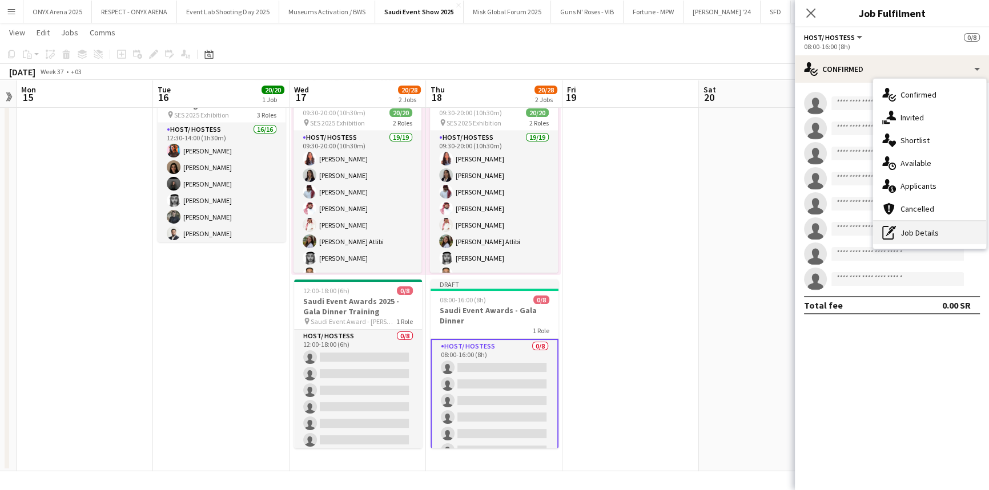
click at [913, 234] on div "pen-write Job Details" at bounding box center [929, 232] width 113 height 23
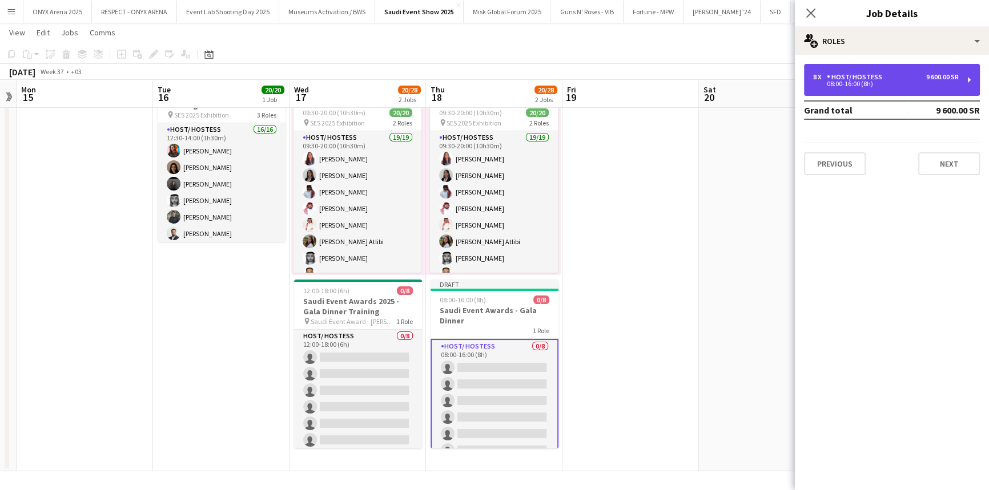
click at [848, 91] on div "8 x Host/ Hostess 9 600.00 SR 08:00-16:00 (8h)" at bounding box center [892, 80] width 176 height 32
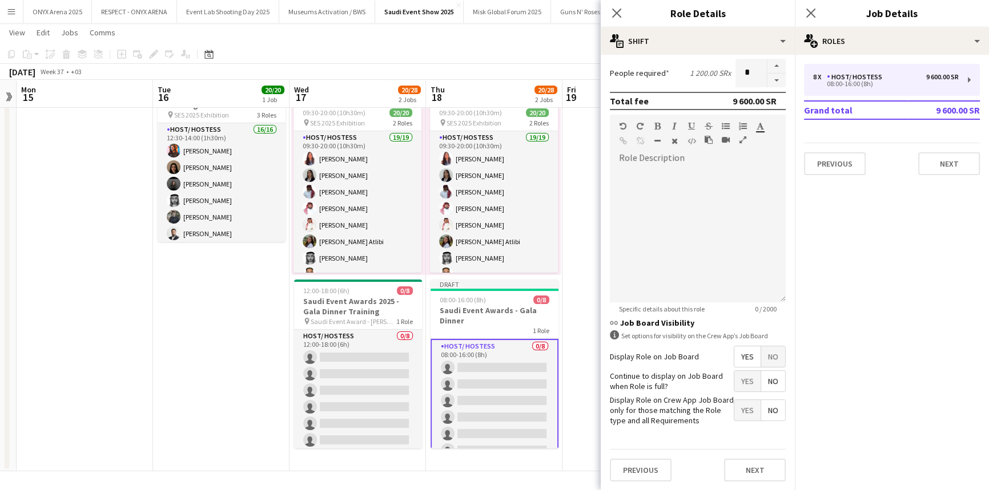
click at [762, 356] on span "No" at bounding box center [773, 356] width 24 height 21
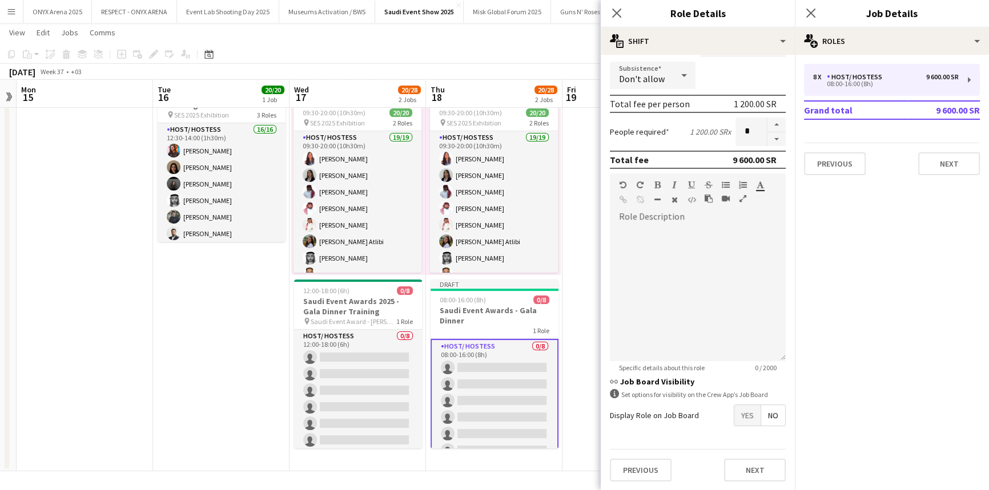
scroll to position [0, 0]
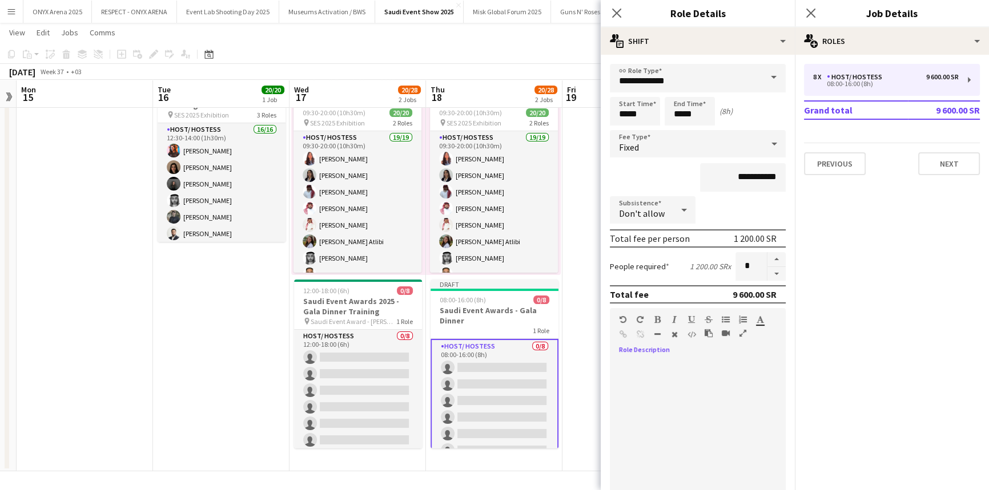
click at [643, 357] on div at bounding box center [698, 423] width 176 height 145
paste div
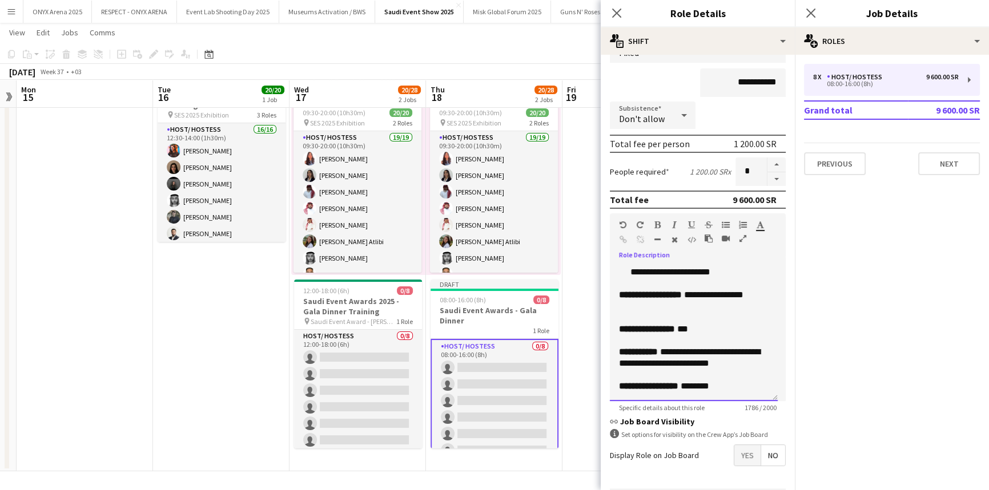
scroll to position [95, 0]
click at [652, 291] on span "**********" at bounding box center [651, 294] width 65 height 9
click at [655, 326] on span "**********" at bounding box center [647, 328] width 56 height 9
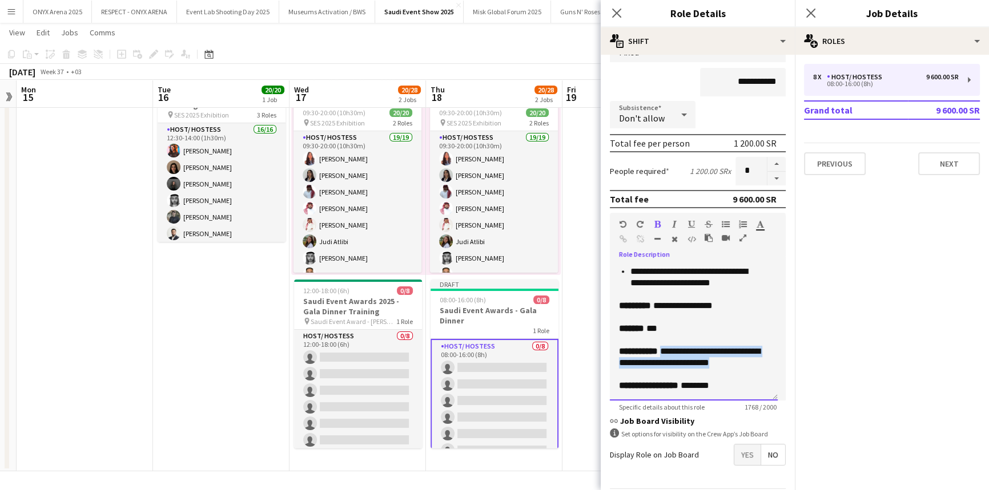
drag, startPoint x: 668, startPoint y: 350, endPoint x: 756, endPoint y: 364, distance: 89.0
click at [756, 364] on div "**********" at bounding box center [690, 357] width 142 height 23
drag, startPoint x: 667, startPoint y: 350, endPoint x: 755, endPoint y: 359, distance: 87.8
click at [755, 359] on div "**********" at bounding box center [690, 357] width 142 height 23
click at [657, 223] on icon "button" at bounding box center [657, 224] width 6 height 8
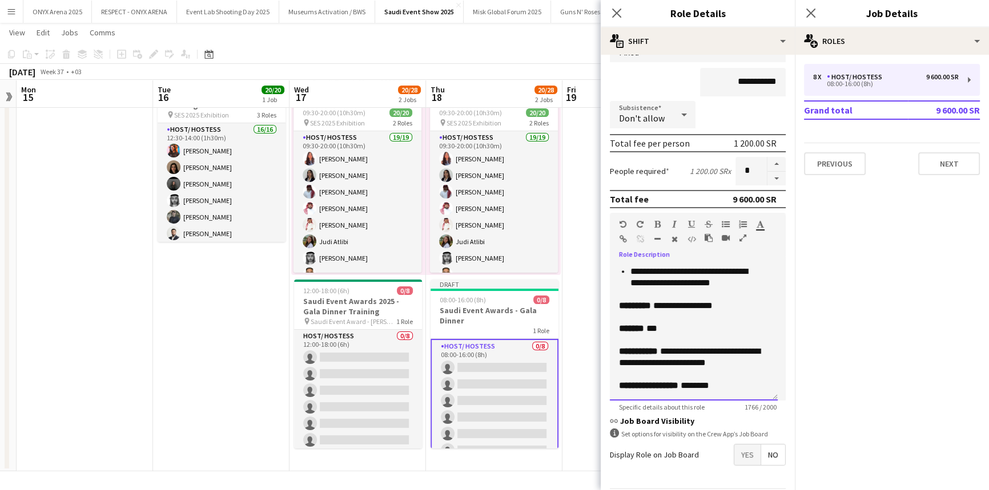
click at [752, 361] on div "**********" at bounding box center [690, 357] width 142 height 23
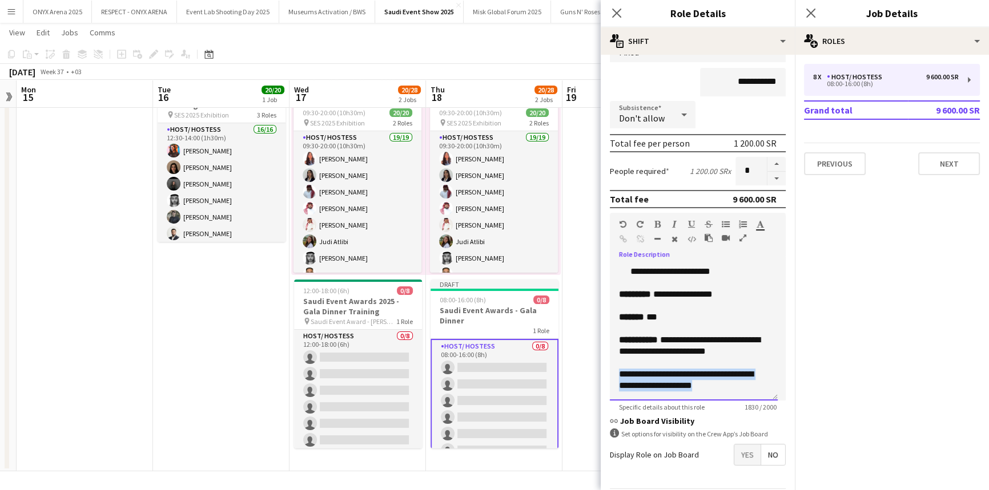
drag, startPoint x: 618, startPoint y: 372, endPoint x: 736, endPoint y: 384, distance: 118.8
click at [736, 384] on div "**********" at bounding box center [690, 380] width 142 height 23
click at [658, 224] on icon "button" at bounding box center [657, 224] width 6 height 8
click at [690, 223] on icon "button" at bounding box center [691, 224] width 7 height 8
click at [743, 388] on div "**********" at bounding box center [690, 380] width 142 height 23
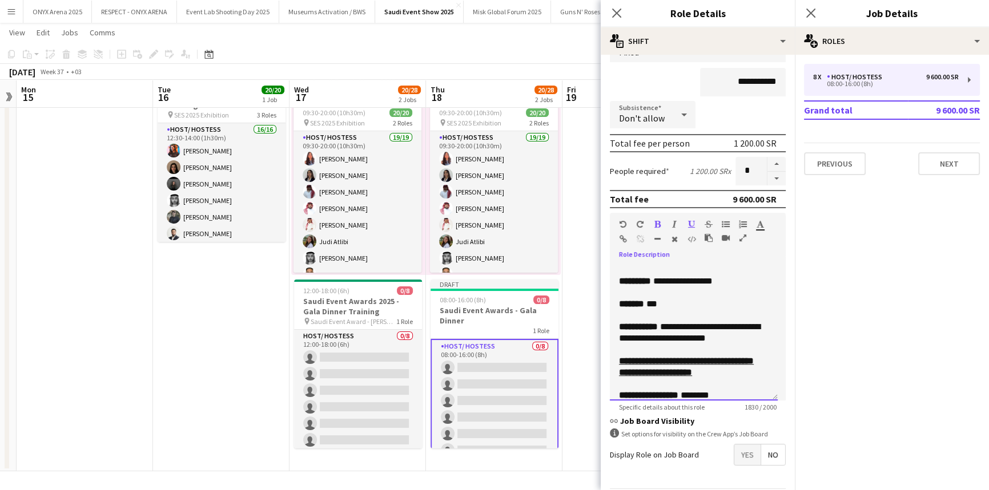
scroll to position [747, 0]
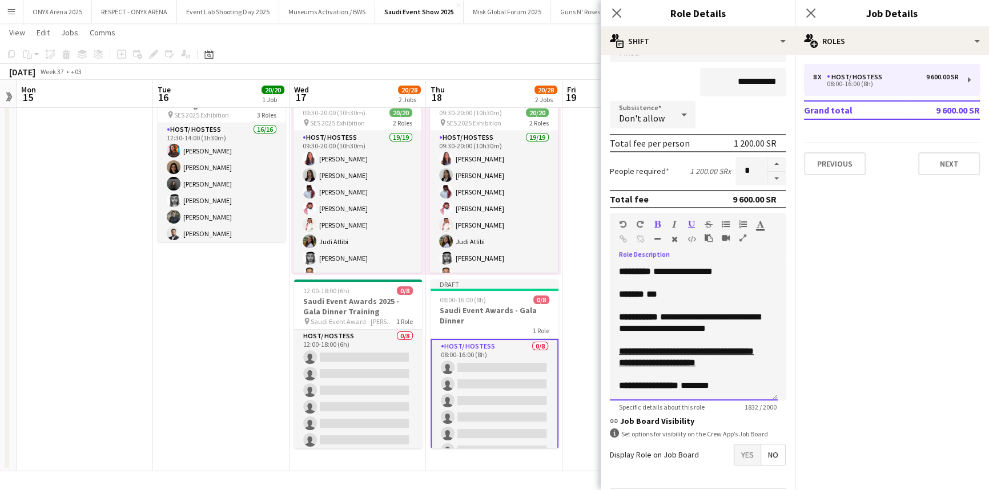
click at [694, 217] on div "Standard Heading 1 Heading 2 Heading 3 Heading 4 Heading 5 Heading 6 Heading 7 …" at bounding box center [698, 234] width 176 height 43
click at [693, 221] on icon "button" at bounding box center [691, 224] width 7 height 8
drag, startPoint x: 735, startPoint y: 360, endPoint x: 747, endPoint y: 382, distance: 25.6
click at [747, 382] on div "**********" at bounding box center [690, 369] width 142 height 46
click at [656, 221] on icon "button" at bounding box center [657, 224] width 6 height 8
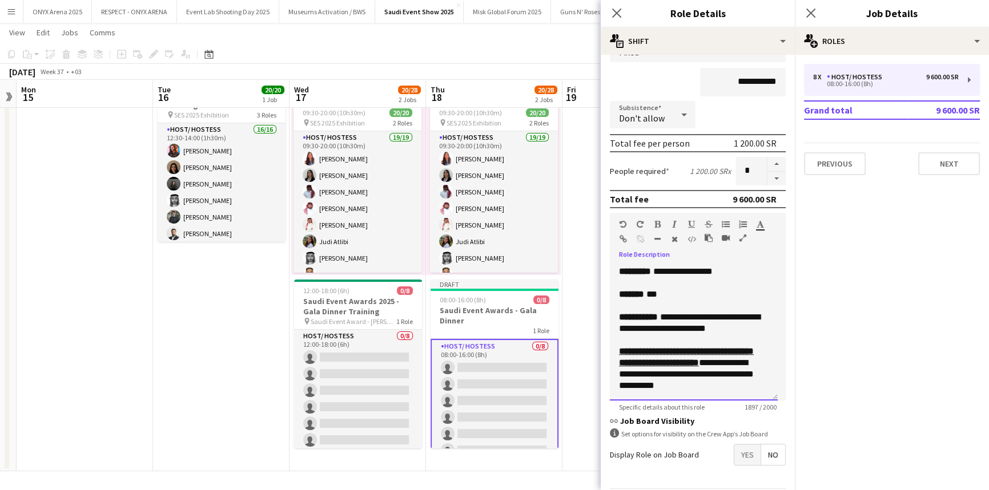
click at [726, 388] on div "**********" at bounding box center [690, 369] width 142 height 46
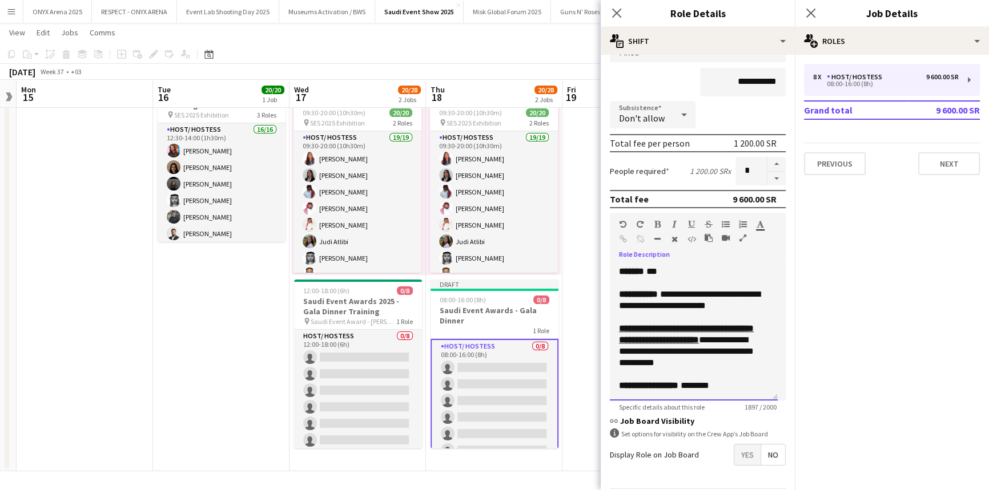
click at [653, 385] on span "**********" at bounding box center [648, 385] width 59 height 9
click at [672, 385] on div "******** ********" at bounding box center [690, 385] width 142 height 11
click at [719, 382] on div "******** **** ****" at bounding box center [690, 385] width 142 height 11
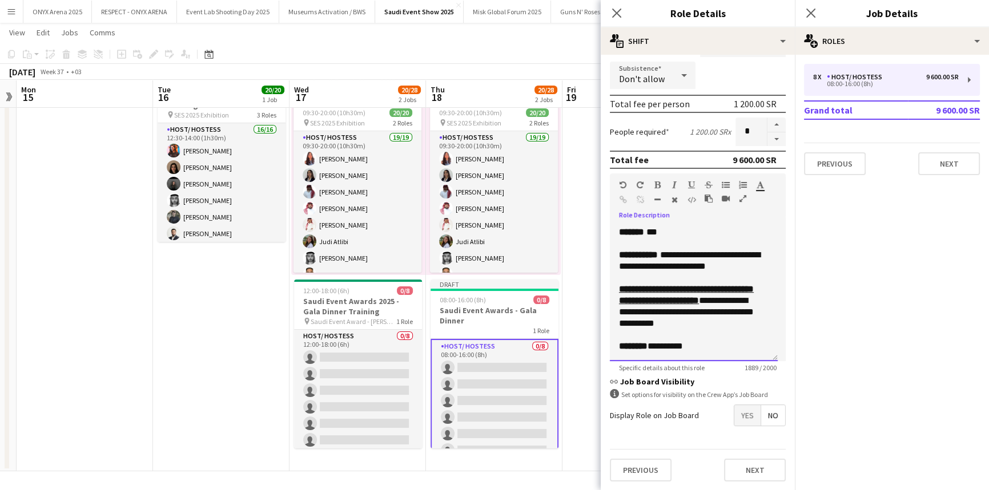
click at [668, 254] on div "**********" at bounding box center [690, 260] width 142 height 23
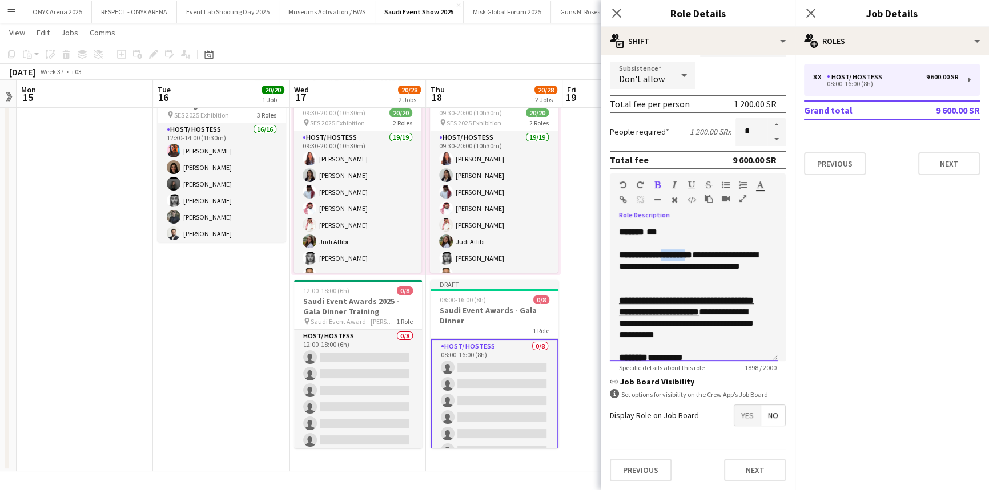
drag, startPoint x: 668, startPoint y: 253, endPoint x: 702, endPoint y: 253, distance: 34.3
click at [692, 253] on span "**********" at bounding box center [655, 255] width 73 height 9
drag, startPoint x: 702, startPoint y: 253, endPoint x: 668, endPoint y: 256, distance: 34.4
click at [668, 256] on span "**********" at bounding box center [655, 255] width 73 height 9
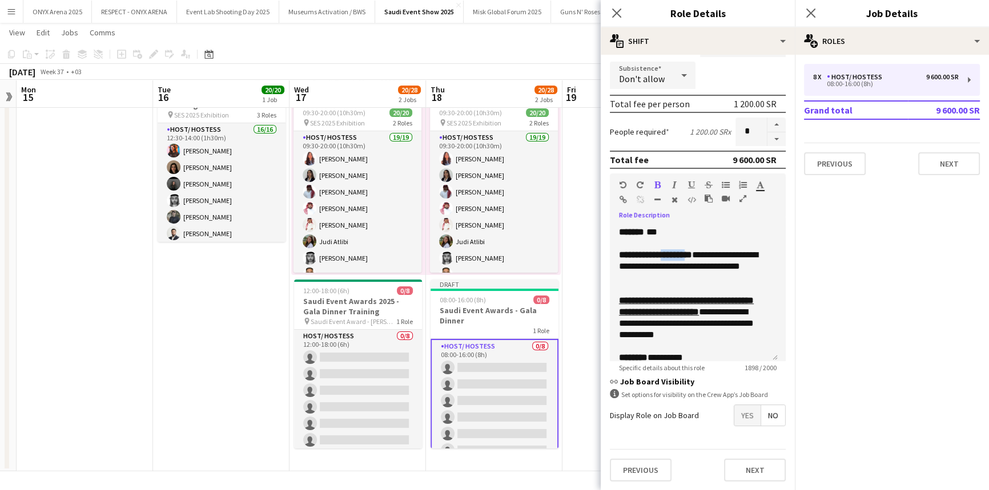
click at [654, 182] on icon "button" at bounding box center [657, 185] width 6 height 8
click at [711, 252] on div "**********" at bounding box center [690, 266] width 142 height 34
drag, startPoint x: 702, startPoint y: 253, endPoint x: 696, endPoint y: 254, distance: 6.3
click at [696, 254] on div "**********" at bounding box center [690, 266] width 142 height 34
click at [656, 182] on icon "button" at bounding box center [657, 185] width 6 height 8
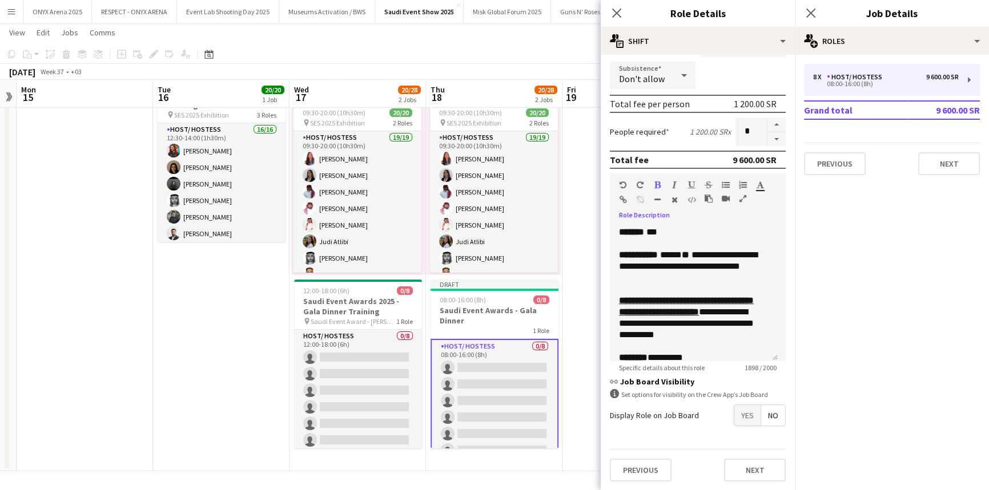
click at [656, 182] on icon "button" at bounding box center [657, 185] width 6 height 8
click at [723, 256] on div "**********" at bounding box center [690, 266] width 142 height 34
click at [680, 275] on div "**********" at bounding box center [690, 266] width 142 height 34
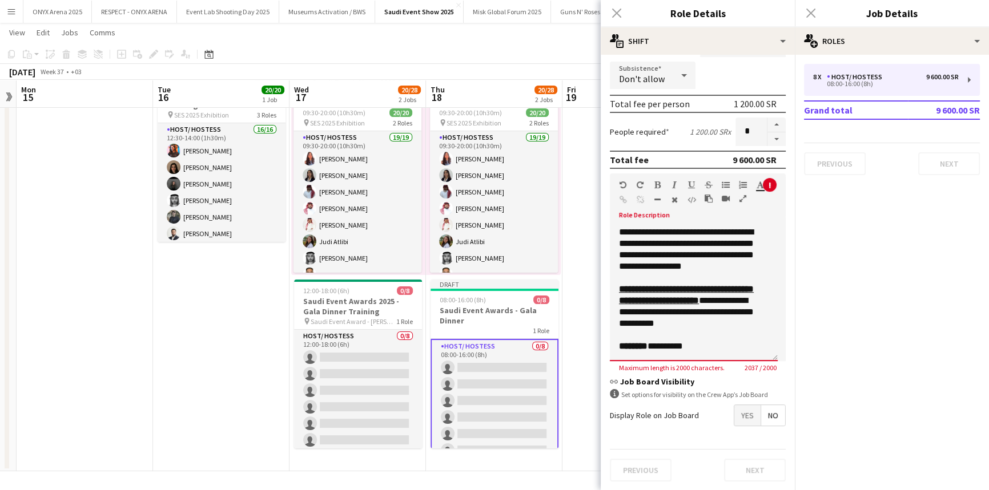
scroll to position [143, 0]
click at [708, 340] on div "******** **** ****" at bounding box center [690, 345] width 142 height 11
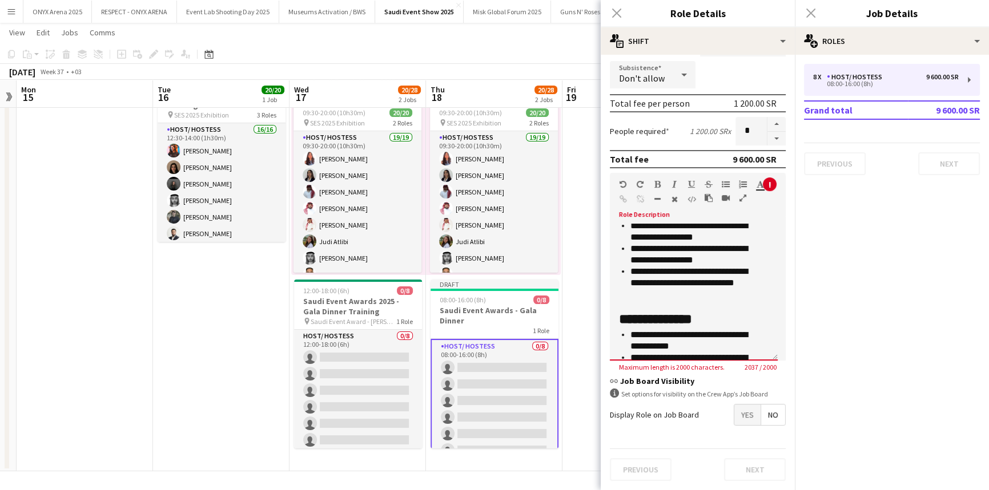
scroll to position [541, 0]
click at [689, 297] on div "**********" at bounding box center [694, 292] width 168 height 137
click at [682, 292] on div at bounding box center [694, 294] width 150 height 11
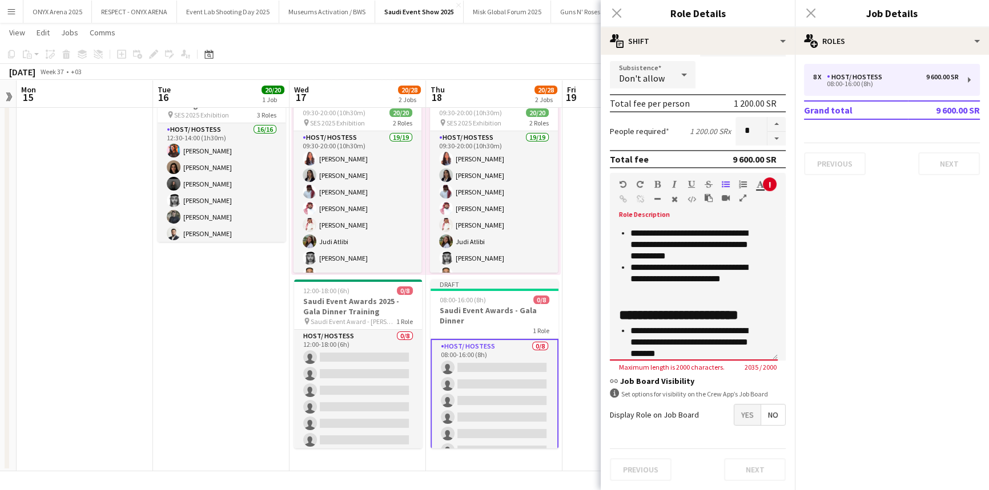
scroll to position [355, 0]
click at [684, 288] on div at bounding box center [694, 291] width 150 height 11
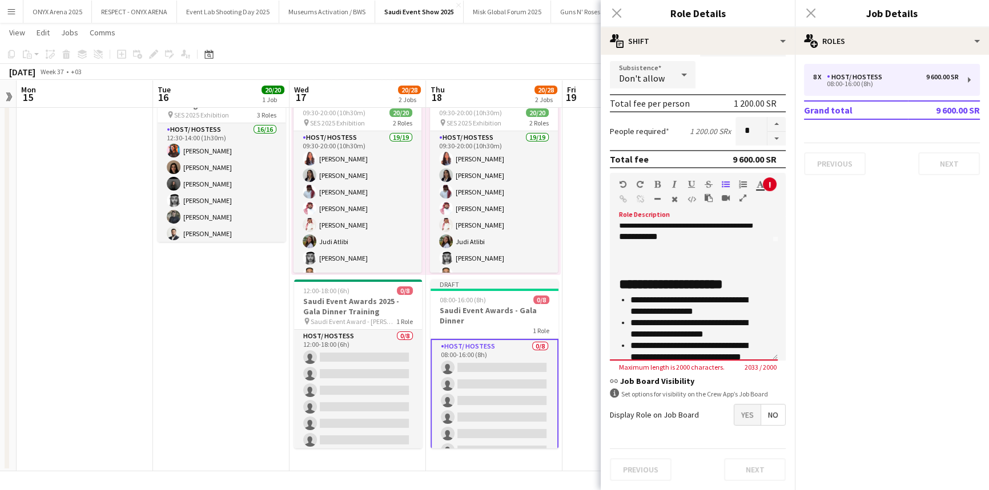
scroll to position [103, 0]
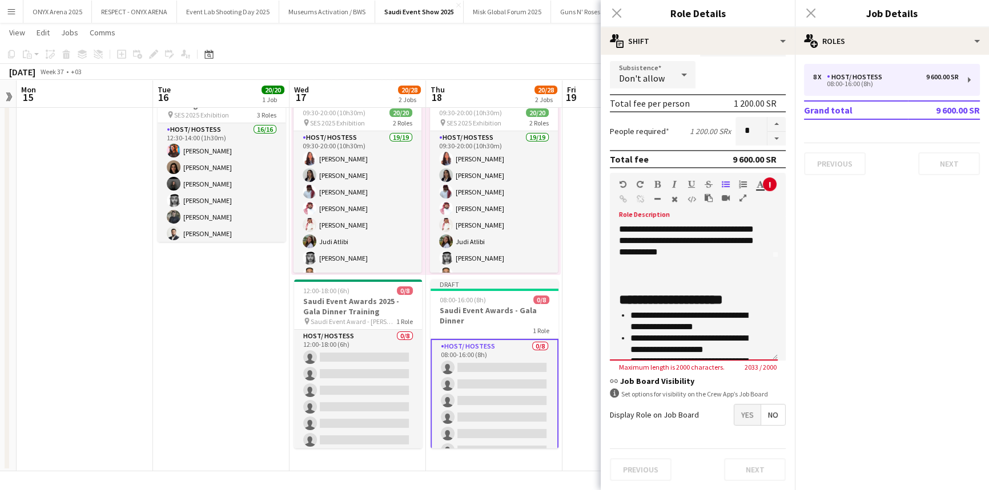
click at [692, 271] on div at bounding box center [694, 274] width 150 height 11
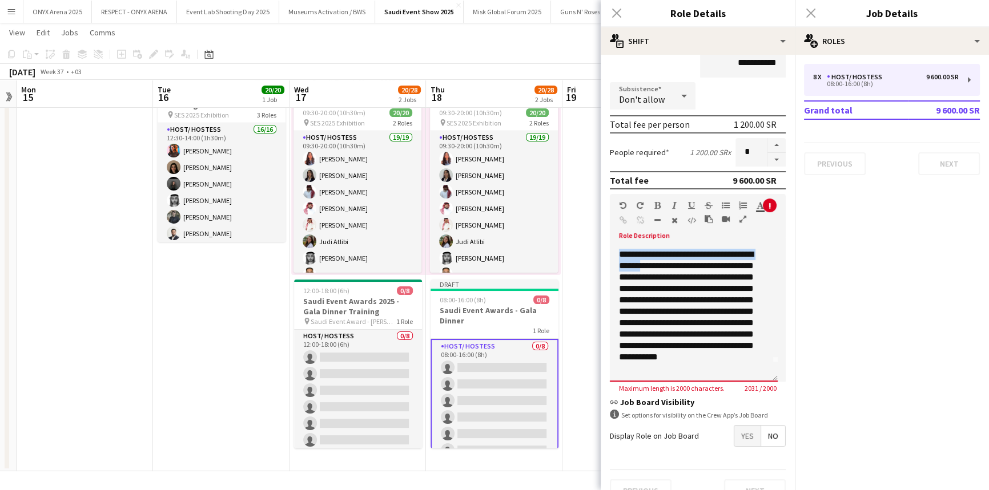
scroll to position [17, 0]
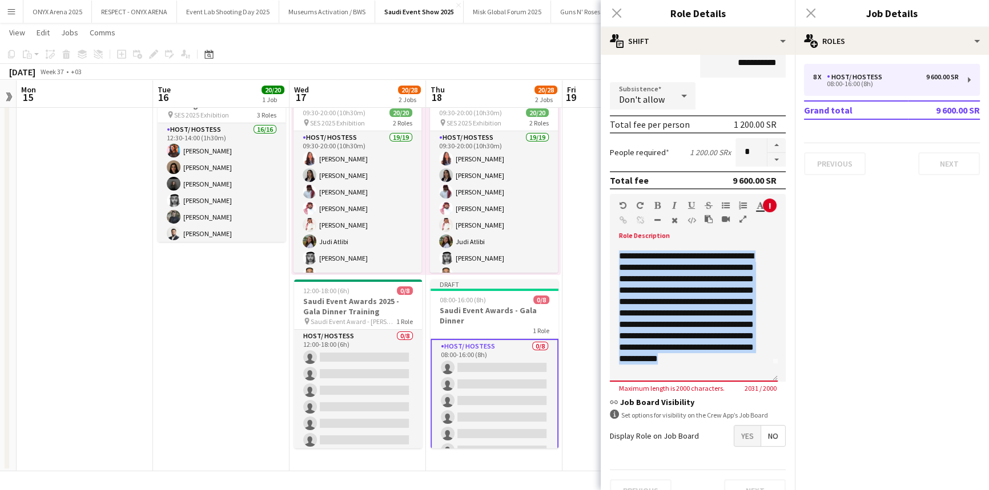
drag, startPoint x: 617, startPoint y: 252, endPoint x: 748, endPoint y: 364, distance: 172.1
click at [748, 364] on div "**********" at bounding box center [694, 313] width 168 height 137
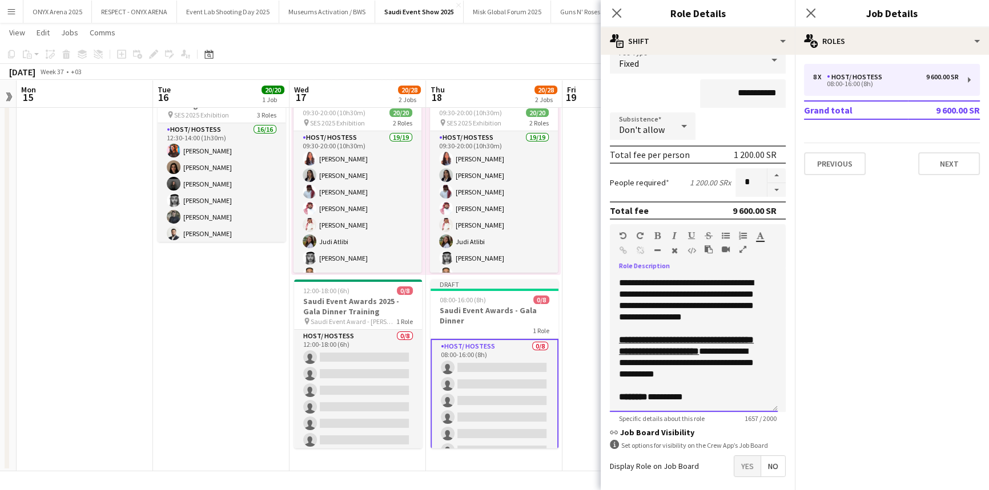
scroll to position [135, 0]
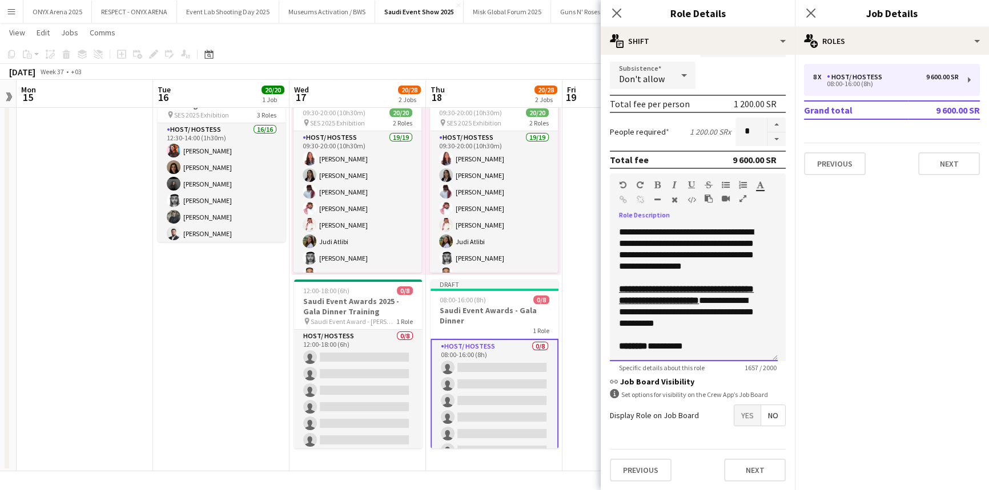
click at [711, 348] on div "******** **** ****" at bounding box center [690, 346] width 142 height 11
click at [759, 467] on button "Next" at bounding box center [755, 470] width 62 height 23
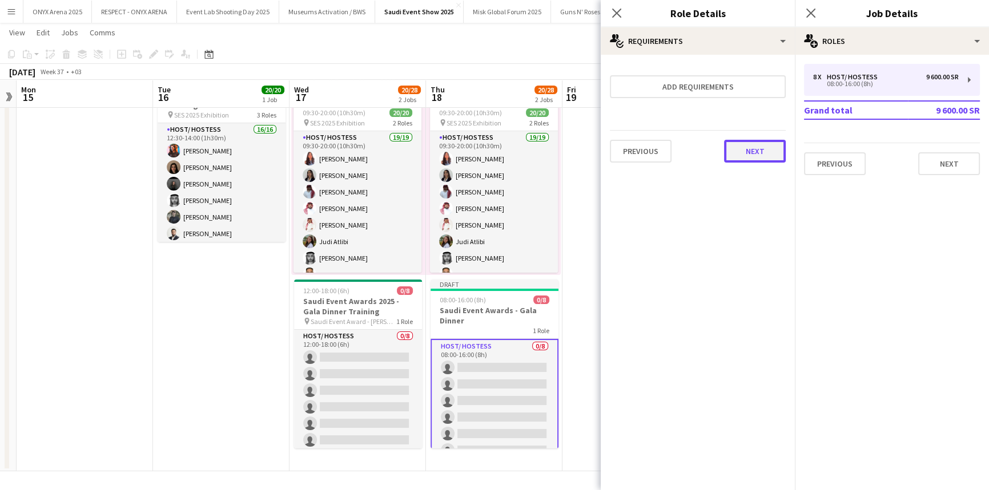
click at [747, 159] on button "Next" at bounding box center [755, 151] width 62 height 23
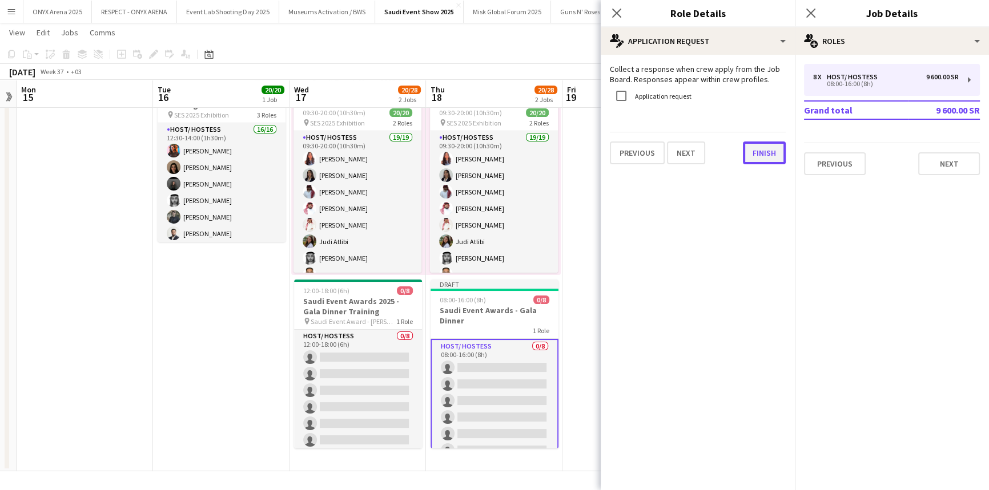
click at [755, 157] on button "Finish" at bounding box center [764, 153] width 43 height 23
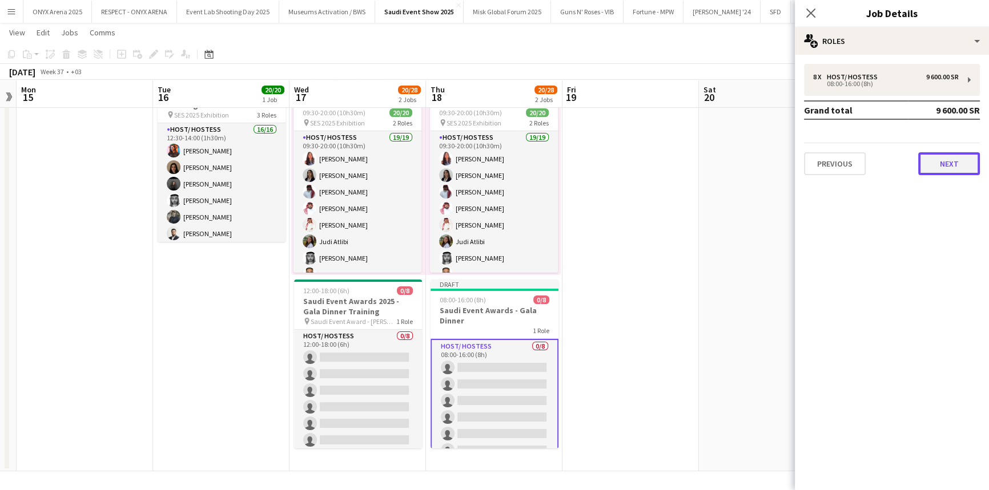
click at [922, 155] on button "Next" at bounding box center [949, 163] width 62 height 23
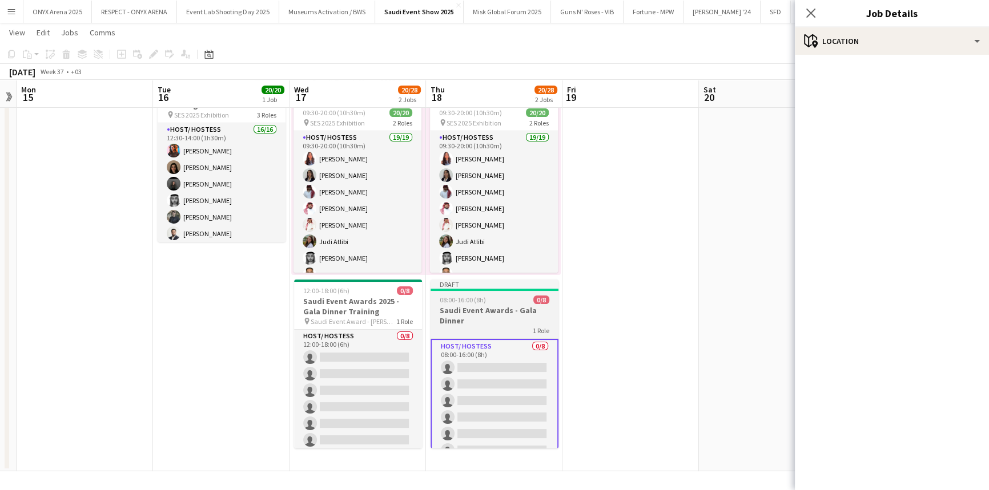
click at [513, 289] on div at bounding box center [494, 290] width 128 height 2
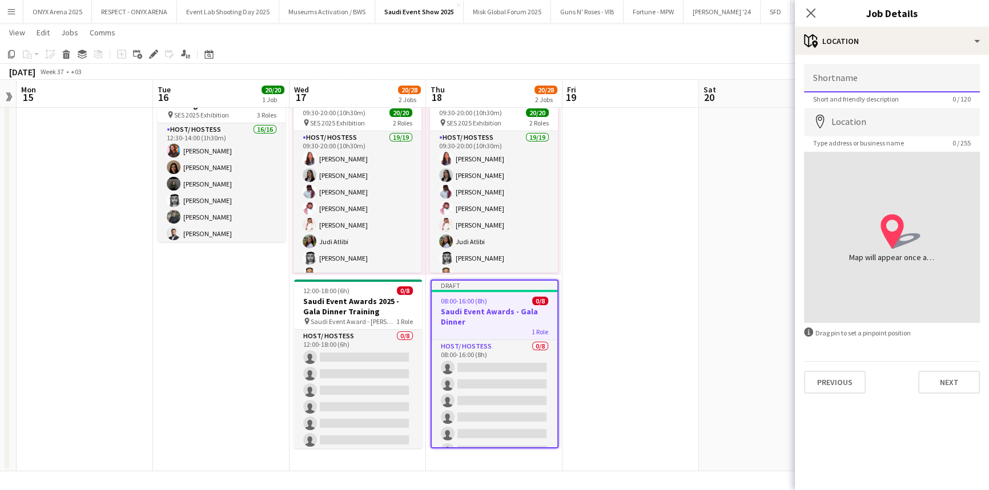
click at [861, 76] on input "Shortname" at bounding box center [892, 78] width 176 height 29
type input "**********"
click at [858, 118] on input "Location" at bounding box center [892, 122] width 176 height 29
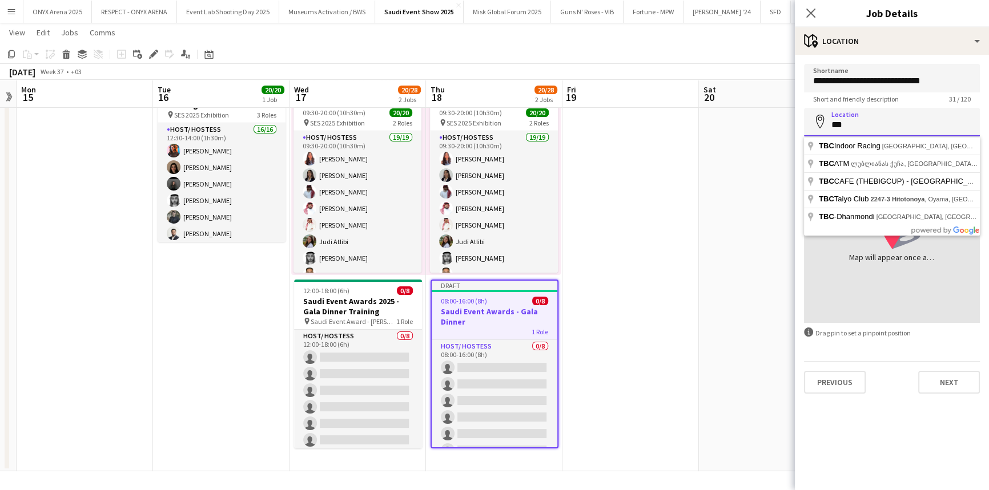
type input "***"
click at [885, 371] on div "Previous Next" at bounding box center [892, 377] width 176 height 33
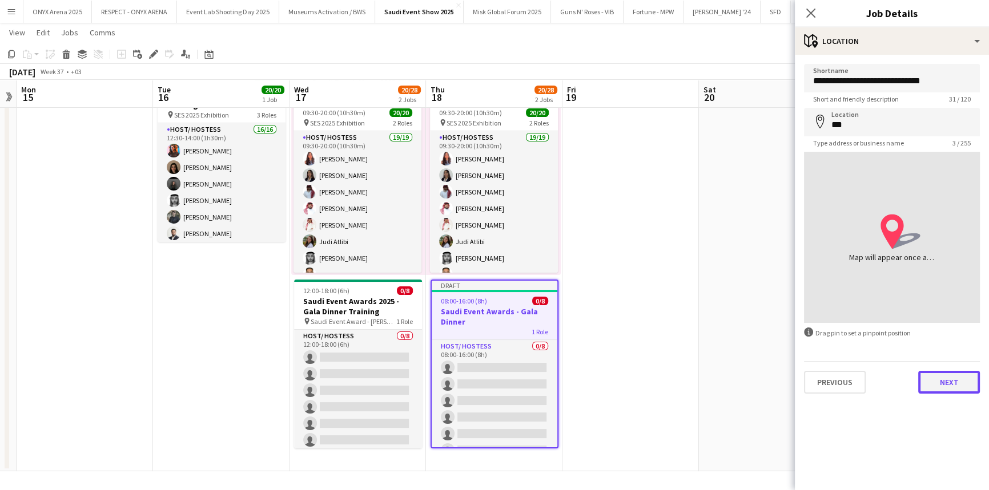
click at [941, 380] on button "Next" at bounding box center [949, 382] width 62 height 23
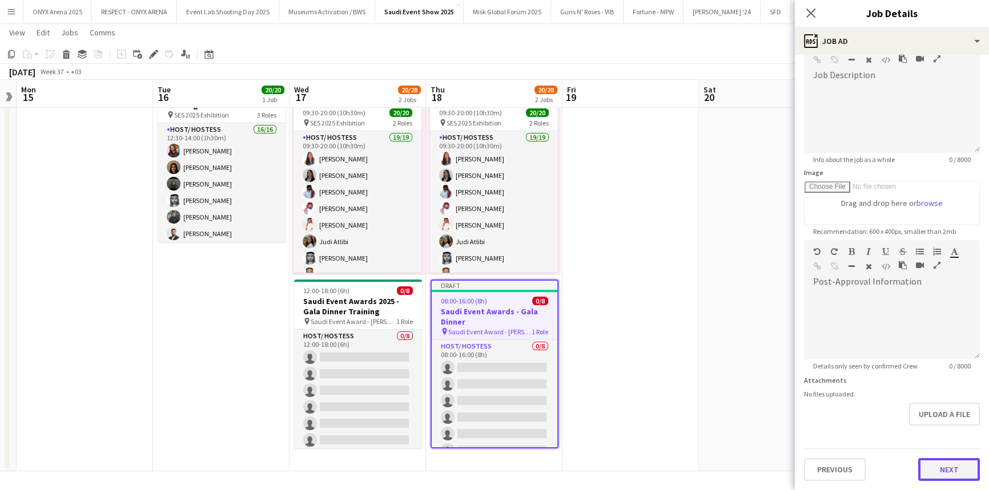
scroll to position [74, 0]
click at [938, 437] on form "**********" at bounding box center [892, 235] width 194 height 491
click at [945, 474] on button "Next" at bounding box center [949, 469] width 62 height 23
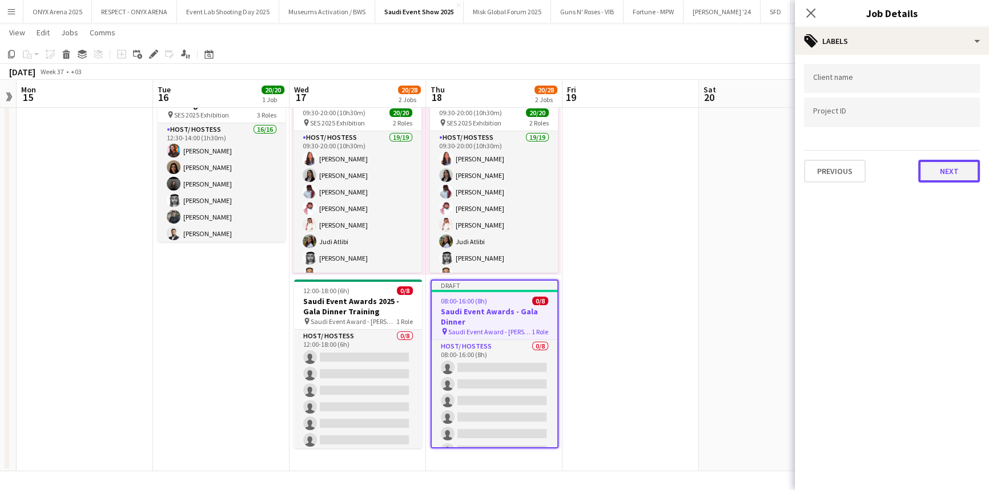
click at [959, 177] on button "Next" at bounding box center [949, 171] width 62 height 23
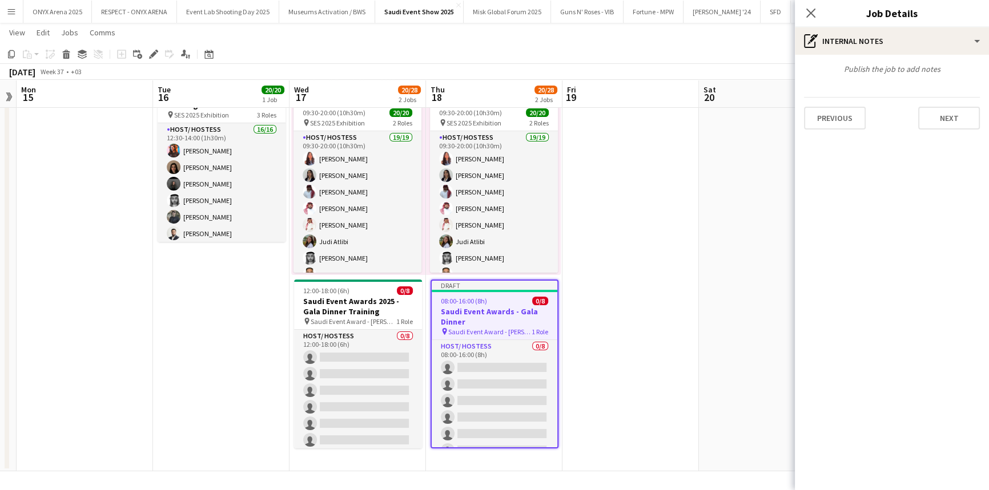
click at [963, 99] on div "Previous Next" at bounding box center [892, 113] width 176 height 33
click at [960, 106] on div "Previous Next" at bounding box center [892, 113] width 176 height 33
click at [958, 120] on button "Next" at bounding box center [949, 118] width 62 height 23
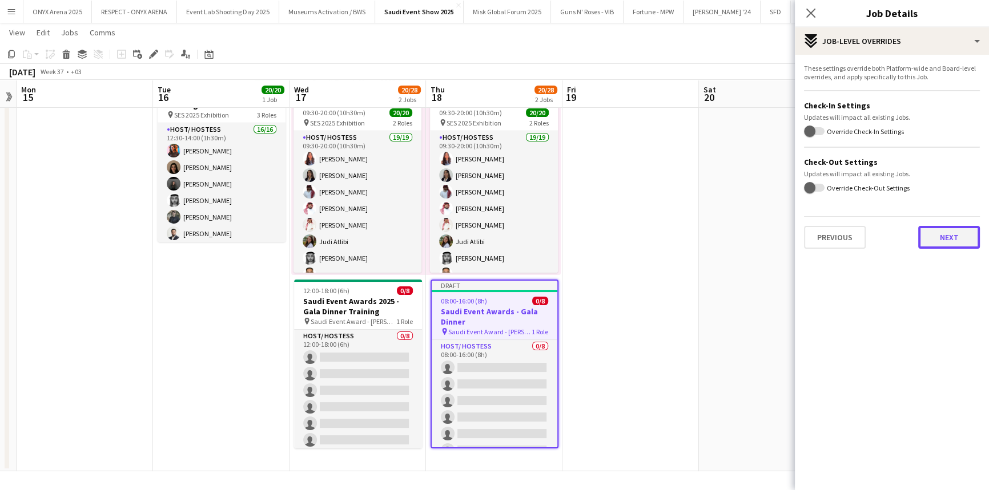
click at [945, 244] on button "Next" at bounding box center [949, 237] width 62 height 23
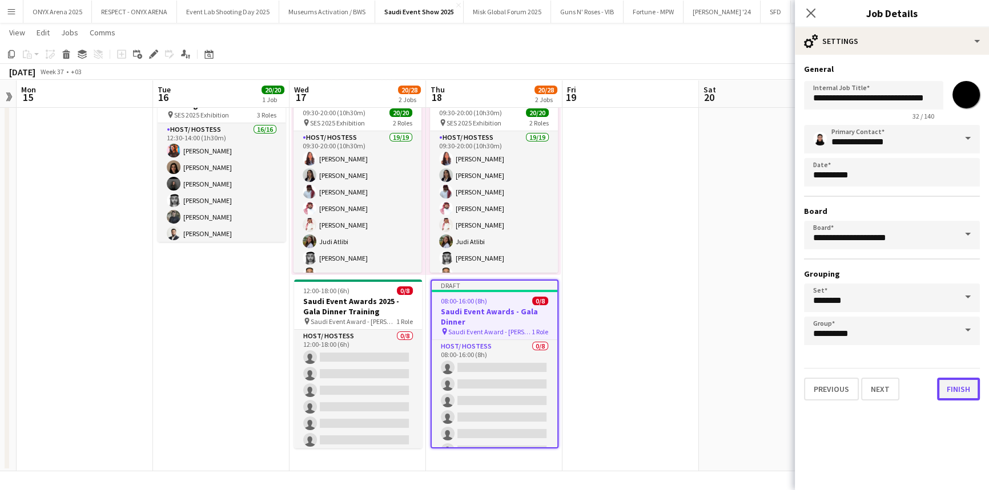
click at [961, 389] on button "Finish" at bounding box center [958, 389] width 43 height 23
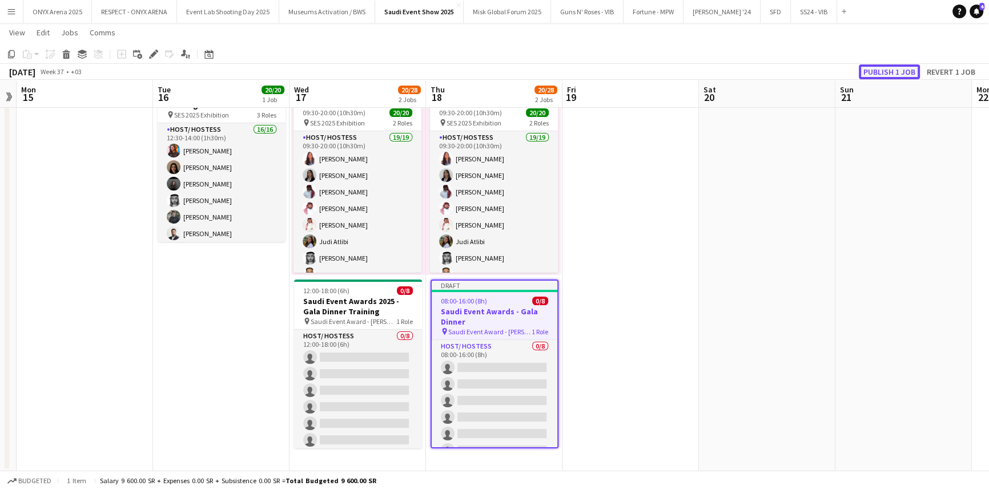
click at [876, 71] on button "Publish 1 job" at bounding box center [889, 72] width 61 height 15
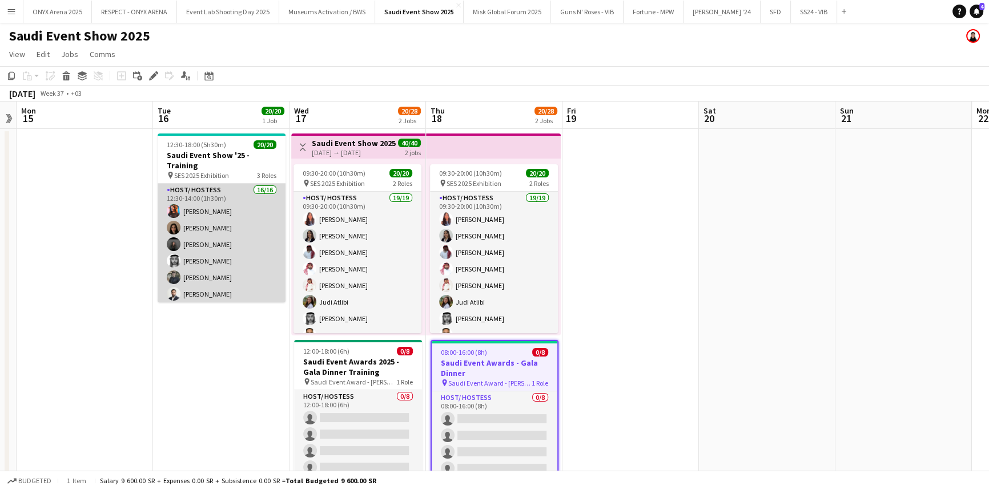
click at [223, 248] on app-card-role "Host/ Hostess 16/16 12:30-14:00 (1h30m) Yusra Idriss Ghayd Ahmad Reine Khatib M…" at bounding box center [222, 327] width 128 height 287
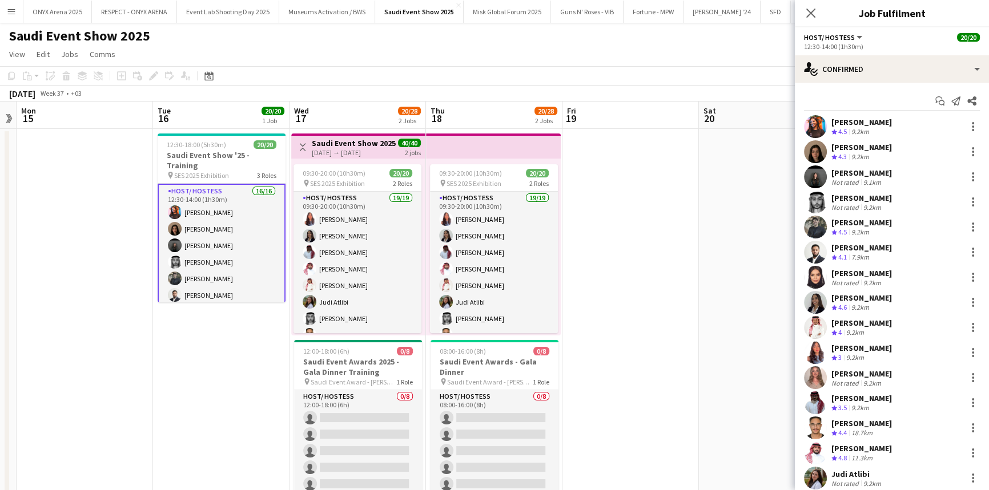
click at [813, 175] on app-user-avatar at bounding box center [815, 177] width 23 height 23
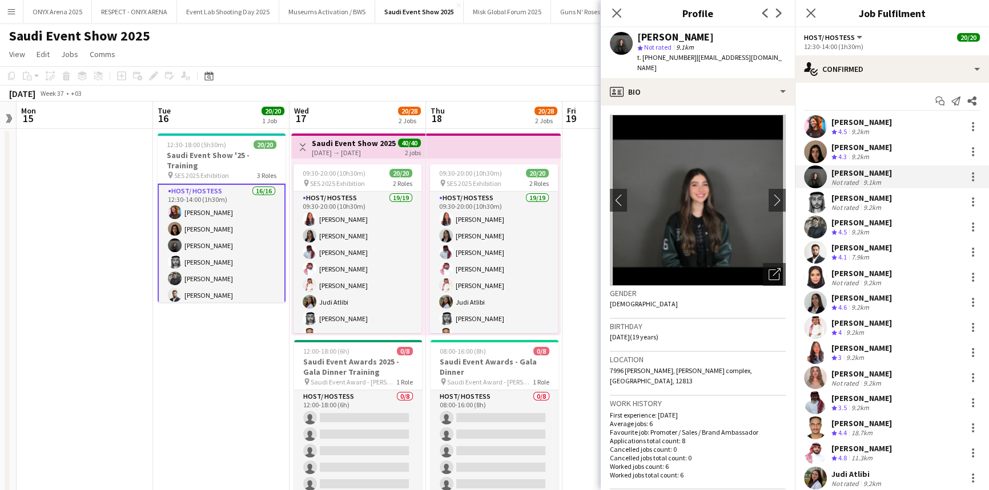
click at [817, 220] on app-user-avatar at bounding box center [815, 227] width 23 height 23
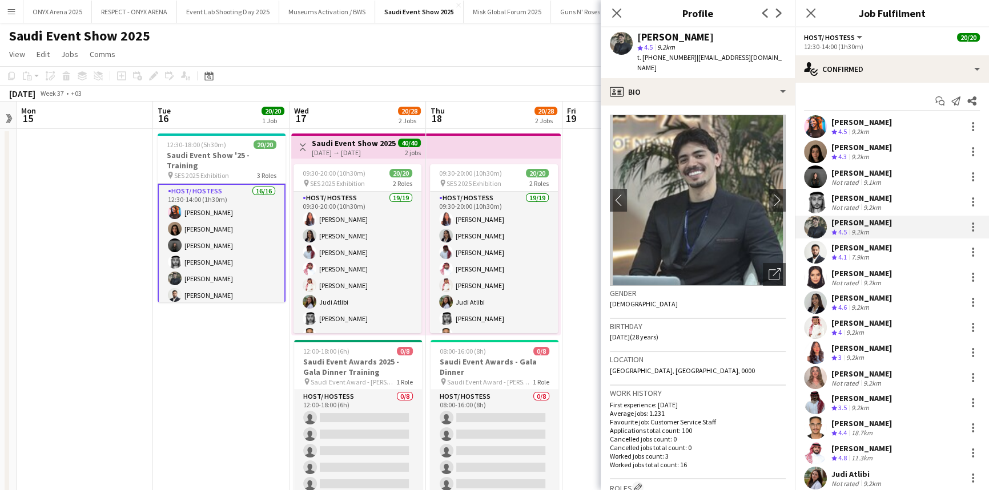
click at [817, 273] on app-user-avatar at bounding box center [815, 277] width 23 height 23
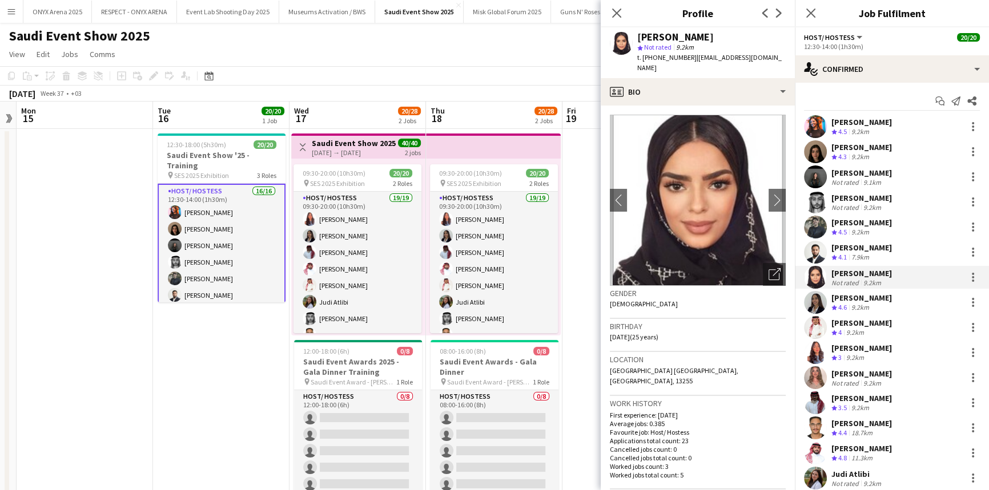
click at [818, 325] on app-user-avatar at bounding box center [815, 327] width 23 height 23
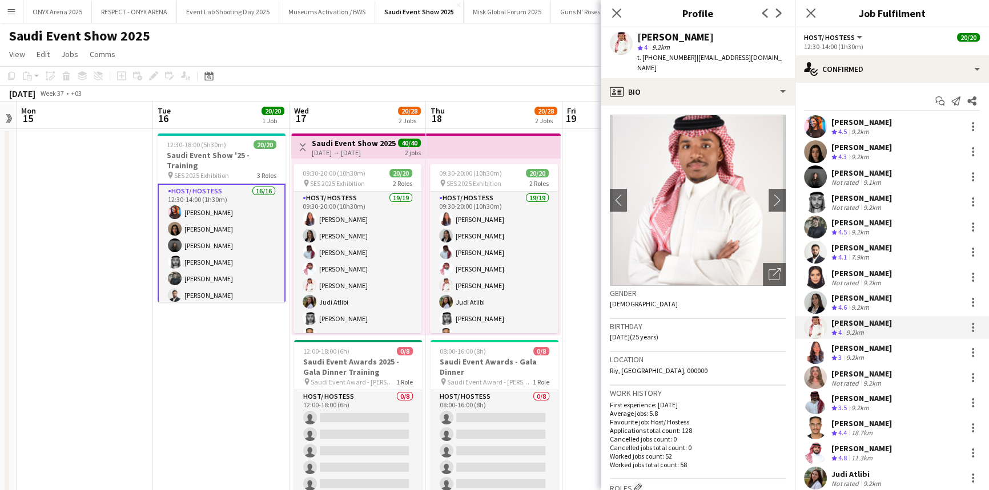
click at [819, 348] on app-user-avatar at bounding box center [815, 352] width 23 height 23
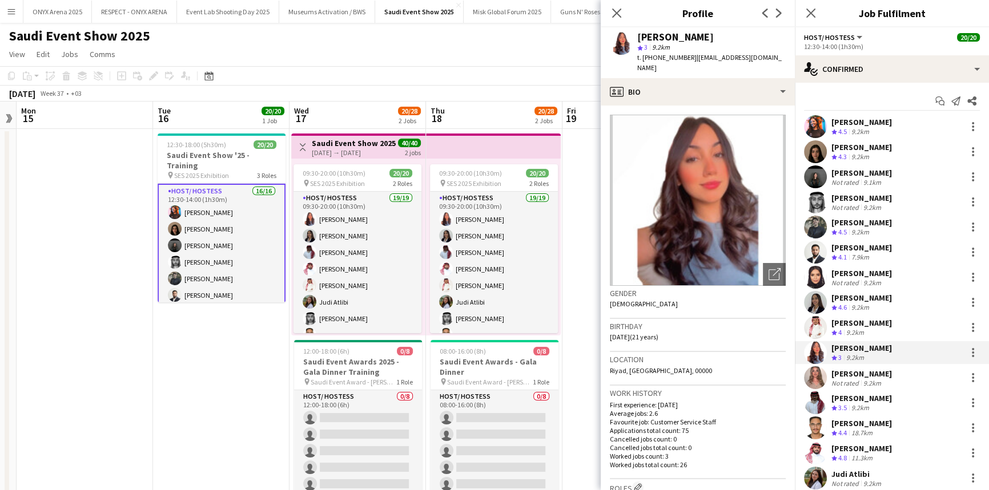
click at [819, 375] on app-user-avatar at bounding box center [815, 377] width 23 height 23
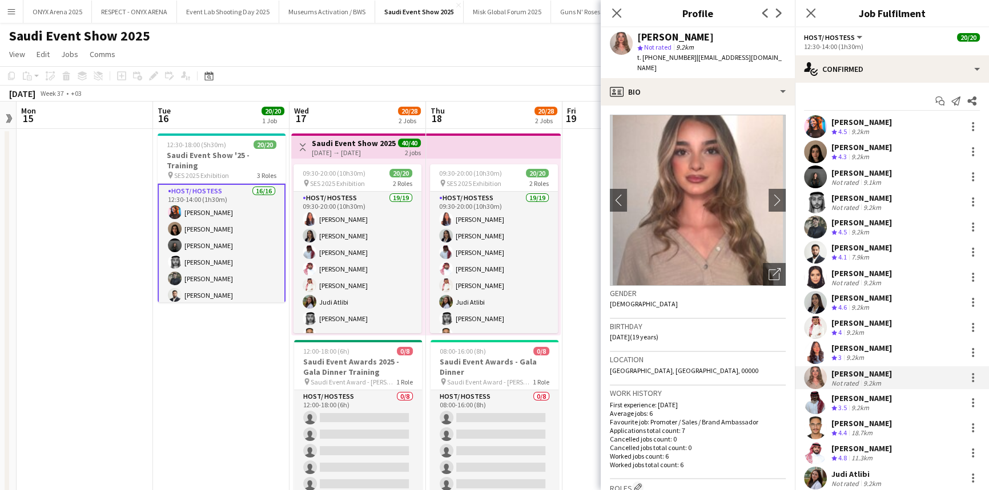
scroll to position [57, 0]
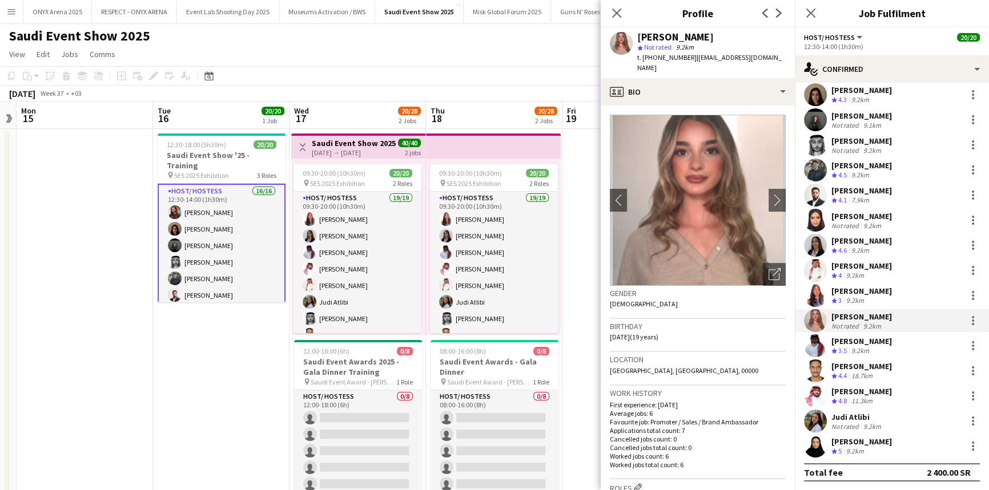
click at [819, 422] on app-user-avatar at bounding box center [815, 421] width 23 height 23
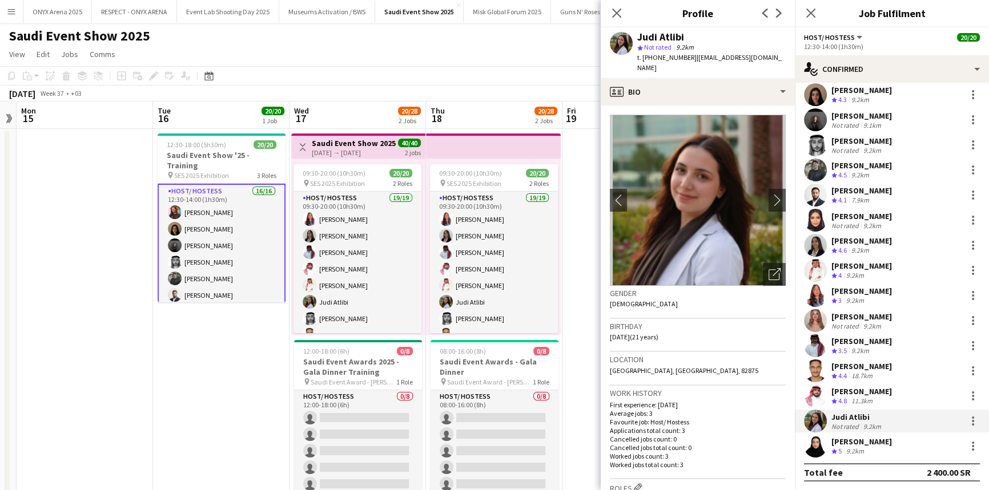
click at [821, 439] on app-user-avatar at bounding box center [815, 446] width 23 height 23
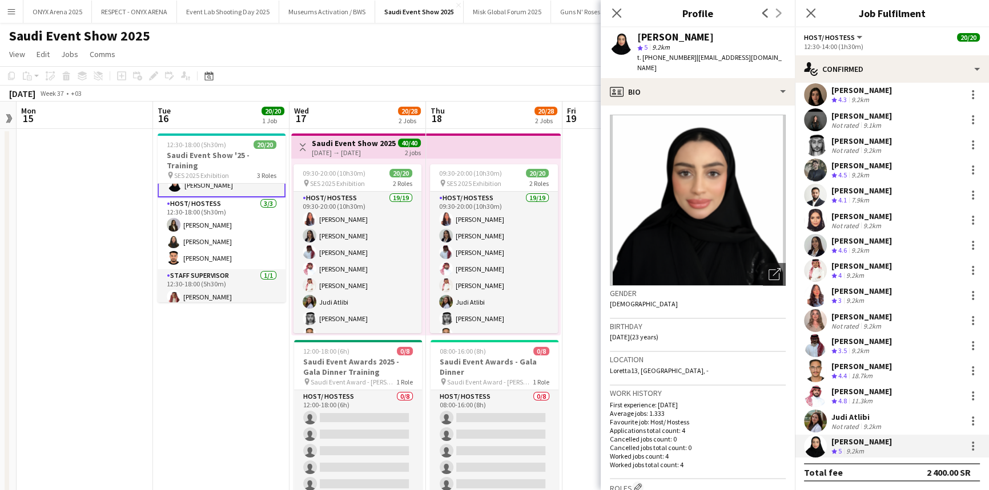
scroll to position [280, 0]
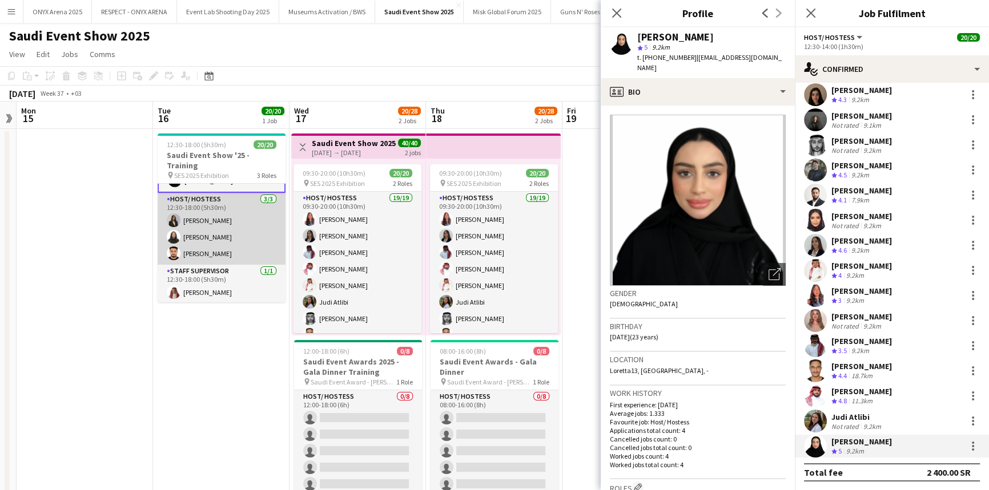
click at [200, 228] on app-card-role "Host/ Hostess 3/3 12:30-18:00 (5h30m) Mirna Amir Siren Nahdi Mohammed Mira" at bounding box center [222, 229] width 128 height 72
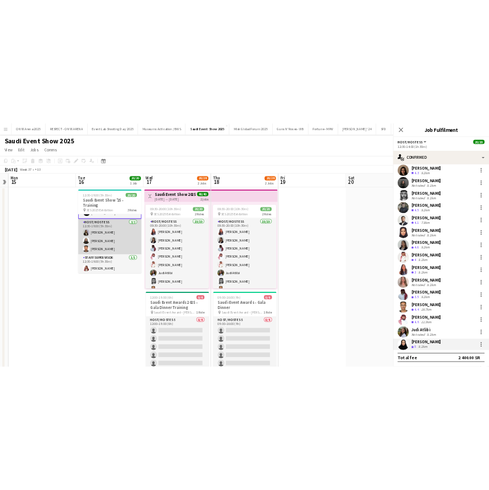
scroll to position [280, 0]
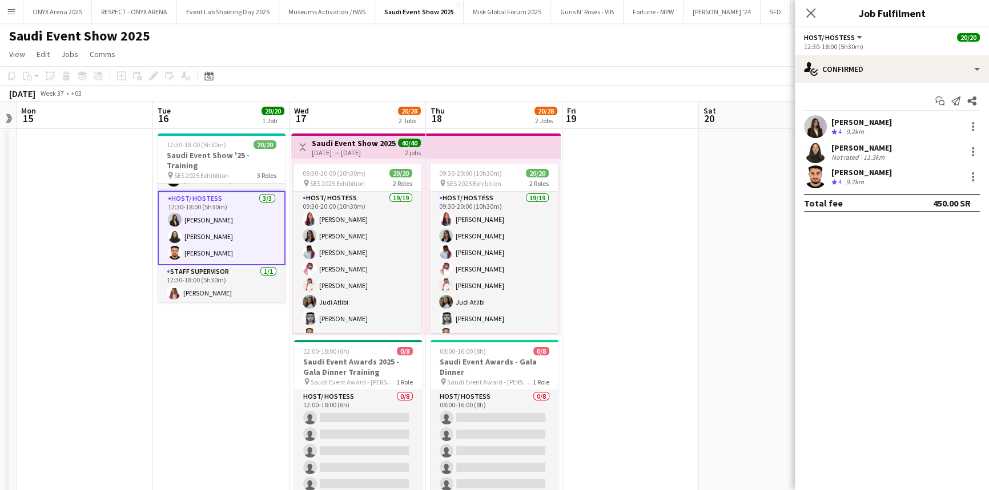
click at [812, 122] on app-user-avatar at bounding box center [815, 126] width 23 height 23
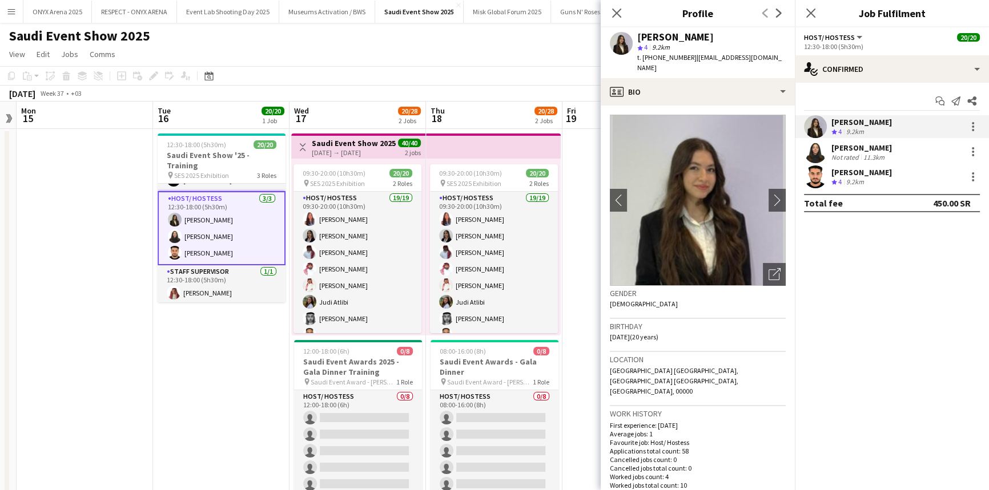
click at [813, 145] on app-user-avatar at bounding box center [815, 151] width 23 height 23
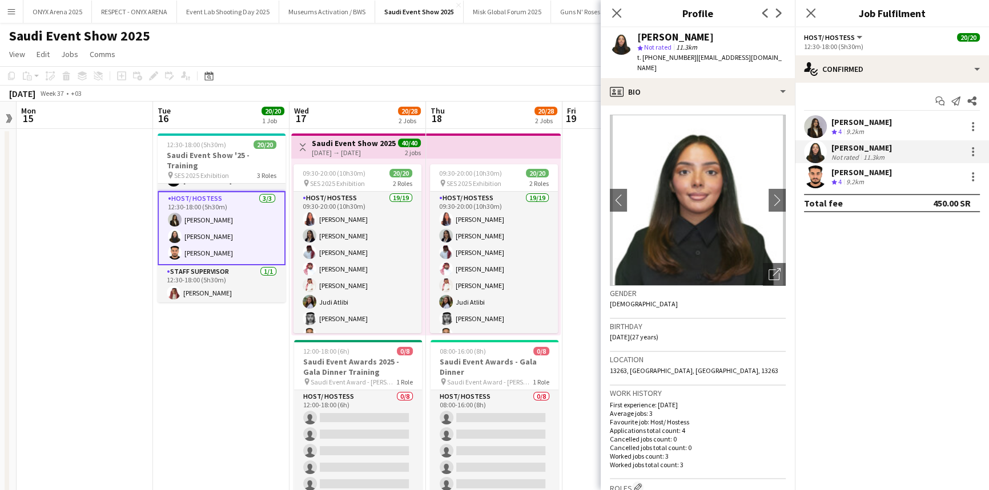
click at [831, 170] on div "[PERSON_NAME]" at bounding box center [861, 172] width 61 height 10
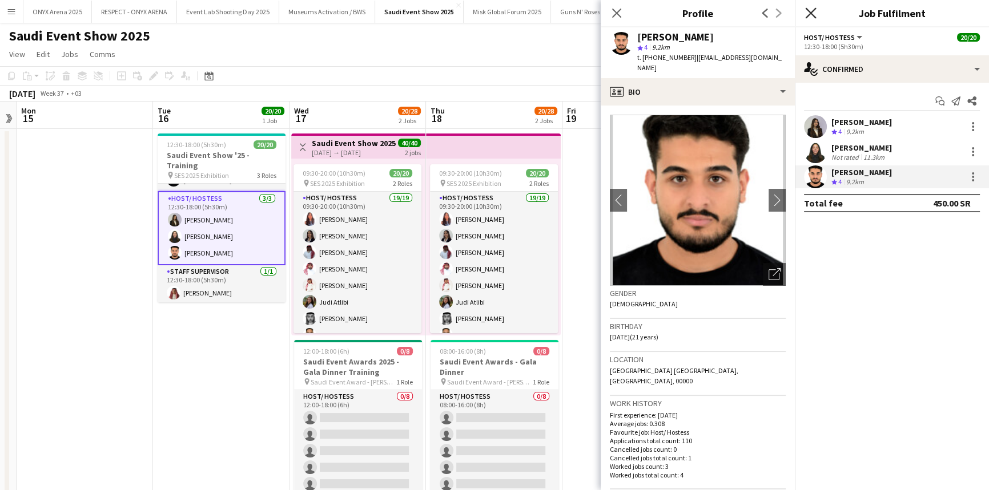
click at [812, 11] on icon at bounding box center [810, 12] width 11 height 11
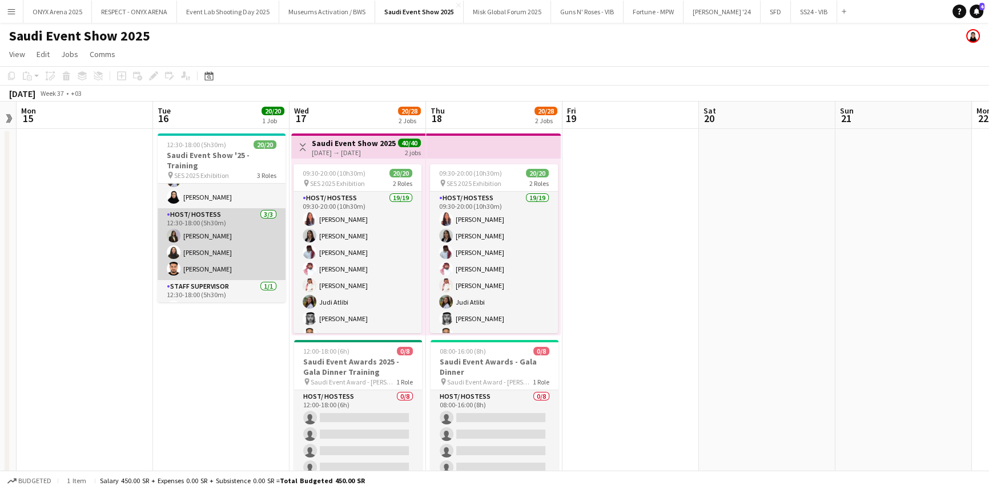
scroll to position [0, 0]
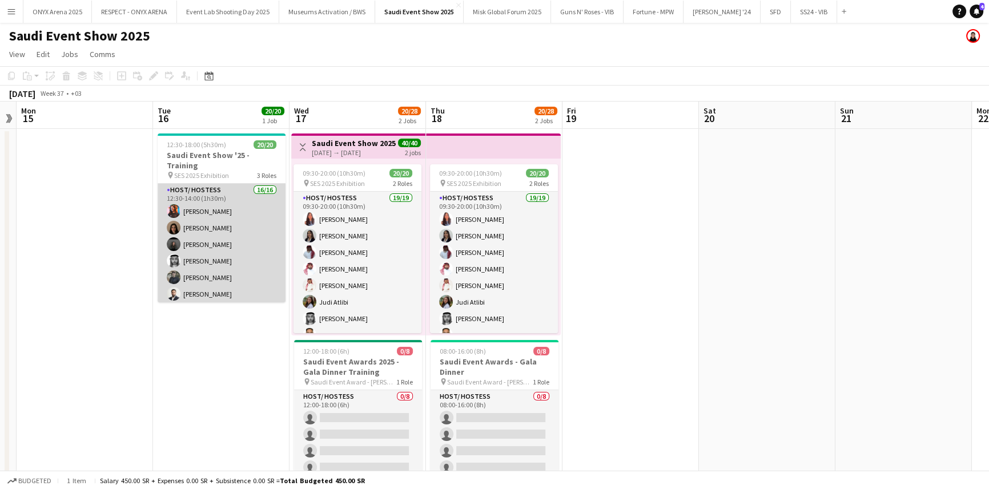
click at [208, 231] on app-card-role "Host/ Hostess 16/16 12:30-14:00 (1h30m) Yusra Idriss Ghayd Ahmad Reine Khatib M…" at bounding box center [222, 327] width 128 height 287
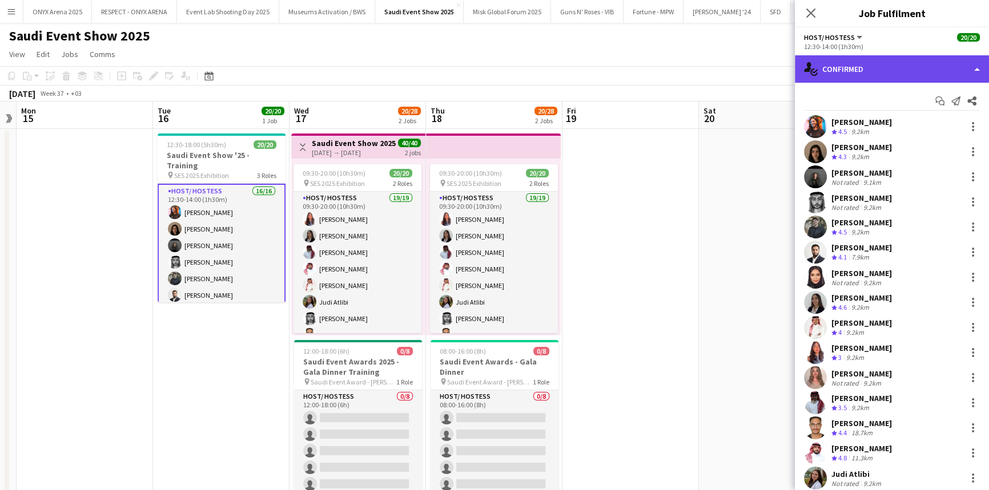
click at [898, 71] on div "single-neutral-actions-check-2 Confirmed" at bounding box center [892, 68] width 194 height 27
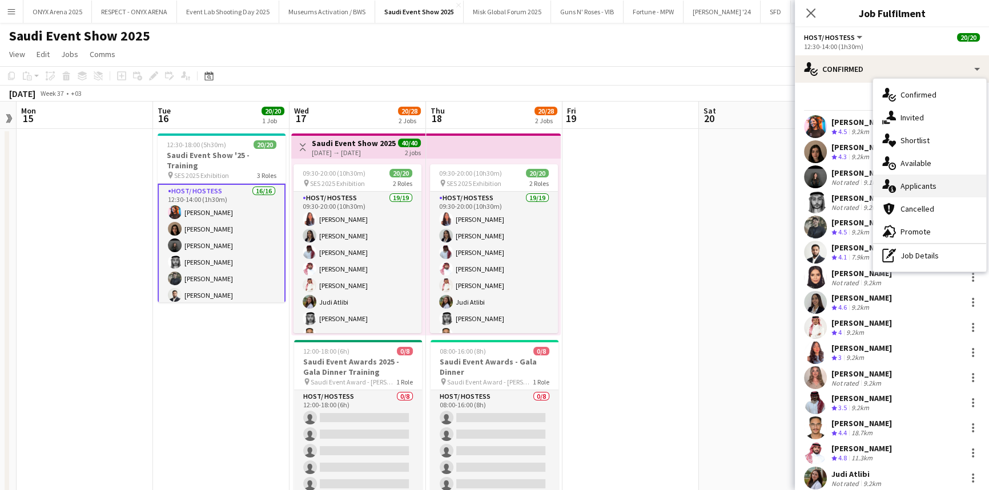
click at [915, 178] on div "single-neutral-actions-information Applicants" at bounding box center [929, 186] width 113 height 23
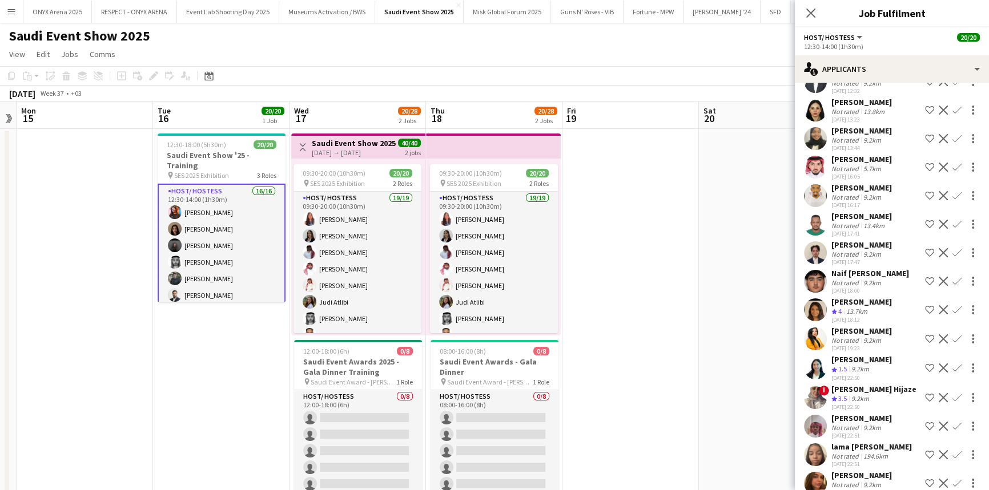
scroll to position [4057, 0]
click at [811, 309] on app-user-avatar at bounding box center [815, 309] width 23 height 23
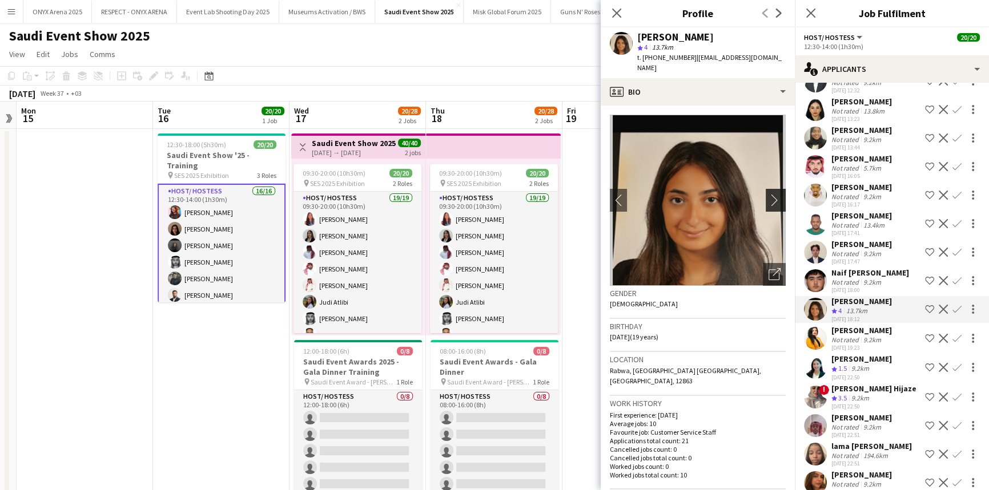
click at [768, 194] on app-icon "chevron-right" at bounding box center [777, 200] width 18 height 12
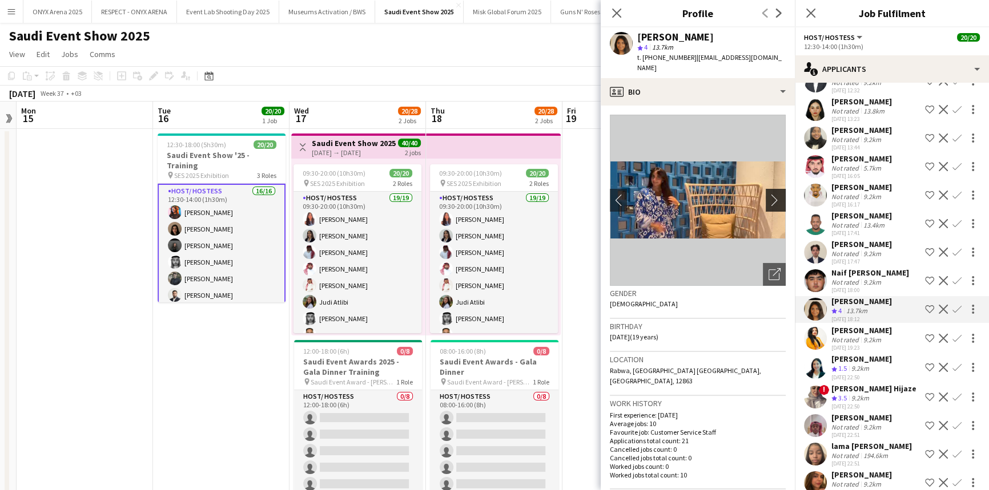
click at [768, 194] on app-icon "chevron-right" at bounding box center [777, 200] width 18 height 12
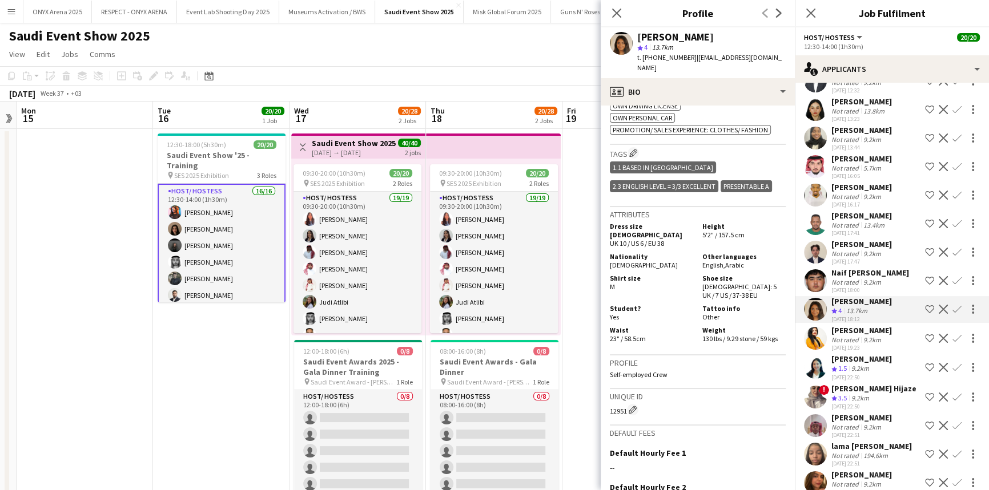
scroll to position [510, 0]
click at [617, 13] on icon at bounding box center [616, 12] width 11 height 11
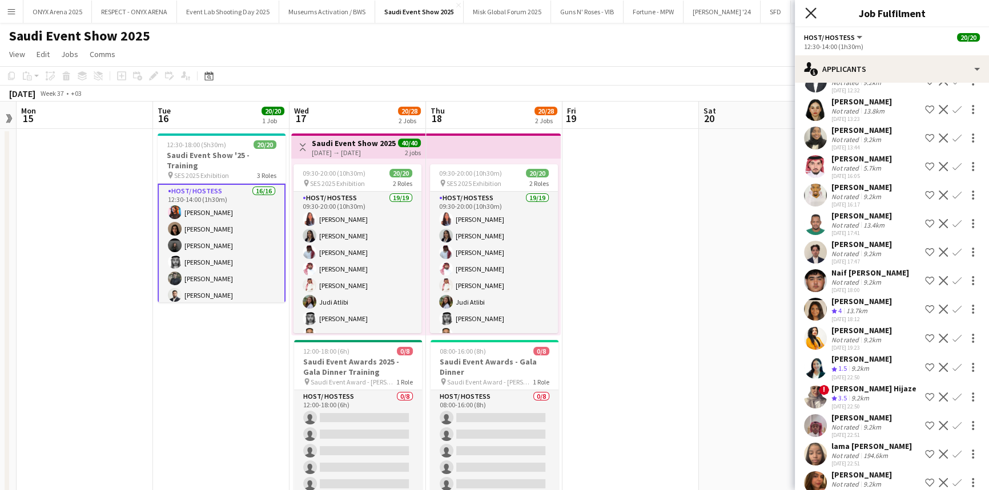
click at [812, 11] on icon at bounding box center [810, 12] width 11 height 11
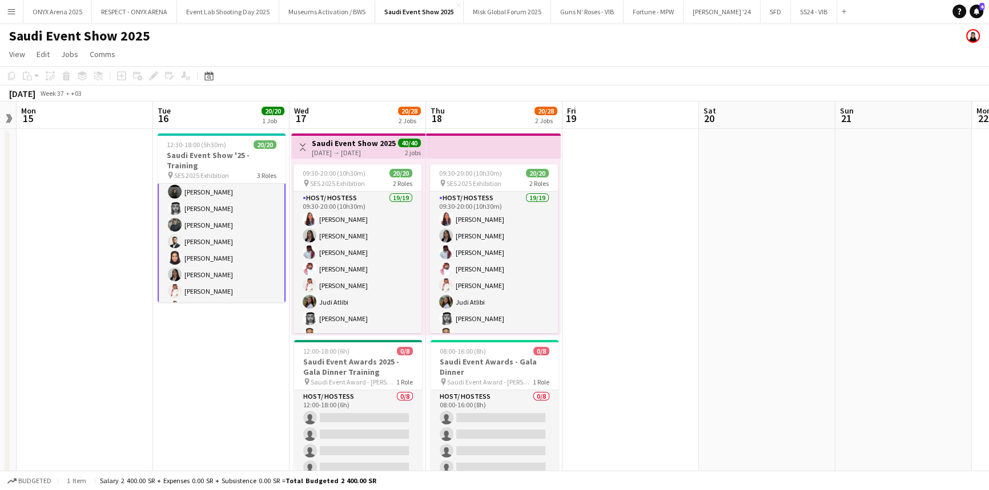
click at [241, 251] on app-card-role "Host/ Hostess 16/16 12:30-14:00 (1h30m) Yusra Idriss Ghayd Ahmad Reine Khatib M…" at bounding box center [222, 274] width 128 height 289
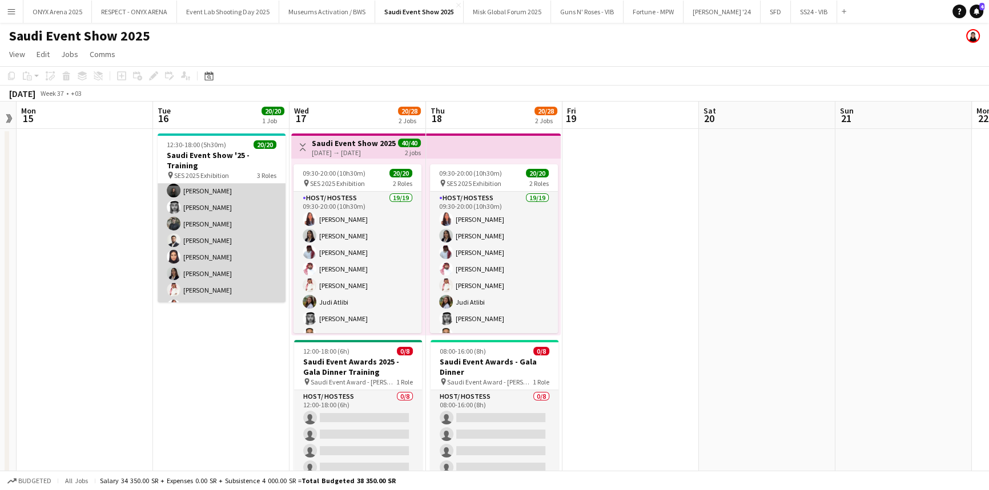
scroll to position [53, 0]
click at [241, 251] on app-card-role "Host/ Hostess 16/16 12:30-14:00 (1h30m) Yusra Idriss Ghayd Ahmad Reine Khatib M…" at bounding box center [222, 274] width 128 height 287
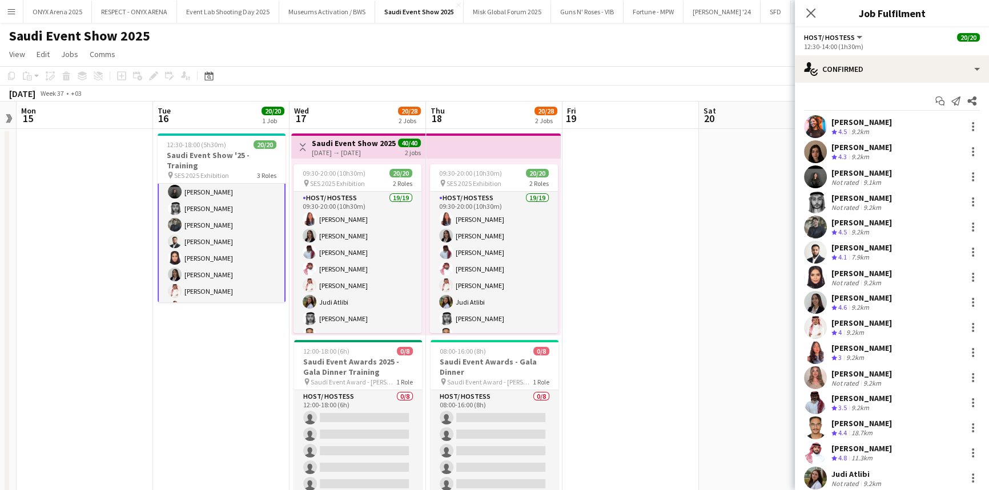
scroll to position [57, 0]
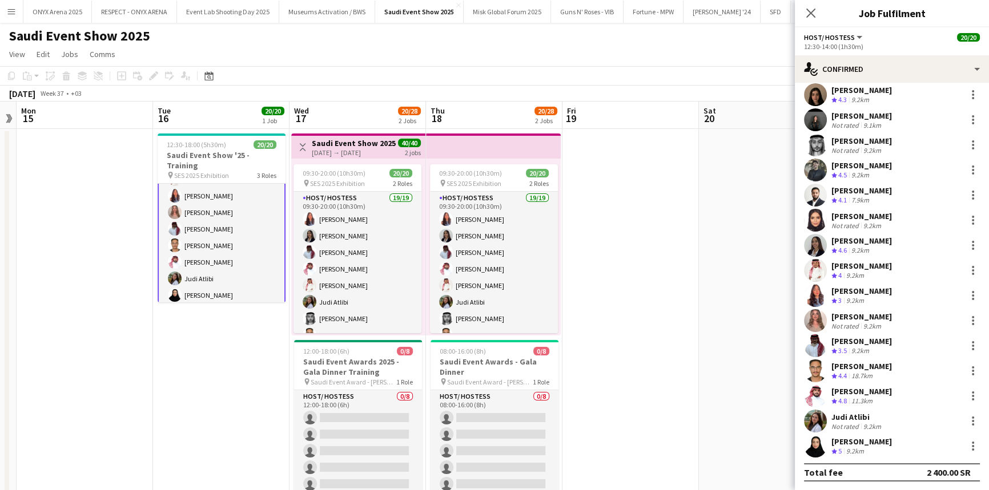
scroll to position [280, 0]
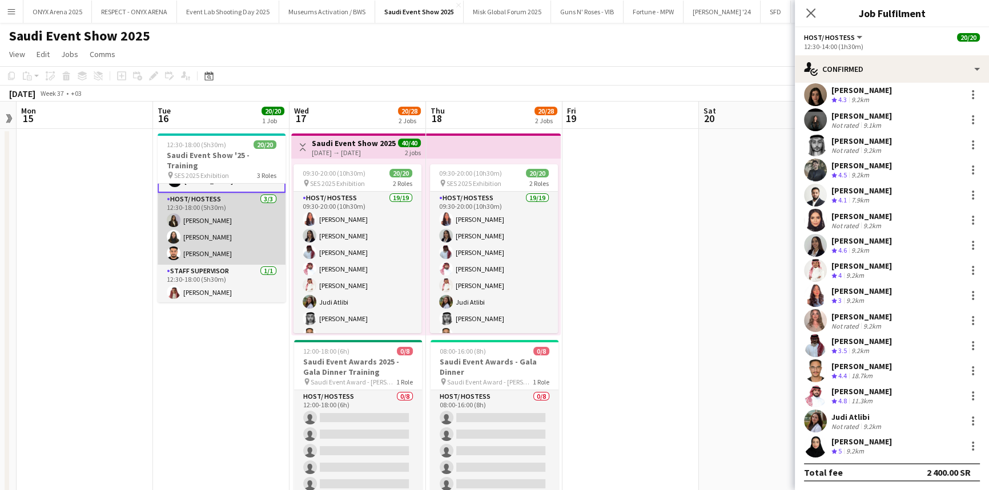
click at [227, 233] on app-card-role "Host/ Hostess 3/3 12:30-18:00 (5h30m) Mirna Amir Siren Nahdi Mohammed Mira" at bounding box center [222, 229] width 128 height 72
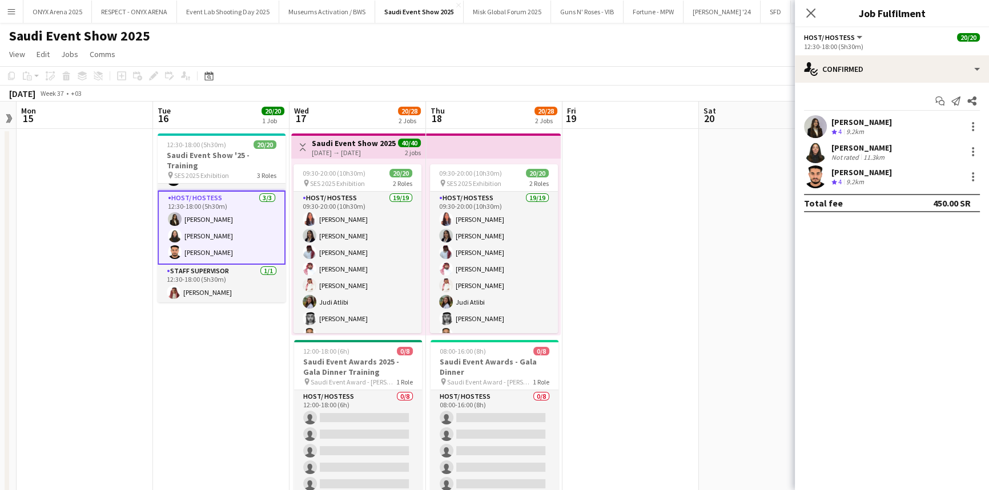
scroll to position [280, 0]
click at [975, 173] on div at bounding box center [973, 177] width 14 height 14
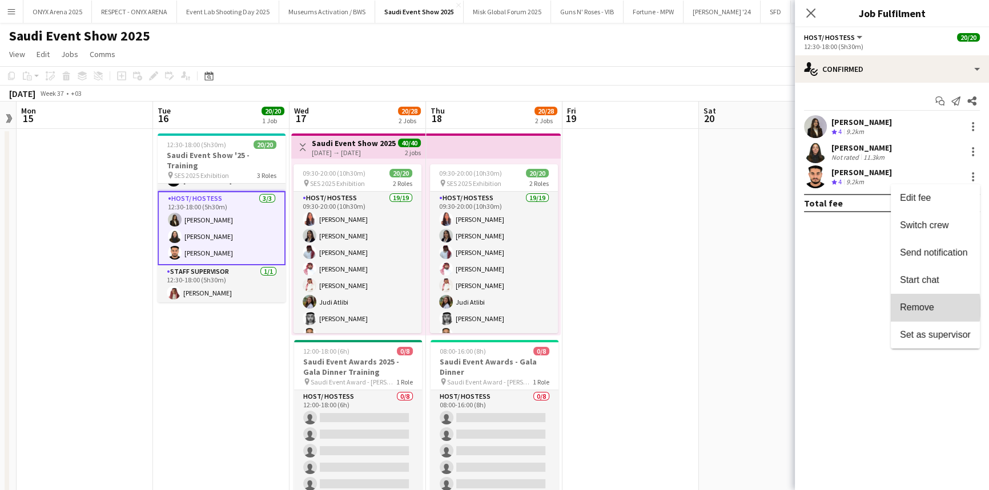
click at [916, 308] on span "Remove" at bounding box center [917, 308] width 34 height 10
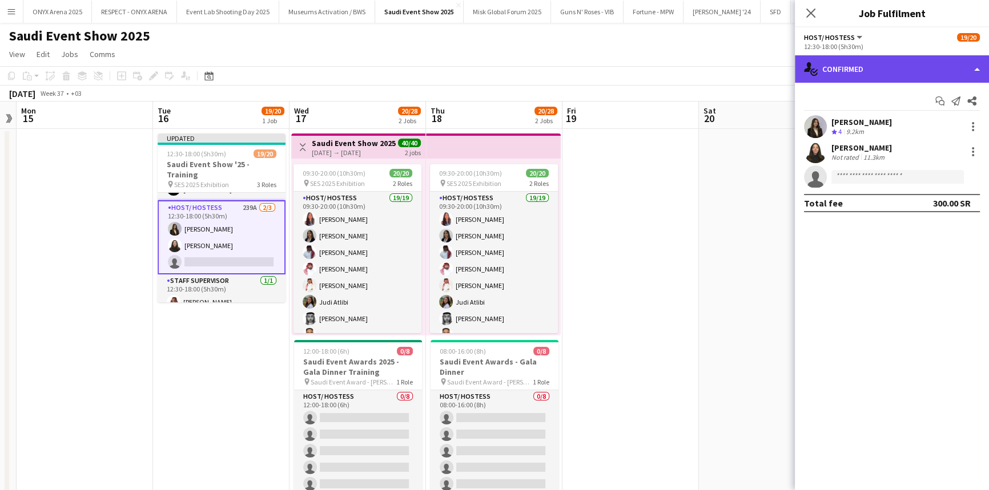
click at [846, 63] on div "single-neutral-actions-check-2 Confirmed" at bounding box center [892, 68] width 194 height 27
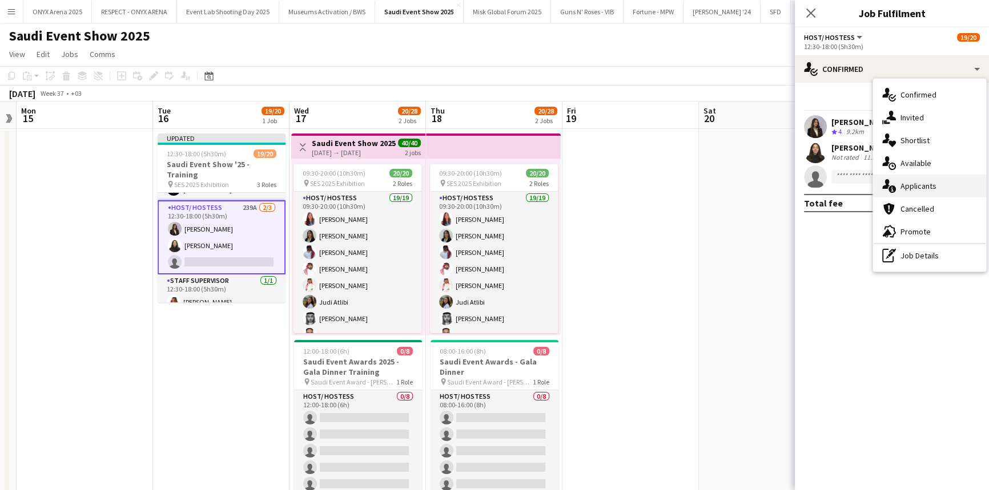
click at [897, 176] on div "single-neutral-actions-information Applicants" at bounding box center [929, 186] width 113 height 23
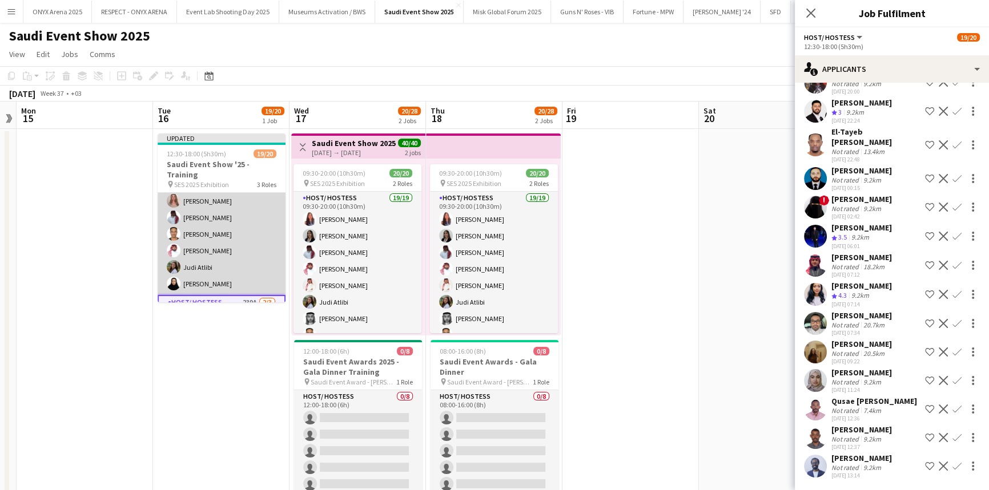
scroll to position [184, 0]
click at [219, 238] on app-card-role "Host/ Hostess 16/16 12:30-14:00 (1h30m) Yusra Idriss Ghayd Ahmad Reine Khatib M…" at bounding box center [222, 152] width 128 height 287
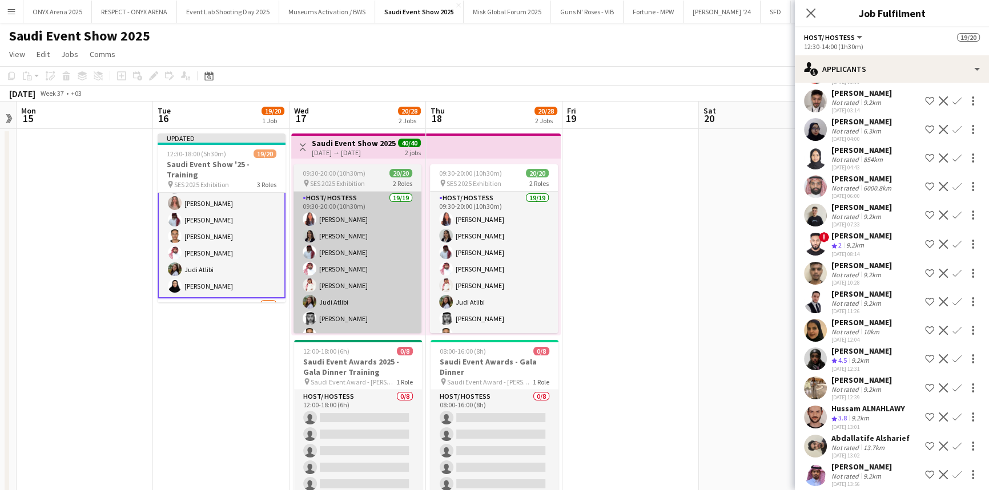
scroll to position [0, 0]
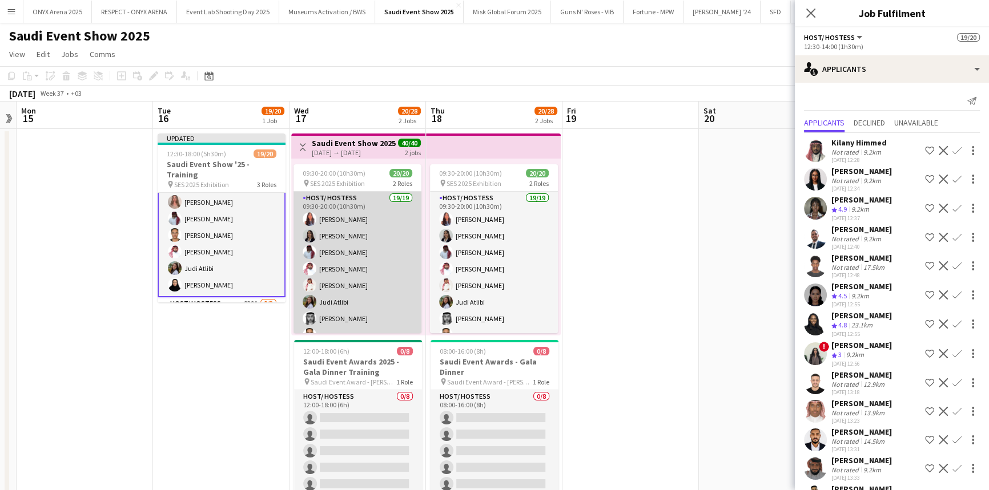
click at [326, 239] on app-card-role "Host/ Hostess 19/19 09:30-20:00 (10h30m) Lamar Shehadeh shayma haider Zakaria A…" at bounding box center [357, 360] width 128 height 337
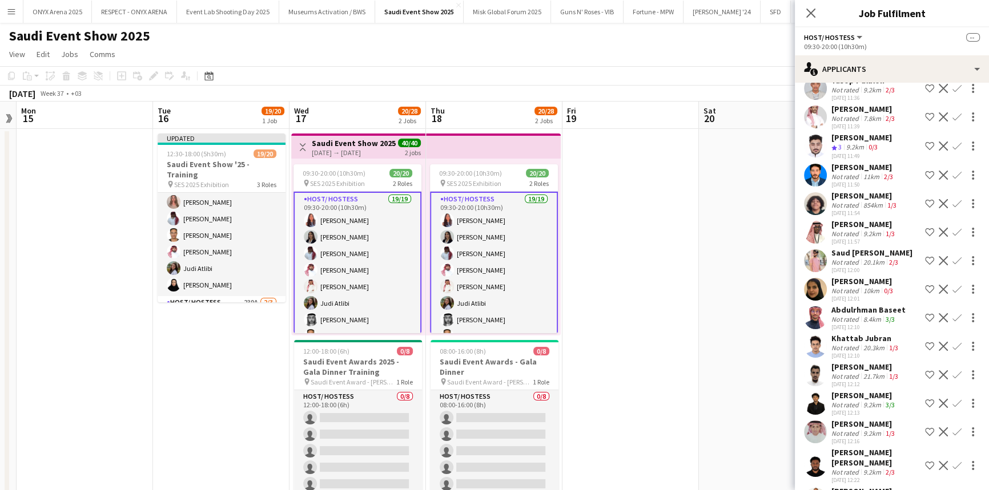
scroll to position [522, 0]
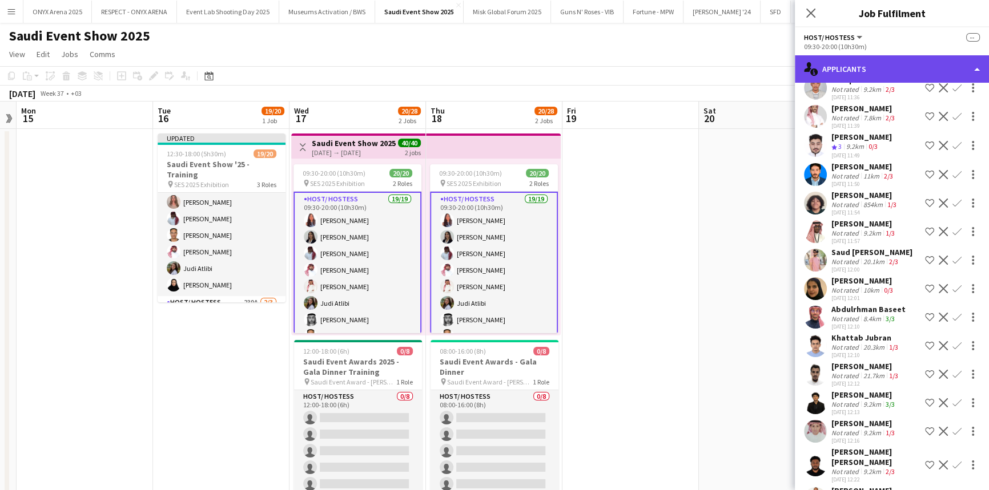
click at [909, 74] on div "single-neutral-actions-information Applicants" at bounding box center [892, 68] width 194 height 27
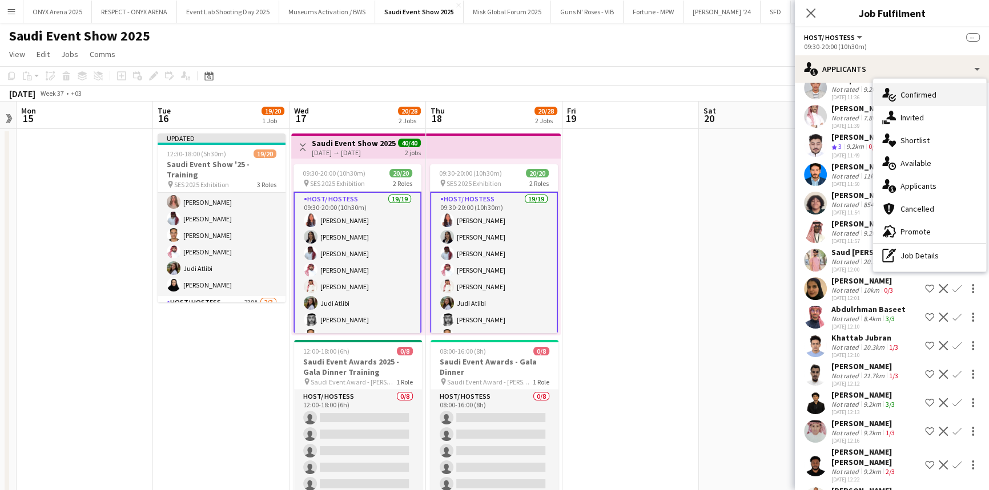
click at [924, 99] on span "Confirmed" at bounding box center [918, 95] width 36 height 10
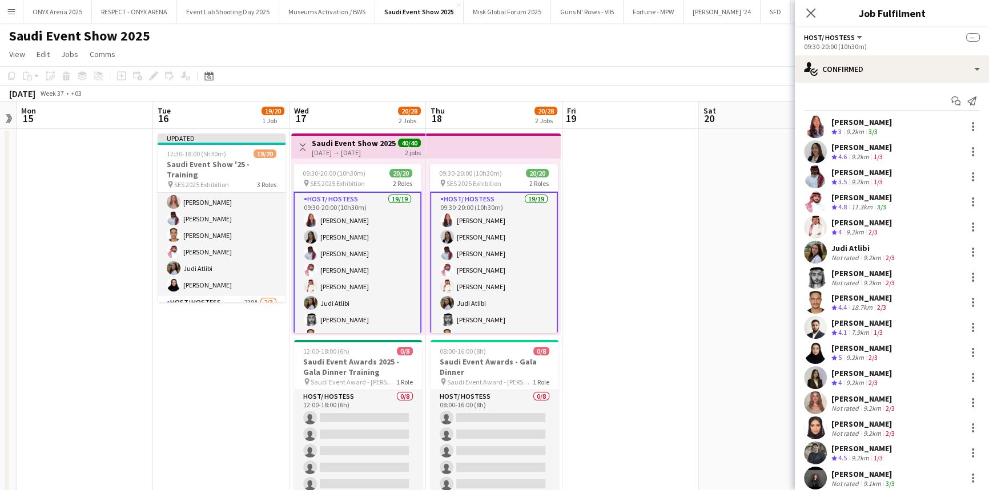
scroll to position [132, 0]
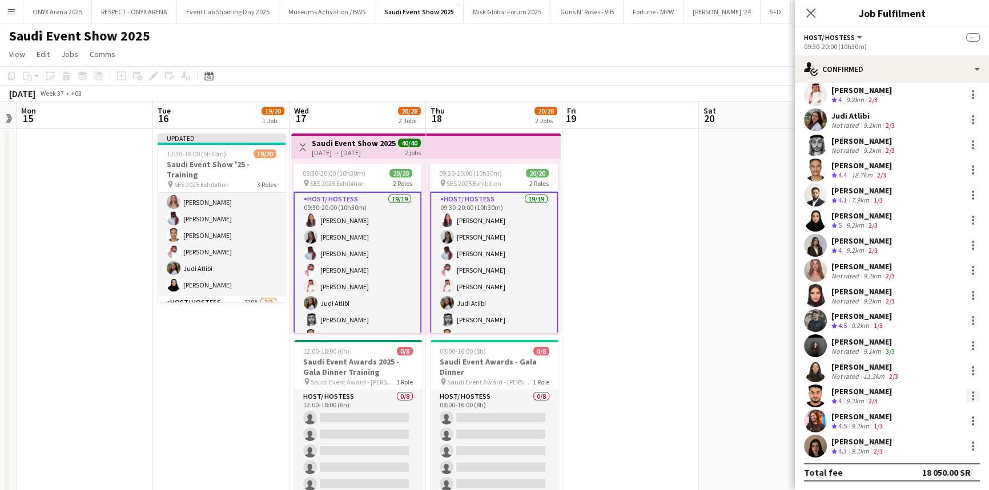
click at [972, 396] on div at bounding box center [973, 396] width 2 height 2
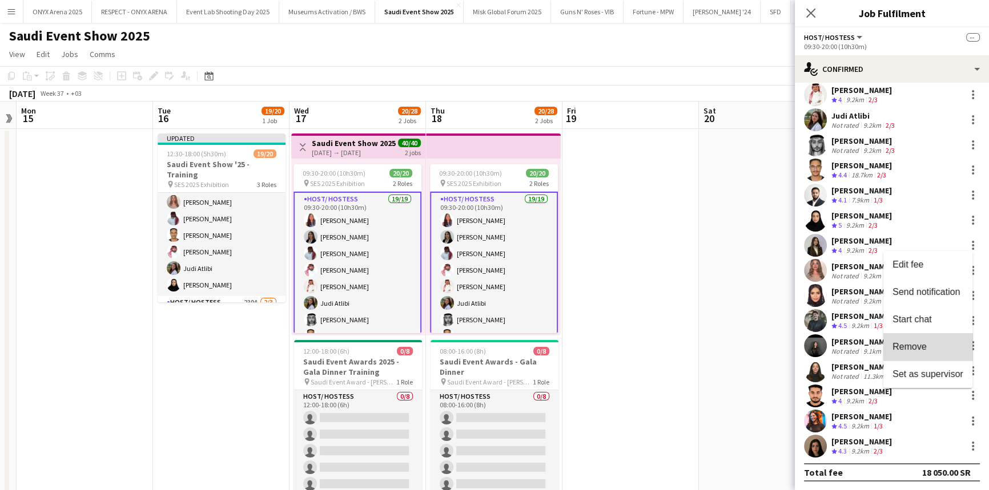
click at [933, 347] on span "Remove" at bounding box center [927, 347] width 71 height 10
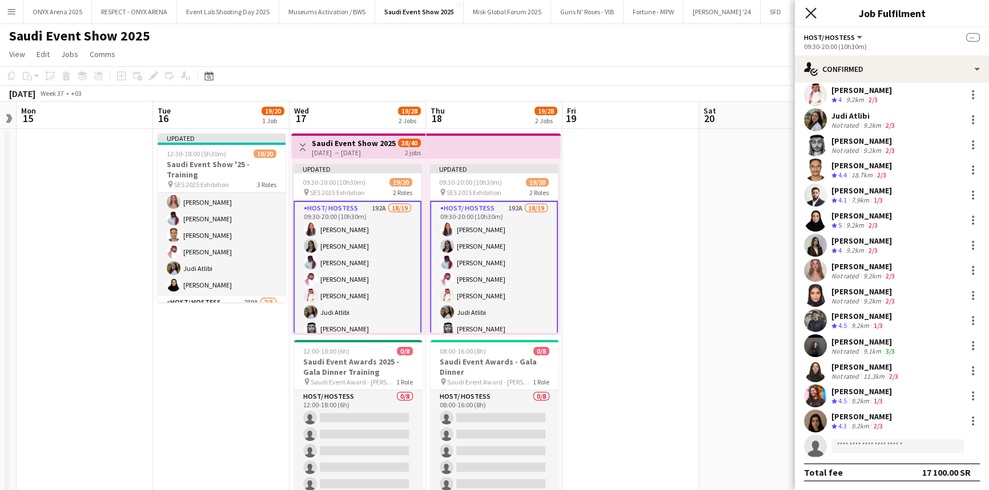
click at [808, 9] on icon "Close pop-in" at bounding box center [810, 12] width 11 height 11
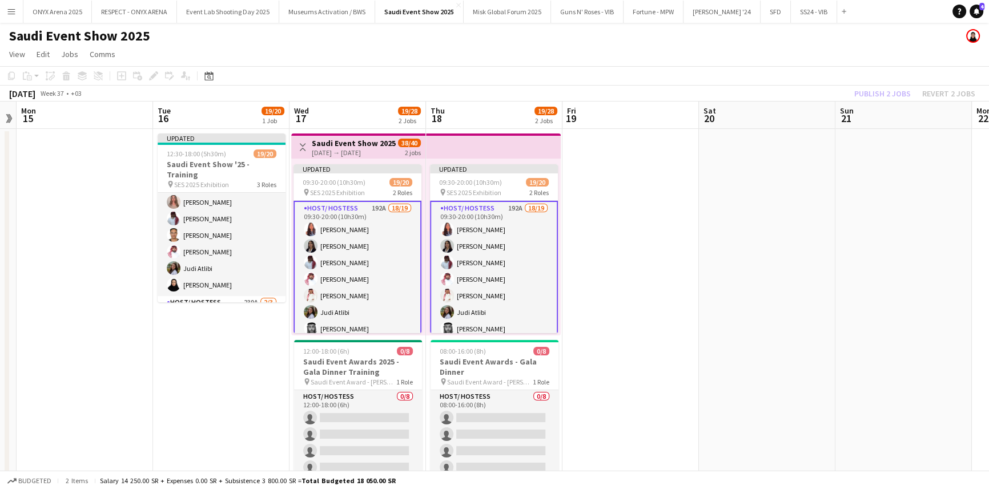
click at [304, 205] on app-card-role "Host/ Hostess 192A 18/19 09:30-20:00 (10h30m) Lamar Shehadeh shayma haider Zaka…" at bounding box center [357, 370] width 128 height 339
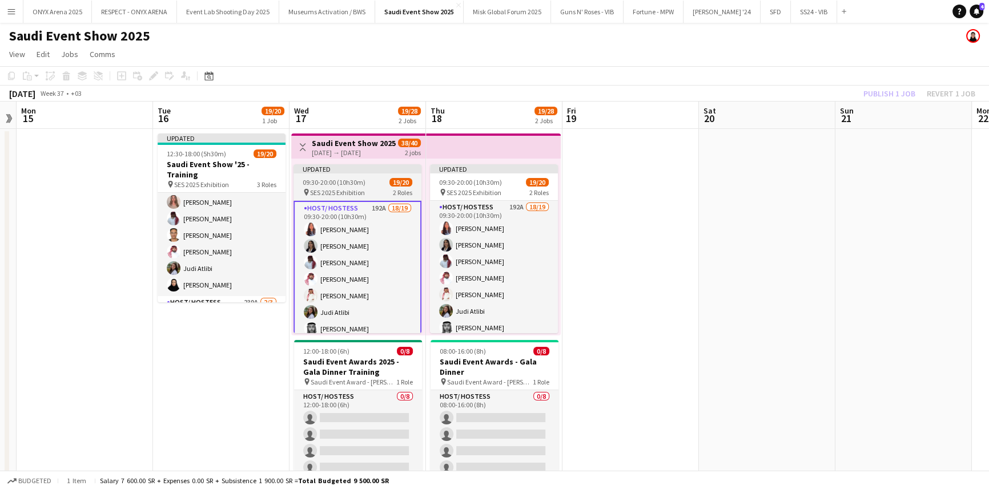
click at [347, 184] on span "09:30-20:00 (10h30m)" at bounding box center [334, 182] width 63 height 9
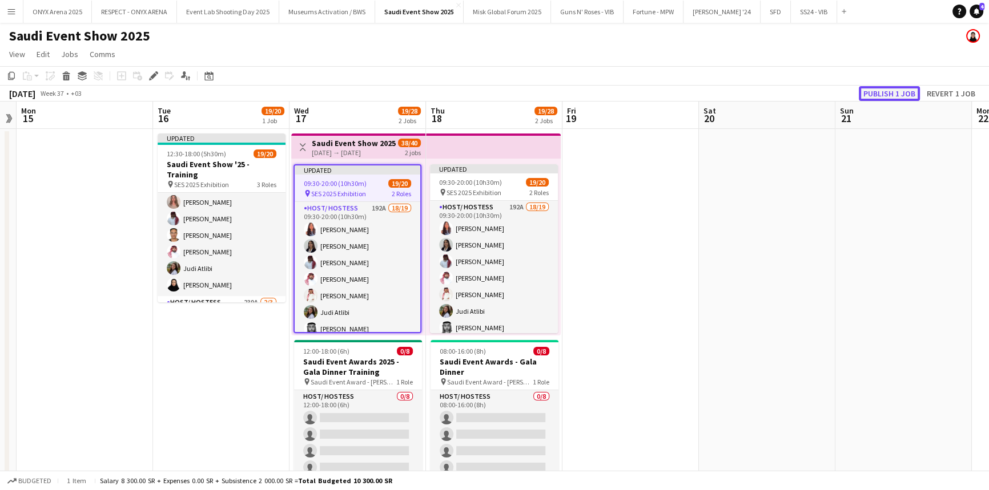
click at [898, 92] on button "Publish 1 job" at bounding box center [889, 93] width 61 height 15
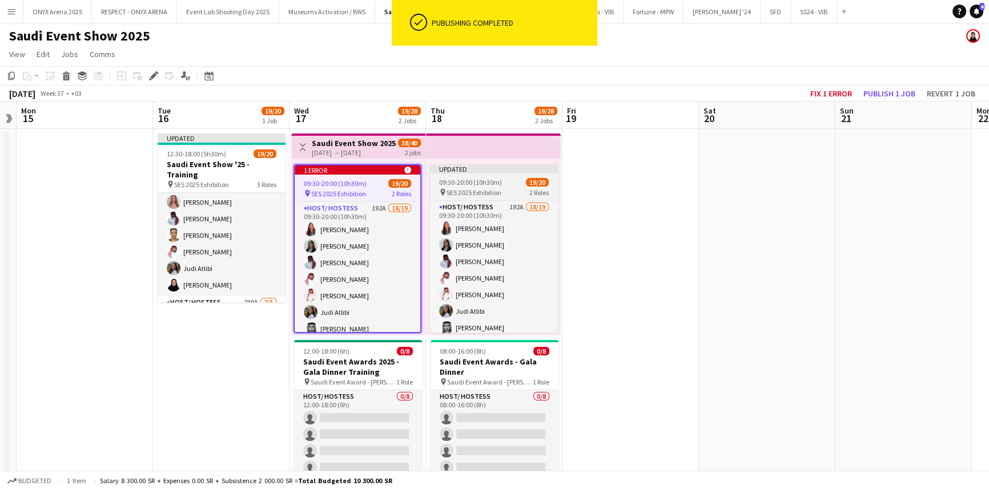
click at [503, 183] on div "09:30-20:00 (10h30m) 19/20" at bounding box center [494, 182] width 128 height 9
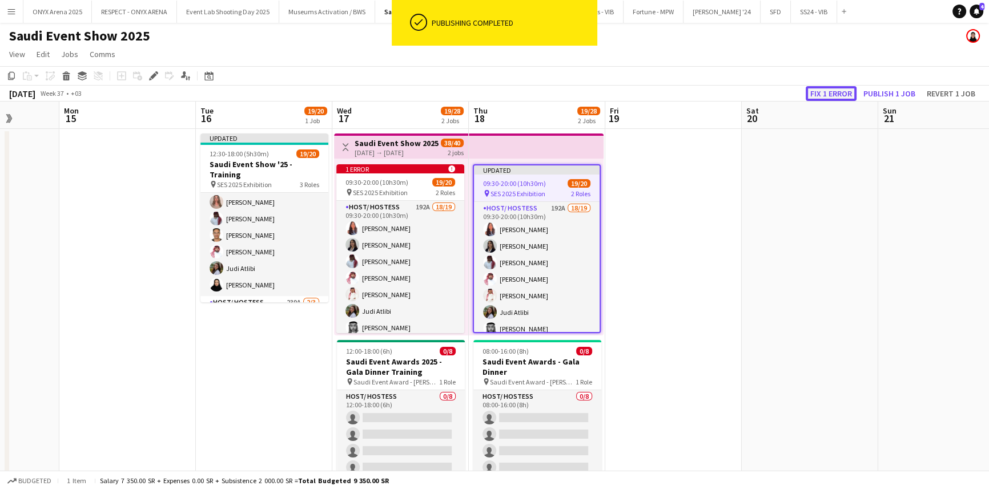
click at [842, 95] on button "Fix 1 error" at bounding box center [830, 93] width 51 height 15
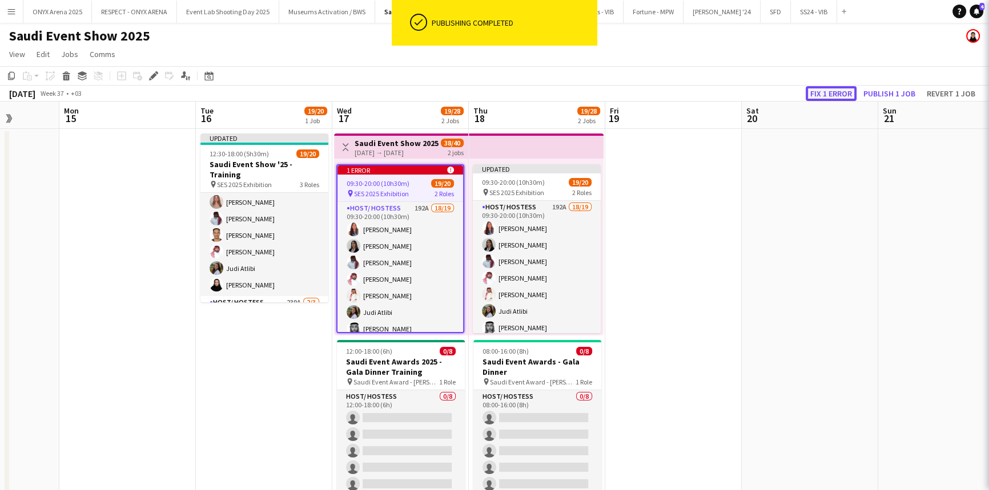
scroll to position [0, 393]
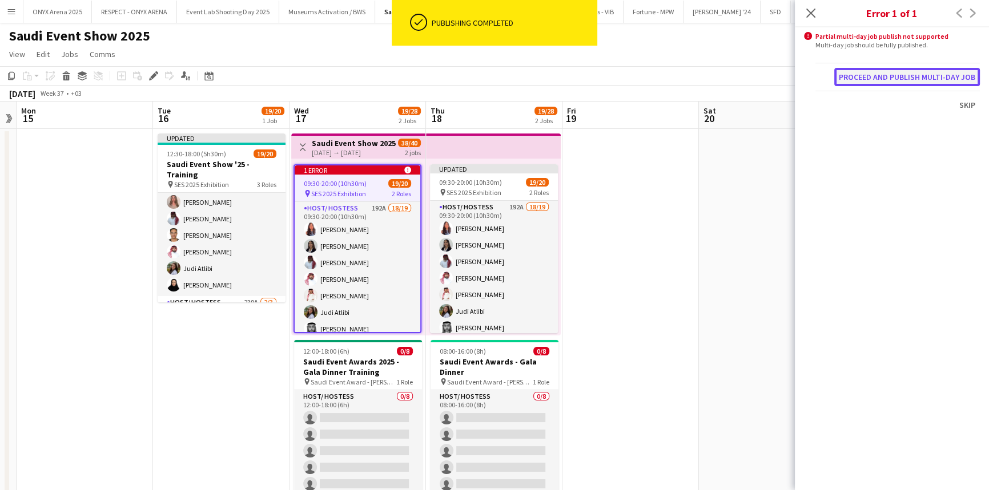
click at [896, 76] on button "Proceed and publish multi-day job" at bounding box center [907, 77] width 146 height 18
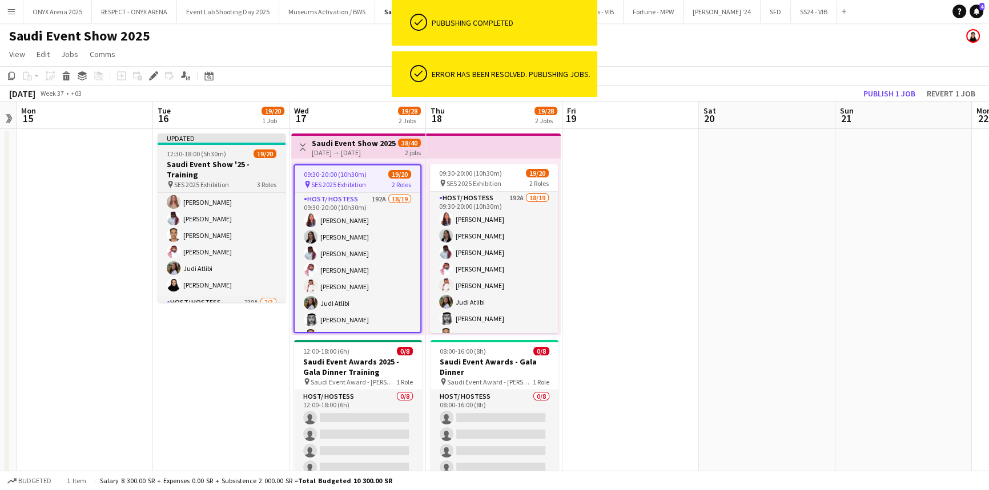
click at [183, 170] on h3 "Saudi Event Show '25 - Training" at bounding box center [222, 169] width 128 height 21
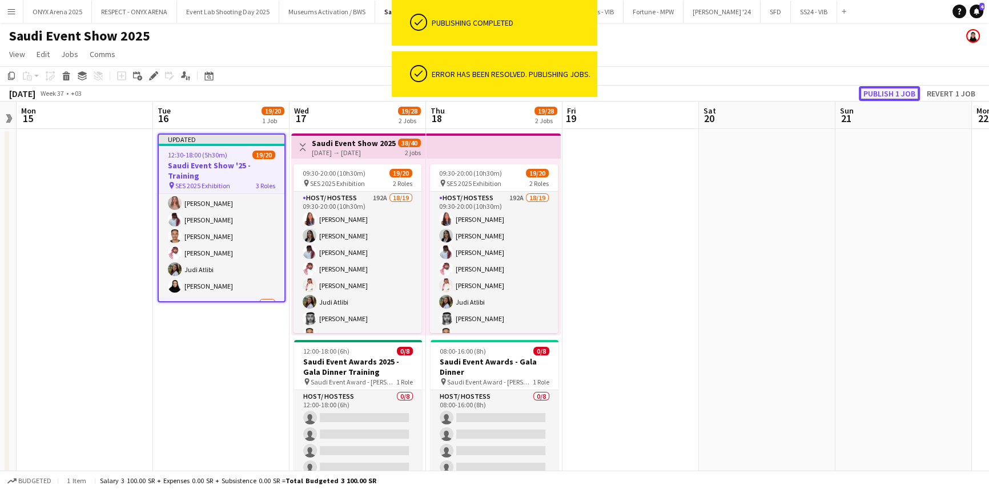
click at [893, 96] on button "Publish 1 job" at bounding box center [889, 93] width 61 height 15
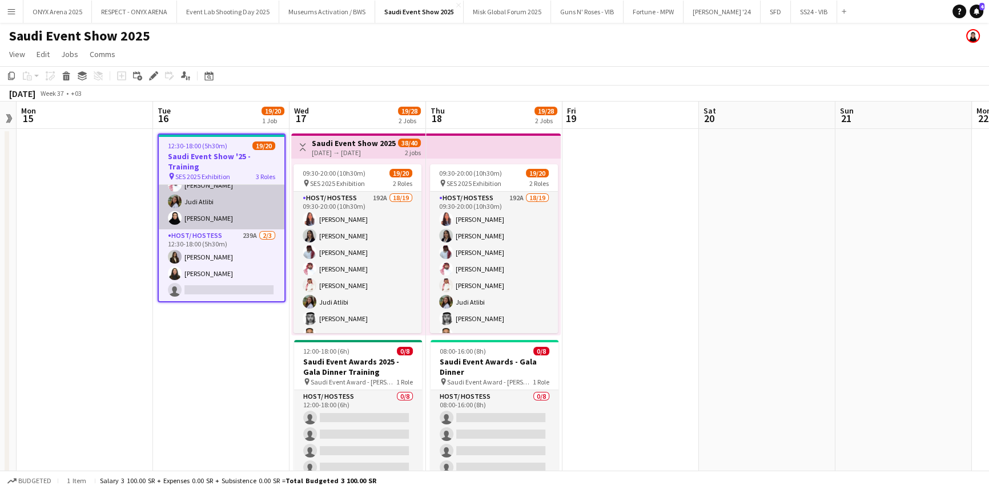
scroll to position [243, 0]
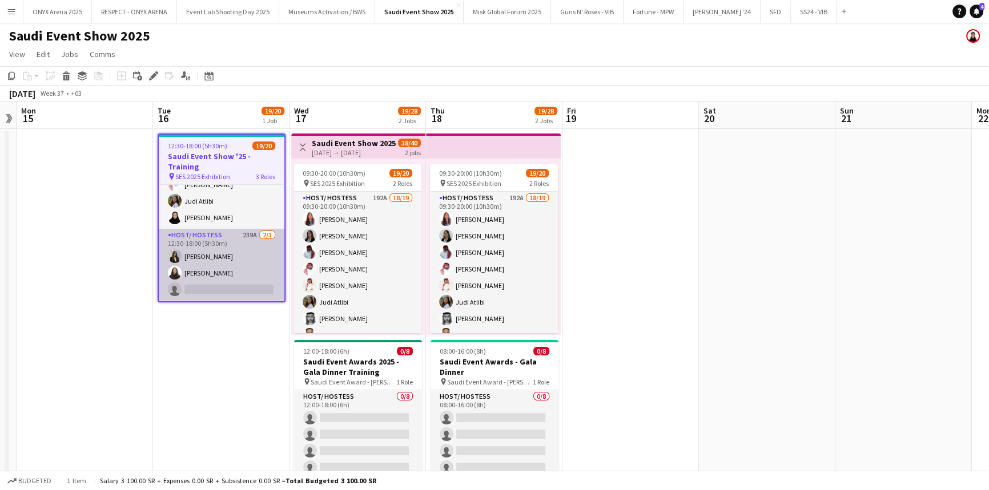
click at [231, 240] on app-card-role "Host/ Hostess 239A 2/3 12:30-18:00 (5h30m) Mirna Amir Siren Nahdi single-neutra…" at bounding box center [222, 265] width 126 height 72
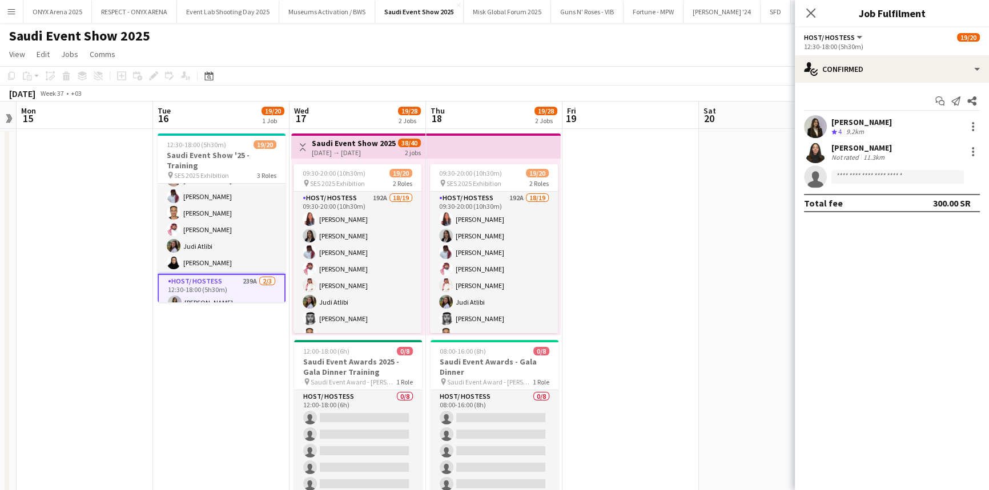
scroll to position [195, 0]
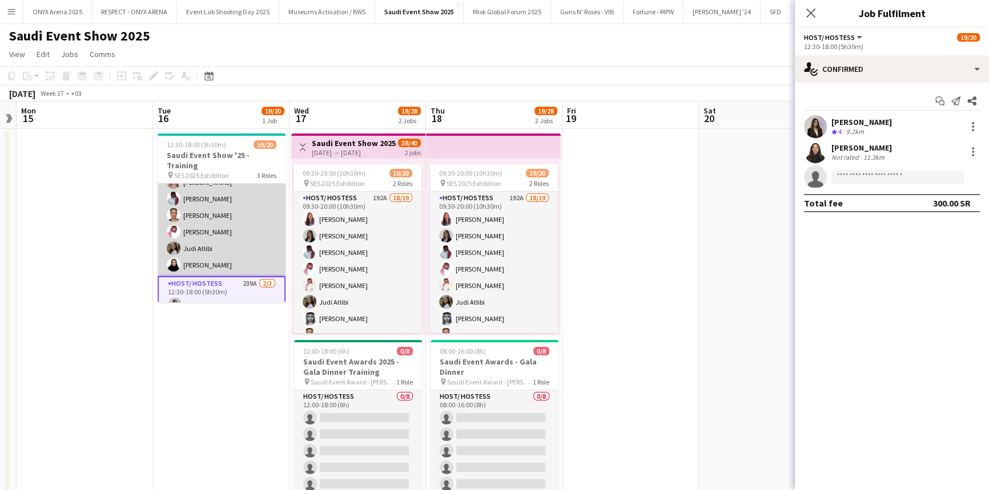
click at [231, 223] on app-card-role "Host/ Hostess 16/16 12:30-14:00 (1h30m) Yusra Idriss Ghayd Ahmad Reine Khatib M…" at bounding box center [222, 132] width 128 height 287
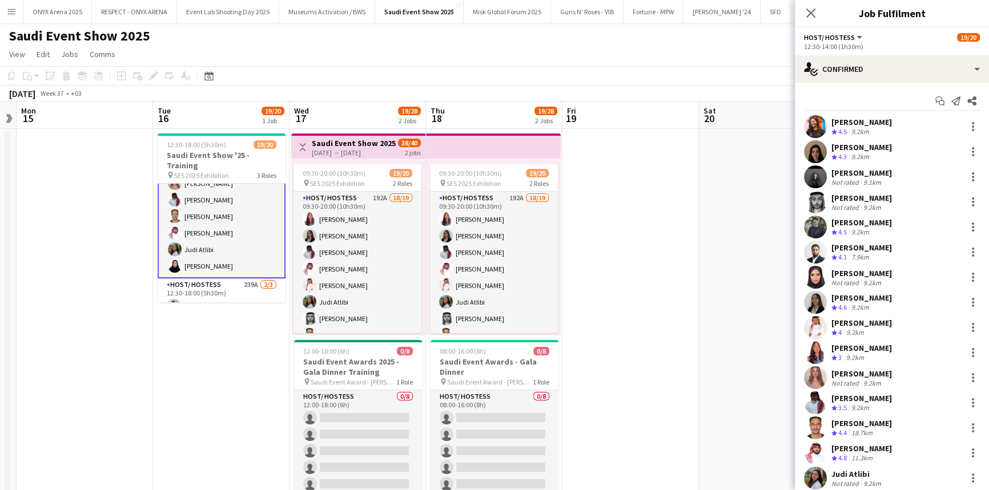
scroll to position [196, 0]
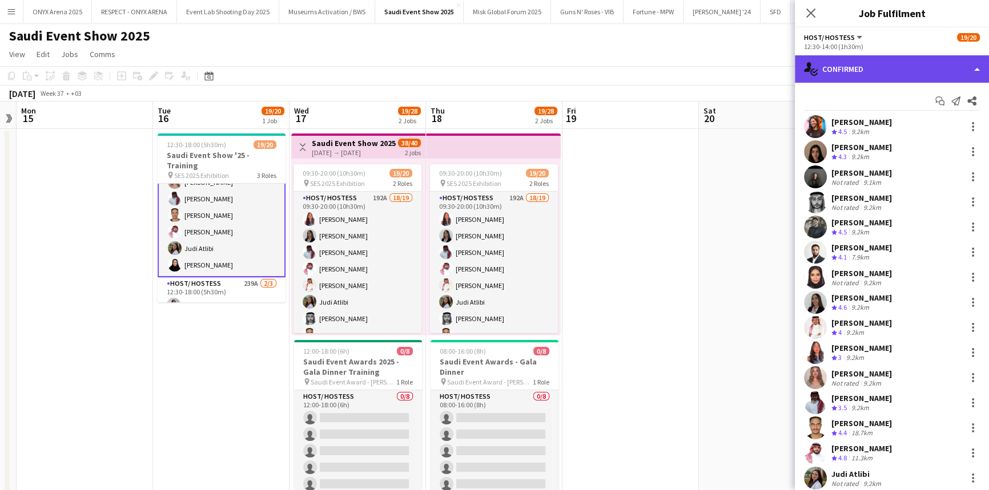
click at [862, 68] on div "single-neutral-actions-check-2 Confirmed" at bounding box center [892, 68] width 194 height 27
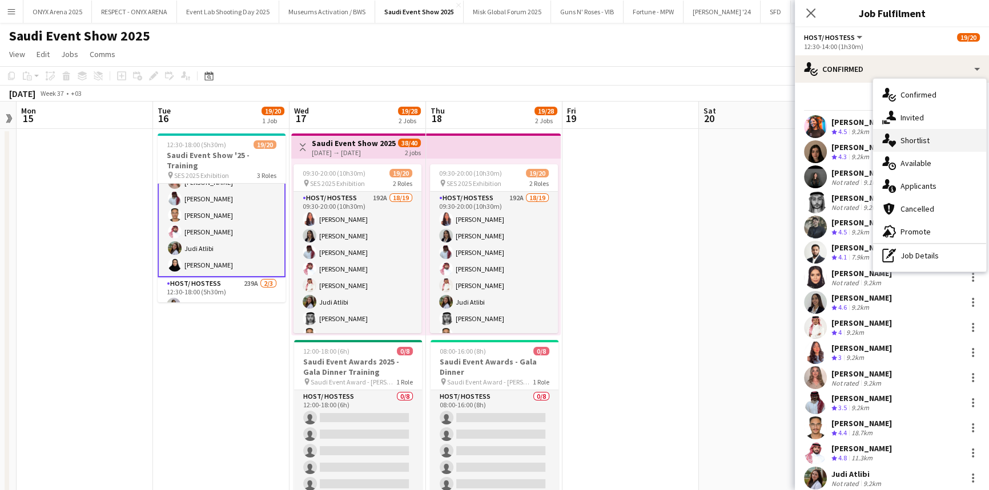
click at [905, 147] on div "single-neutral-actions-heart Shortlist" at bounding box center [929, 140] width 113 height 23
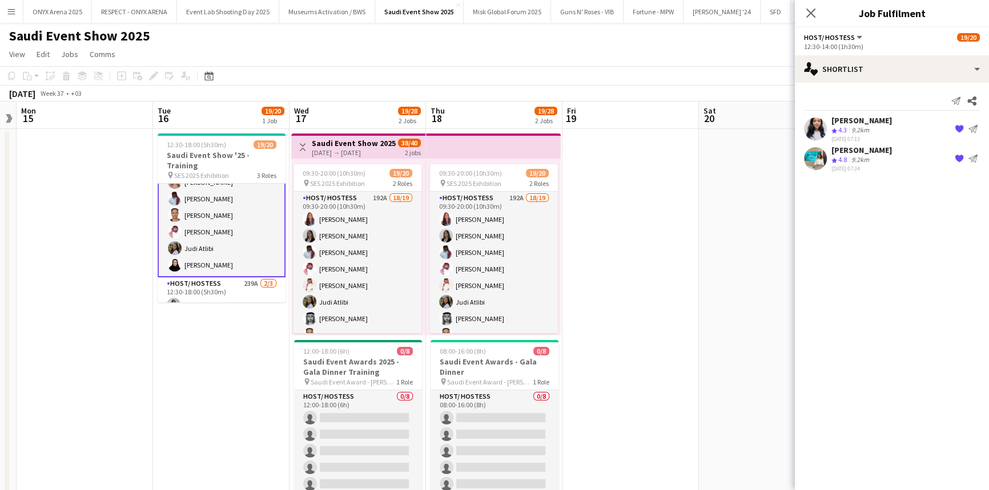
click at [901, 126] on div "Rawan Osman Crew rating 4.3 9.2km 04-09-2025 07:13 {{ spriteTitle }} Send notif…" at bounding box center [892, 128] width 194 height 27
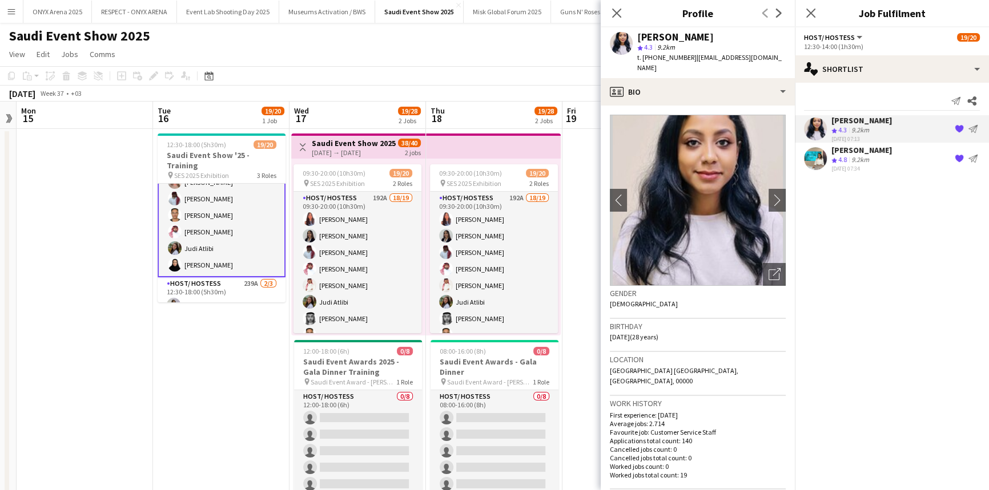
click at [906, 125] on div "Rawan Osman Crew rating 4.3 9.2km 04-09-2025 07:13 {{ spriteTitle }} Send notif…" at bounding box center [892, 128] width 194 height 27
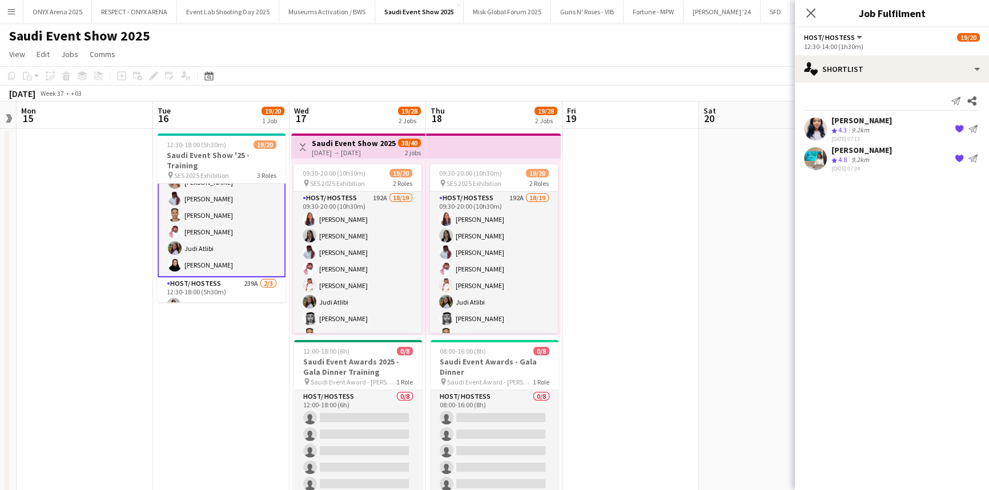
click at [880, 123] on div "Rawan Osman" at bounding box center [861, 120] width 61 height 10
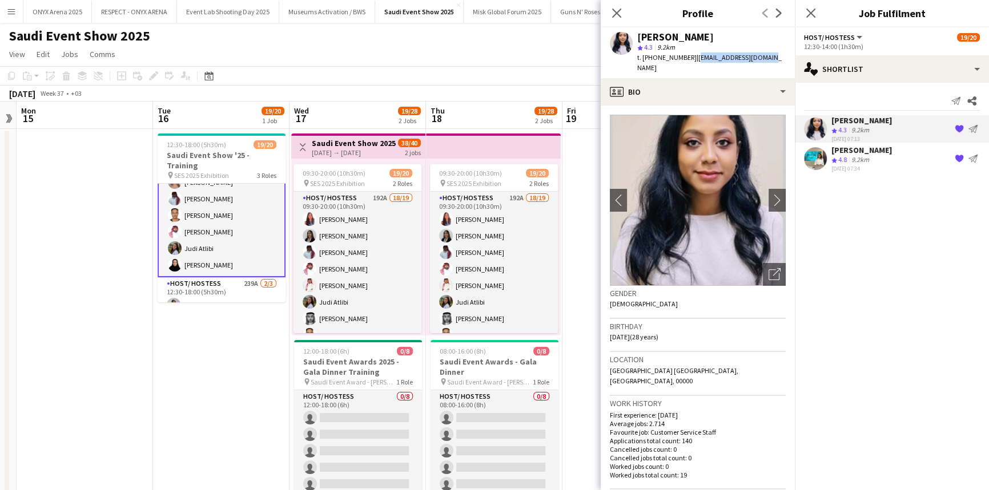
drag, startPoint x: 691, startPoint y: 54, endPoint x: 771, endPoint y: 58, distance: 79.4
click at [771, 58] on div "Rawan Osman star 4.3 9.2km t. +966570632329 | rawanoss973@gmail.com" at bounding box center [698, 52] width 194 height 51
copy span "rawanoss973@gmail.com"
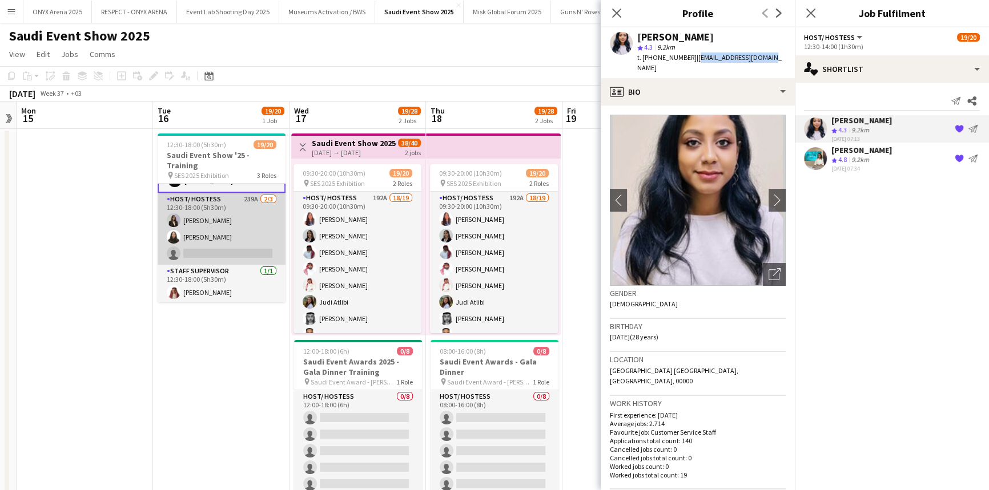
click at [229, 213] on app-card-role "Host/ Hostess 239A 2/3 12:30-18:00 (5h30m) Mirna Amir Siren Nahdi single-neutra…" at bounding box center [222, 229] width 128 height 72
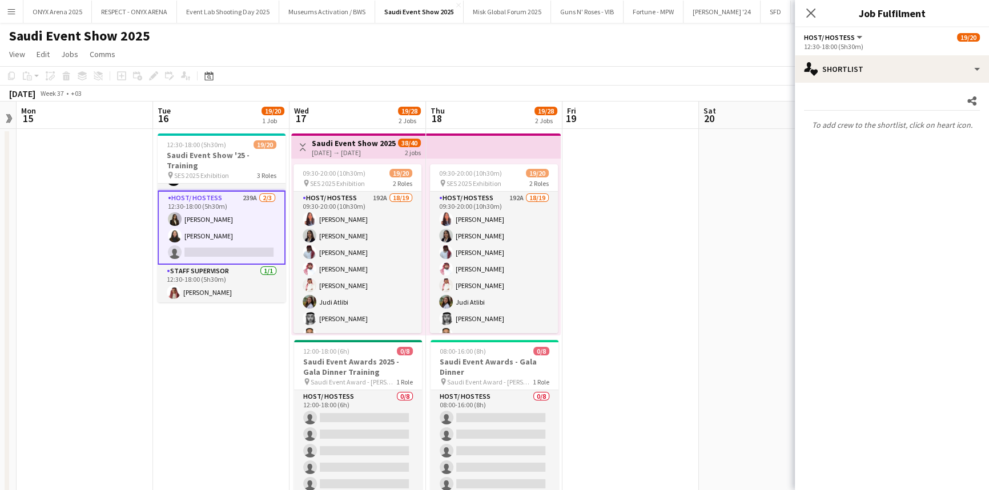
scroll to position [280, 0]
click at [238, 249] on app-card-role "Host/ Hostess 239A 2/3 12:30-18:00 (5h30m) Mirna Amir Siren Nahdi single-neutra…" at bounding box center [222, 228] width 128 height 74
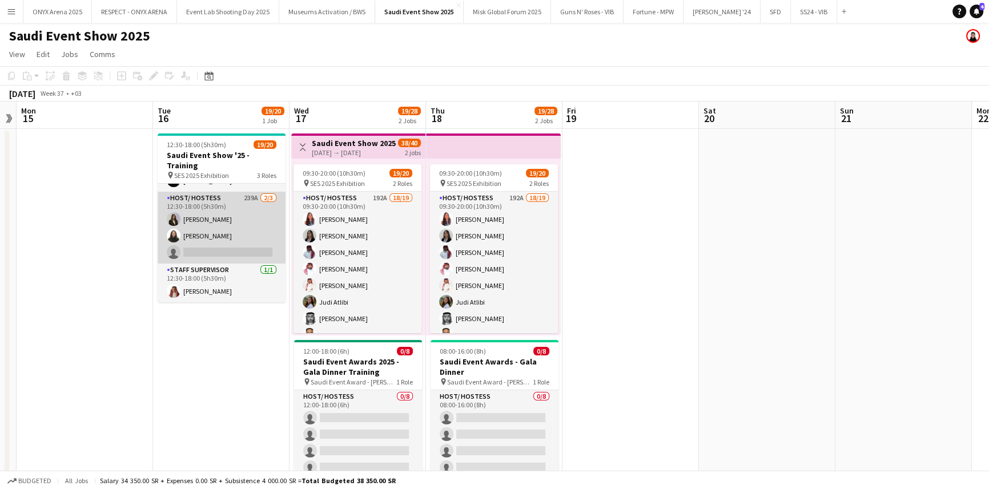
scroll to position [279, 0]
click at [236, 238] on app-card-role "Host/ Hostess 239A 2/3 12:30-18:00 (5h30m) Mirna Amir Siren Nahdi single-neutra…" at bounding box center [222, 228] width 128 height 72
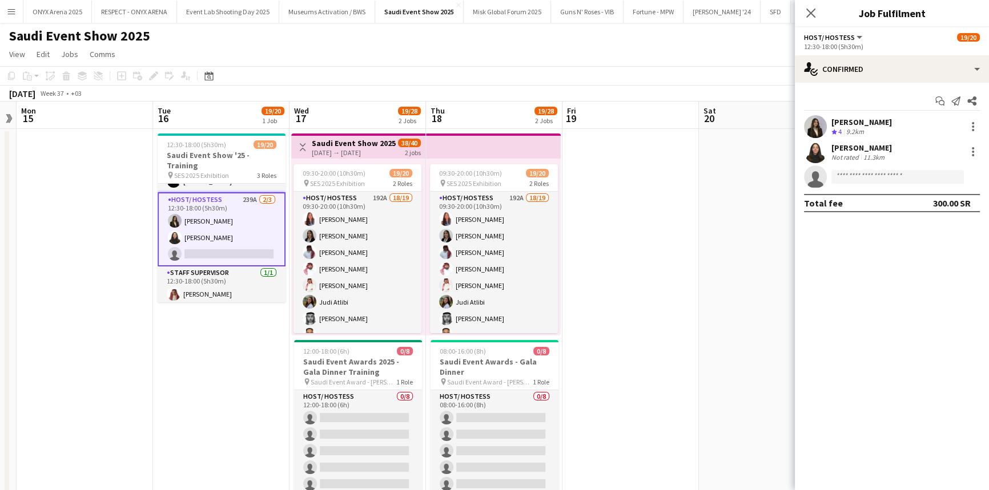
scroll to position [280, 0]
click at [921, 171] on input at bounding box center [897, 177] width 132 height 14
paste input "**********"
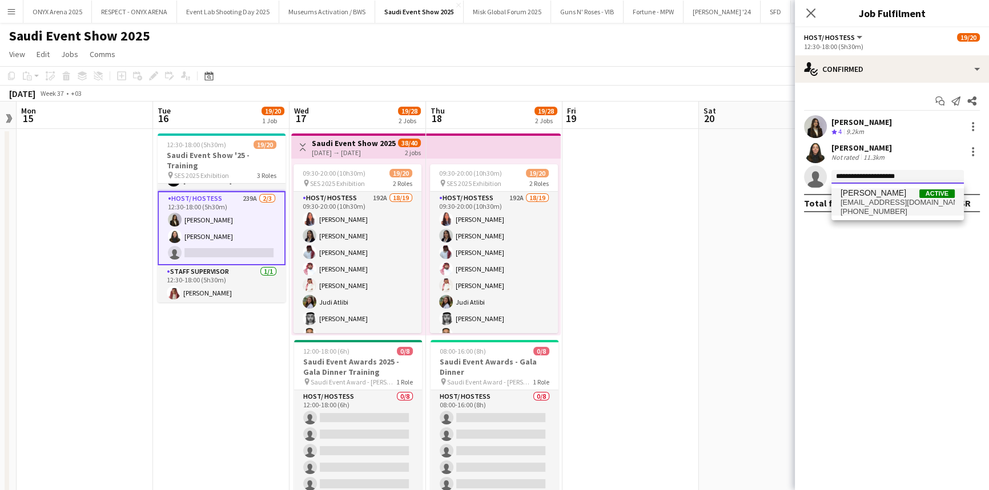
type input "**********"
click at [890, 205] on span "rawanoss973@gmail.com" at bounding box center [897, 202] width 114 height 9
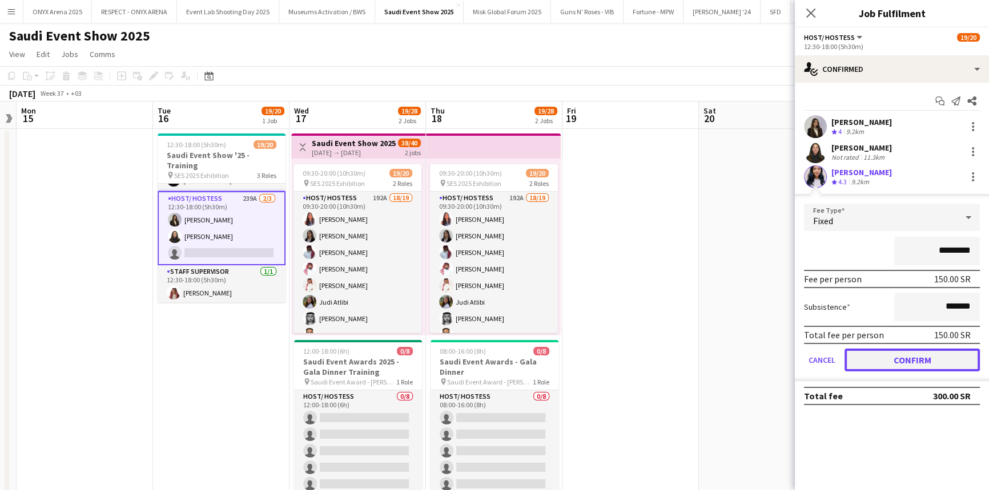
click at [884, 353] on button "Confirm" at bounding box center [911, 360] width 135 height 23
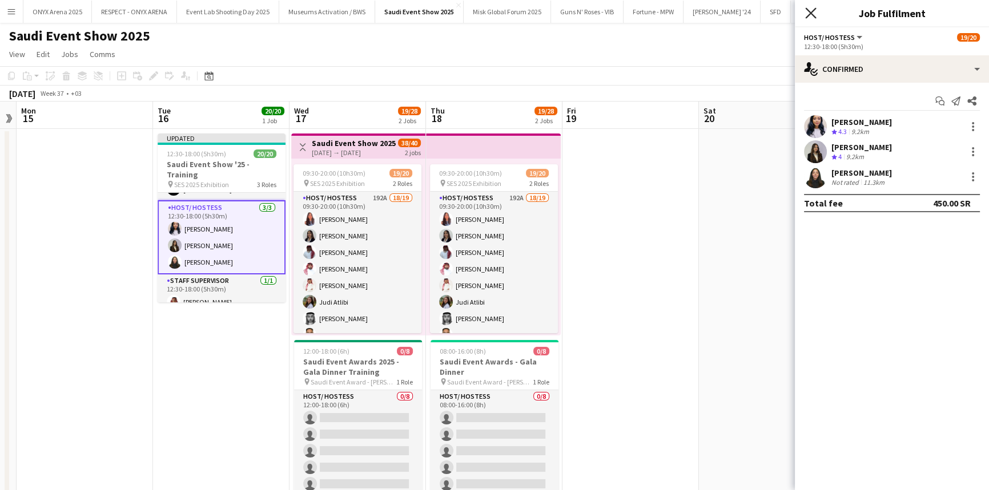
click at [812, 13] on icon "Close pop-in" at bounding box center [810, 12] width 11 height 11
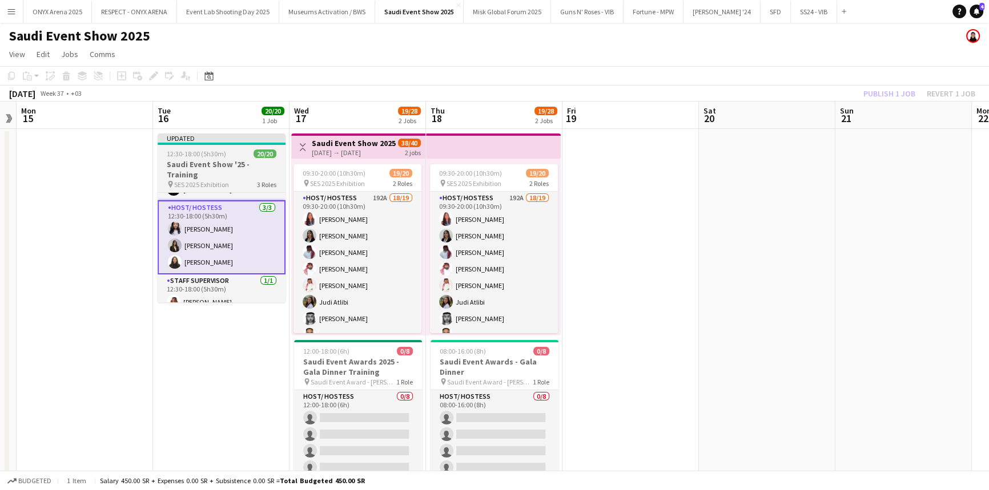
click at [208, 179] on h3 "Saudi Event Show '25 - Training" at bounding box center [222, 169] width 128 height 21
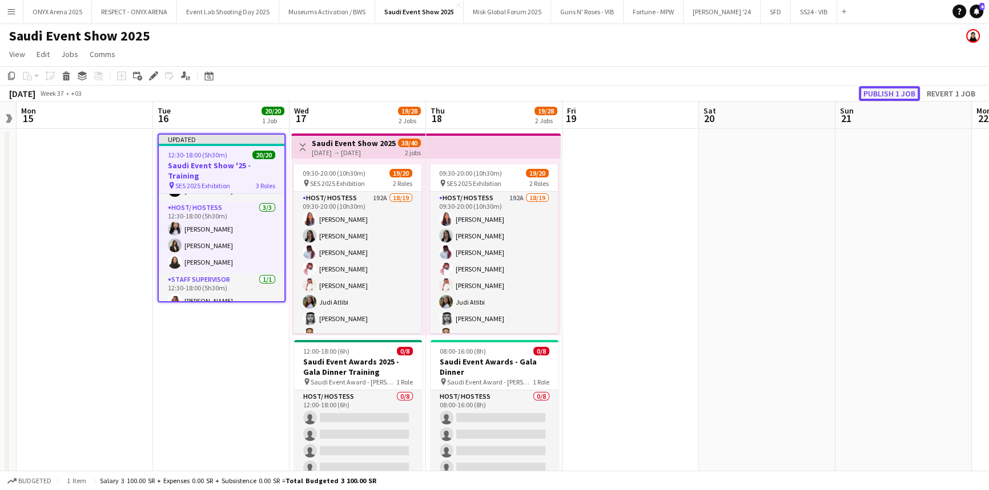
click at [890, 91] on button "Publish 1 job" at bounding box center [889, 93] width 61 height 15
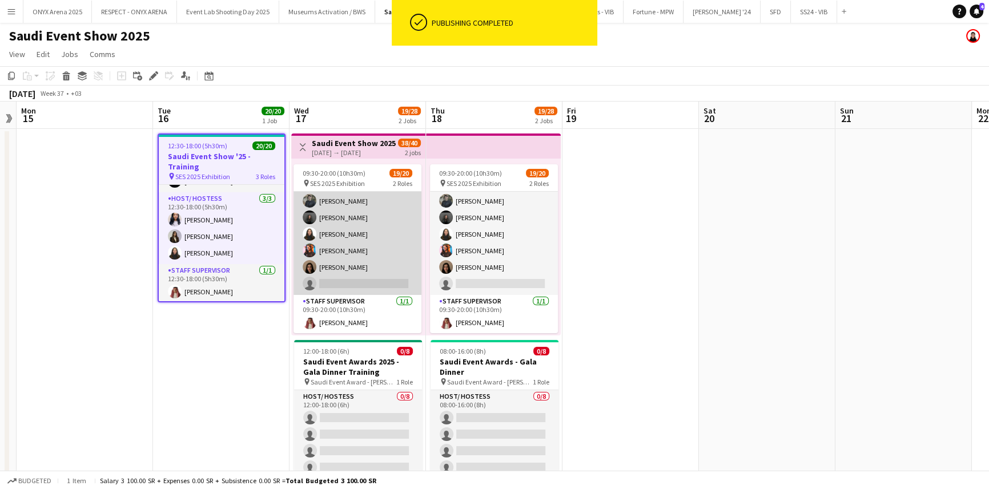
scroll to position [13, 0]
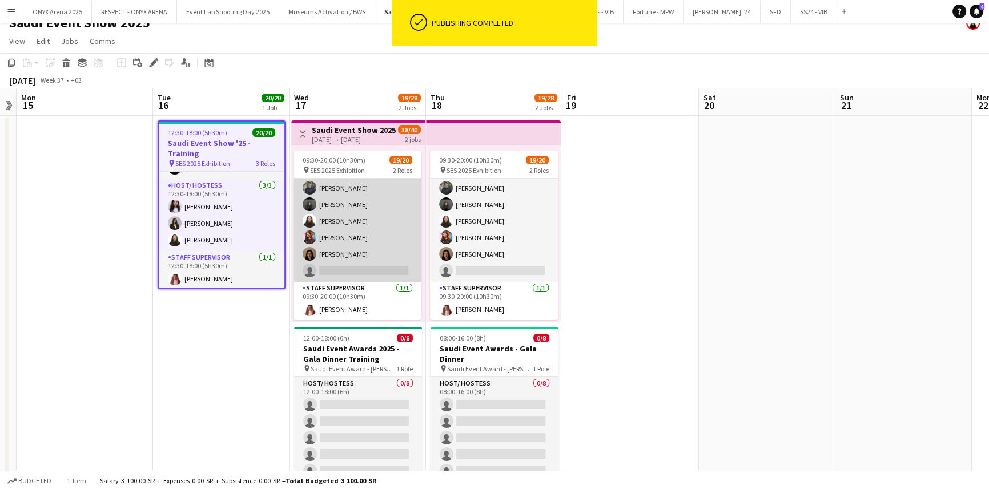
click at [365, 273] on app-card-role "Host/ Hostess 192A 18/19 09:30-20:00 (10h30m) Lamar Shehadeh shayma haider Zaka…" at bounding box center [357, 113] width 128 height 337
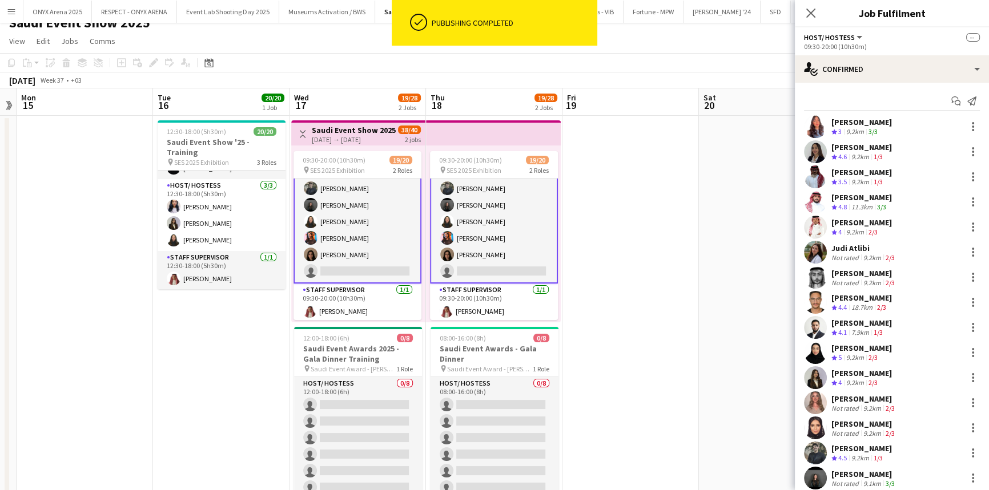
scroll to position [132, 0]
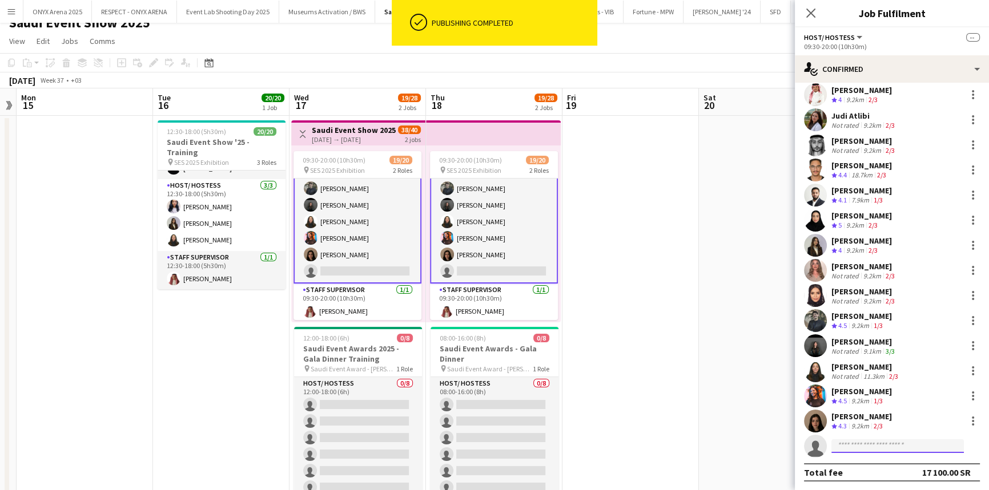
click at [856, 444] on input at bounding box center [897, 447] width 132 height 14
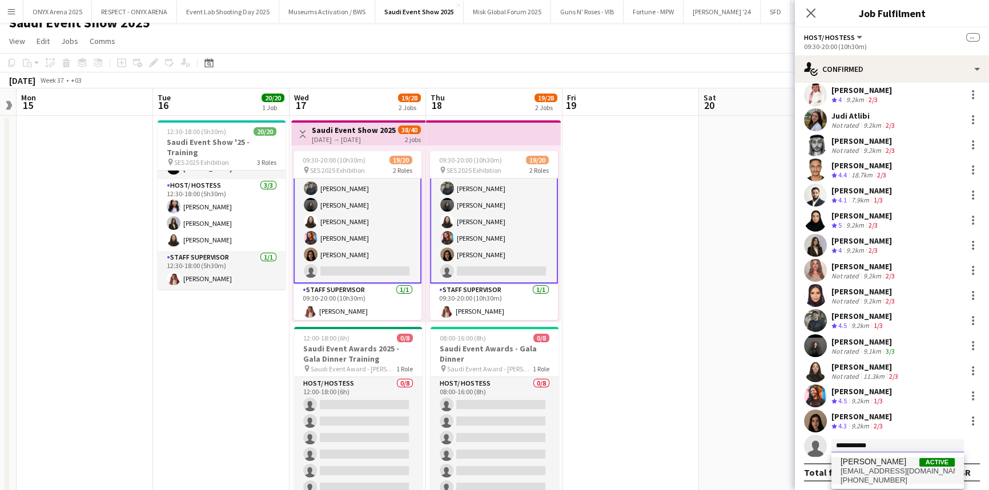
type input "**********"
click at [871, 461] on span "Rawan Osman" at bounding box center [873, 462] width 66 height 10
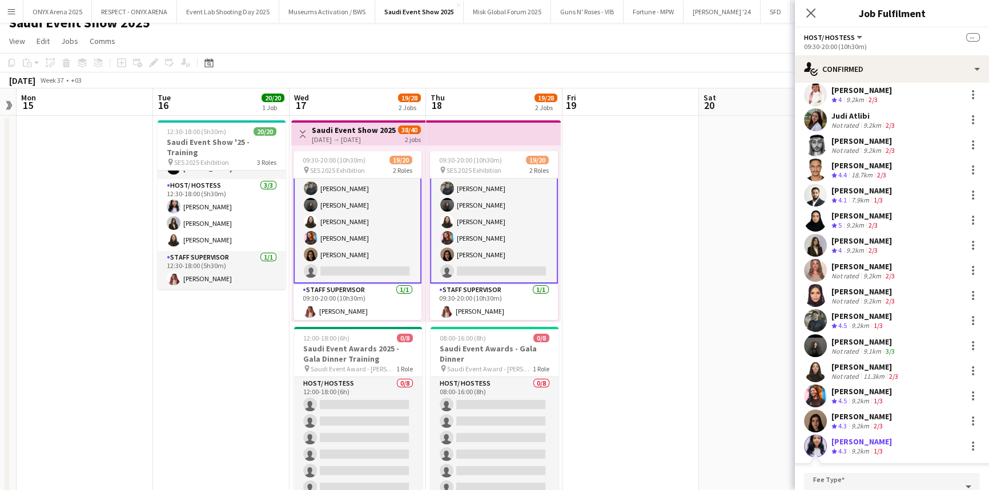
scroll to position [325, 0]
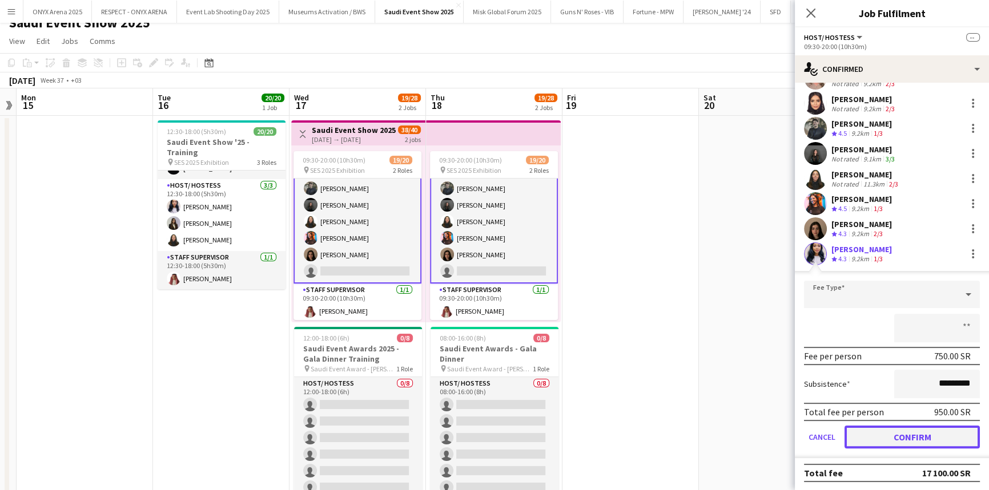
click at [890, 436] on button "Confirm" at bounding box center [911, 437] width 135 height 23
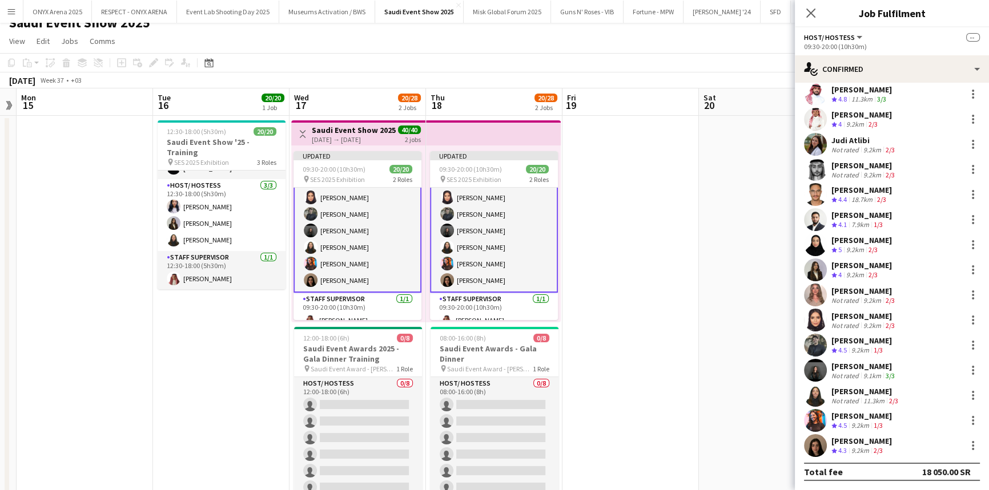
scroll to position [132, 0]
click at [810, 12] on icon at bounding box center [810, 12] width 11 height 11
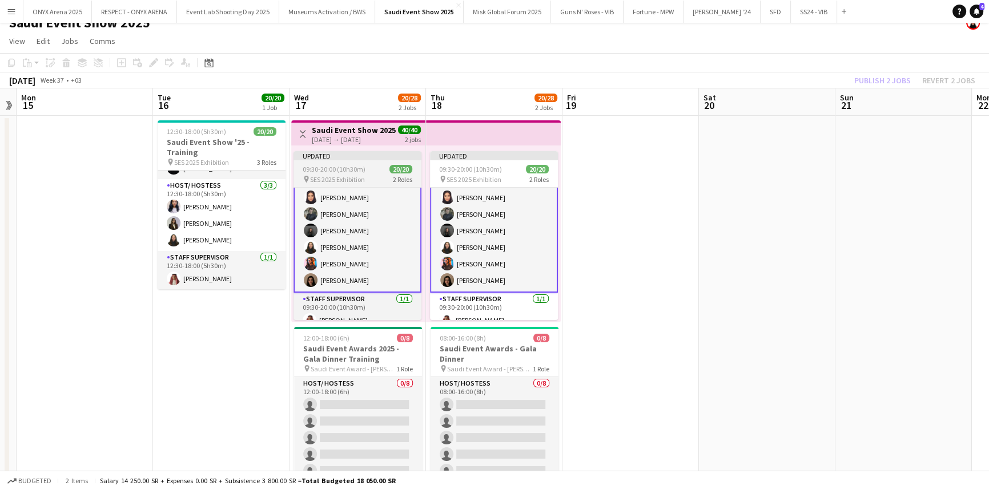
click at [366, 172] on div "09:30-20:00 (10h30m) 20/20" at bounding box center [357, 169] width 128 height 9
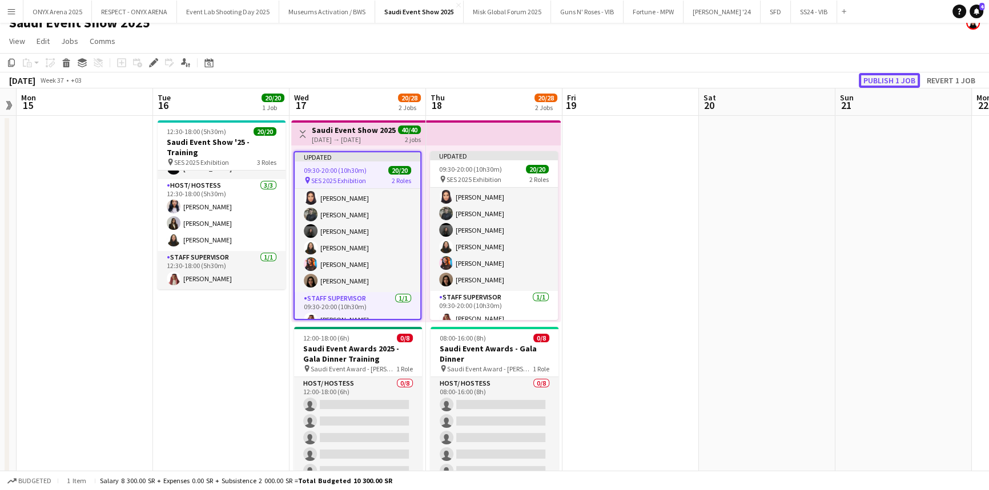
click at [881, 79] on button "Publish 1 job" at bounding box center [889, 80] width 61 height 15
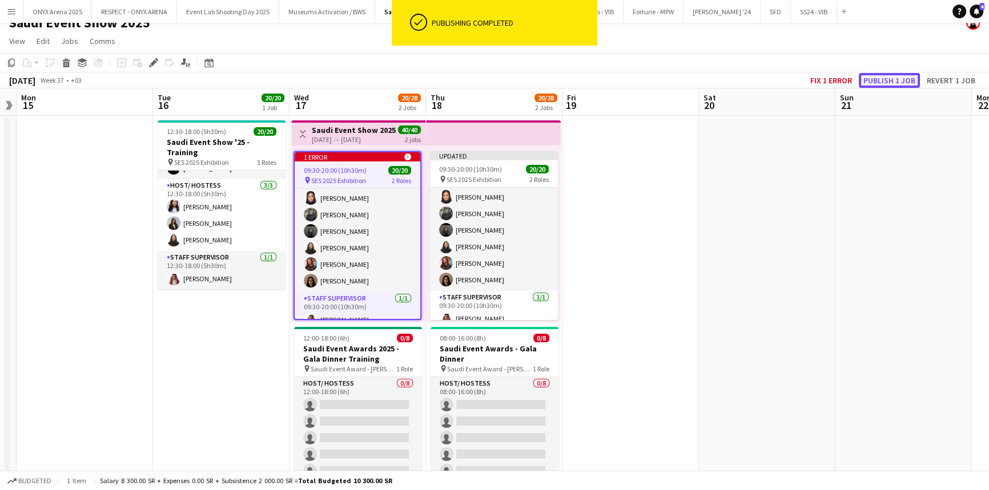
click at [890, 78] on button "Publish 1 job" at bounding box center [889, 80] width 61 height 15
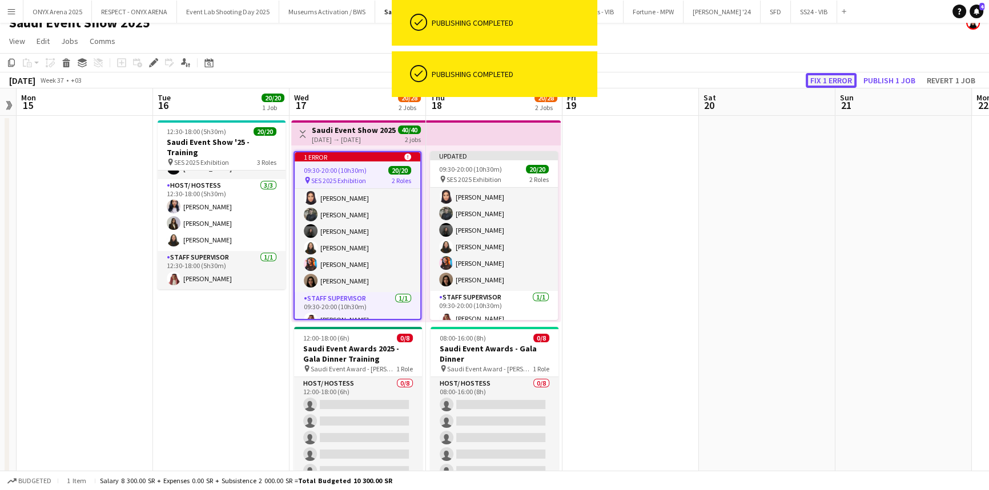
click at [851, 77] on button "Fix 1 error" at bounding box center [830, 80] width 51 height 15
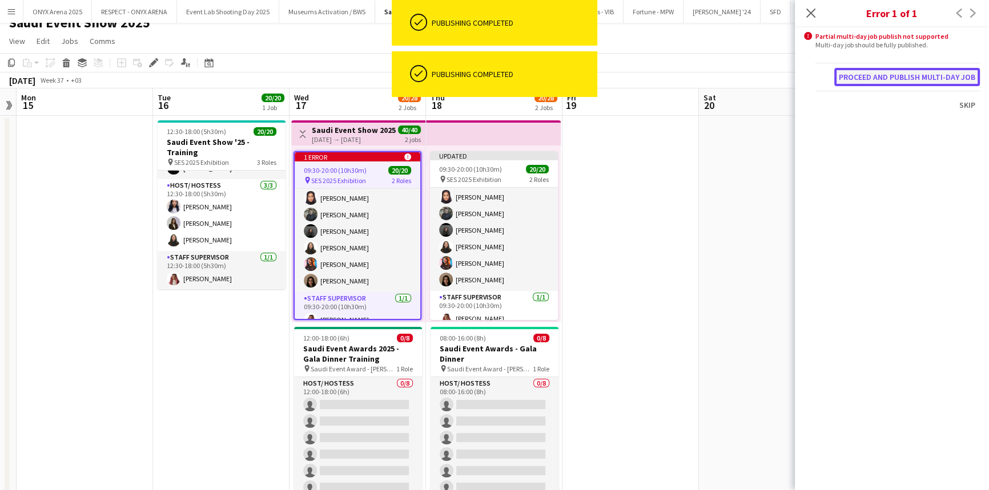
click at [874, 78] on button "Proceed and publish multi-day job" at bounding box center [907, 77] width 146 height 18
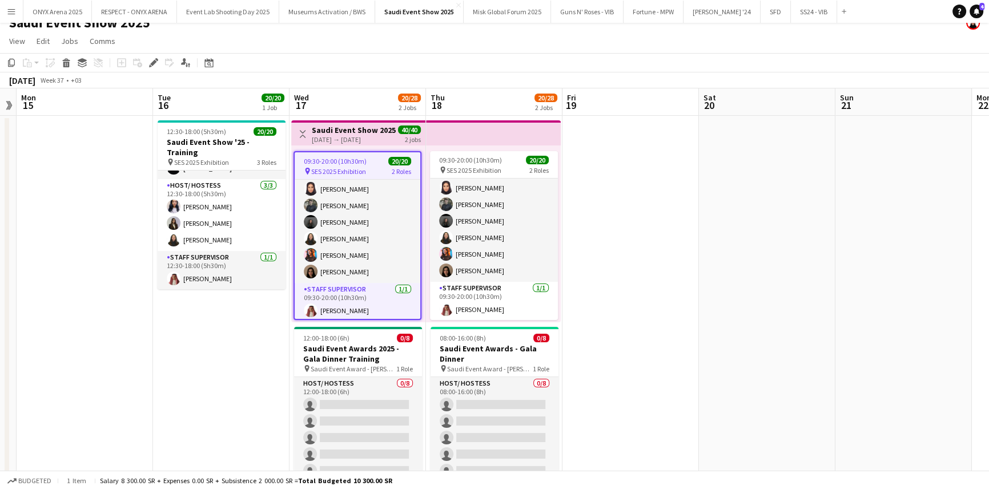
click at [14, 11] on app-icon "Menu" at bounding box center [11, 11] width 9 height 9
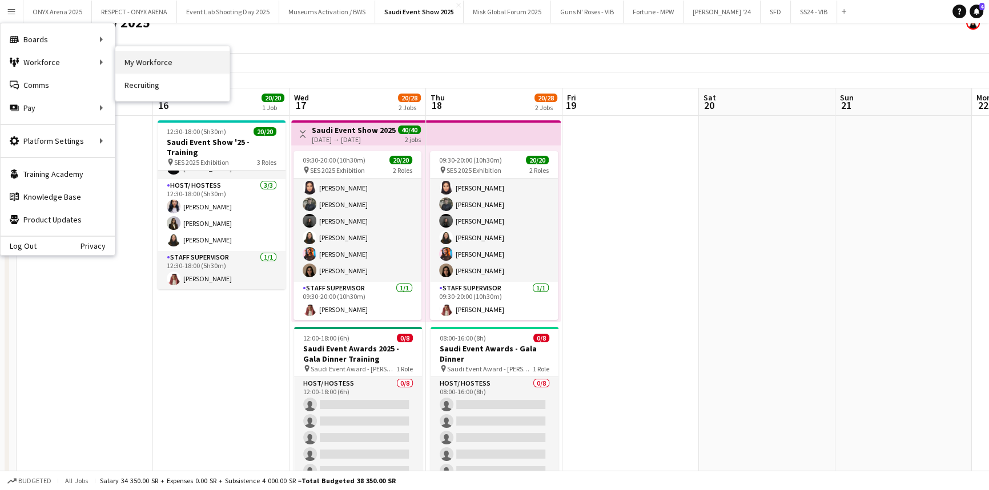
click at [132, 55] on link "My Workforce" at bounding box center [172, 62] width 114 height 23
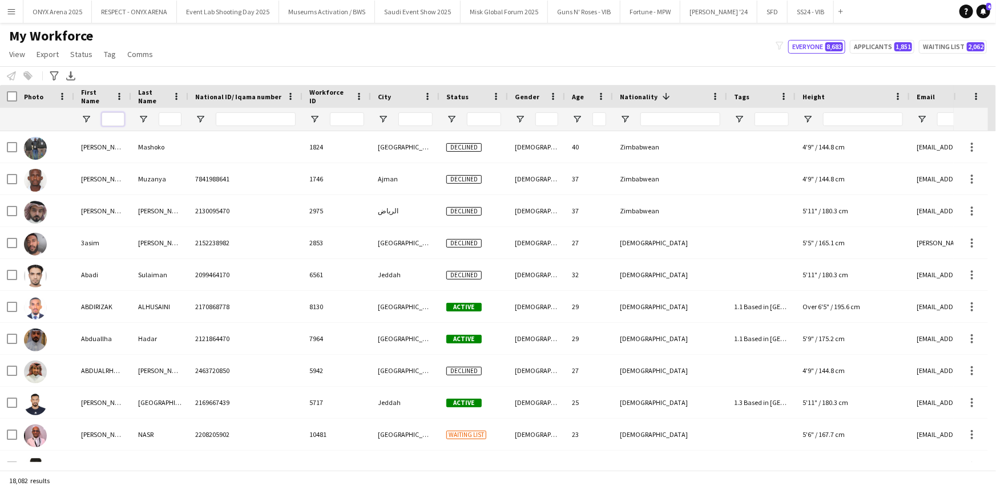
click at [116, 118] on input "First Name Filter Input" at bounding box center [113, 119] width 23 height 14
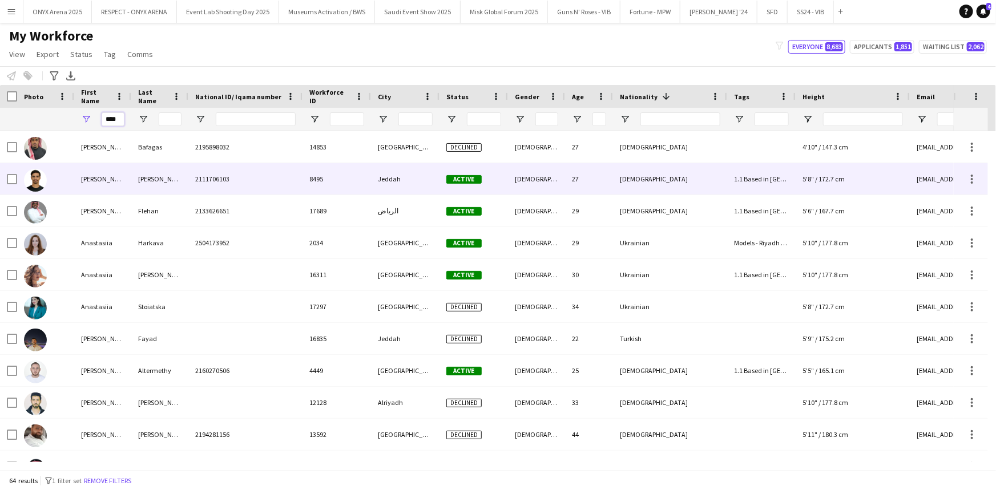
type input "****"
click at [92, 186] on div "[PERSON_NAME]" at bounding box center [102, 178] width 57 height 31
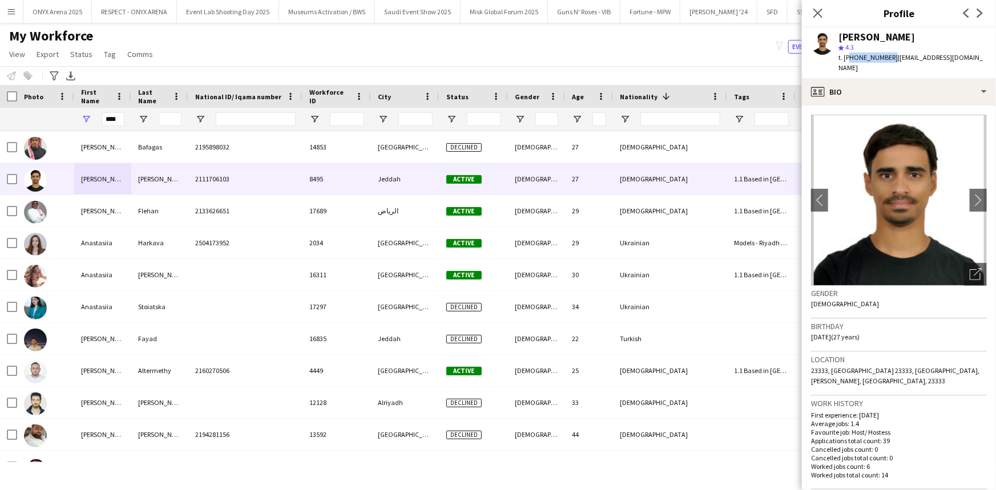
drag, startPoint x: 889, startPoint y: 56, endPoint x: 847, endPoint y: 55, distance: 41.7
click at [847, 55] on span "t. [PHONE_NUMBER]" at bounding box center [868, 57] width 59 height 9
copy span "966573412314"
click at [816, 11] on icon at bounding box center [817, 12] width 11 height 11
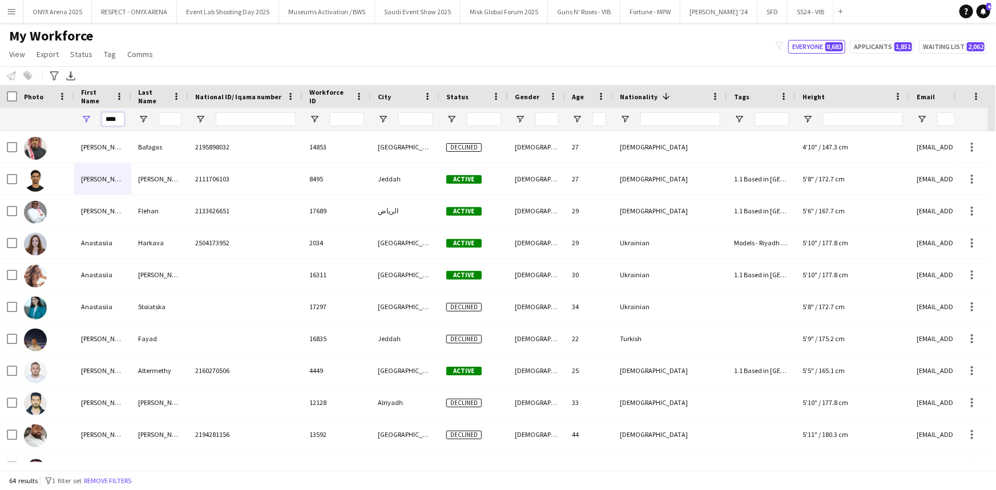
drag, startPoint x: 120, startPoint y: 115, endPoint x: 96, endPoint y: 115, distance: 24.0
click at [96, 115] on div "****" at bounding box center [102, 119] width 57 height 23
type input "*"
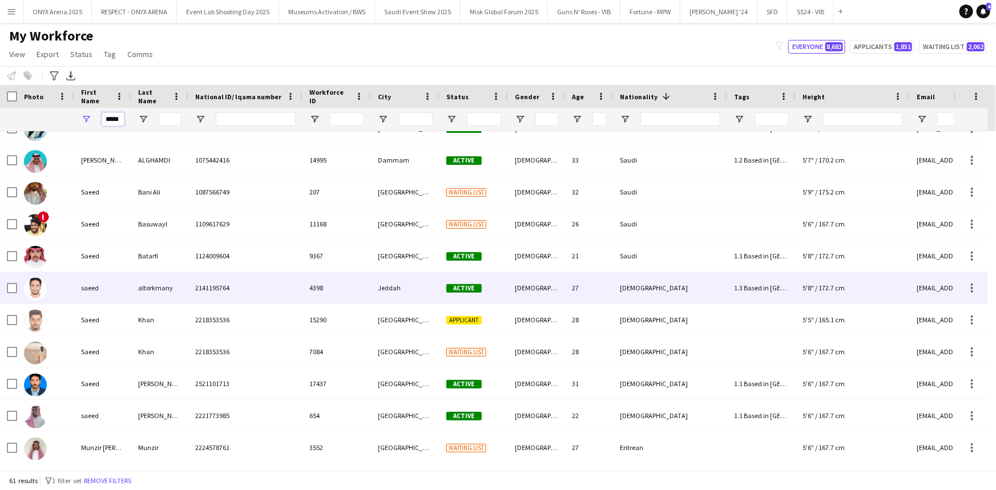
type input "*****"
click at [107, 285] on div "saeed" at bounding box center [102, 287] width 57 height 31
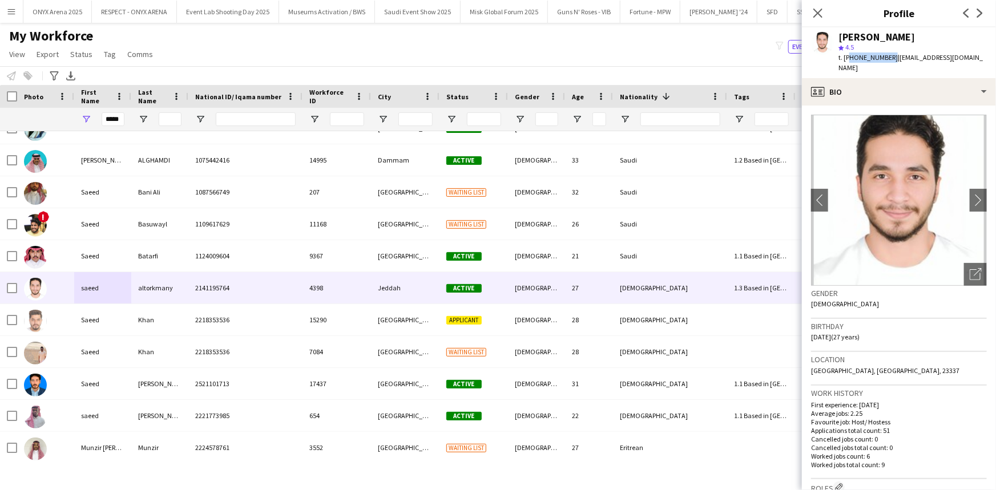
drag, startPoint x: 888, startPoint y: 56, endPoint x: 849, endPoint y: 57, distance: 38.8
click at [849, 57] on span "t. [PHONE_NUMBER]" at bounding box center [868, 57] width 59 height 9
copy span "966506872252"
click at [816, 9] on icon "Close pop-in" at bounding box center [817, 12] width 11 height 11
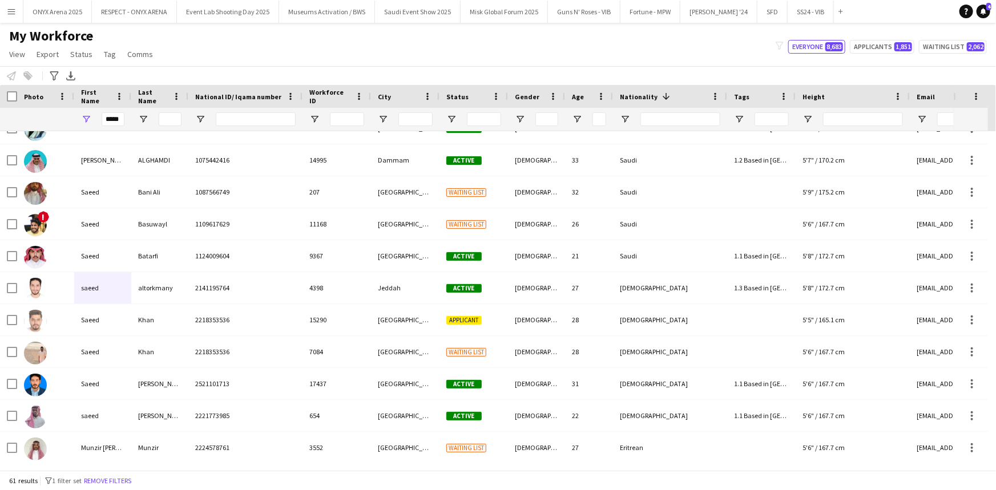
click at [131, 474] on div "61 results filter-1 1 filter set Remove filters" at bounding box center [498, 480] width 996 height 19
click at [126, 479] on button "Remove filters" at bounding box center [108, 481] width 52 height 13
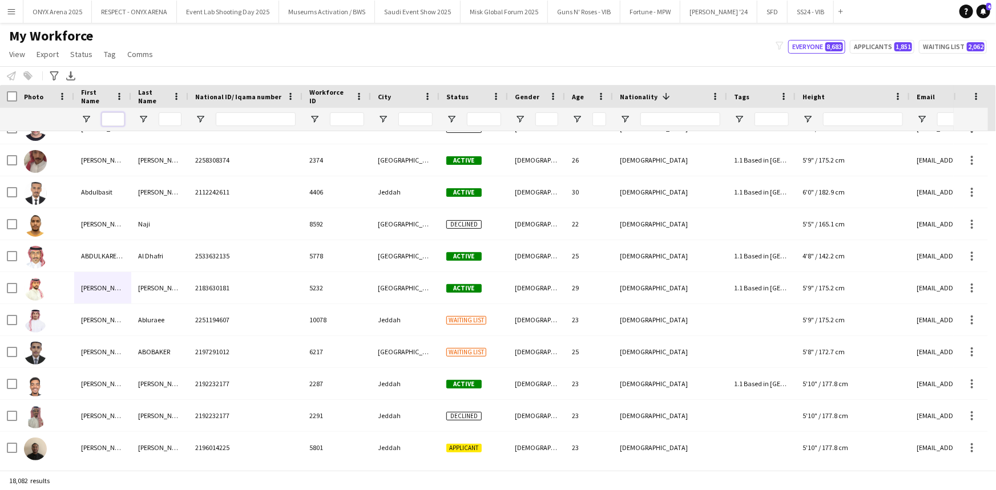
click at [115, 118] on input "First Name Filter Input" at bounding box center [113, 119] width 23 height 14
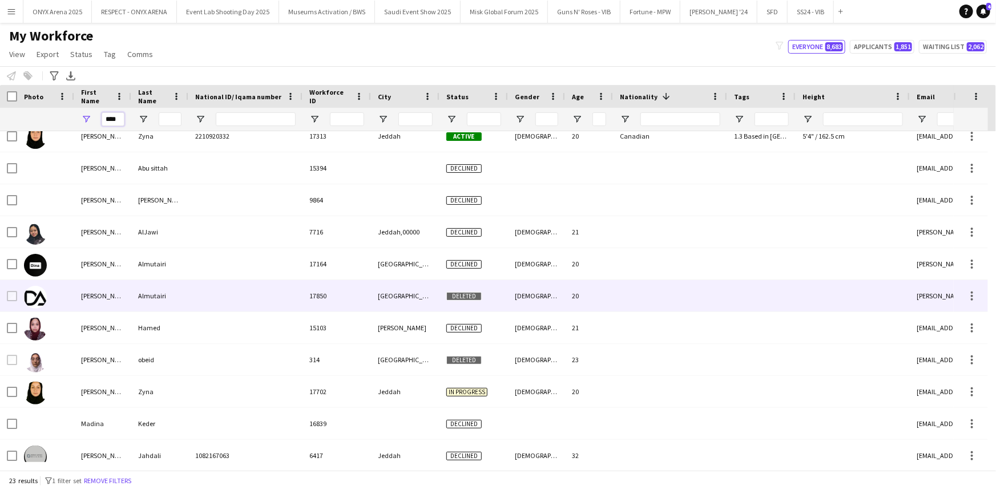
scroll to position [390, 0]
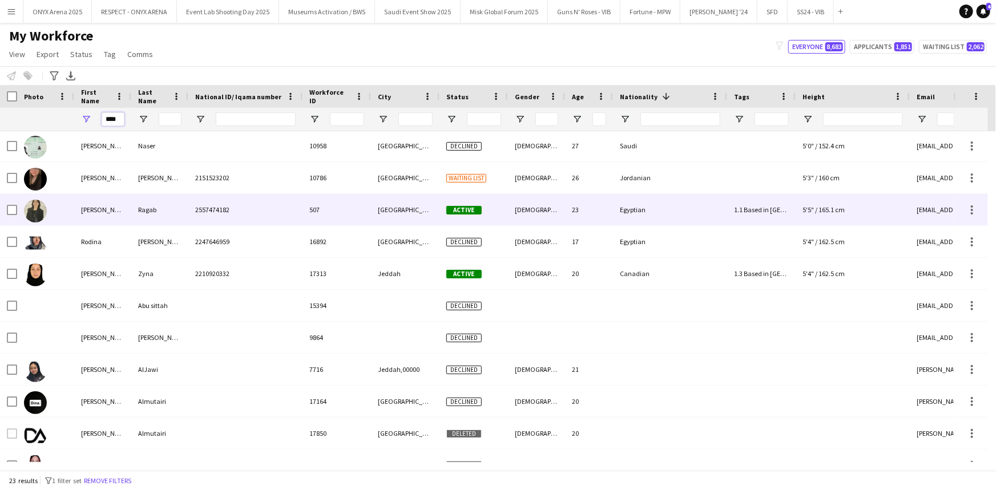
type input "****"
click at [105, 213] on div "[PERSON_NAME]" at bounding box center [102, 209] width 57 height 31
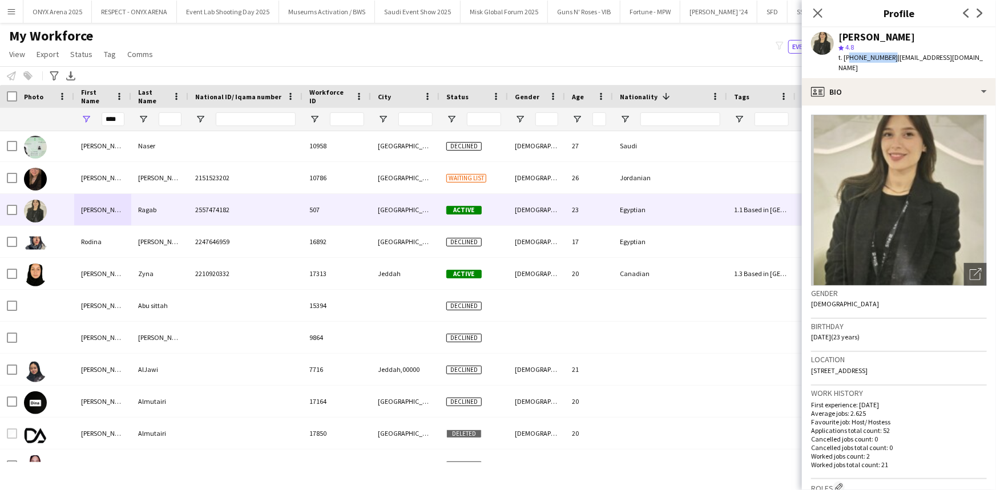
drag, startPoint x: 888, startPoint y: 57, endPoint x: 849, endPoint y: 59, distance: 38.3
click at [849, 59] on span "t. [PHONE_NUMBER]" at bounding box center [868, 57] width 59 height 9
copy span "66546810572"
click at [820, 10] on icon at bounding box center [817, 12] width 11 height 11
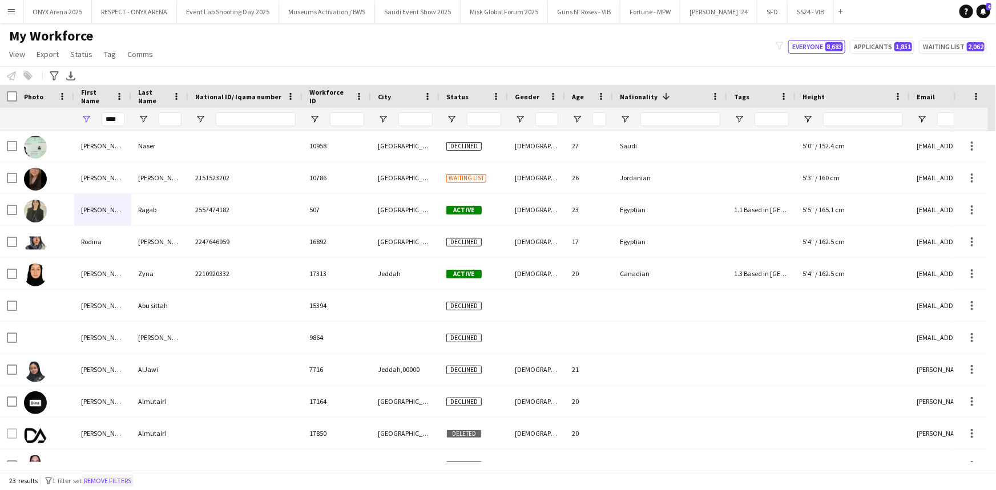
click at [134, 481] on button "Remove filters" at bounding box center [108, 481] width 52 height 13
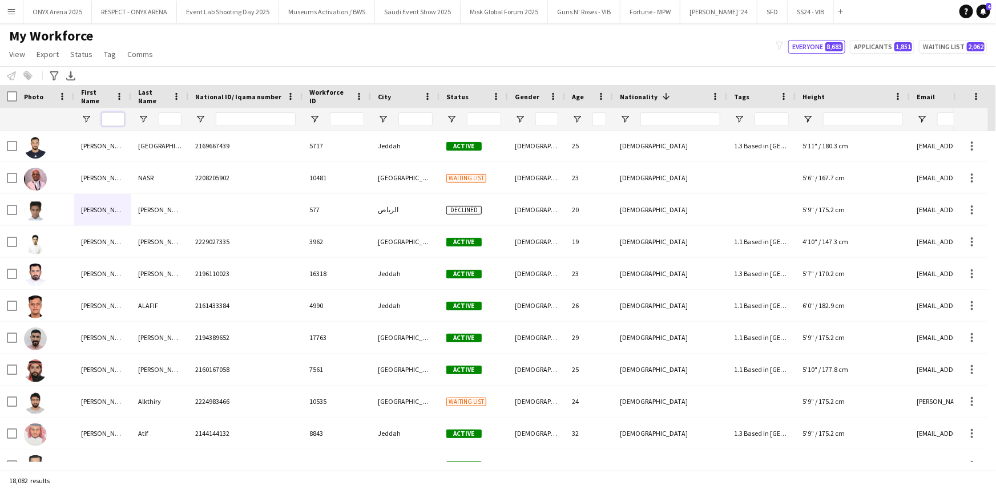
click at [111, 117] on input "First Name Filter Input" at bounding box center [113, 119] width 23 height 14
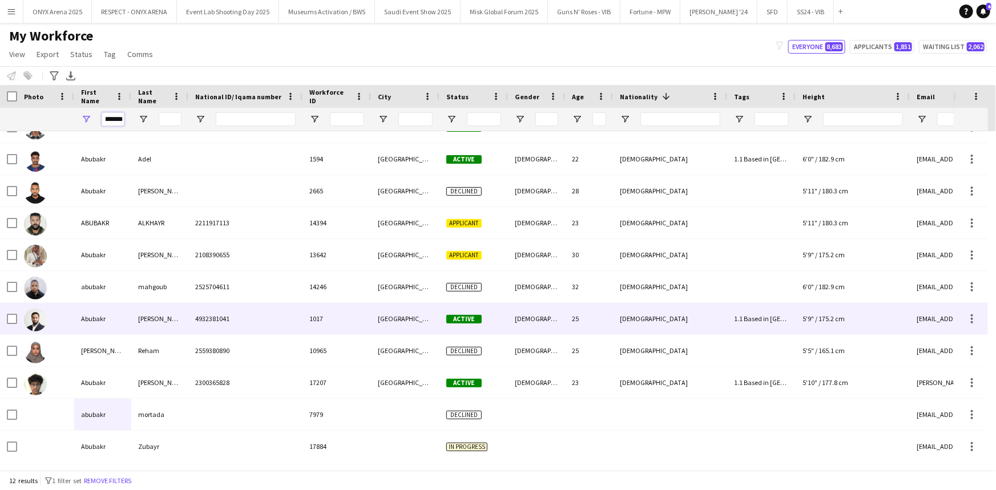
type input "*******"
click at [114, 308] on div "Abubakr" at bounding box center [102, 318] width 57 height 31
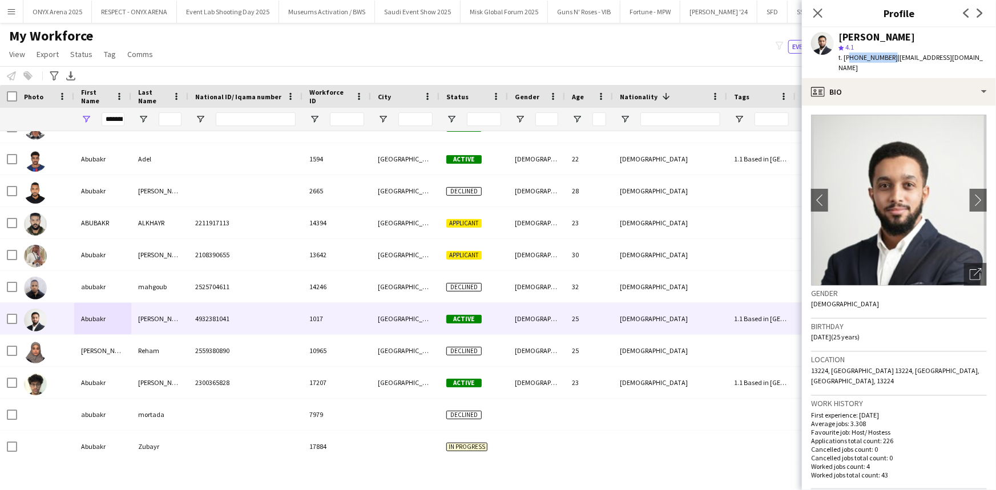
drag, startPoint x: 887, startPoint y: 56, endPoint x: 848, endPoint y: 59, distance: 39.5
click at [848, 59] on span "t. [PHONE_NUMBER]" at bounding box center [868, 57] width 59 height 9
copy span "966535839671"
click at [822, 15] on icon "Close pop-in" at bounding box center [817, 12] width 11 height 11
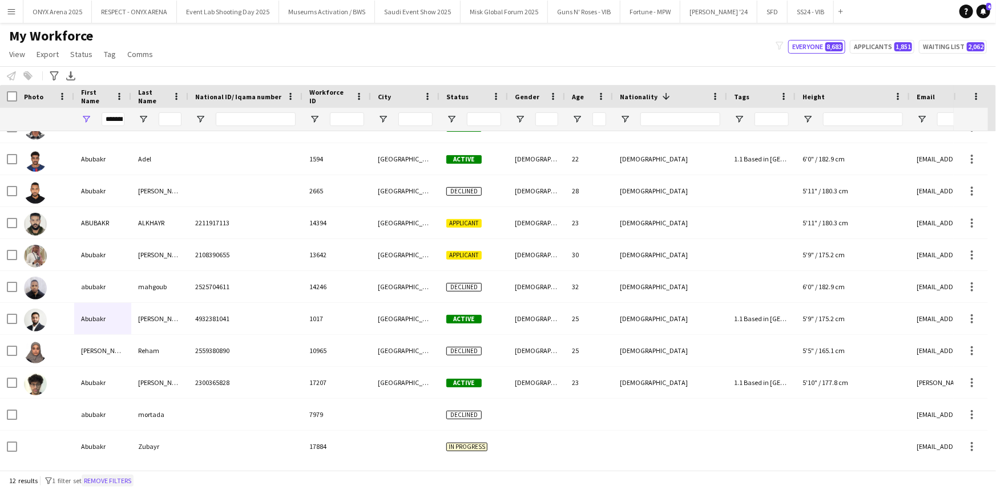
click at [132, 486] on button "Remove filters" at bounding box center [108, 481] width 52 height 13
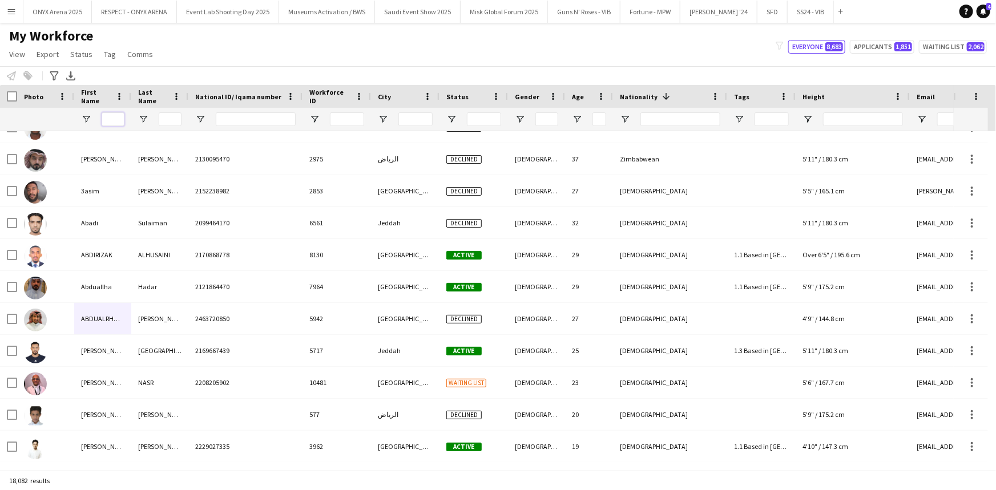
click at [110, 116] on input "First Name Filter Input" at bounding box center [113, 119] width 23 height 14
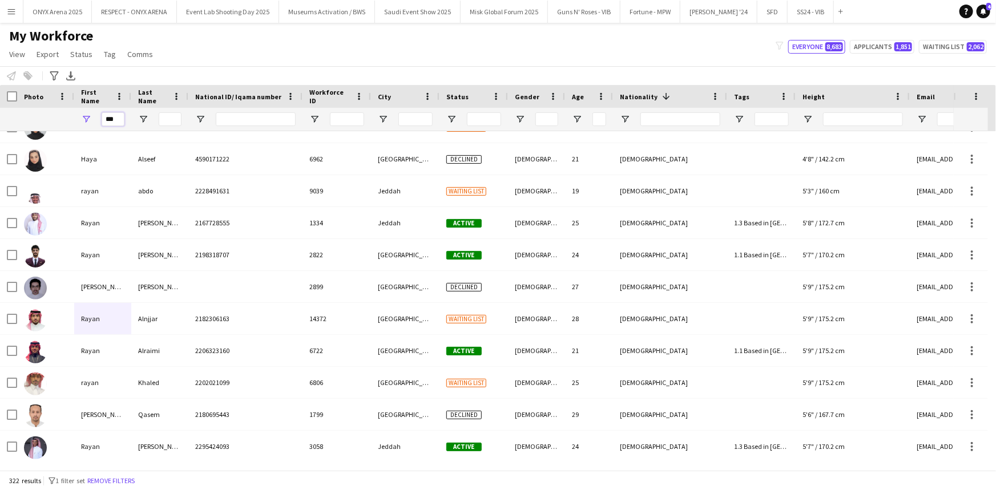
type input "***"
click at [167, 115] on input "Last Name Filter Input" at bounding box center [170, 119] width 23 height 14
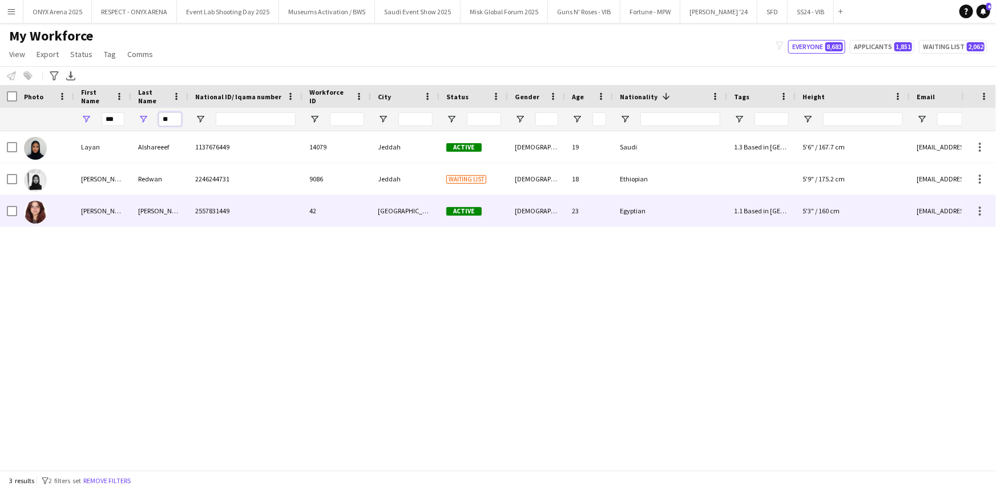
type input "**"
click at [70, 205] on div at bounding box center [45, 210] width 57 height 31
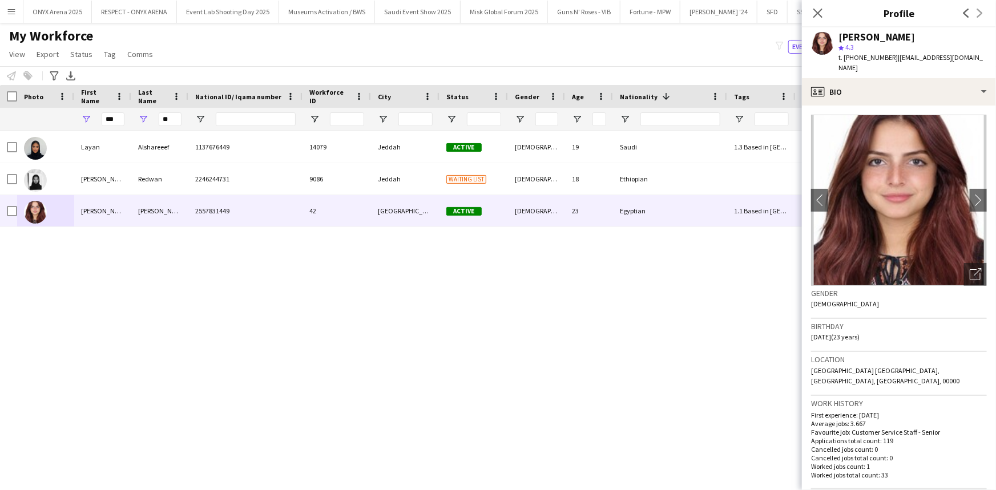
drag, startPoint x: 892, startPoint y: 55, endPoint x: 848, endPoint y: 62, distance: 43.9
click at [848, 62] on div "t. [PHONE_NUMBER] | [EMAIL_ADDRESS][DOMAIN_NAME]" at bounding box center [913, 63] width 148 height 21
copy span "9660559532210"
click at [818, 9] on icon "Close pop-in" at bounding box center [817, 12] width 11 height 11
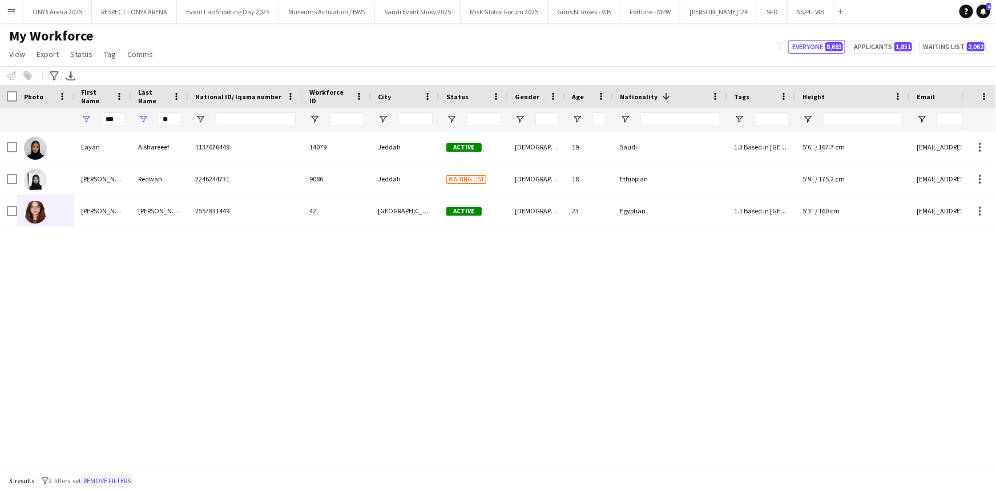
click at [133, 475] on button "Remove filters" at bounding box center [107, 481] width 52 height 13
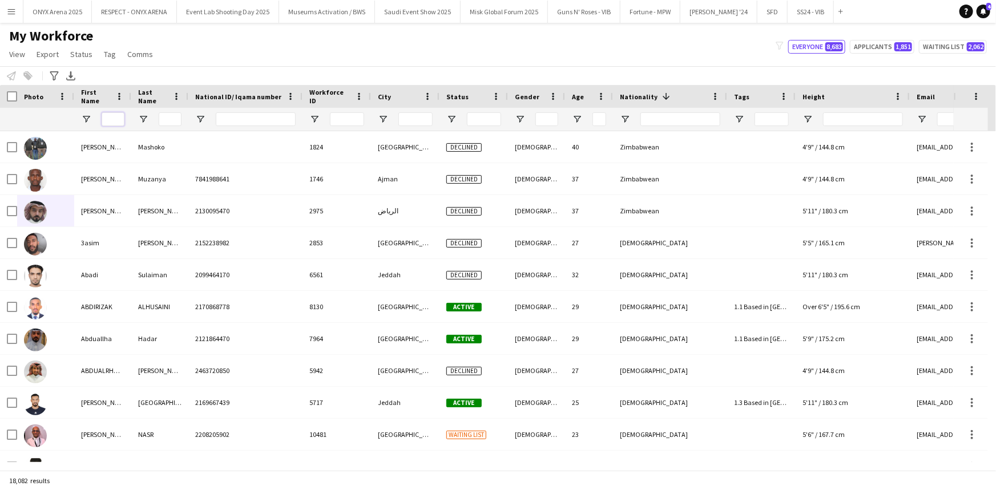
click at [116, 116] on input "First Name Filter Input" at bounding box center [113, 119] width 23 height 14
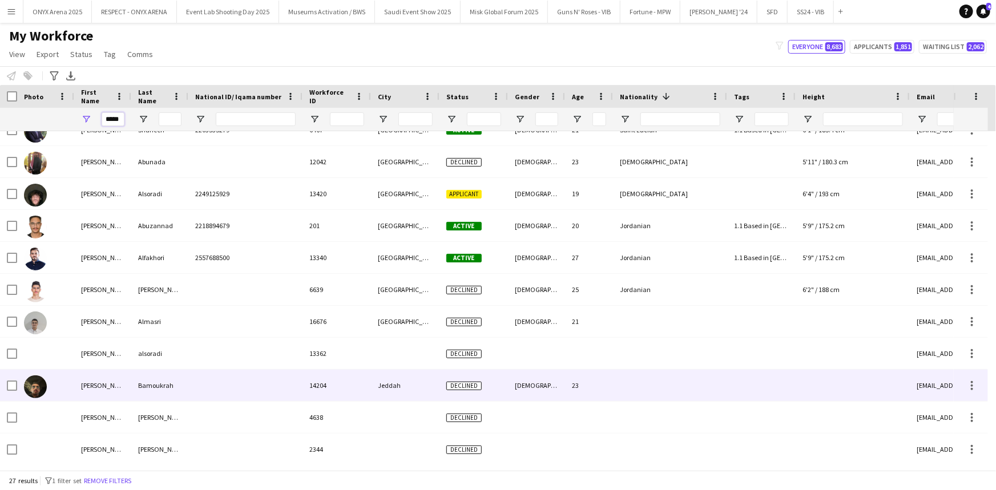
scroll to position [445, 0]
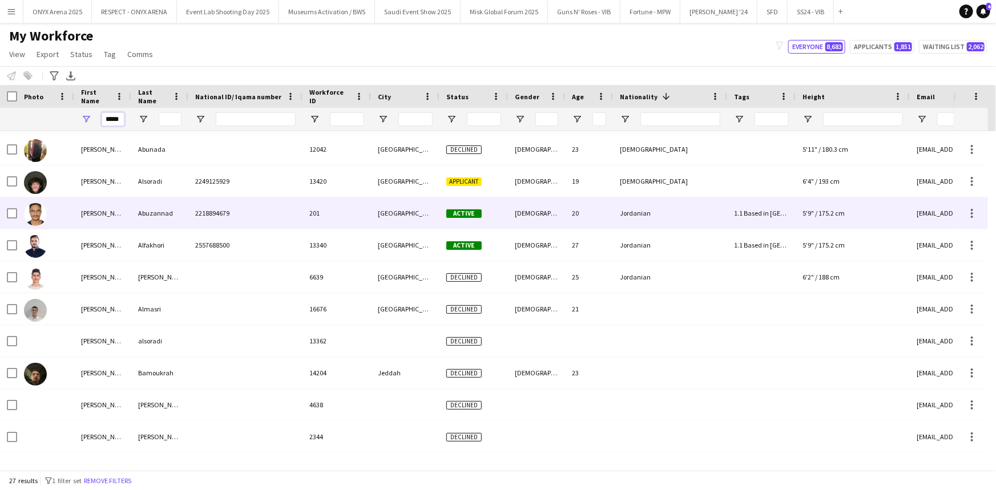
type input "*****"
click at [100, 212] on div "[PERSON_NAME]" at bounding box center [102, 213] width 57 height 31
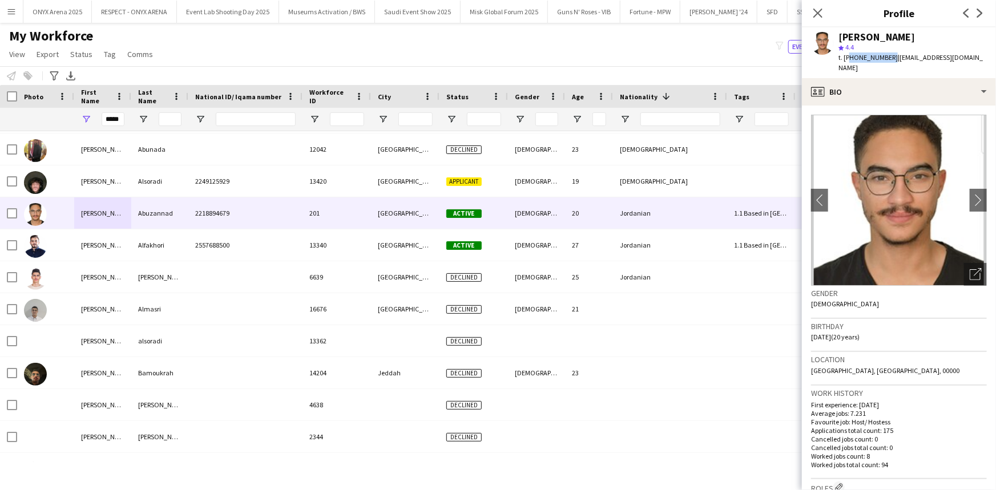
drag, startPoint x: 888, startPoint y: 55, endPoint x: 848, endPoint y: 60, distance: 40.3
click at [848, 60] on span "t. [PHONE_NUMBER]" at bounding box center [868, 57] width 59 height 9
copy span "966570419521"
click at [814, 11] on icon "Close pop-in" at bounding box center [817, 12] width 11 height 11
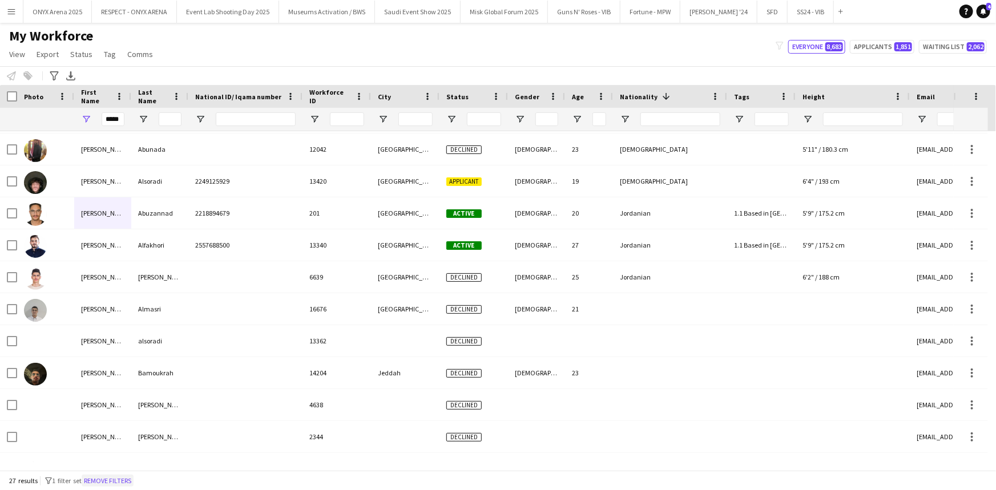
click at [130, 485] on button "Remove filters" at bounding box center [108, 481] width 52 height 13
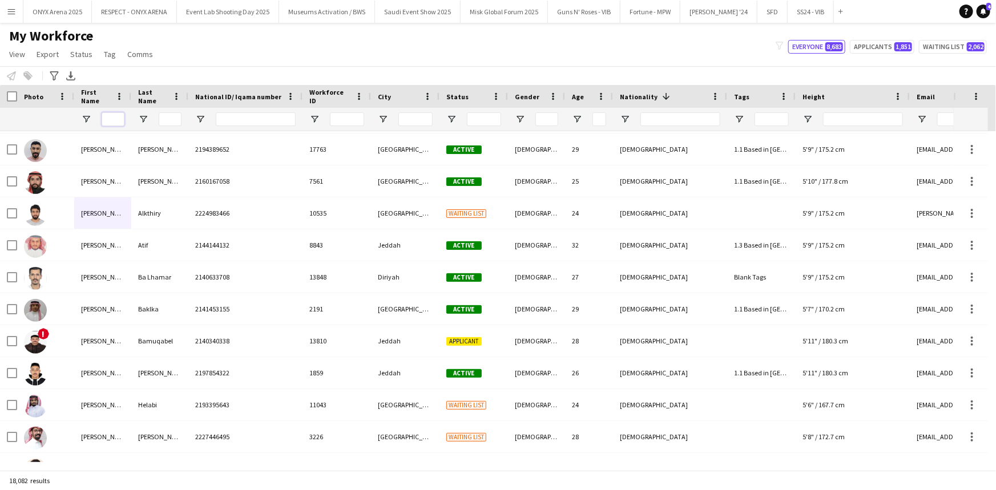
click at [115, 120] on input "First Name Filter Input" at bounding box center [113, 119] width 23 height 14
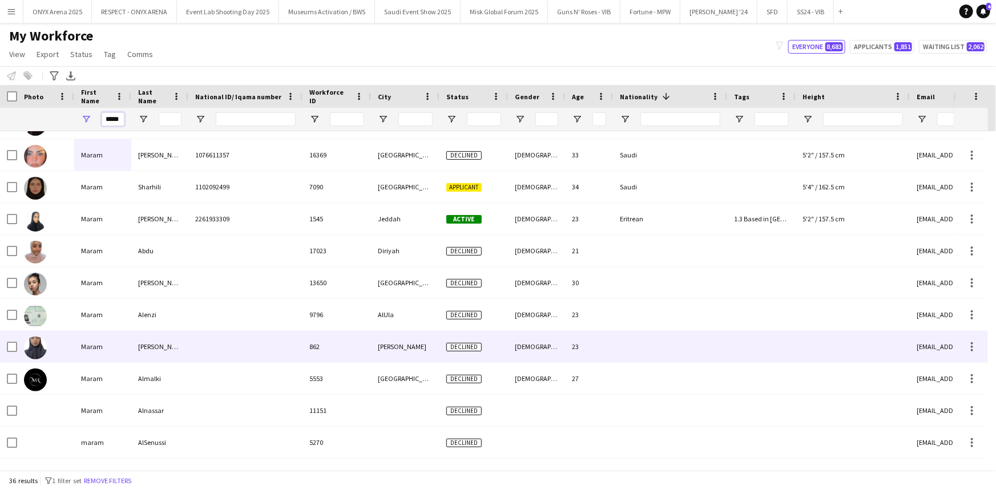
scroll to position [513, 0]
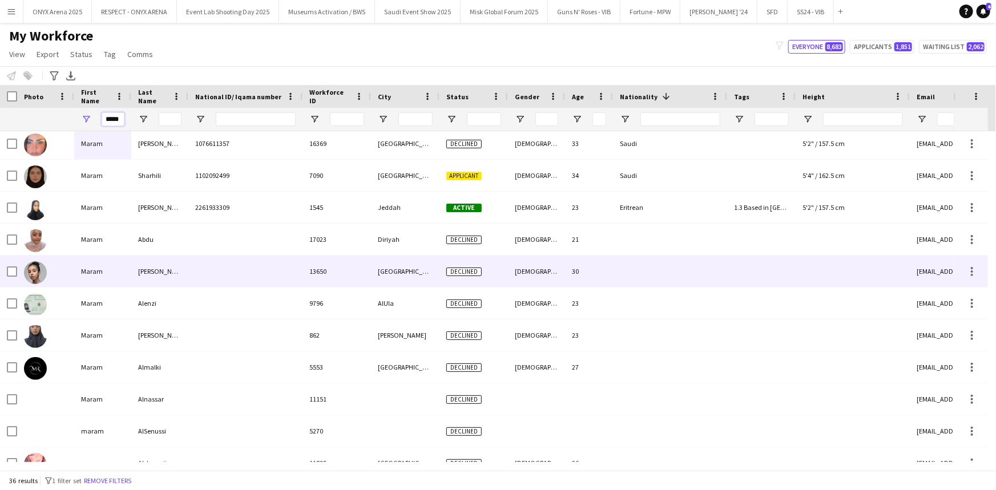
type input "*****"
click at [78, 268] on div "Maram" at bounding box center [102, 271] width 57 height 31
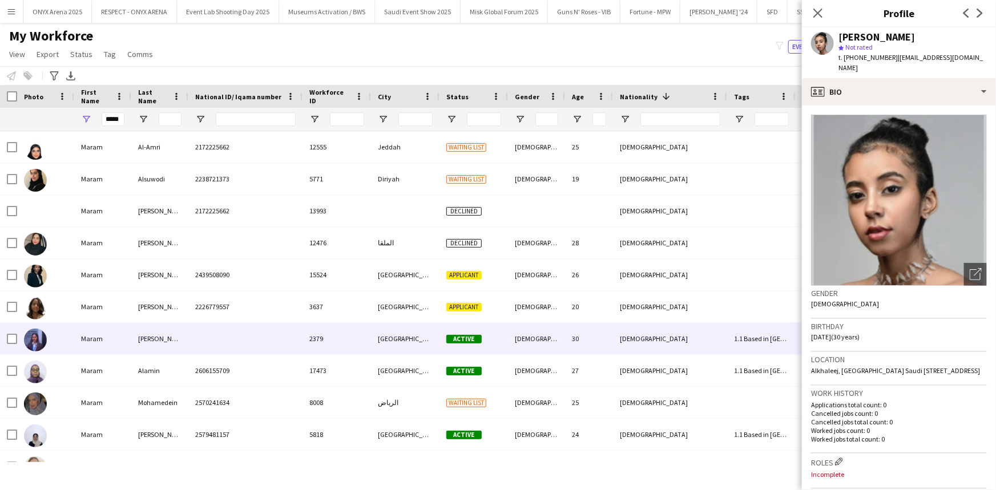
click at [94, 337] on div "Maram" at bounding box center [102, 338] width 57 height 31
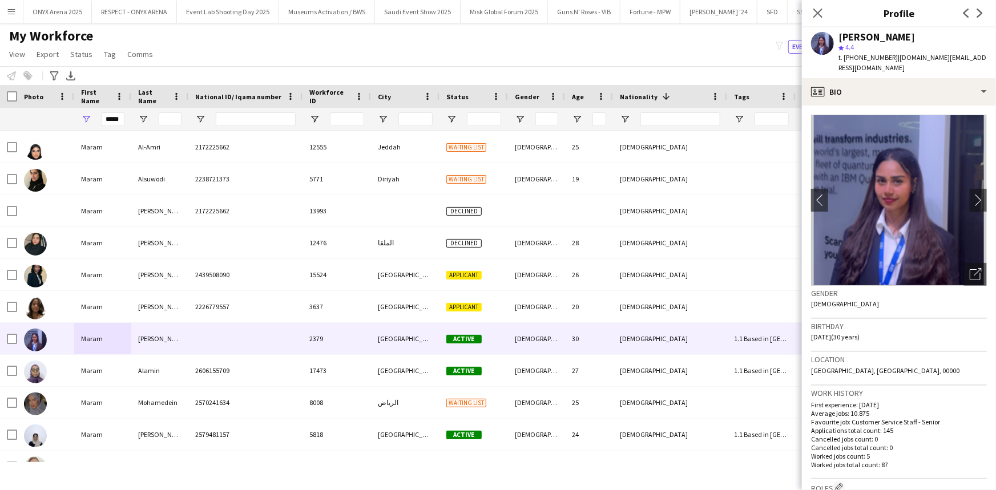
drag, startPoint x: 891, startPoint y: 56, endPoint x: 848, endPoint y: 58, distance: 42.8
click at [848, 58] on span "t. [PHONE_NUMBER]" at bounding box center [868, 57] width 59 height 9
copy span "9660540208186"
click at [816, 17] on icon "Close pop-in" at bounding box center [817, 12] width 11 height 11
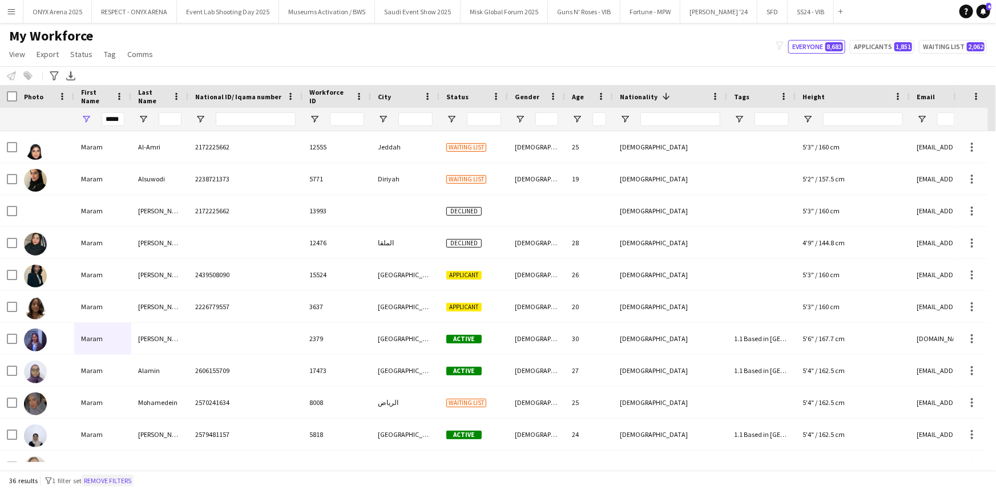
click at [131, 479] on button "Remove filters" at bounding box center [108, 481] width 52 height 13
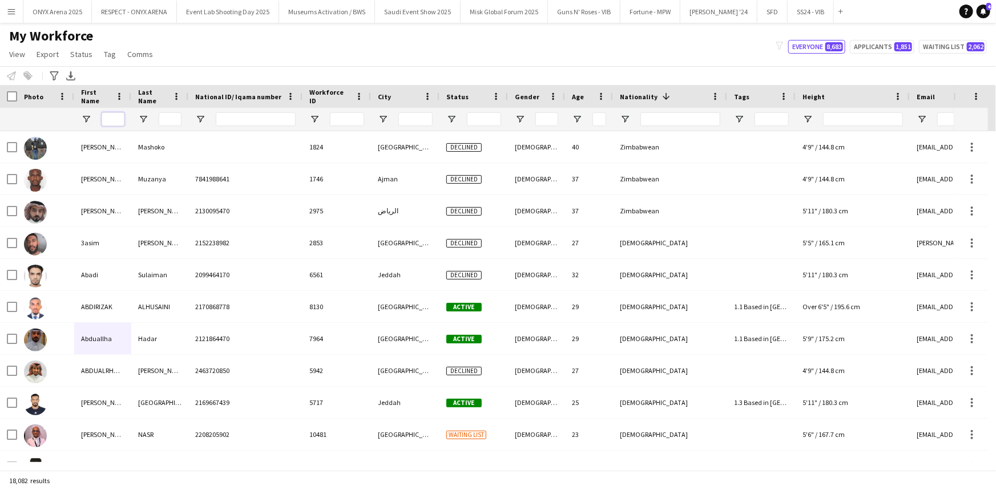
click at [113, 118] on input "First Name Filter Input" at bounding box center [113, 119] width 23 height 14
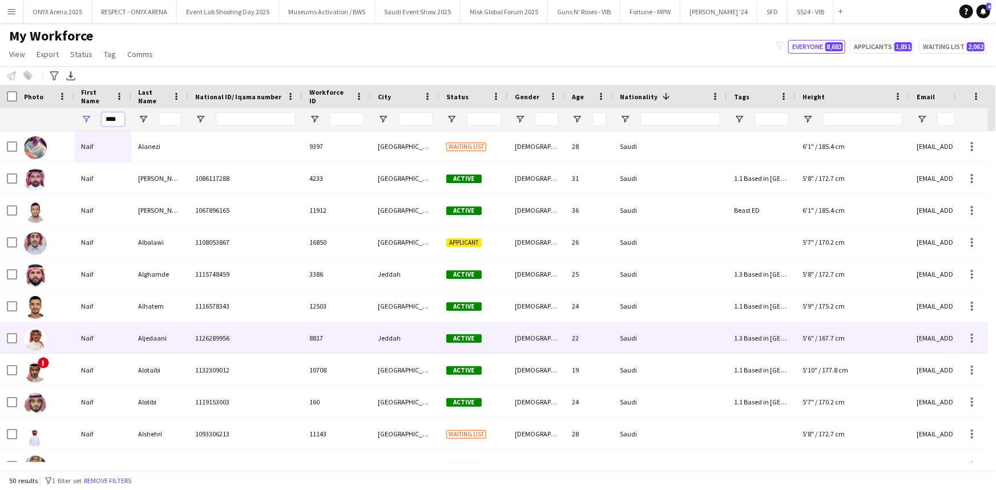
type input "****"
click at [97, 341] on div "Naif" at bounding box center [102, 338] width 57 height 31
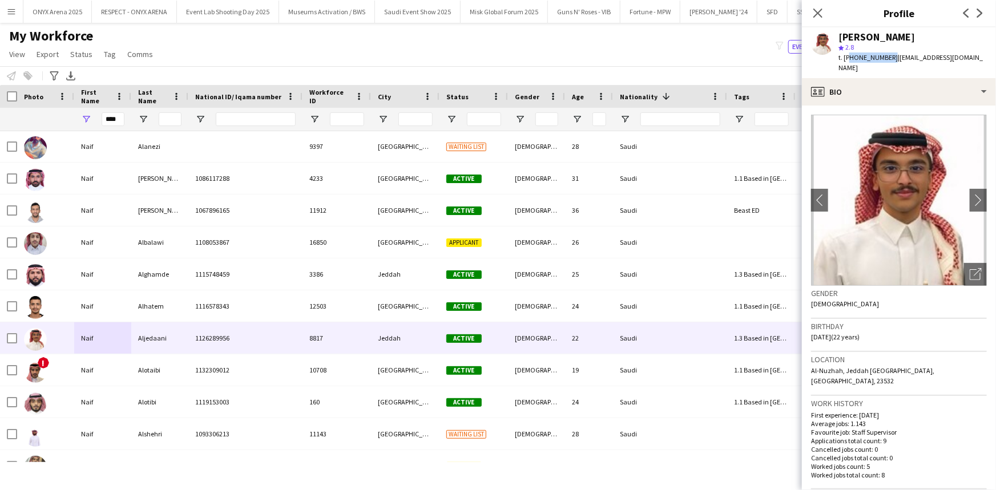
drag, startPoint x: 889, startPoint y: 56, endPoint x: 849, endPoint y: 56, distance: 40.0
click at [849, 56] on span "t. [PHONE_NUMBER]" at bounding box center [868, 57] width 59 height 9
copy span "966581603733"
click at [816, 10] on icon at bounding box center [817, 12] width 11 height 11
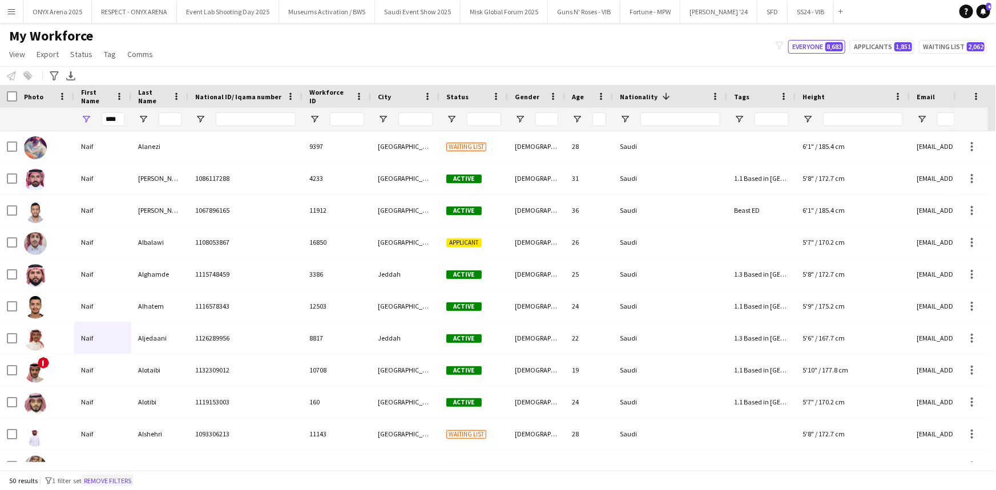
click at [134, 479] on button "Remove filters" at bounding box center [108, 481] width 52 height 13
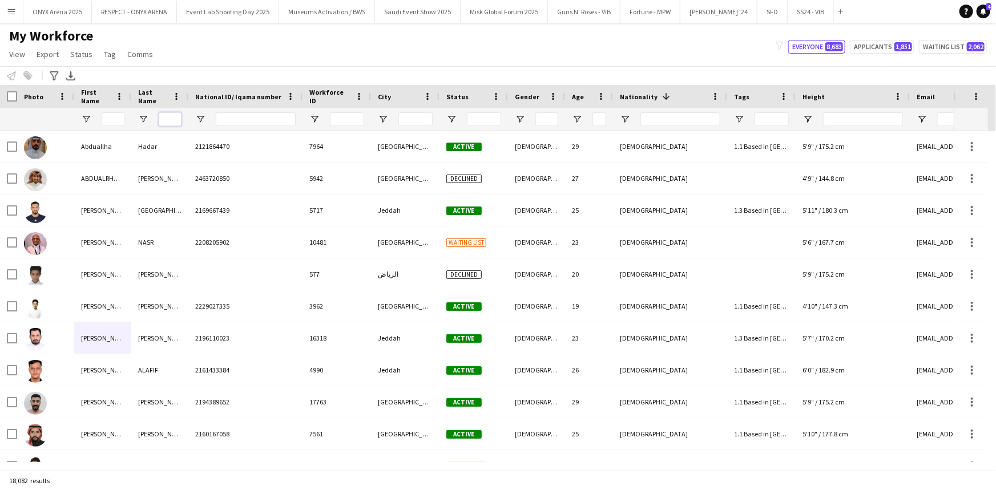
click at [164, 116] on input "Last Name Filter Input" at bounding box center [170, 119] width 23 height 14
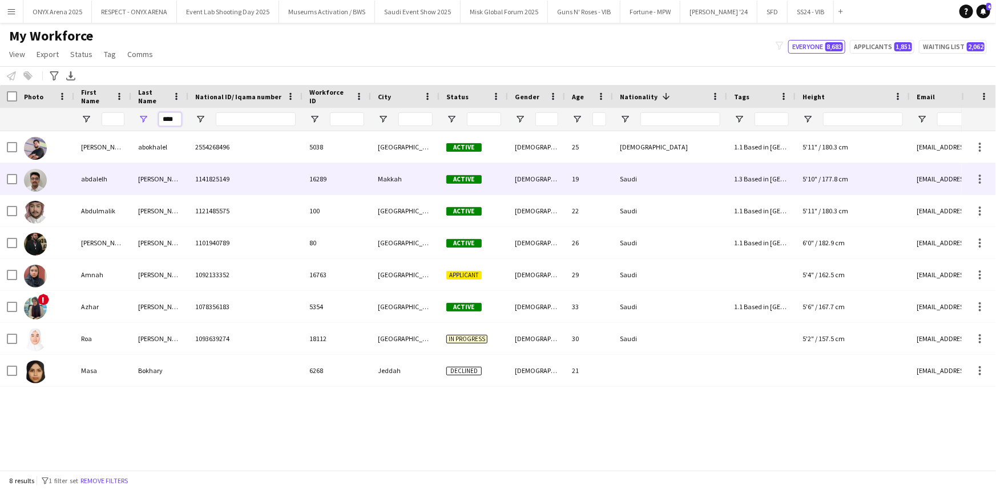
type input "****"
click at [111, 178] on div "abdalelh" at bounding box center [102, 178] width 57 height 31
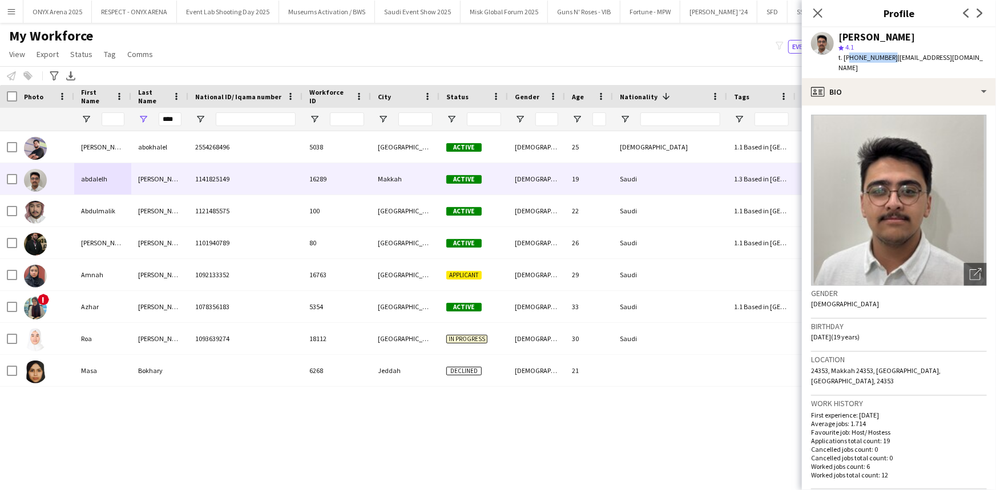
drag, startPoint x: 888, startPoint y: 57, endPoint x: 848, endPoint y: 55, distance: 40.6
click at [848, 55] on span "t. [PHONE_NUMBER]" at bounding box center [868, 57] width 59 height 9
copy span "966554133537"
click at [816, 14] on icon at bounding box center [817, 12] width 11 height 11
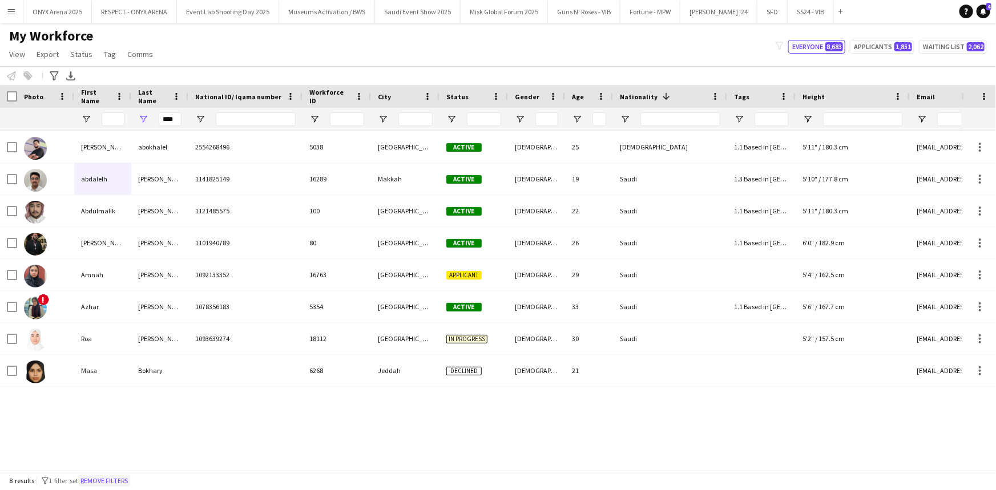
click at [116, 478] on button "Remove filters" at bounding box center [104, 481] width 52 height 13
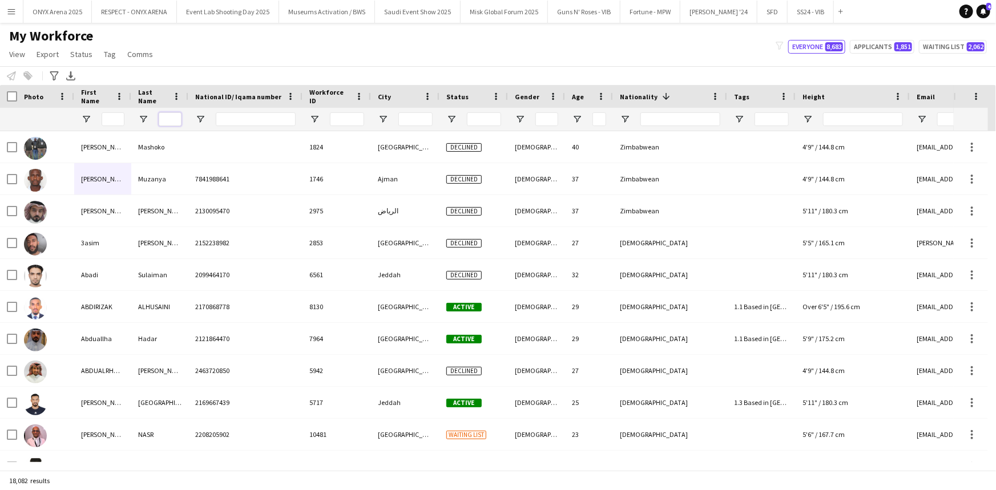
click at [176, 117] on input "Last Name Filter Input" at bounding box center [170, 119] width 23 height 14
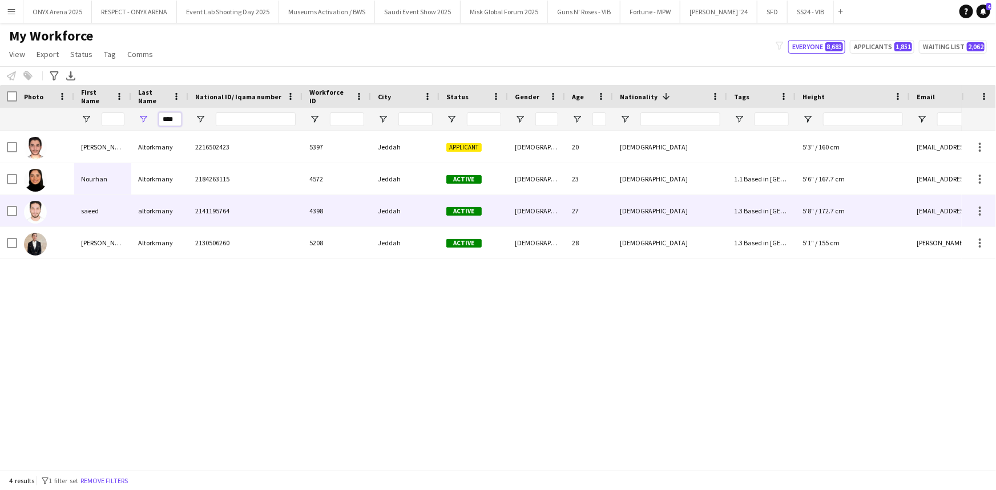
type input "****"
click at [94, 213] on div "saeed" at bounding box center [102, 210] width 57 height 31
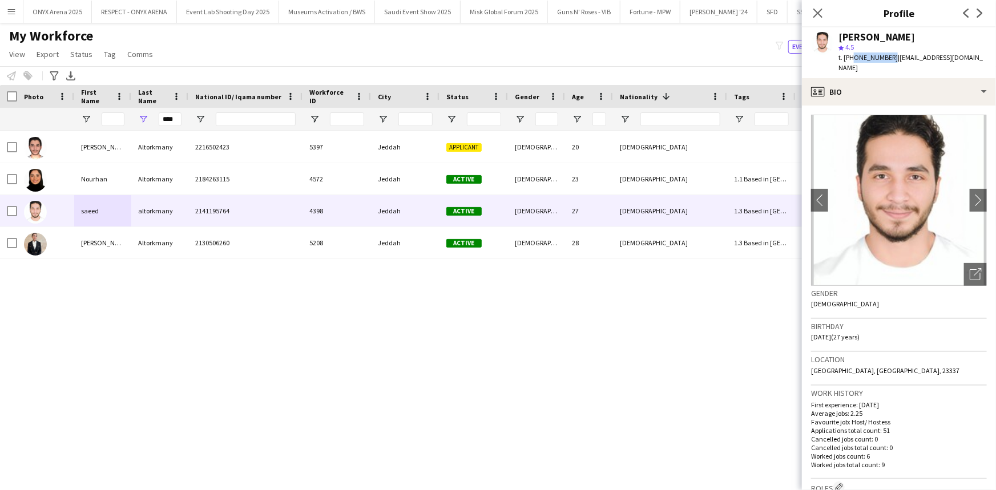
drag, startPoint x: 888, startPoint y: 57, endPoint x: 850, endPoint y: 61, distance: 37.8
click at [850, 61] on span "t. [PHONE_NUMBER]" at bounding box center [868, 57] width 59 height 9
copy span "66506872252"
click at [819, 13] on icon at bounding box center [817, 12] width 11 height 11
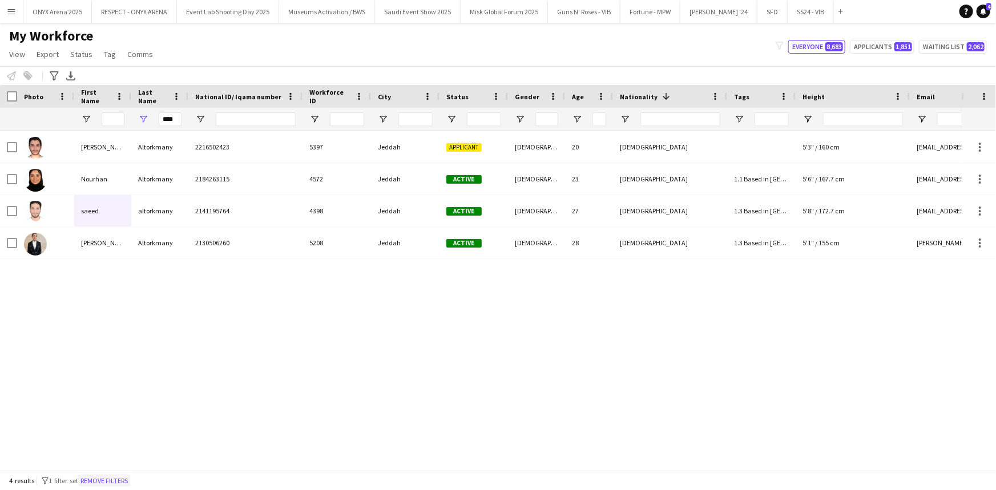
click at [120, 475] on button "Remove filters" at bounding box center [104, 481] width 52 height 13
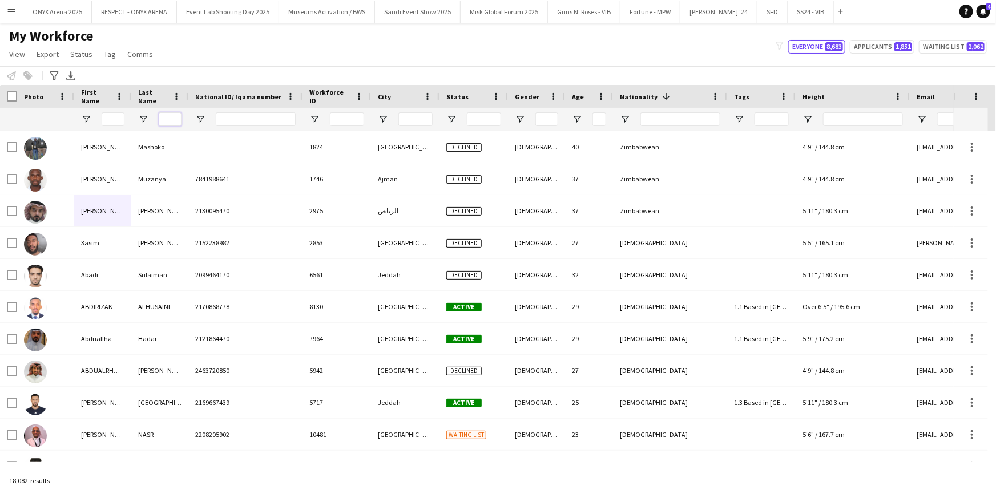
click at [168, 119] on input "Last Name Filter Input" at bounding box center [170, 119] width 23 height 14
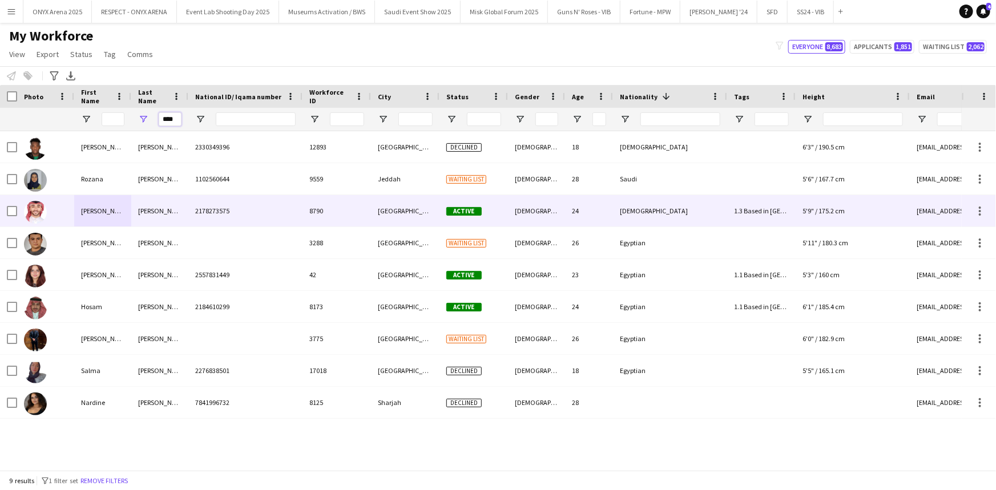
type input "****"
click at [90, 207] on div "[PERSON_NAME]" at bounding box center [102, 210] width 57 height 31
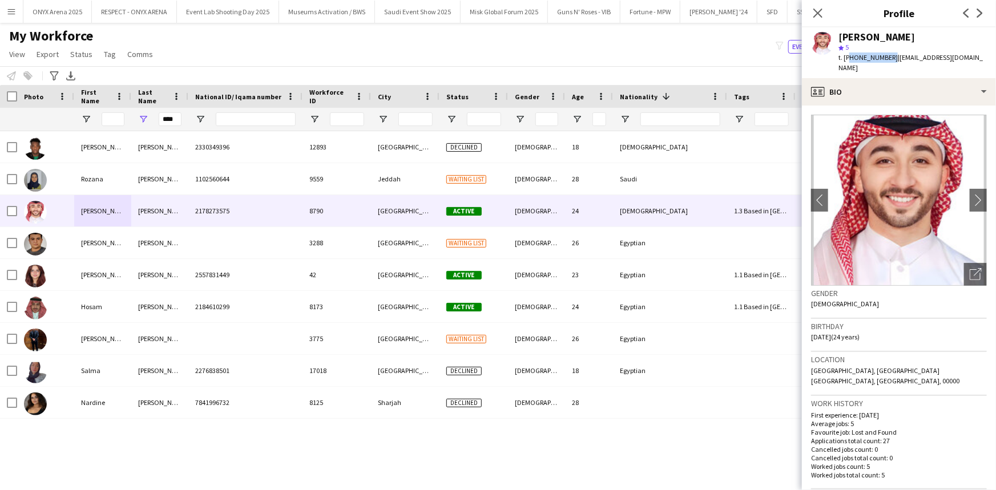
drag, startPoint x: 888, startPoint y: 55, endPoint x: 849, endPoint y: 58, distance: 39.5
click at [849, 58] on span "t. [PHONE_NUMBER]" at bounding box center [868, 57] width 59 height 9
click at [819, 13] on icon at bounding box center [817, 12] width 11 height 11
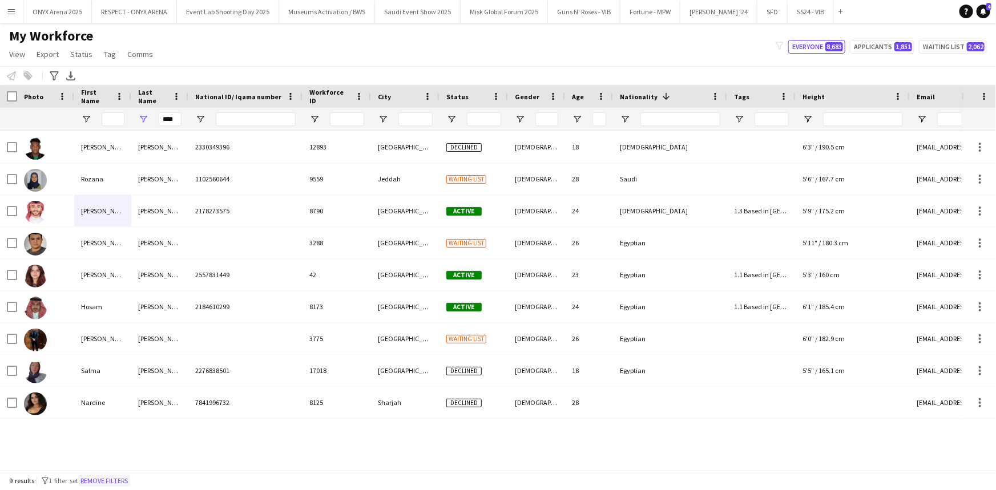
click at [125, 481] on button "Remove filters" at bounding box center [104, 481] width 52 height 13
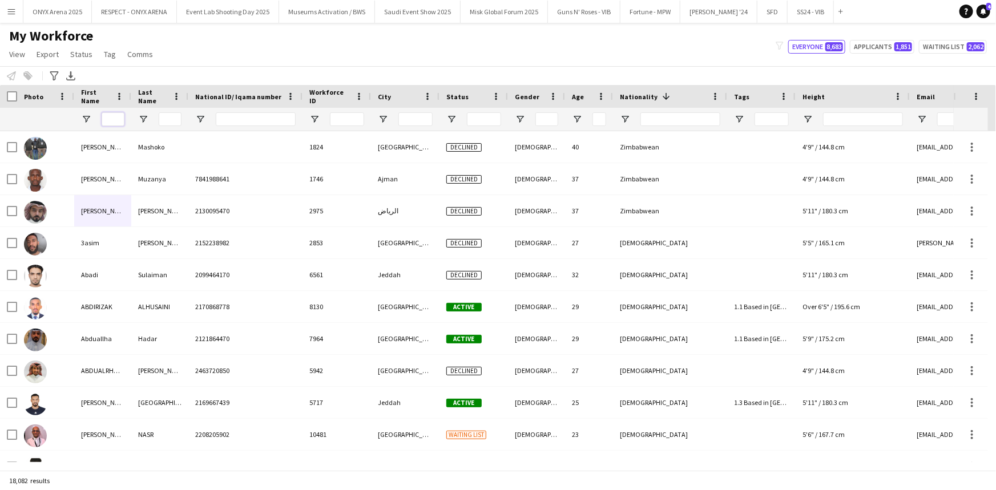
click at [108, 119] on input "First Name Filter Input" at bounding box center [113, 119] width 23 height 14
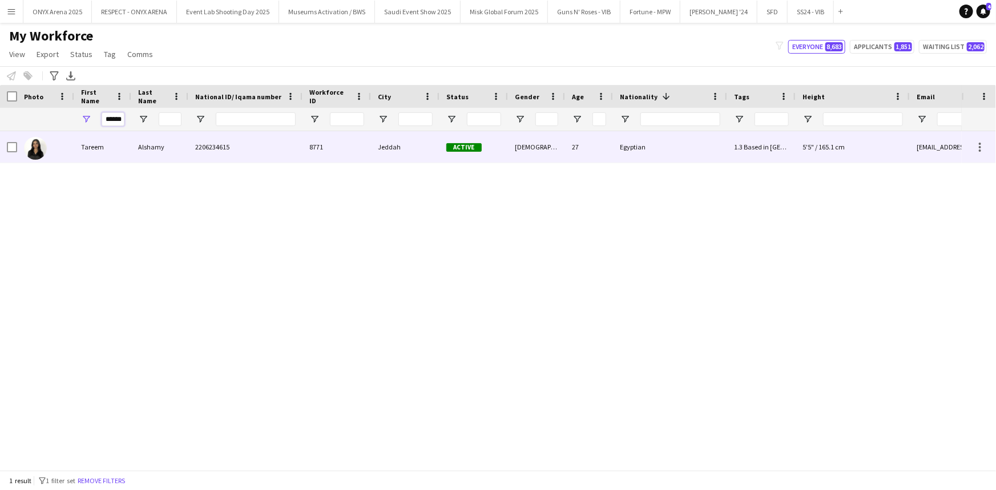
type input "******"
click at [98, 142] on div "Tareem" at bounding box center [102, 146] width 57 height 31
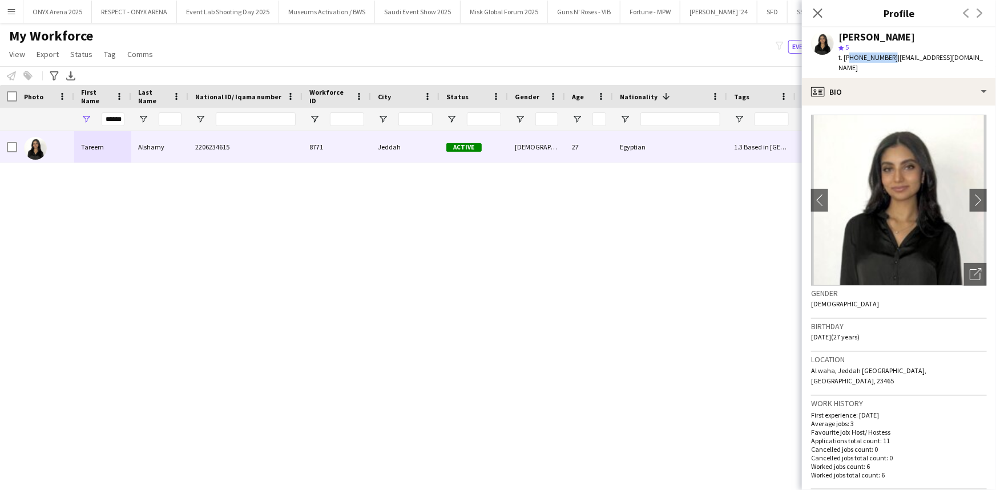
drag, startPoint x: 888, startPoint y: 57, endPoint x: 848, endPoint y: 62, distance: 40.4
click at [848, 62] on div "t. [PHONE_NUMBER] | [EMAIL_ADDRESS][DOMAIN_NAME]" at bounding box center [913, 63] width 148 height 21
click at [819, 11] on icon at bounding box center [817, 12] width 11 height 11
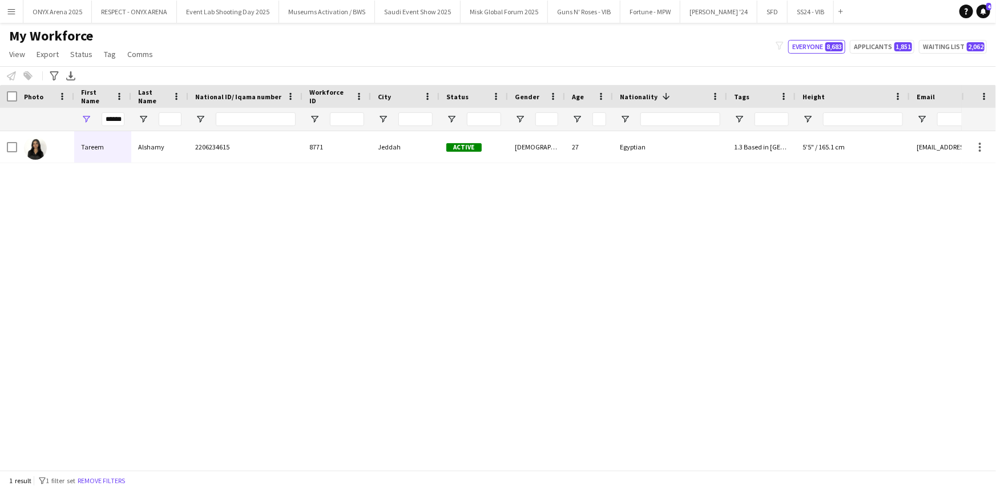
click at [118, 472] on div "1 result filter-1 1 filter set Remove filters" at bounding box center [498, 480] width 996 height 19
click at [116, 477] on button "Remove filters" at bounding box center [101, 481] width 52 height 13
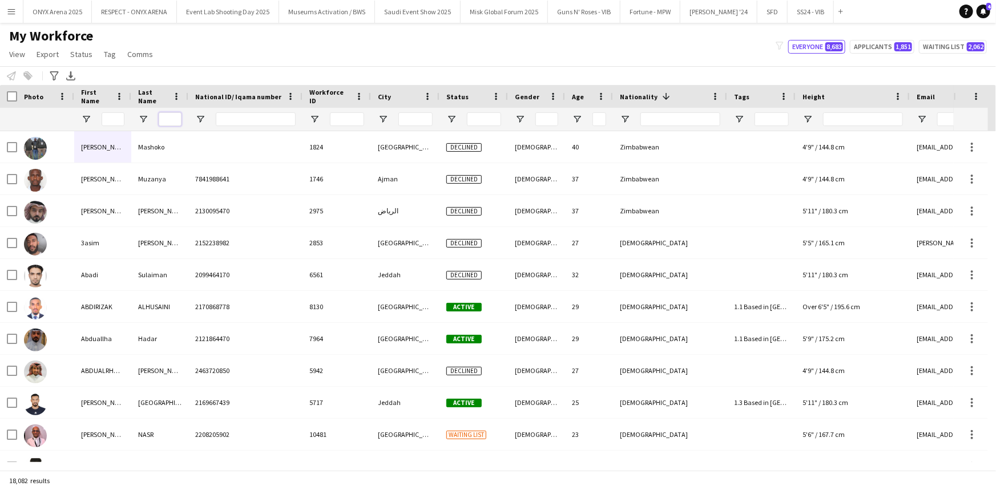
click at [177, 123] on input "Last Name Filter Input" at bounding box center [170, 119] width 23 height 14
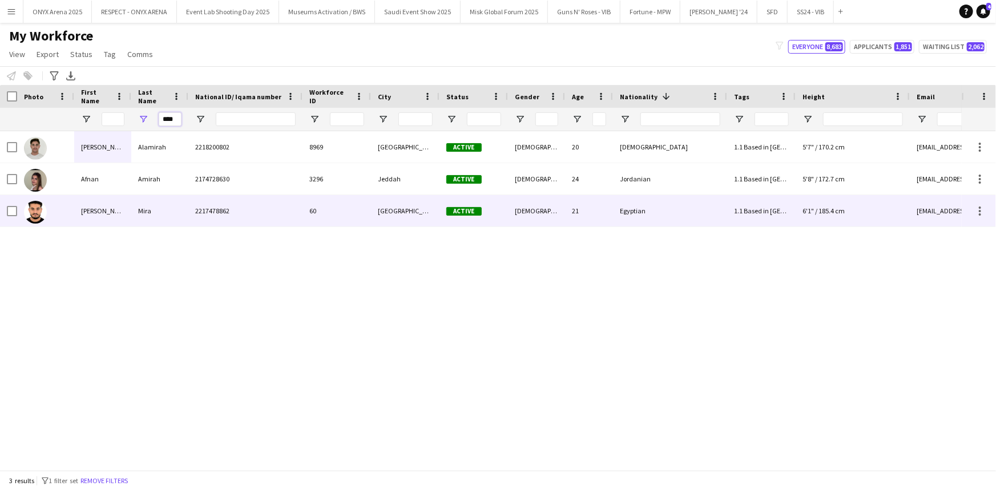
type input "****"
click at [103, 202] on div "[PERSON_NAME]" at bounding box center [102, 210] width 57 height 31
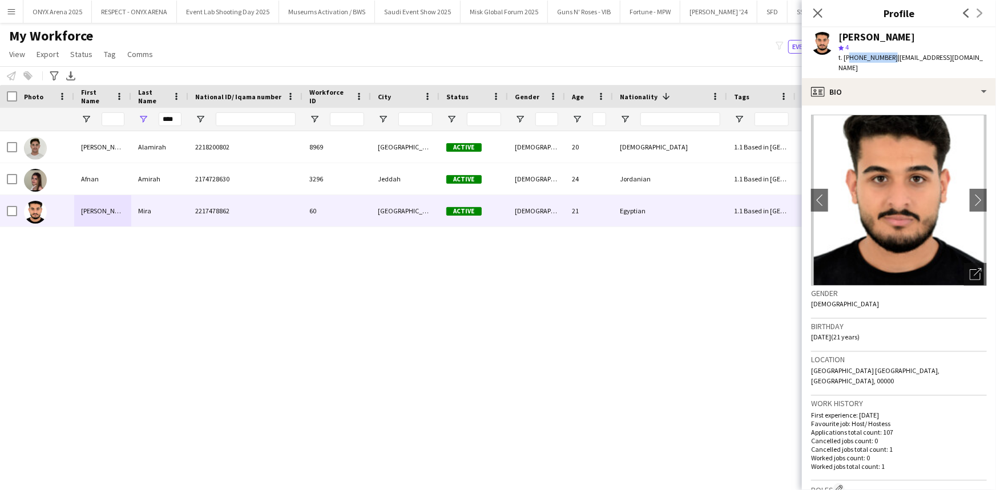
drag, startPoint x: 887, startPoint y: 57, endPoint x: 849, endPoint y: 63, distance: 38.8
click at [849, 63] on div "[PERSON_NAME] star 4 t. [PHONE_NUMBER] | [EMAIL_ADDRESS][DOMAIN_NAME]" at bounding box center [899, 52] width 194 height 51
click at [812, 11] on icon "Close pop-in" at bounding box center [817, 12] width 11 height 11
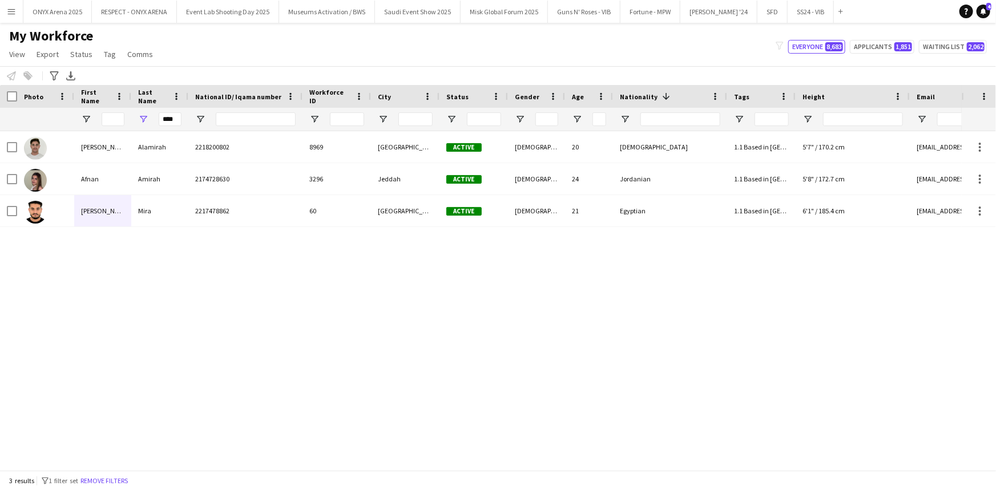
drag, startPoint x: 133, startPoint y: 475, endPoint x: 128, endPoint y: 462, distance: 13.9
click at [130, 475] on button "Remove filters" at bounding box center [104, 481] width 52 height 13
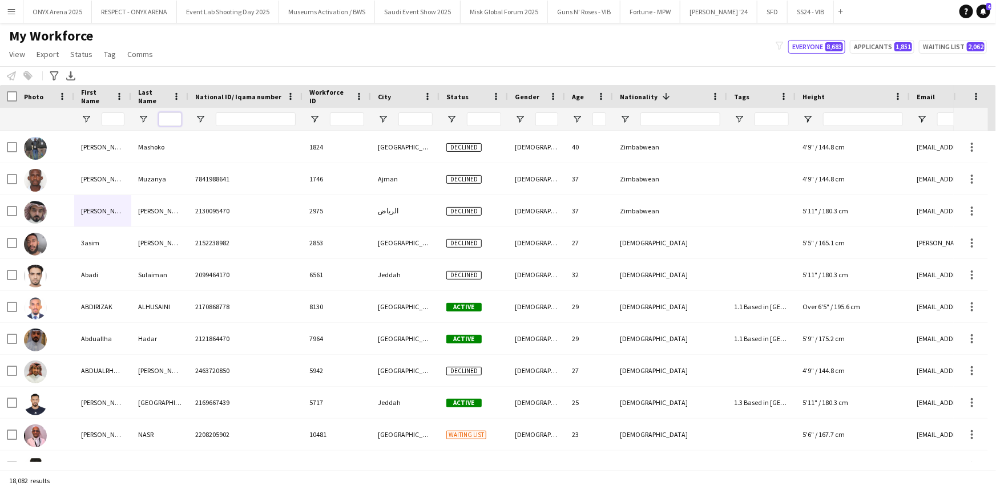
click at [170, 118] on input "Last Name Filter Input" at bounding box center [170, 119] width 23 height 14
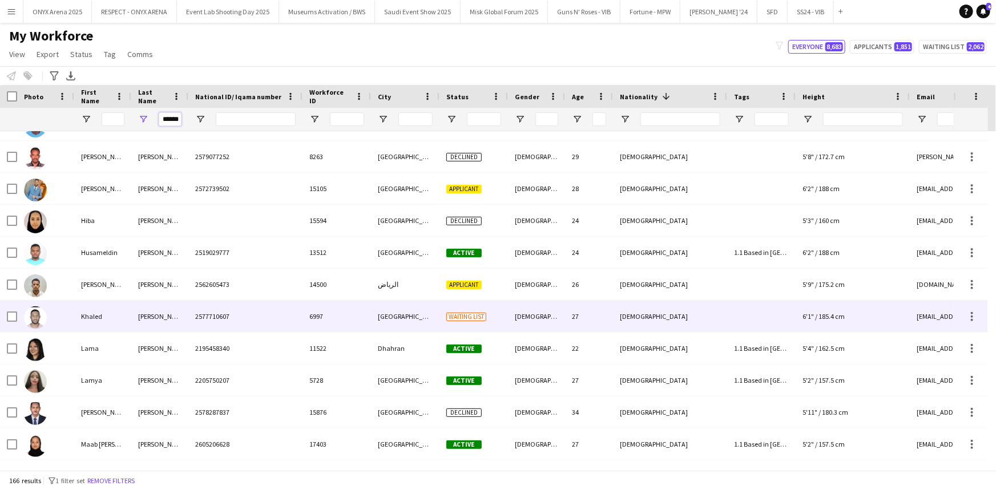
scroll to position [1038, 0]
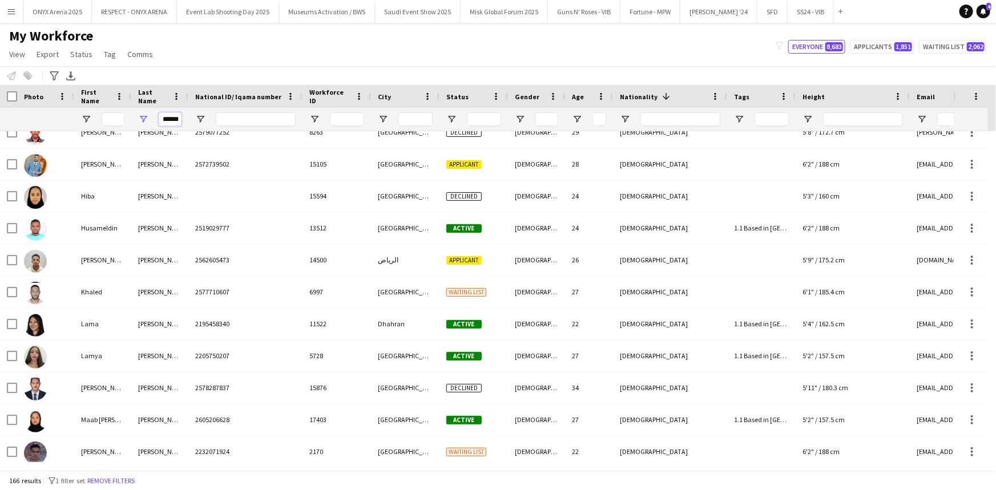
type input "******"
click at [106, 119] on input "First Name Filter Input" at bounding box center [113, 119] width 23 height 14
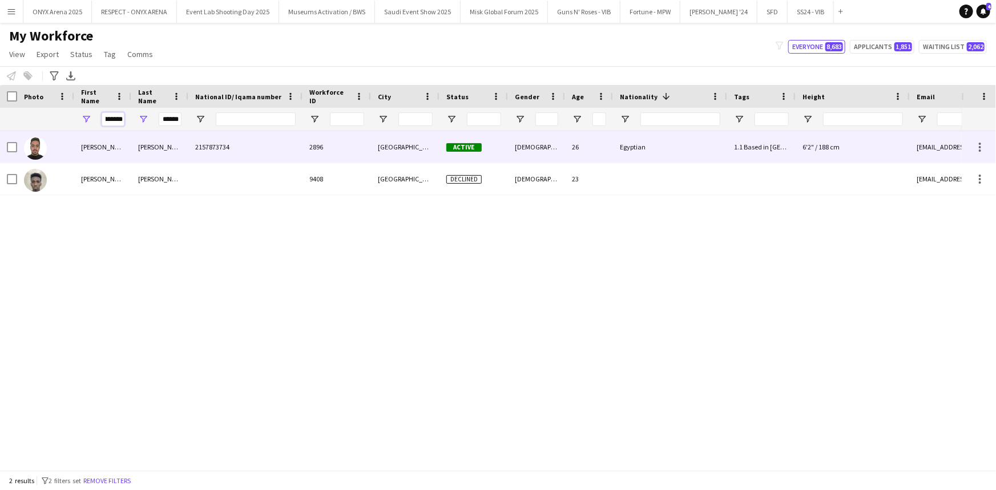
type input "**********"
click at [103, 148] on div "[PERSON_NAME]" at bounding box center [102, 146] width 57 height 31
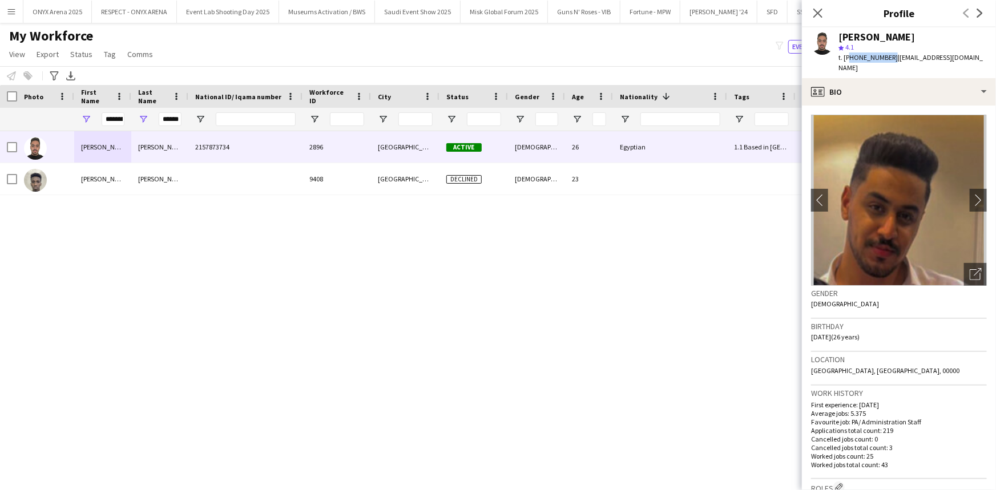
drag, startPoint x: 888, startPoint y: 57, endPoint x: 849, endPoint y: 54, distance: 39.0
click at [849, 54] on span "t. [PHONE_NUMBER]" at bounding box center [868, 57] width 59 height 9
click at [817, 12] on icon at bounding box center [817, 12] width 11 height 11
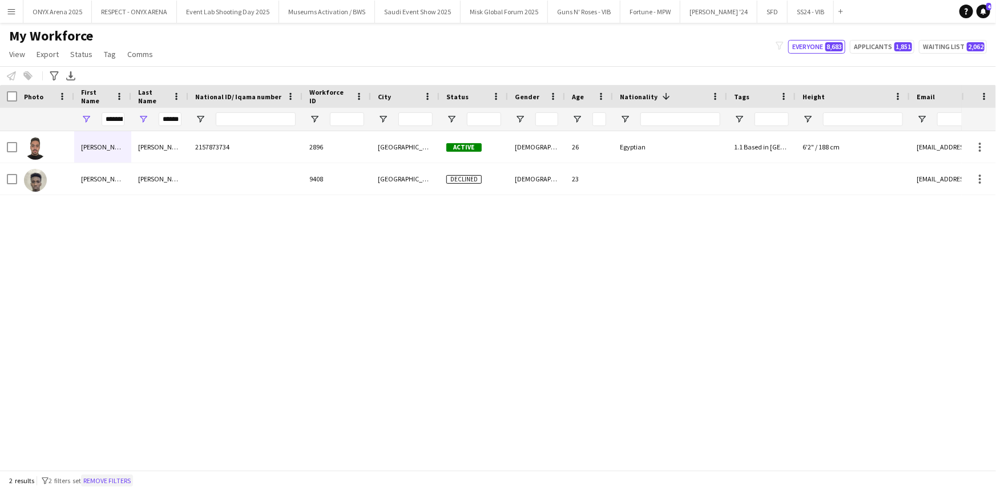
click at [102, 478] on button "Remove filters" at bounding box center [107, 481] width 52 height 13
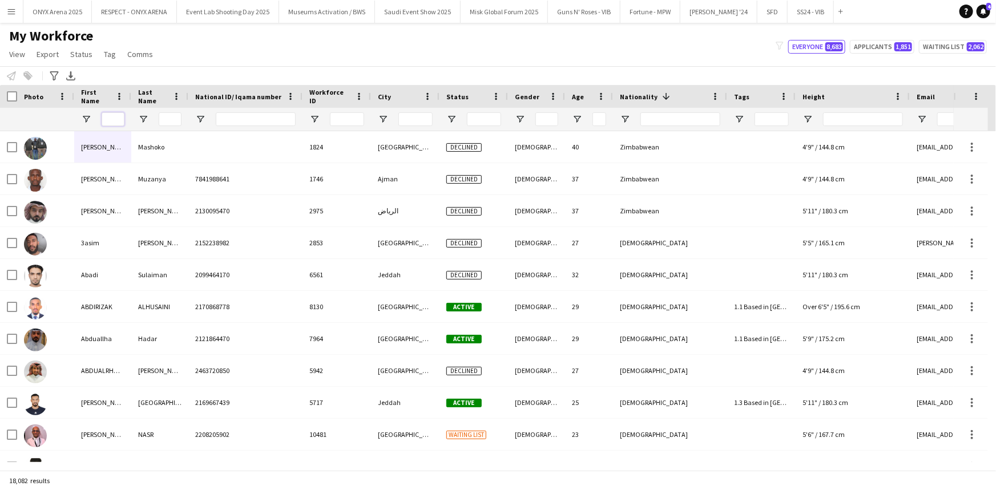
click at [112, 114] on input "First Name Filter Input" at bounding box center [113, 119] width 23 height 14
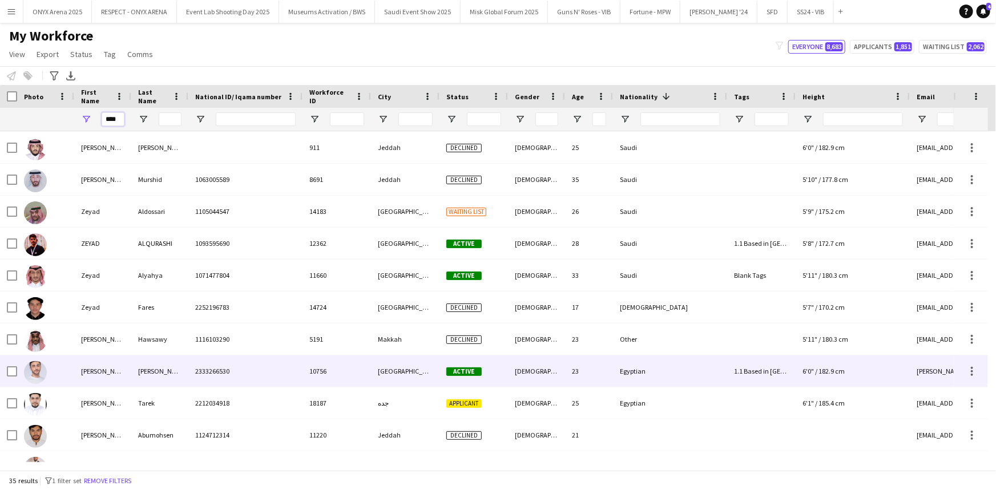
type input "****"
click at [65, 365] on div at bounding box center [45, 371] width 57 height 31
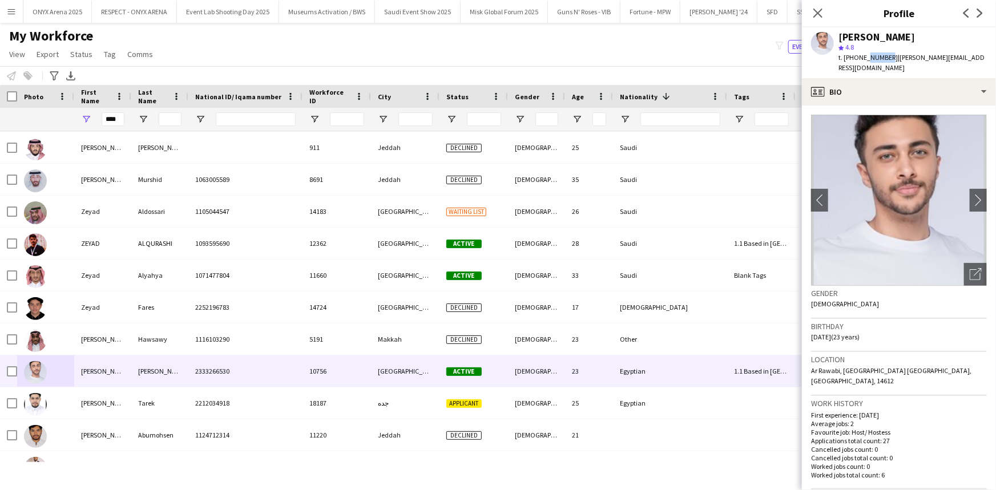
drag, startPoint x: 886, startPoint y: 57, endPoint x: 863, endPoint y: 57, distance: 22.8
click at [863, 57] on span "t. [PHONE_NUMBER]" at bounding box center [868, 57] width 59 height 9
drag, startPoint x: 848, startPoint y: 57, endPoint x: 887, endPoint y: 60, distance: 39.5
click at [887, 60] on span "t. [PHONE_NUMBER]" at bounding box center [868, 57] width 59 height 9
click at [821, 11] on icon "Close pop-in" at bounding box center [817, 12] width 11 height 11
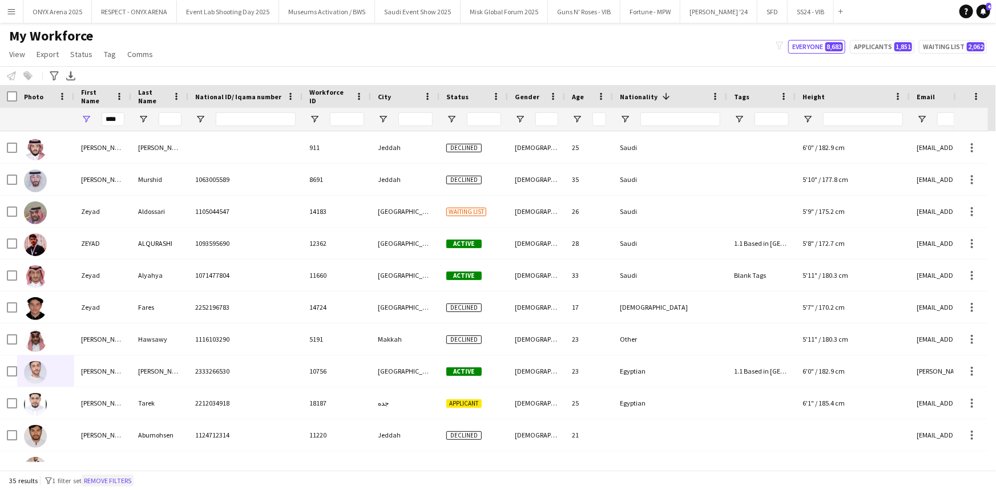
click at [127, 477] on button "Remove filters" at bounding box center [108, 481] width 52 height 13
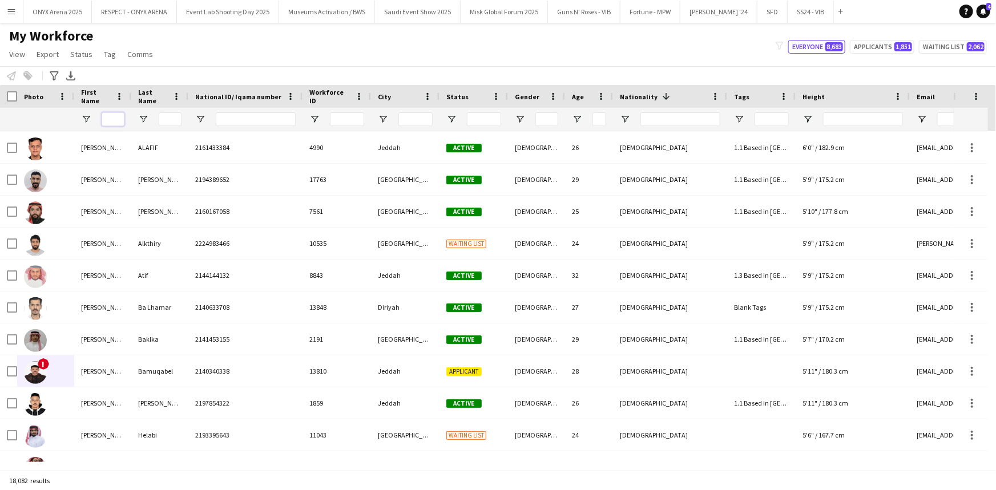
click at [116, 120] on input "First Name Filter Input" at bounding box center [113, 119] width 23 height 14
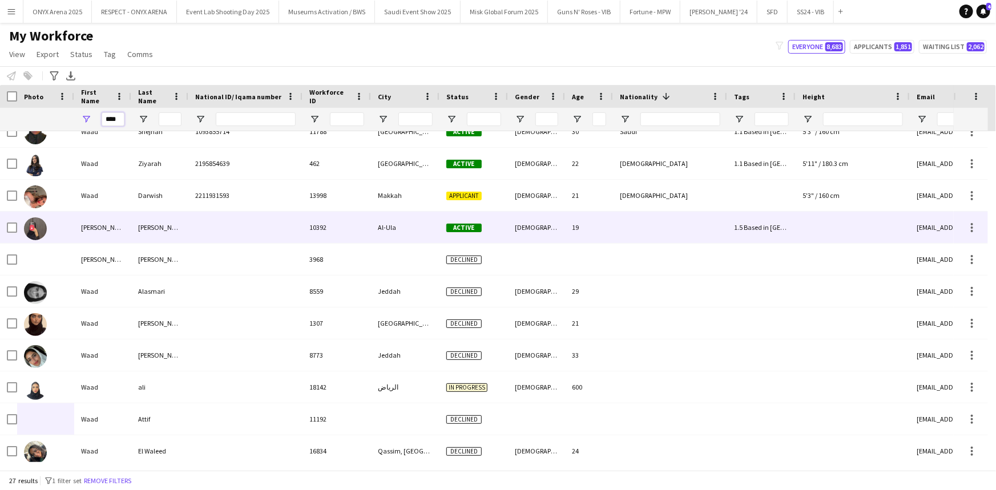
scroll to position [155, 0]
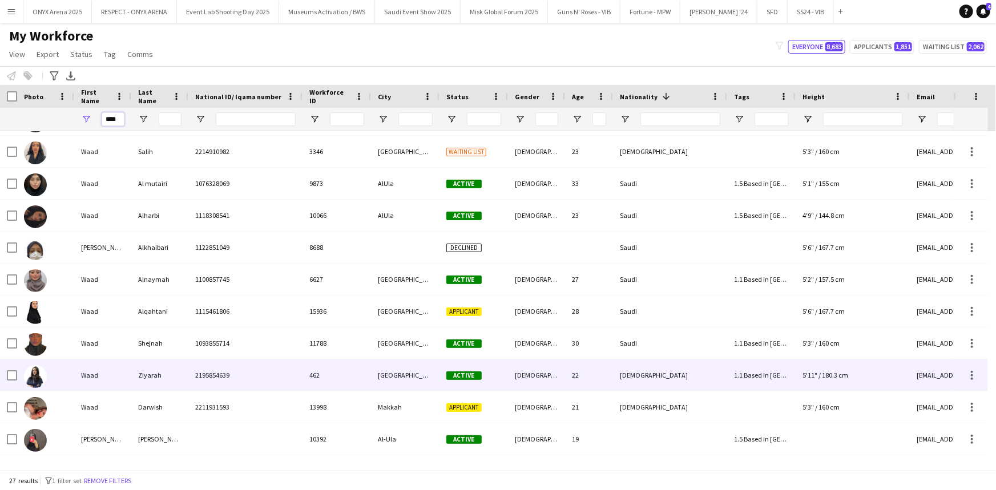
type input "****"
click at [108, 371] on div "Waad" at bounding box center [102, 375] width 57 height 31
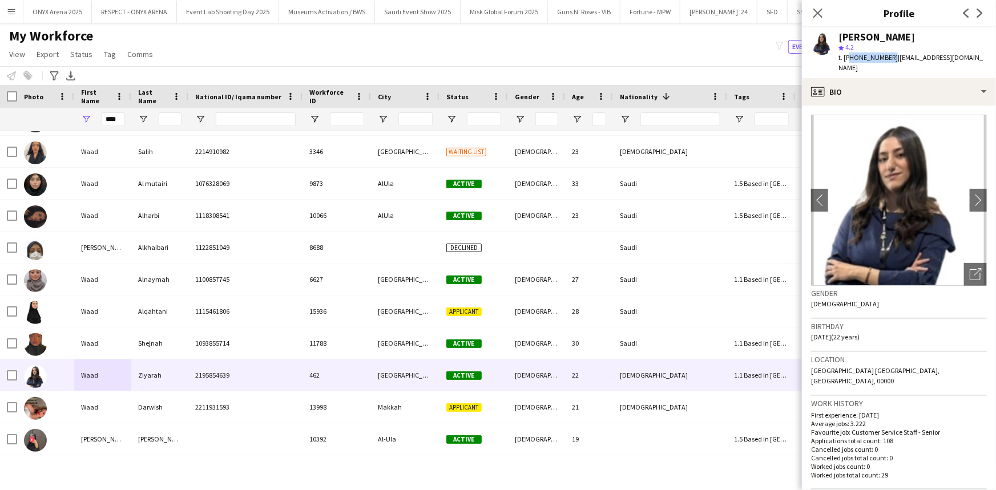
drag, startPoint x: 888, startPoint y: 55, endPoint x: 848, endPoint y: 53, distance: 39.5
click at [848, 53] on span "t. [PHONE_NUMBER]" at bounding box center [868, 57] width 59 height 9
drag, startPoint x: 120, startPoint y: 120, endPoint x: 102, endPoint y: 119, distance: 18.3
click at [102, 119] on input "****" at bounding box center [113, 119] width 23 height 14
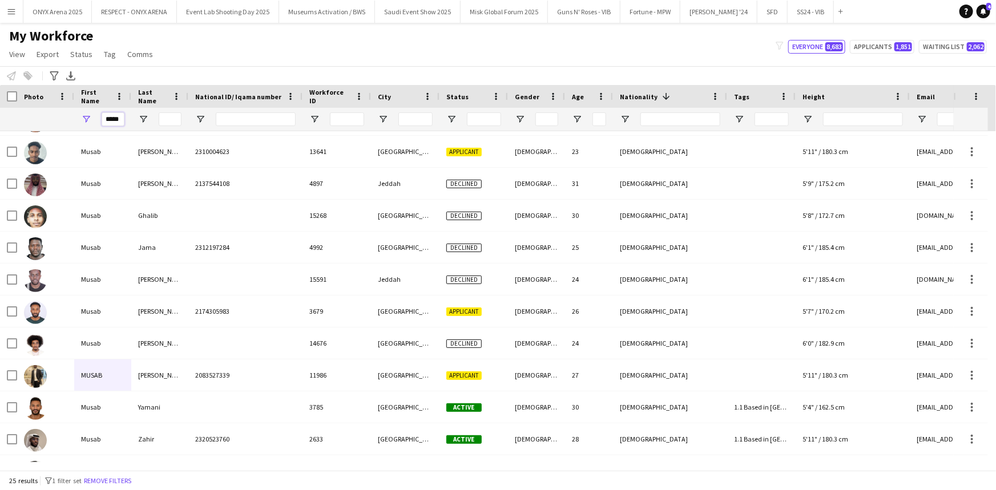
scroll to position [0, 0]
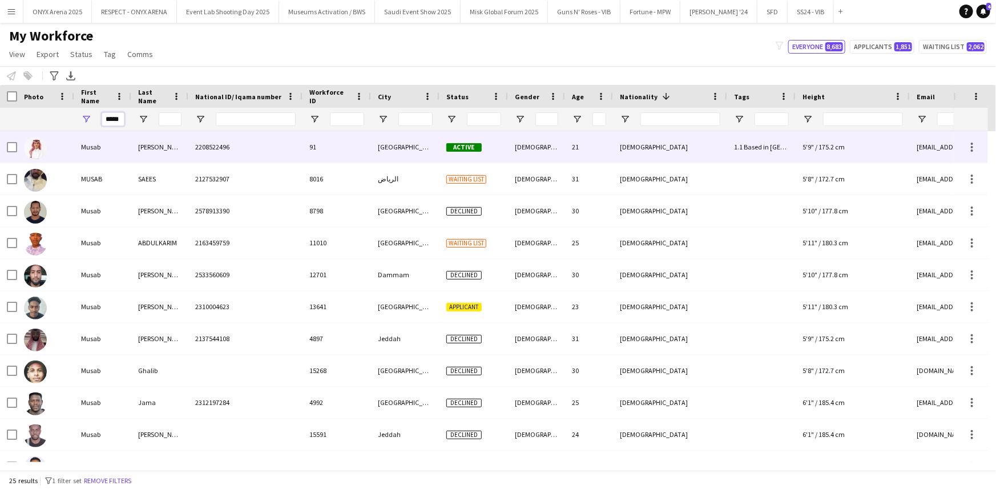
type input "*****"
click at [94, 152] on div "Musab" at bounding box center [102, 146] width 57 height 31
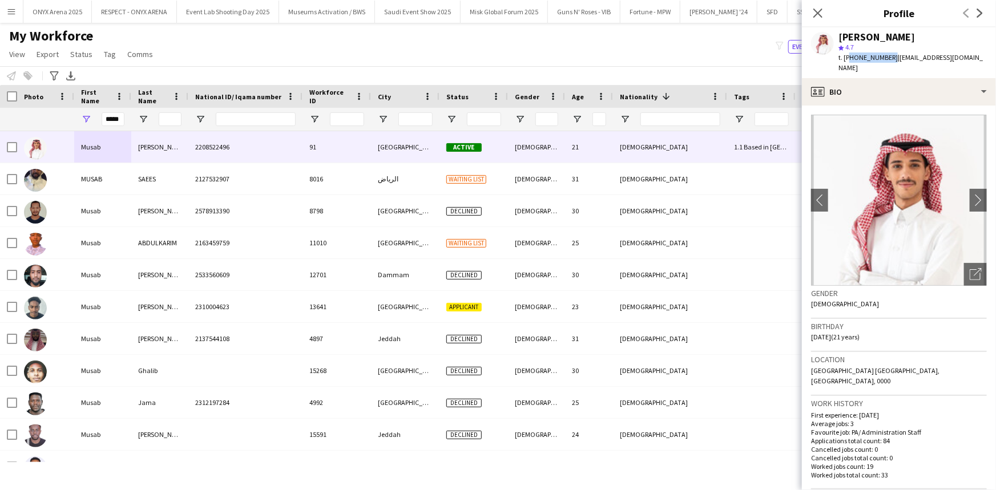
drag, startPoint x: 888, startPoint y: 57, endPoint x: 847, endPoint y: 61, distance: 41.3
click at [847, 61] on span "t. [PHONE_NUMBER]" at bounding box center [868, 57] width 59 height 9
click at [823, 10] on icon "Close pop-in" at bounding box center [817, 12] width 11 height 11
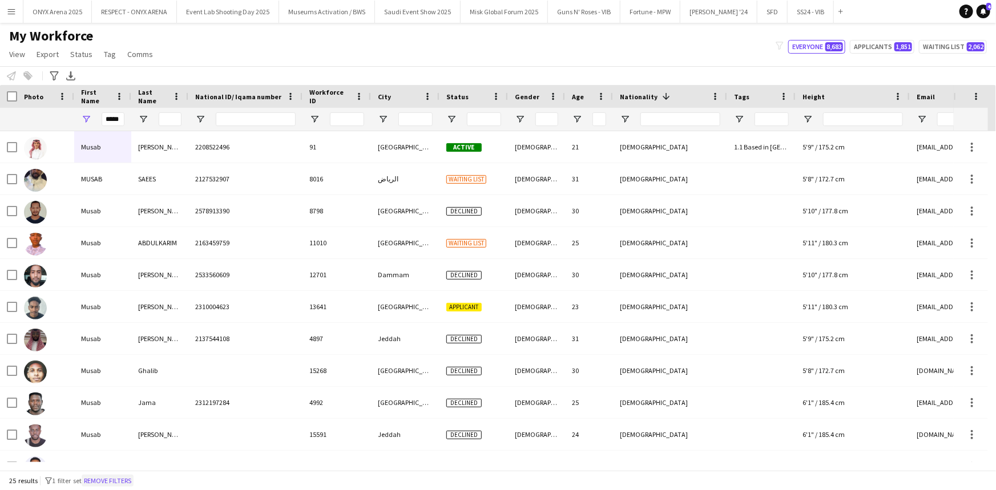
click at [132, 475] on button "Remove filters" at bounding box center [108, 481] width 52 height 13
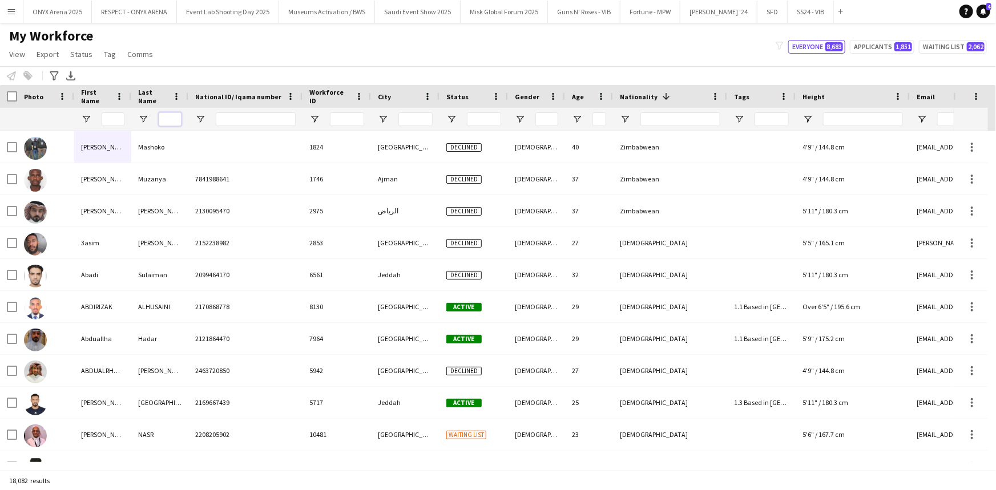
click at [172, 124] on input "Last Name Filter Input" at bounding box center [170, 119] width 23 height 14
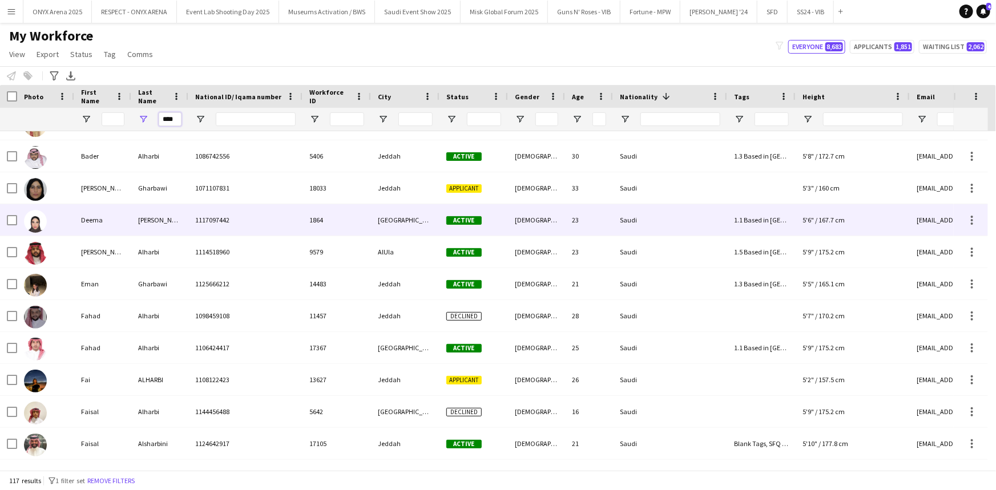
scroll to position [667, 0]
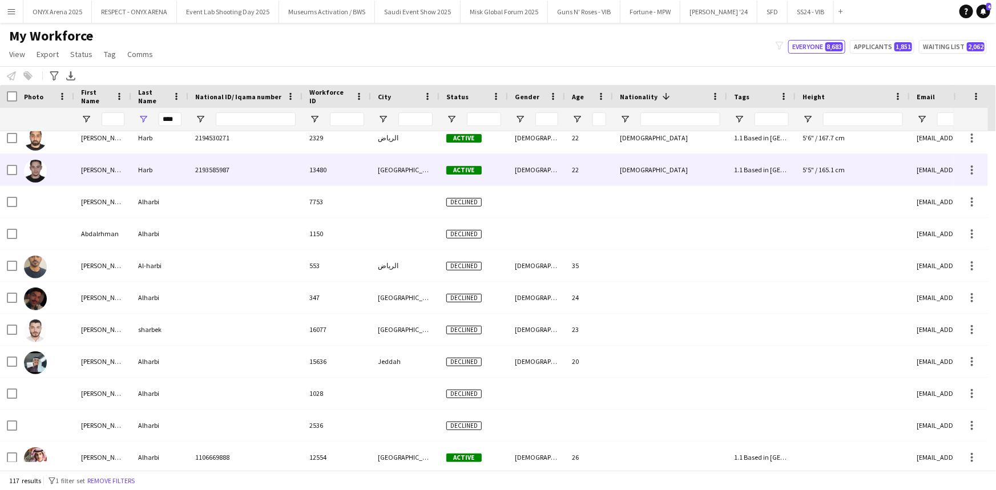
click at [72, 174] on div at bounding box center [45, 169] width 57 height 31
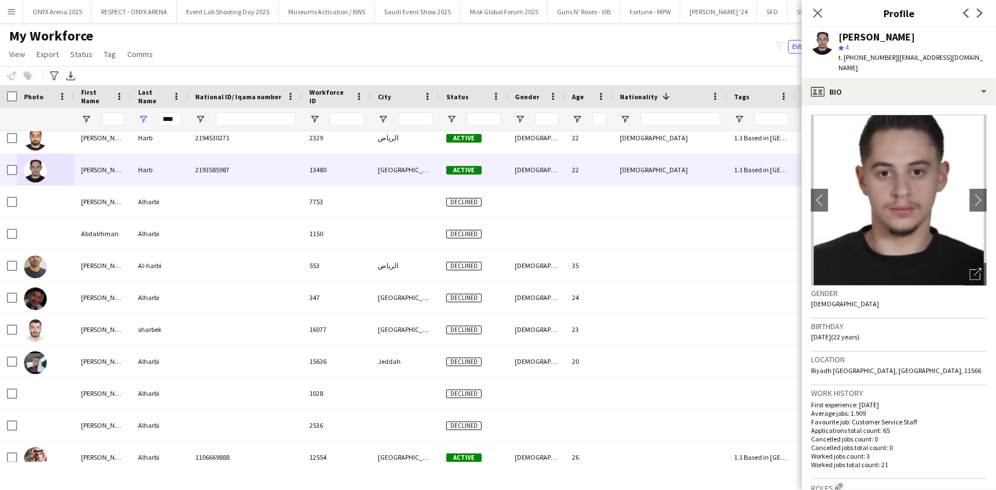
drag, startPoint x: 889, startPoint y: 55, endPoint x: 847, endPoint y: 62, distance: 43.4
click at [847, 62] on div "t. [PHONE_NUMBER] | [EMAIL_ADDRESS][DOMAIN_NAME]" at bounding box center [913, 63] width 148 height 21
click at [820, 14] on icon at bounding box center [817, 12] width 11 height 11
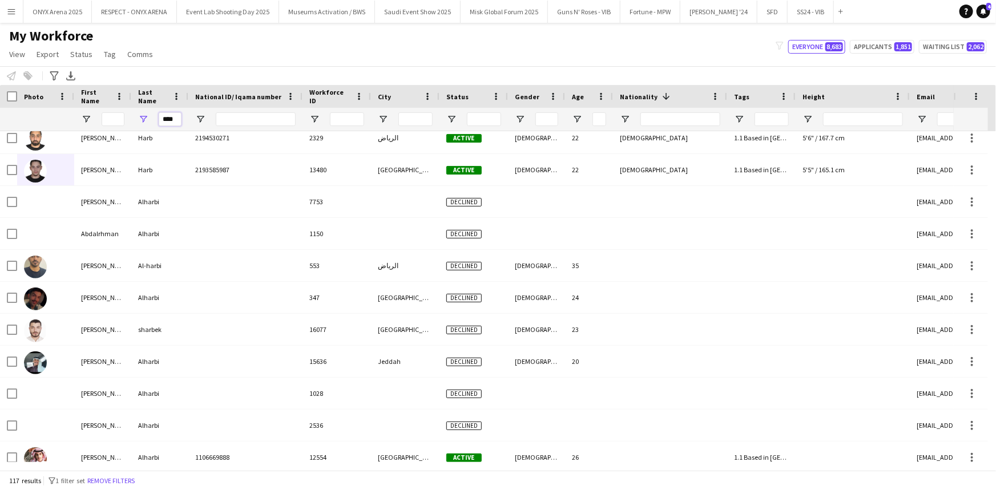
drag, startPoint x: 177, startPoint y: 119, endPoint x: 164, endPoint y: 118, distance: 12.7
click at [164, 118] on input "****" at bounding box center [170, 119] width 23 height 14
type input "*"
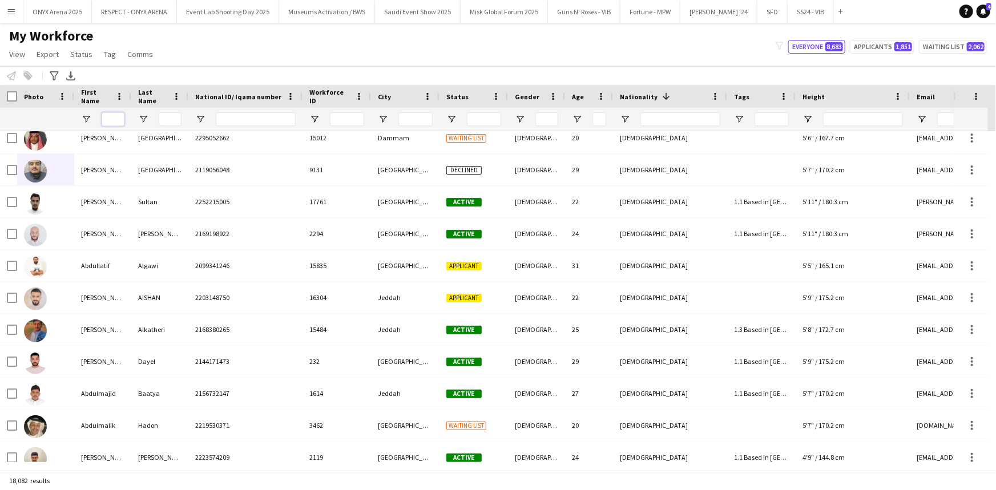
click at [108, 118] on input "First Name Filter Input" at bounding box center [113, 119] width 23 height 14
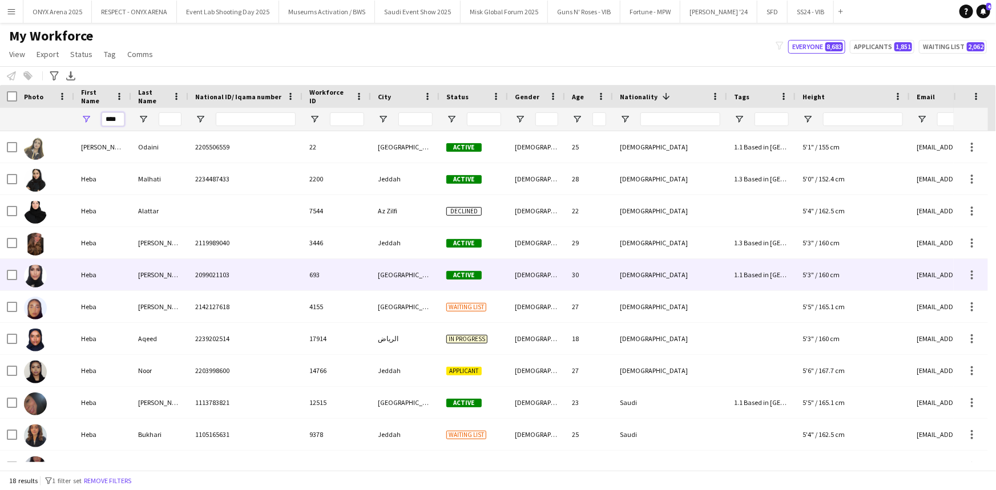
type input "****"
click at [110, 277] on div "Heba" at bounding box center [102, 274] width 57 height 31
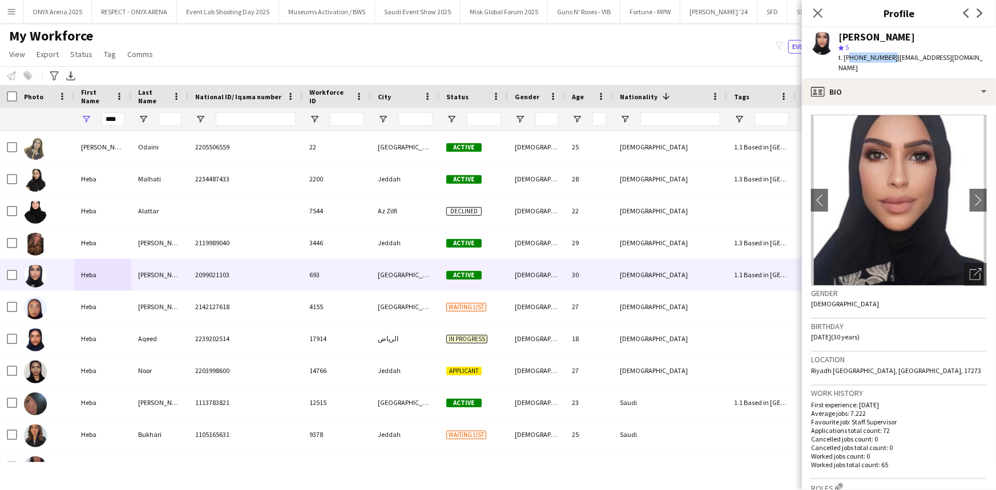
drag, startPoint x: 887, startPoint y: 57, endPoint x: 848, endPoint y: 60, distance: 38.9
click at [848, 60] on span "t. [PHONE_NUMBER]" at bounding box center [868, 57] width 59 height 9
click at [814, 14] on icon "Close pop-in" at bounding box center [817, 12] width 11 height 11
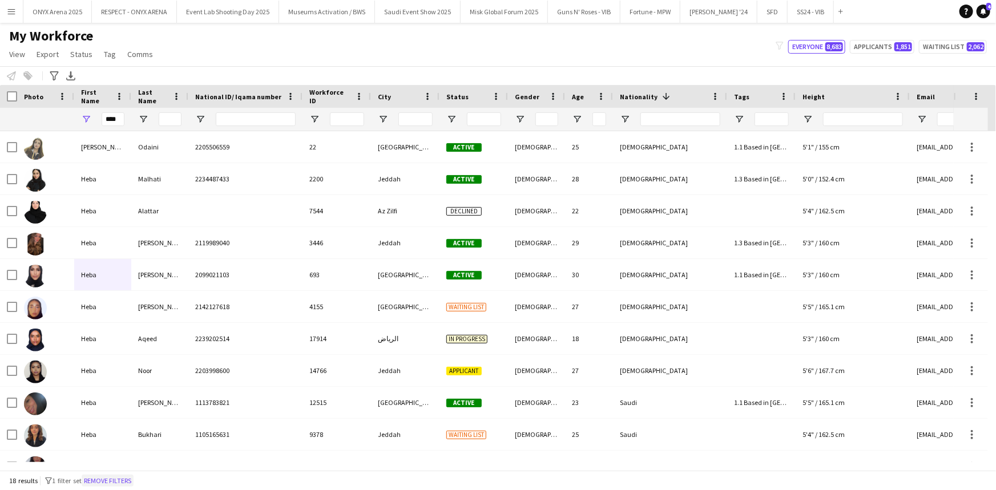
click at [134, 481] on button "Remove filters" at bounding box center [108, 481] width 52 height 13
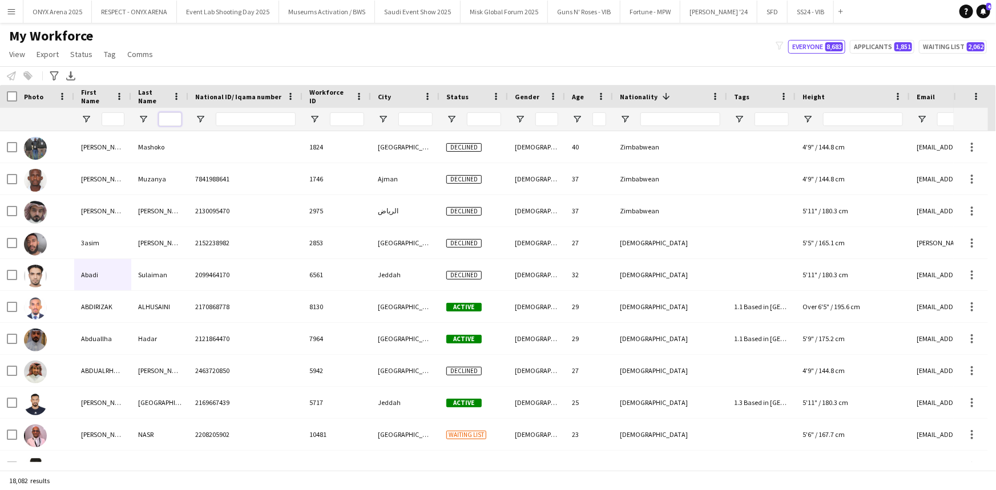
click at [167, 123] on input "Last Name Filter Input" at bounding box center [170, 119] width 23 height 14
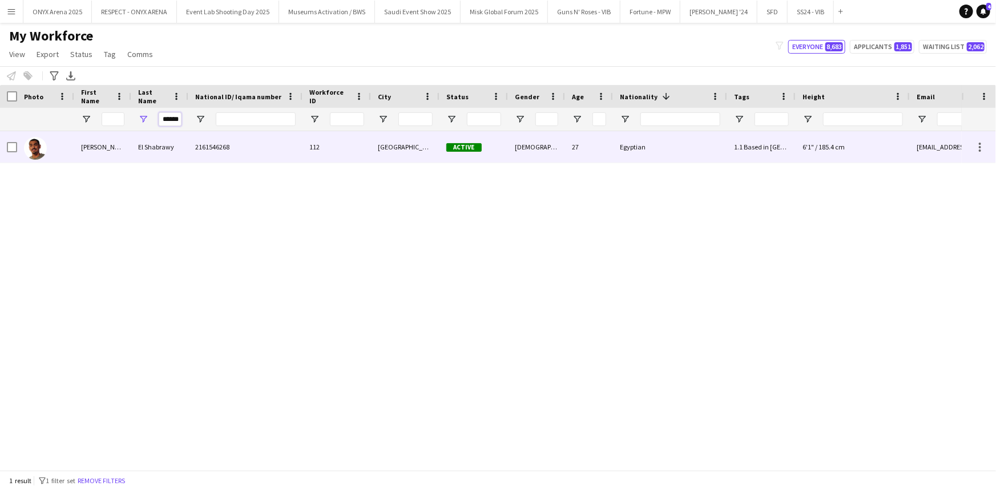
type input "******"
click at [143, 154] on div "El Shabrawy" at bounding box center [159, 146] width 57 height 31
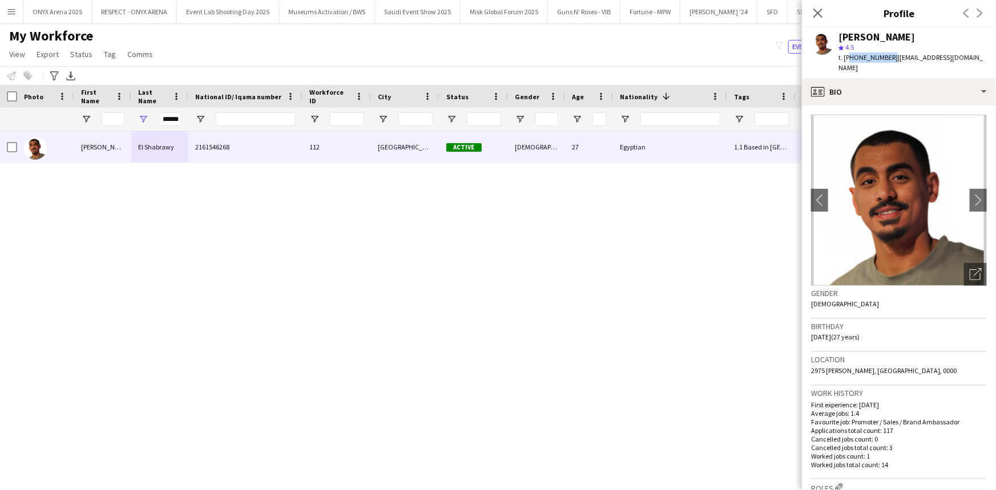
drag, startPoint x: 889, startPoint y: 54, endPoint x: 849, endPoint y: 54, distance: 40.0
click at [849, 54] on span "t. [PHONE_NUMBER]" at bounding box center [868, 57] width 59 height 9
click at [816, 16] on icon at bounding box center [817, 12] width 11 height 11
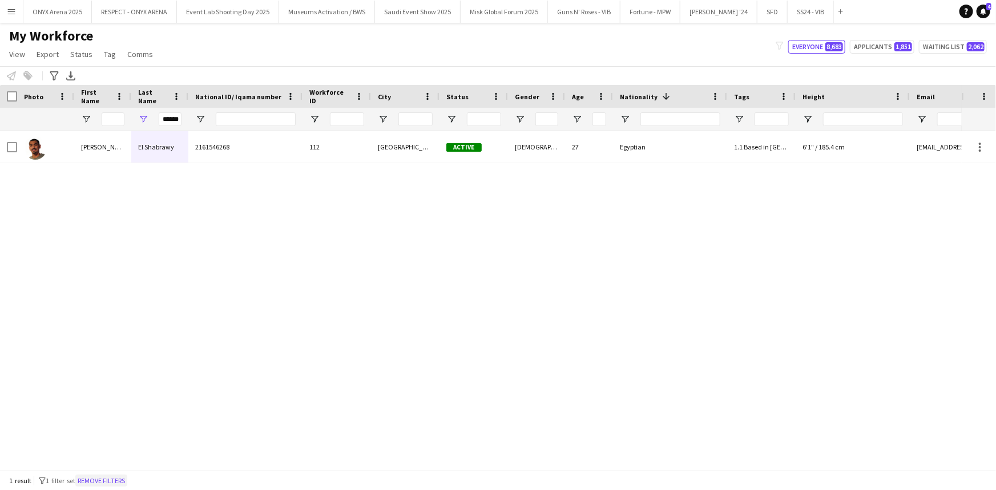
click at [115, 475] on button "Remove filters" at bounding box center [101, 481] width 52 height 13
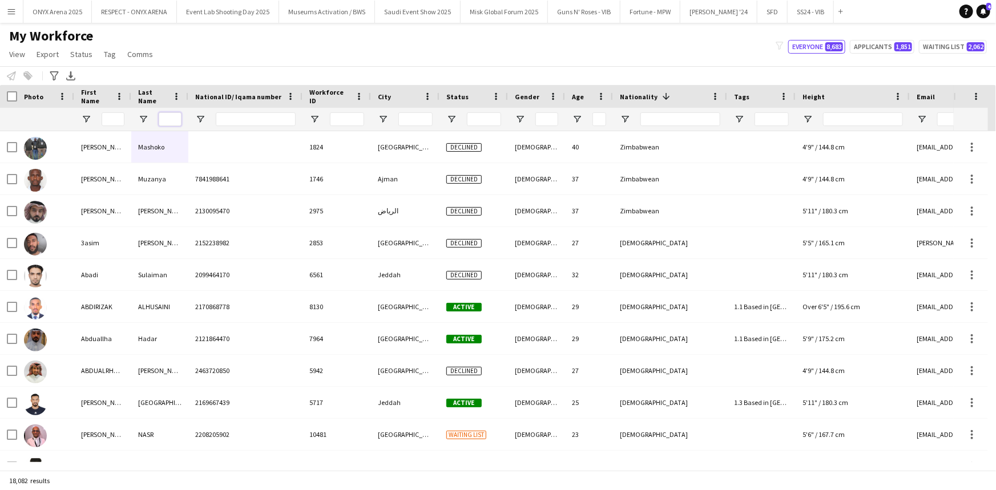
click at [174, 123] on input "Last Name Filter Input" at bounding box center [170, 119] width 23 height 14
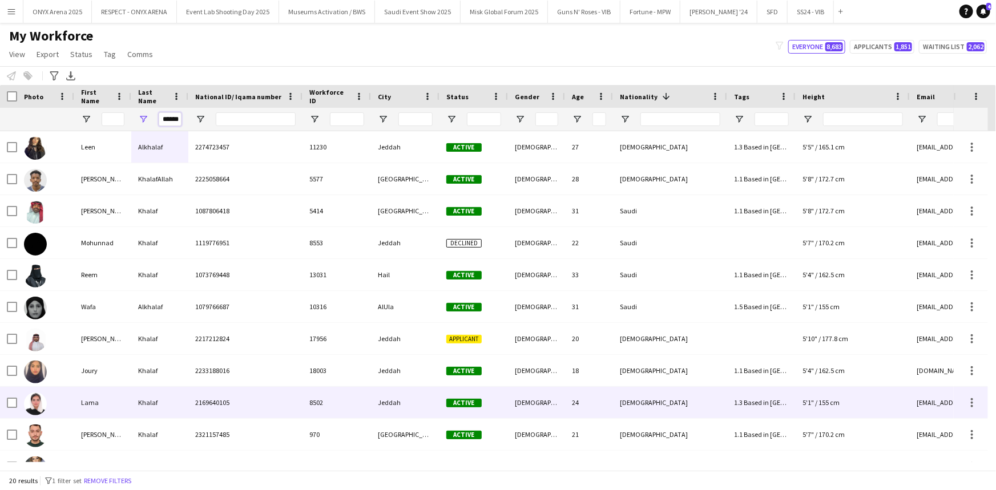
type input "******"
click at [91, 411] on div "Lama" at bounding box center [102, 402] width 57 height 31
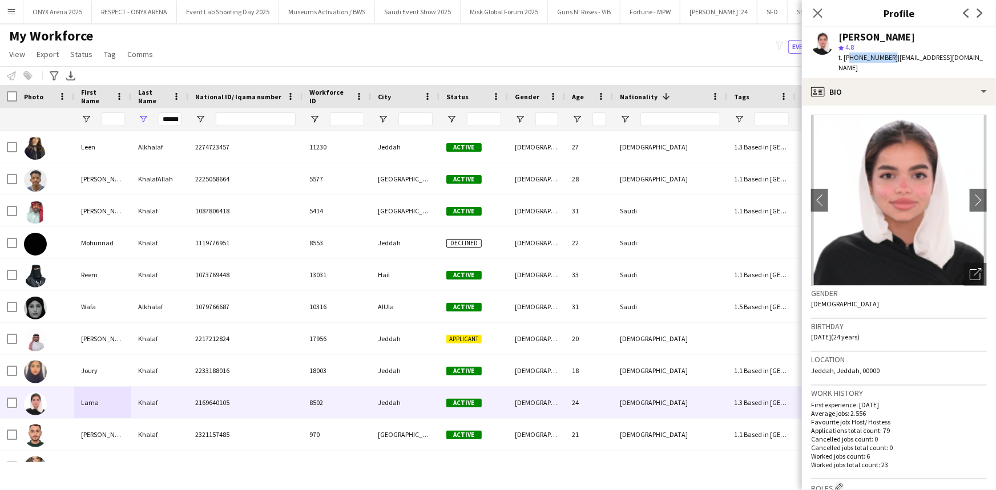
drag, startPoint x: 888, startPoint y: 57, endPoint x: 848, endPoint y: 55, distance: 40.0
click at [848, 55] on span "t. [PHONE_NUMBER]" at bounding box center [868, 57] width 59 height 9
click at [823, 14] on icon "Close pop-in" at bounding box center [817, 12] width 11 height 11
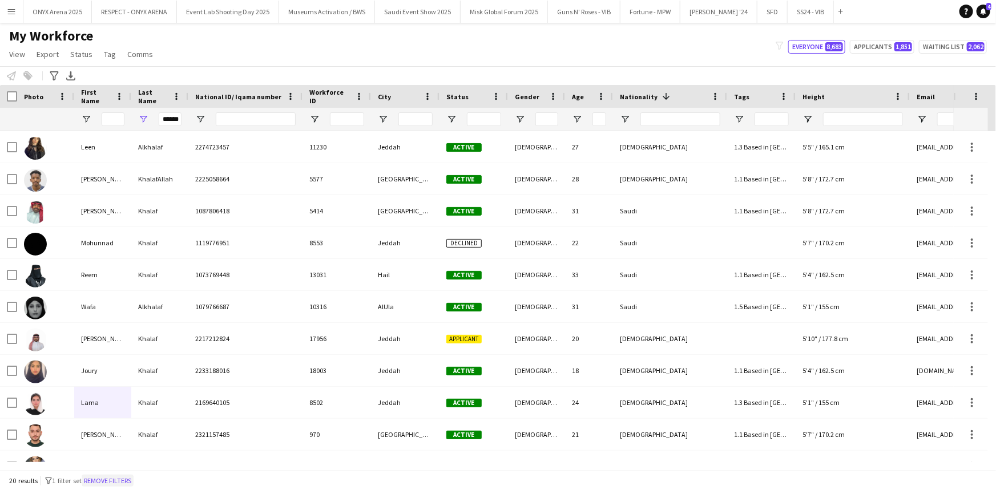
click at [118, 477] on button "Remove filters" at bounding box center [108, 481] width 52 height 13
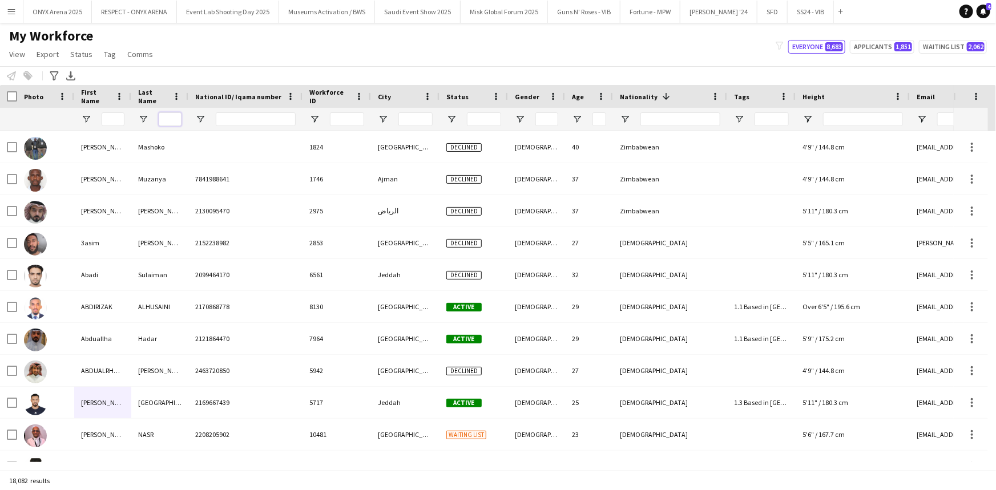
click at [175, 122] on input "Last Name Filter Input" at bounding box center [170, 119] width 23 height 14
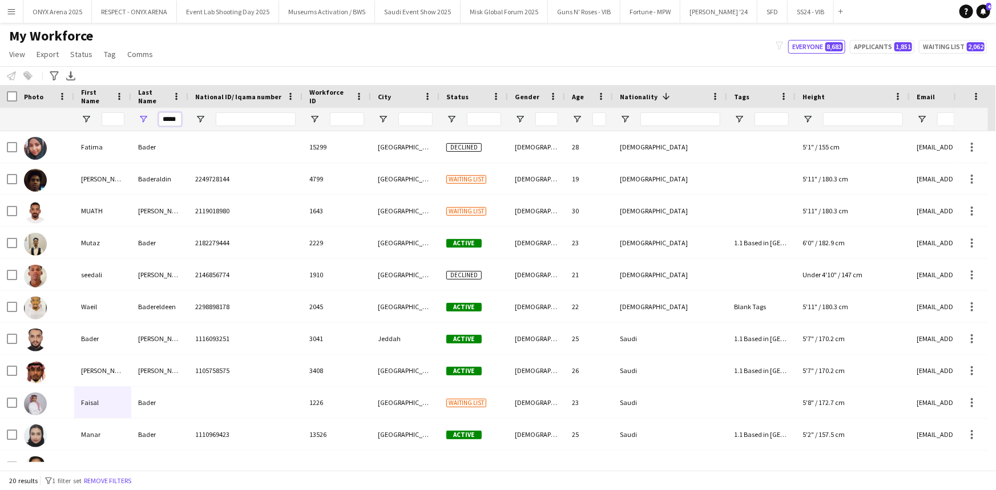
type input "*****"
click at [111, 114] on input "First Name Filter Input" at bounding box center [113, 119] width 23 height 14
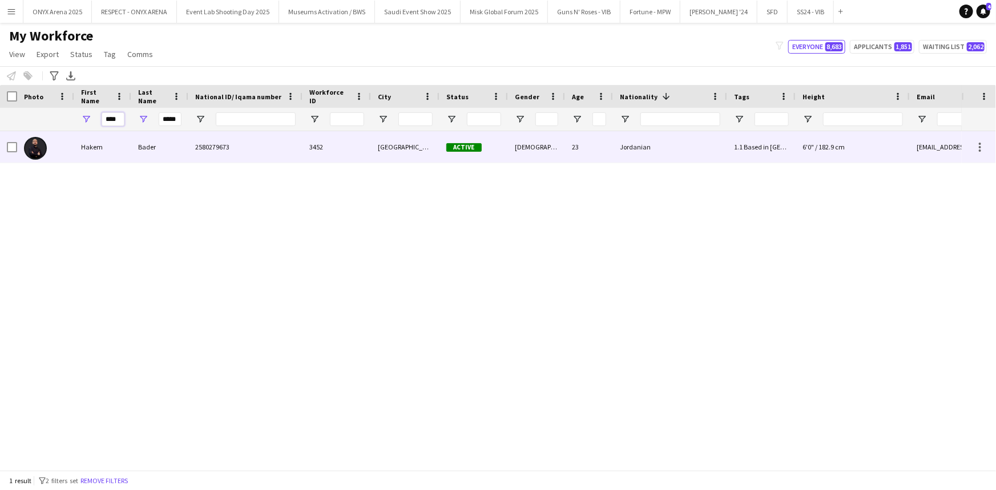
type input "****"
click at [99, 140] on div "Hakem" at bounding box center [102, 146] width 57 height 31
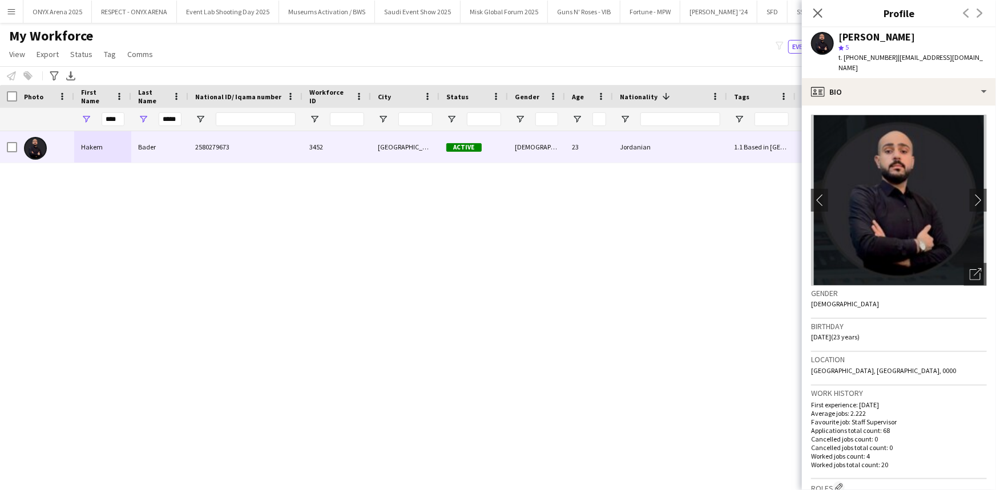
drag, startPoint x: 889, startPoint y: 57, endPoint x: 848, endPoint y: 58, distance: 41.7
click at [848, 58] on div "t. [PHONE_NUMBER] | [EMAIL_ADDRESS][DOMAIN_NAME]" at bounding box center [913, 63] width 148 height 21
click at [815, 16] on icon at bounding box center [817, 12] width 11 height 11
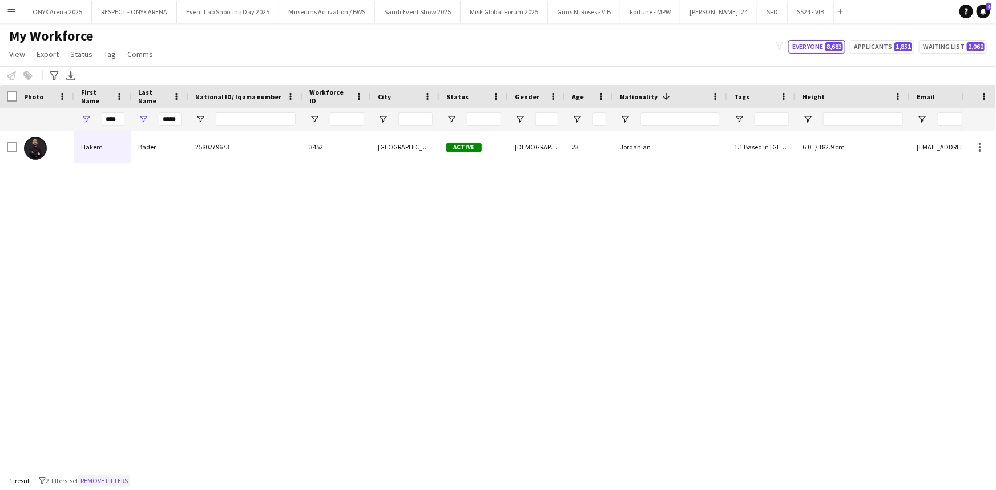
click at [103, 485] on button "Remove filters" at bounding box center [104, 481] width 52 height 13
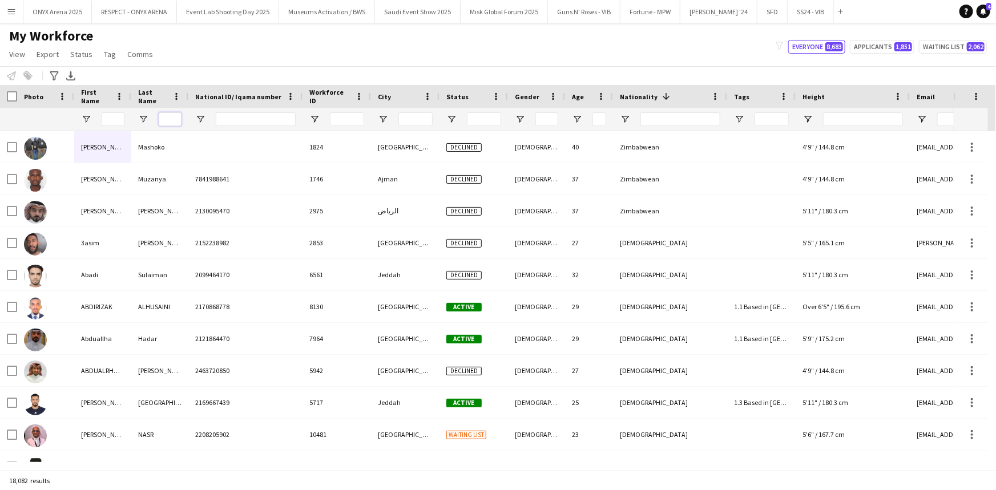
click at [166, 125] on input "Last Name Filter Input" at bounding box center [170, 119] width 23 height 14
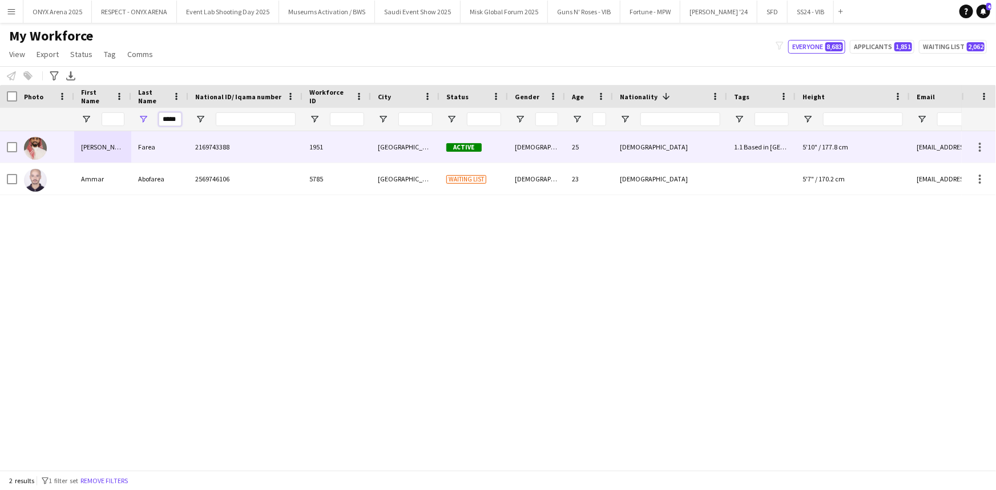
type input "*****"
click at [139, 144] on div "Farea" at bounding box center [159, 146] width 57 height 31
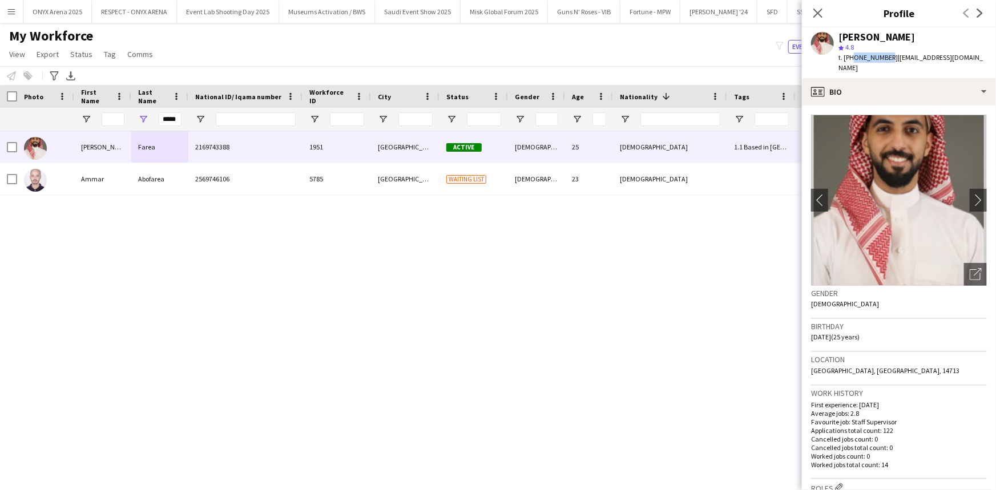
drag, startPoint x: 885, startPoint y: 57, endPoint x: 850, endPoint y: 56, distance: 35.4
click at [850, 56] on span "t. [PHONE_NUMBER]" at bounding box center [868, 57] width 59 height 9
drag, startPoint x: 846, startPoint y: 55, endPoint x: 889, endPoint y: 54, distance: 43.4
click at [889, 54] on div "t. [PHONE_NUMBER] | [EMAIL_ADDRESS][DOMAIN_NAME]" at bounding box center [913, 63] width 148 height 21
click at [819, 14] on icon at bounding box center [817, 12] width 11 height 11
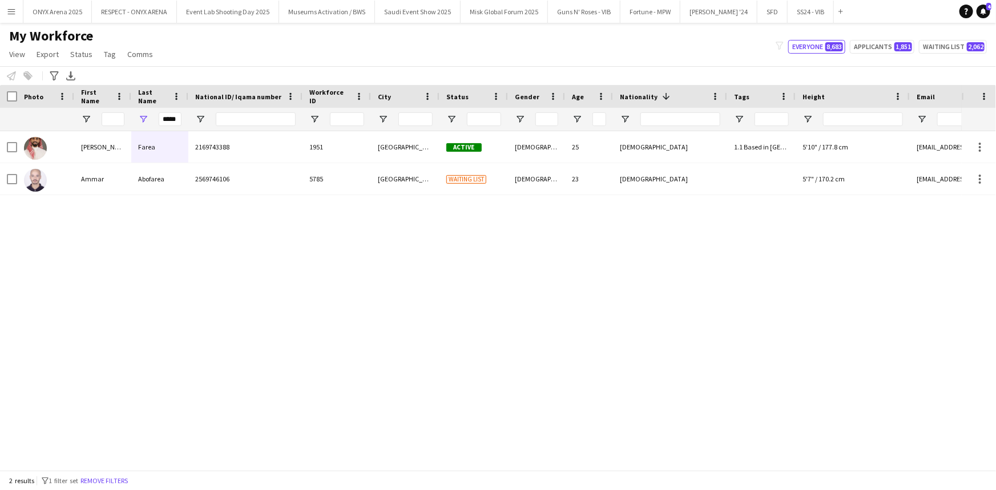
click at [120, 473] on div "2 results filter-1 1 filter set Remove filters" at bounding box center [498, 480] width 996 height 19
click at [120, 477] on button "Remove filters" at bounding box center [104, 481] width 52 height 13
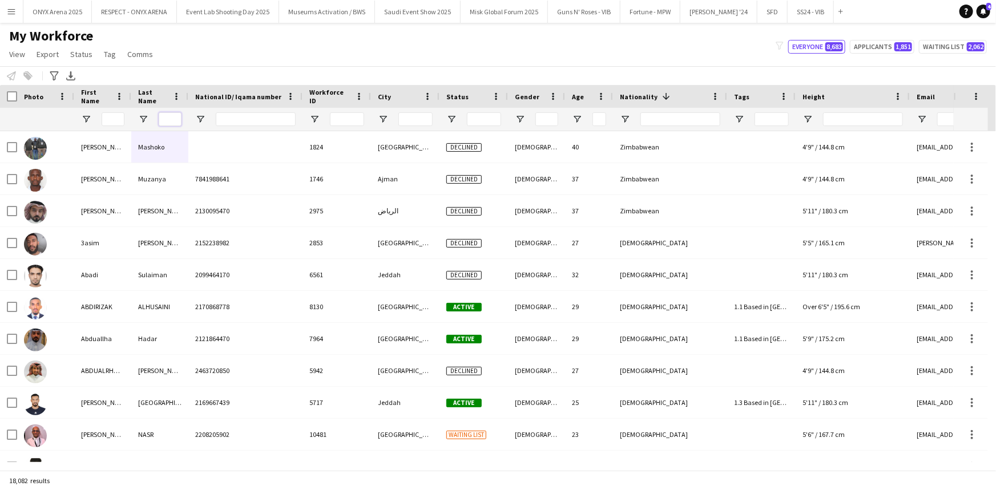
click at [171, 114] on input "Last Name Filter Input" at bounding box center [170, 119] width 23 height 14
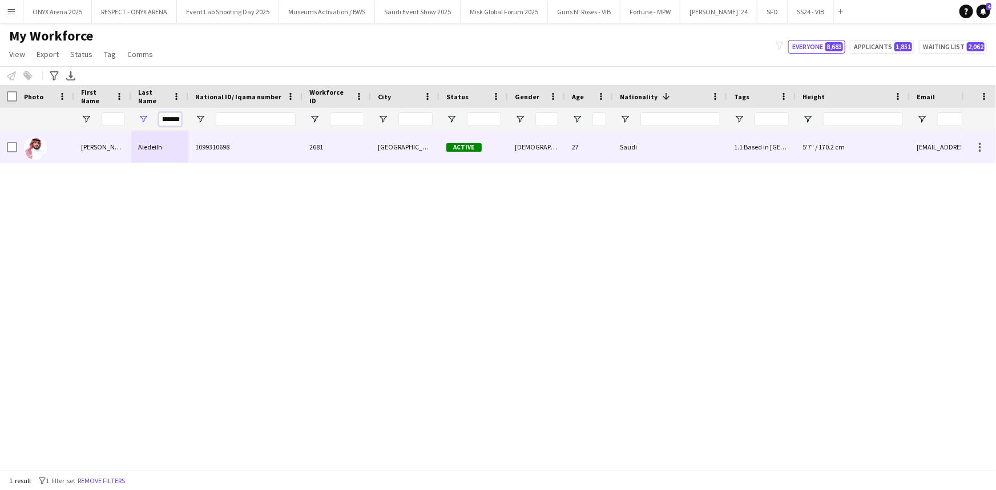
type input "********"
click at [151, 143] on div "Aledeilh" at bounding box center [159, 146] width 57 height 31
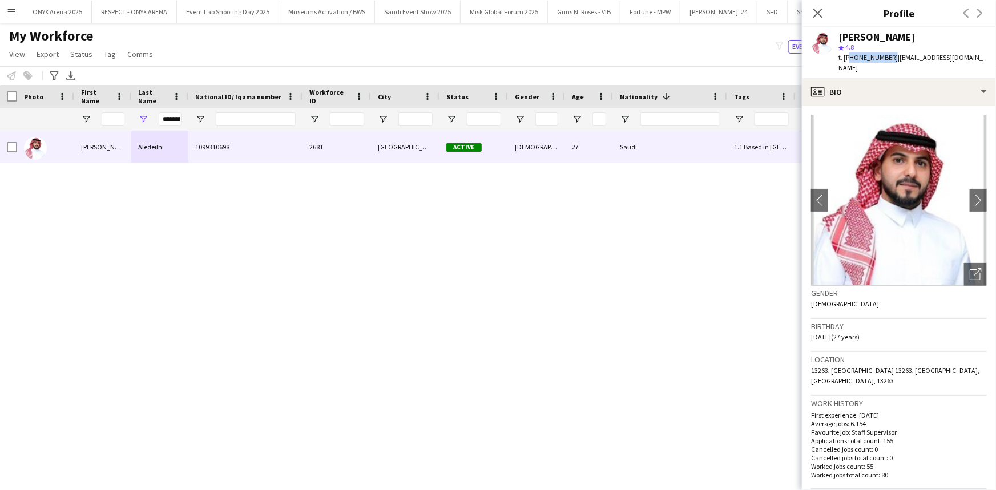
drag, startPoint x: 888, startPoint y: 55, endPoint x: 848, endPoint y: 62, distance: 40.5
click at [848, 62] on div "t. [PHONE_NUMBER] | [EMAIL_ADDRESS][DOMAIN_NAME]" at bounding box center [913, 63] width 148 height 21
click at [822, 10] on icon at bounding box center [817, 12] width 11 height 11
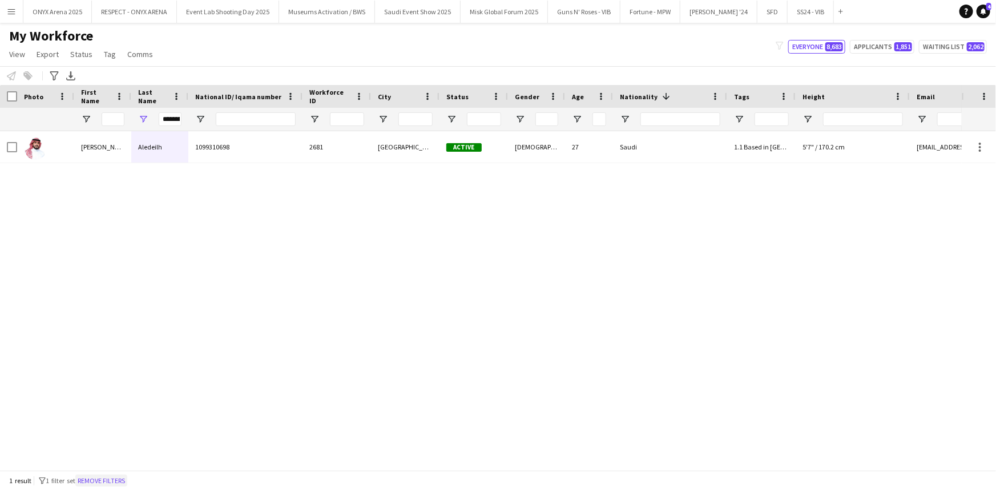
click at [101, 479] on button "Remove filters" at bounding box center [101, 481] width 52 height 13
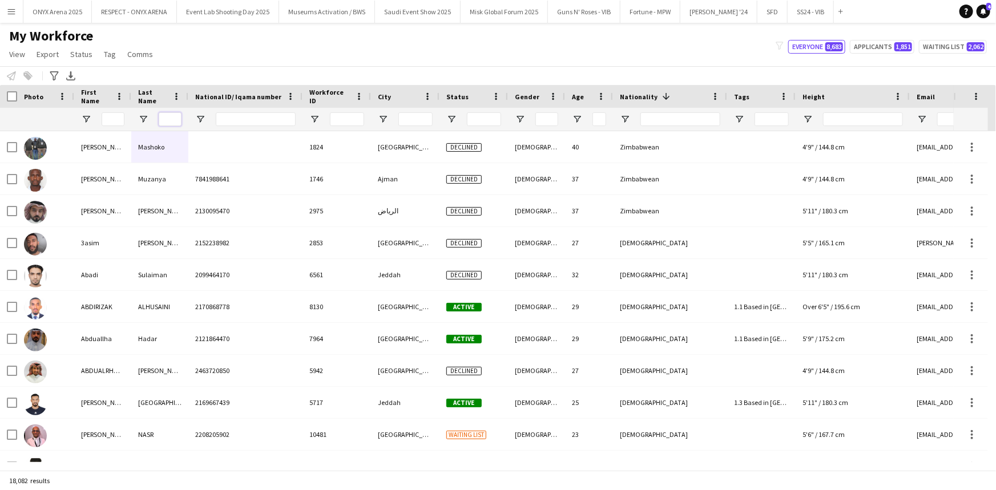
click at [175, 122] on input "Last Name Filter Input" at bounding box center [170, 119] width 23 height 14
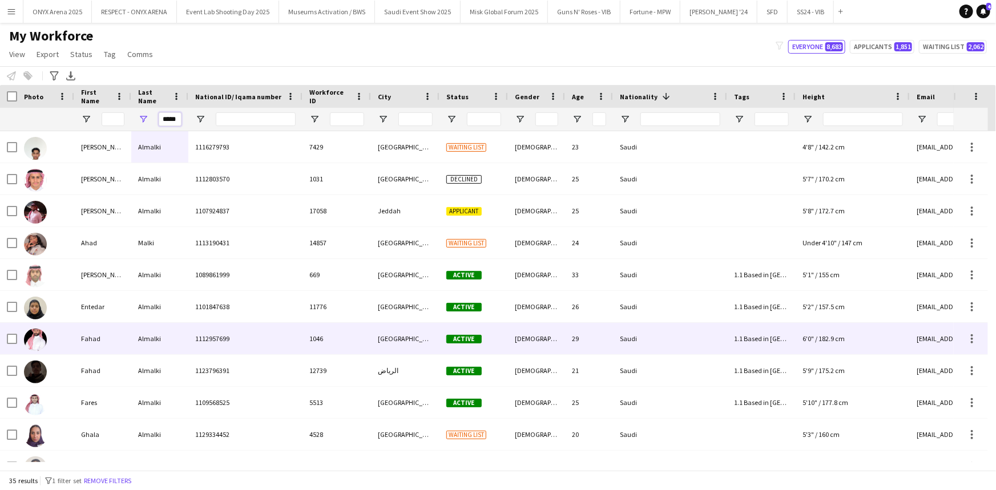
type input "*****"
click at [73, 345] on div at bounding box center [45, 338] width 57 height 31
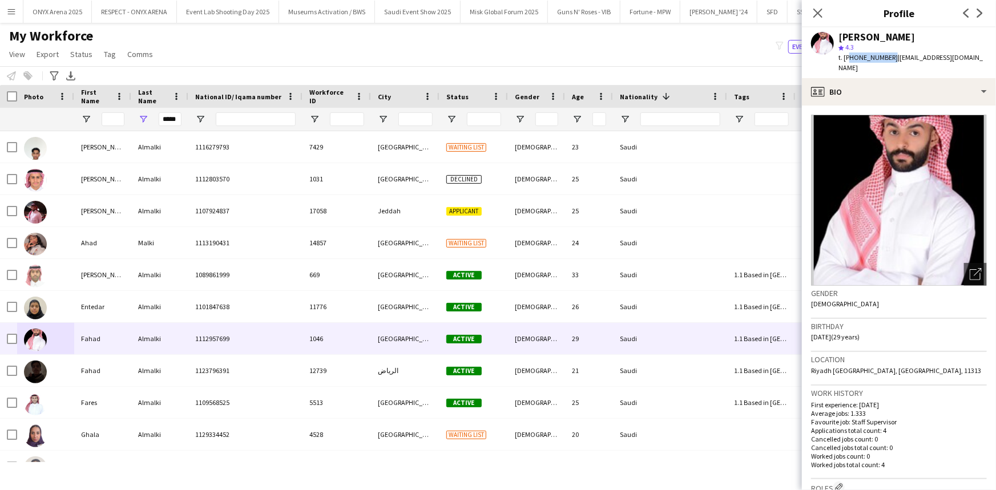
drag, startPoint x: 887, startPoint y: 57, endPoint x: 848, endPoint y: 55, distance: 38.9
click at [848, 55] on span "t. [PHONE_NUMBER]" at bounding box center [868, 57] width 59 height 9
click at [818, 7] on icon "Close pop-in" at bounding box center [817, 12] width 11 height 11
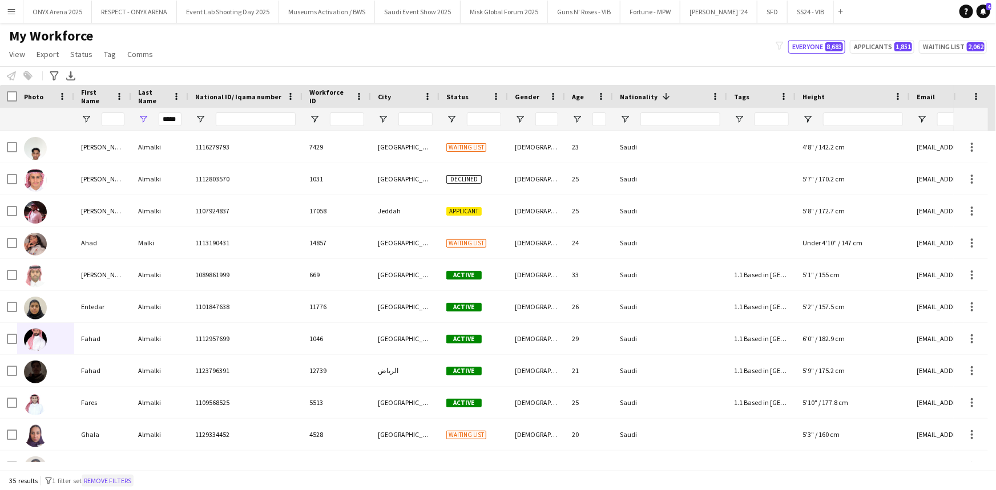
click at [120, 476] on button "Remove filters" at bounding box center [108, 481] width 52 height 13
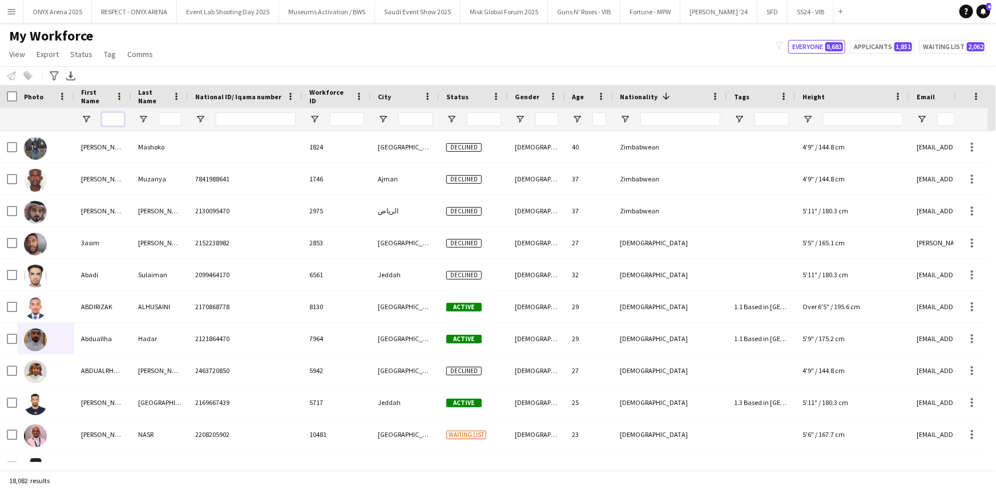
click at [116, 122] on input "First Name Filter Input" at bounding box center [113, 119] width 23 height 14
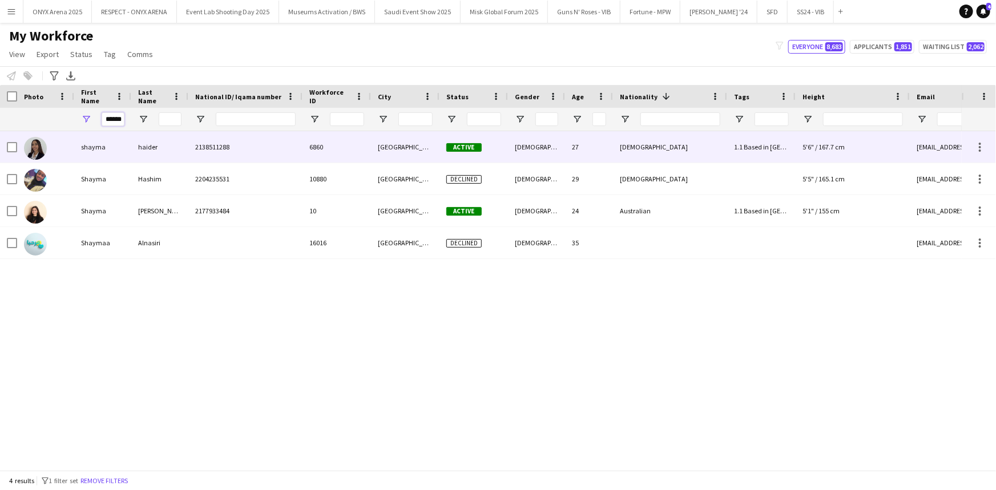
type input "******"
click at [70, 144] on div at bounding box center [45, 146] width 57 height 31
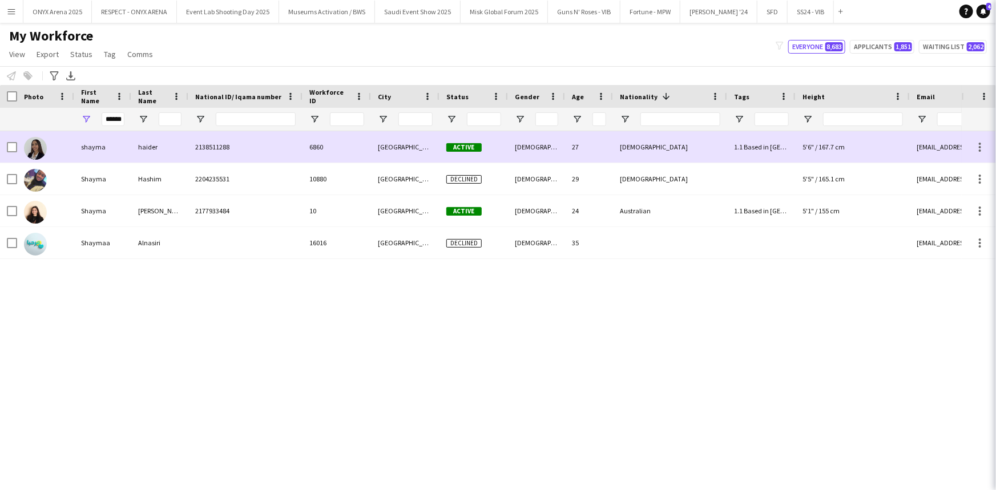
scroll to position [0, 0]
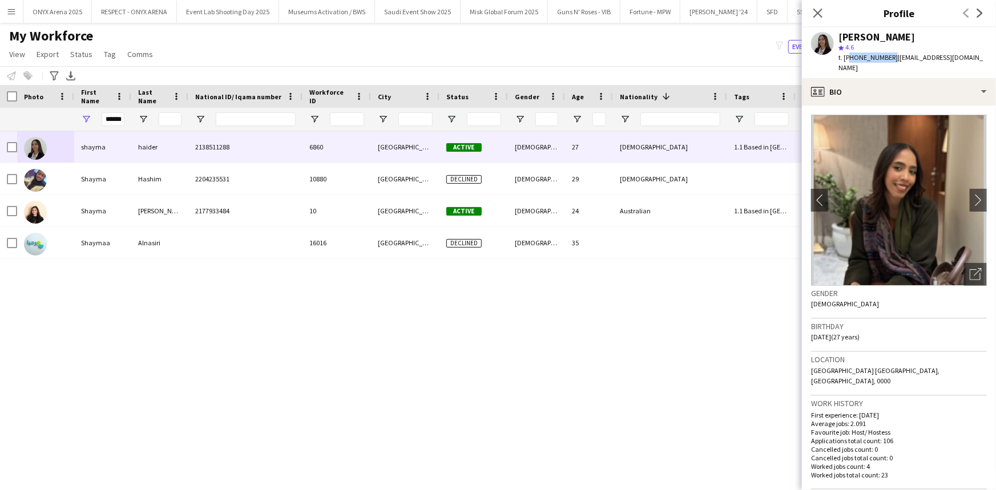
drag, startPoint x: 888, startPoint y: 57, endPoint x: 848, endPoint y: 63, distance: 40.4
click at [848, 63] on div "[PERSON_NAME] star 4.6 t. [PHONE_NUMBER] | [EMAIL_ADDRESS][DOMAIN_NAME]" at bounding box center [899, 52] width 194 height 51
click at [822, 11] on icon "Close pop-in" at bounding box center [817, 12] width 11 height 11
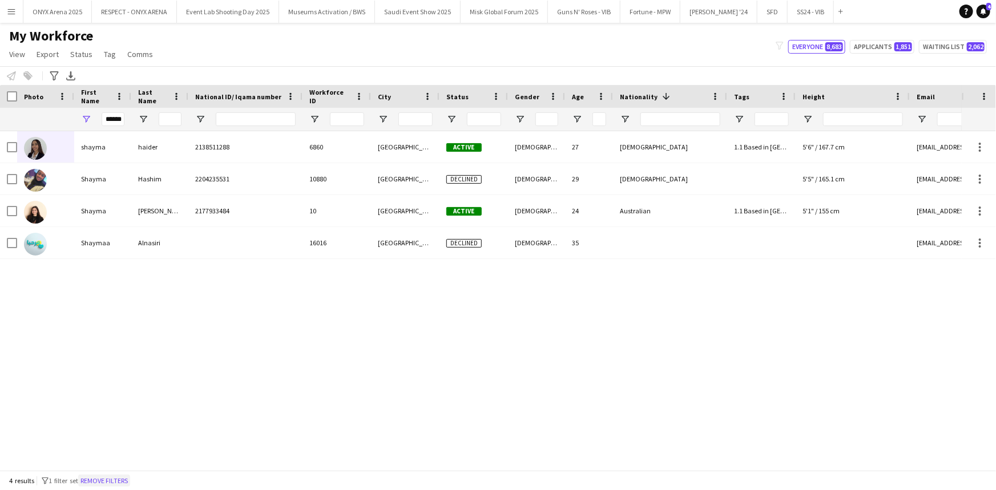
click at [125, 479] on button "Remove filters" at bounding box center [104, 481] width 52 height 13
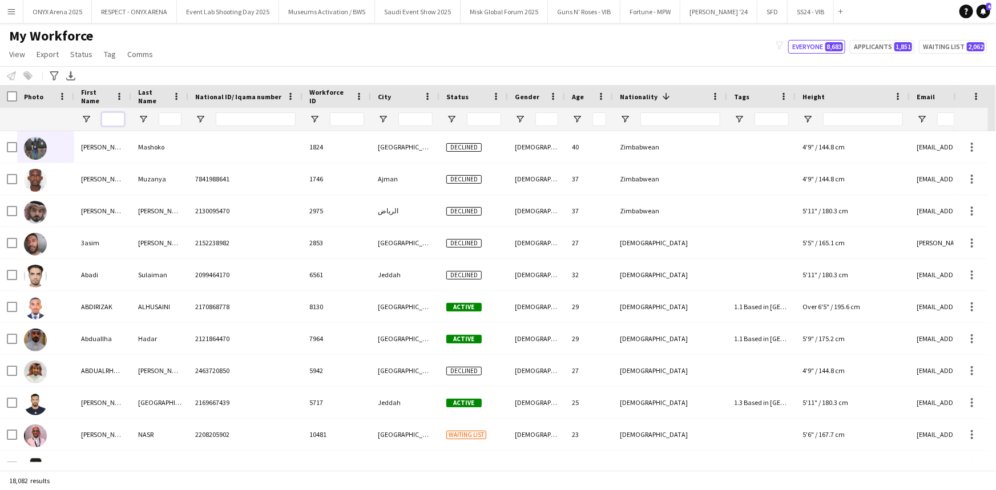
click at [119, 115] on input "First Name Filter Input" at bounding box center [113, 119] width 23 height 14
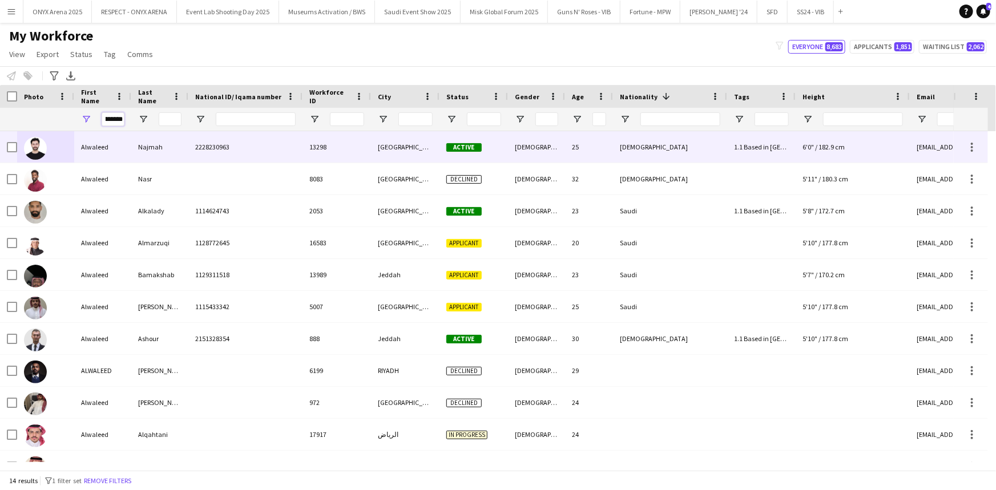
type input "********"
click at [96, 155] on div "Alwaleed" at bounding box center [102, 146] width 57 height 31
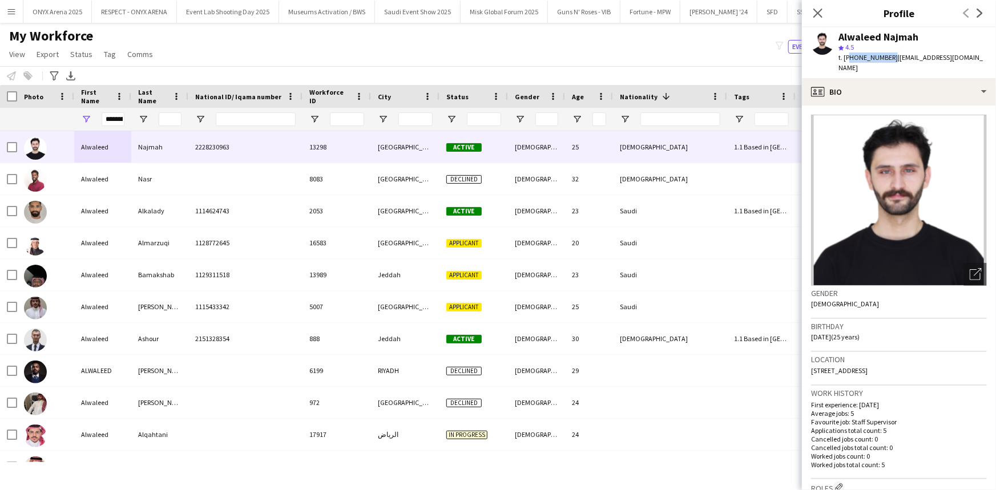
drag, startPoint x: 888, startPoint y: 57, endPoint x: 848, endPoint y: 59, distance: 40.6
click at [848, 59] on span "t. [PHONE_NUMBER]" at bounding box center [868, 57] width 59 height 9
click at [815, 5] on app-icon "Close pop-in" at bounding box center [818, 13] width 17 height 17
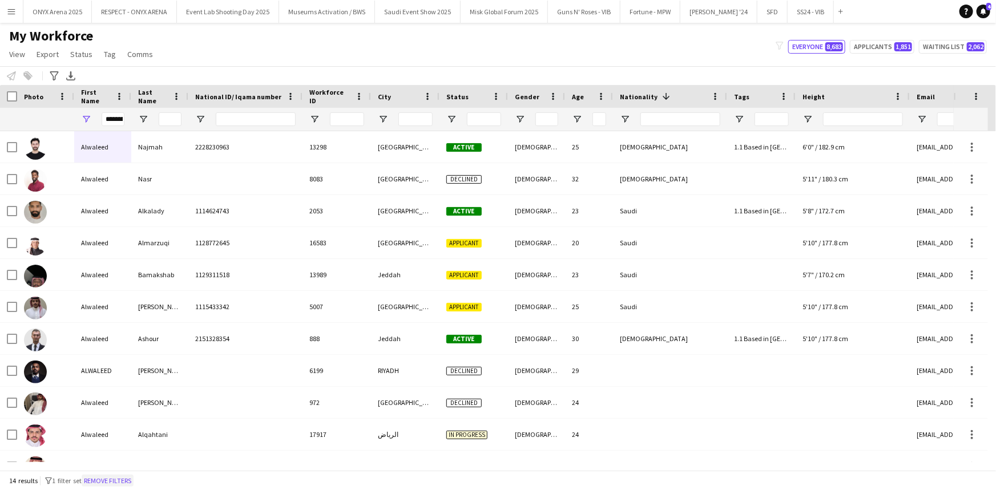
click at [122, 484] on button "Remove filters" at bounding box center [108, 481] width 52 height 13
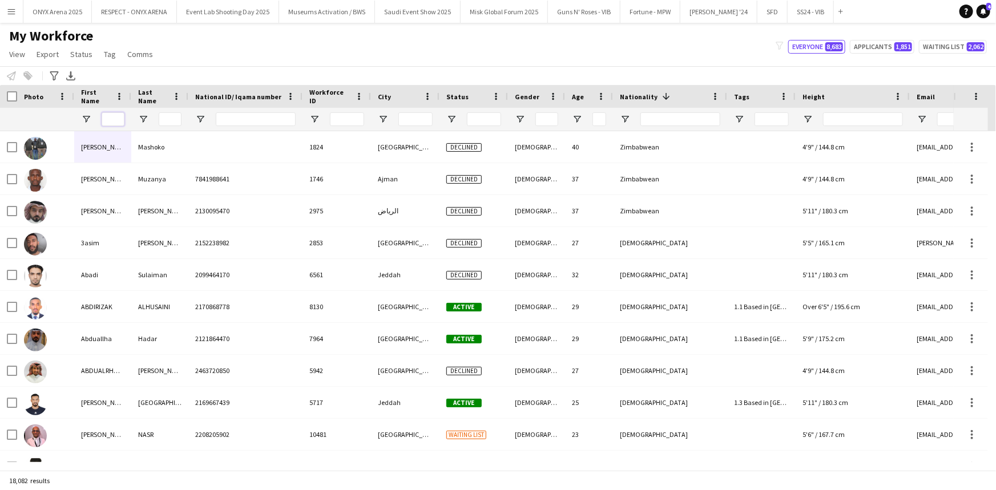
click at [120, 119] on input "First Name Filter Input" at bounding box center [113, 119] width 23 height 14
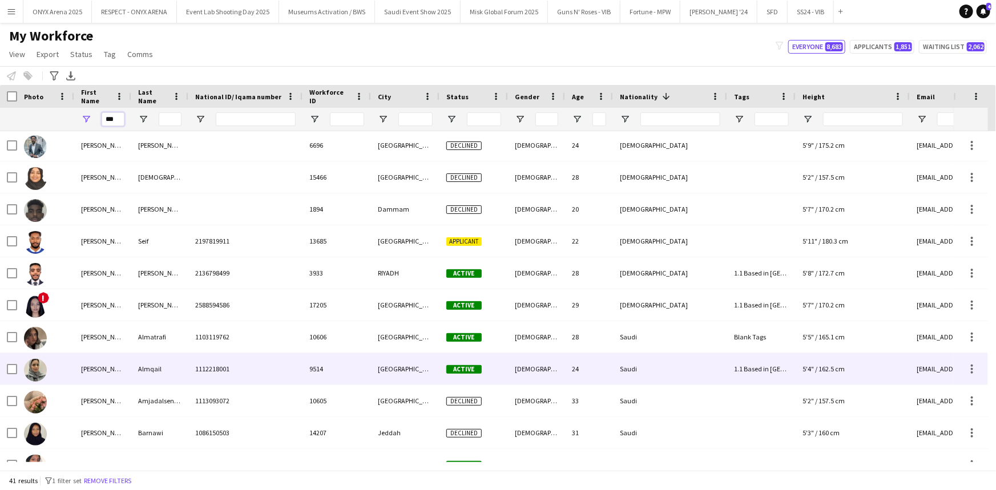
scroll to position [259, 0]
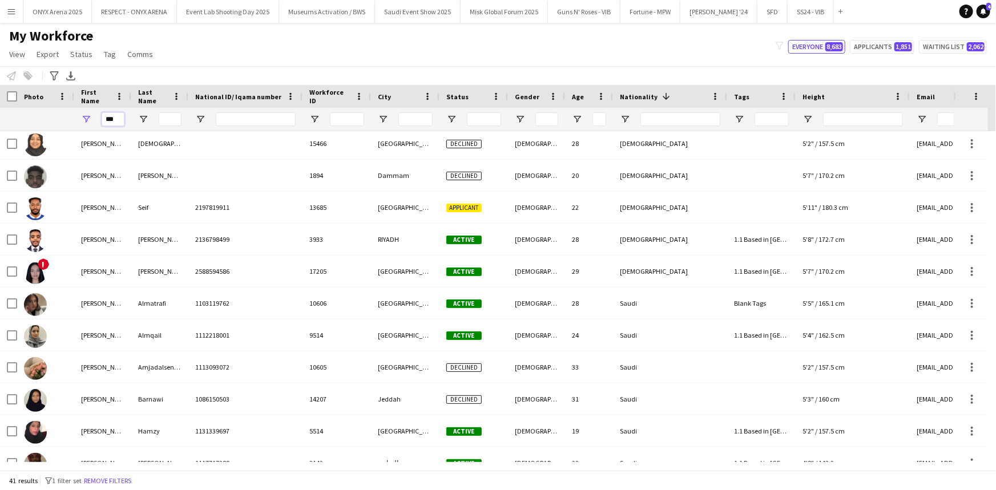
type input "***"
click at [177, 121] on input "Last Name Filter Input" at bounding box center [170, 119] width 23 height 14
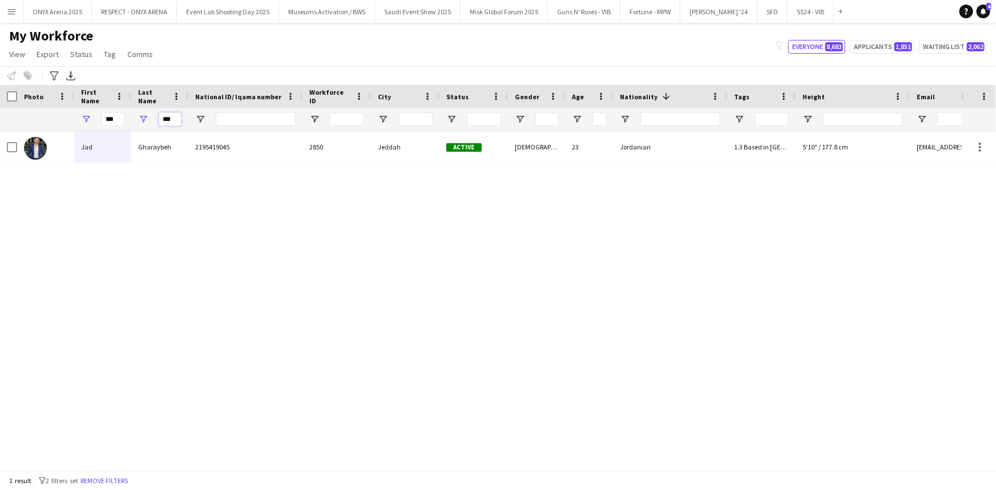
type input "***"
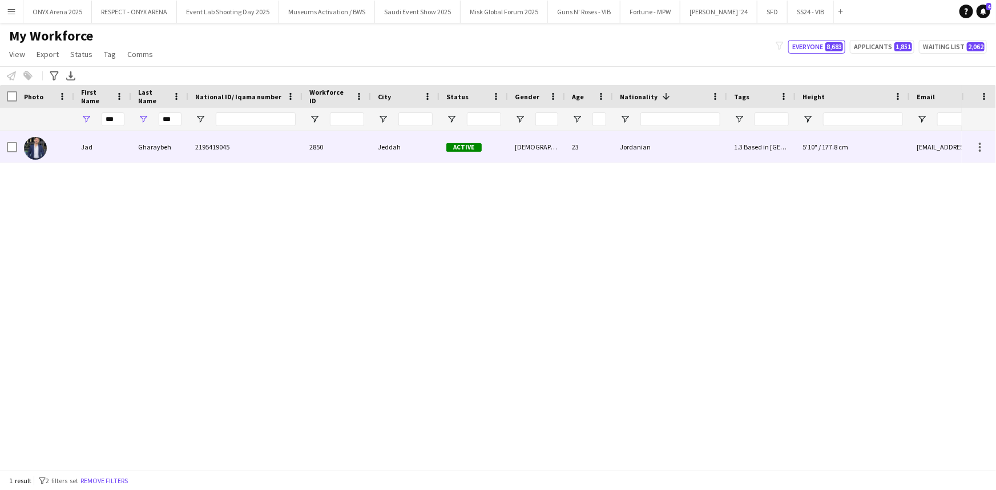
click at [114, 155] on div "Jad" at bounding box center [102, 146] width 57 height 31
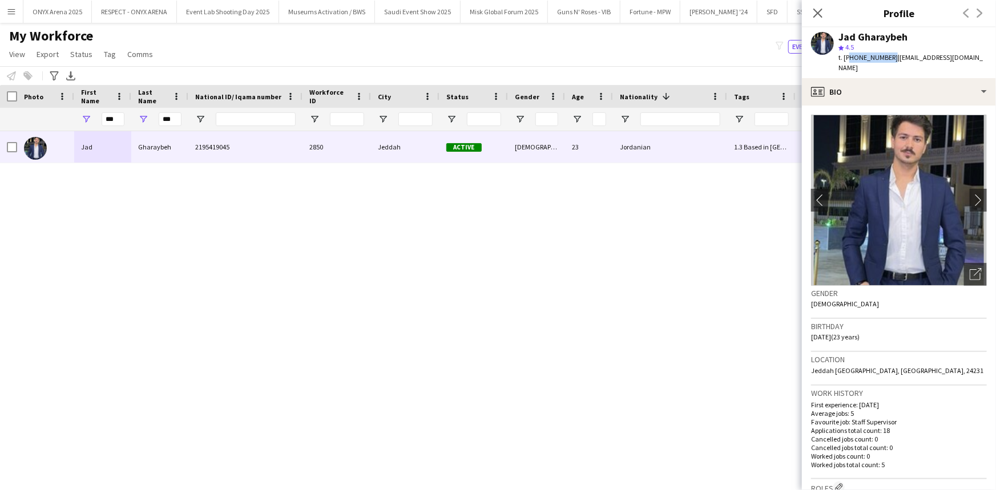
drag, startPoint x: 888, startPoint y: 55, endPoint x: 847, endPoint y: 55, distance: 41.1
click at [847, 55] on span "t. [PHONE_NUMBER]" at bounding box center [868, 57] width 59 height 9
click at [815, 13] on icon "Close pop-in" at bounding box center [817, 12] width 11 height 11
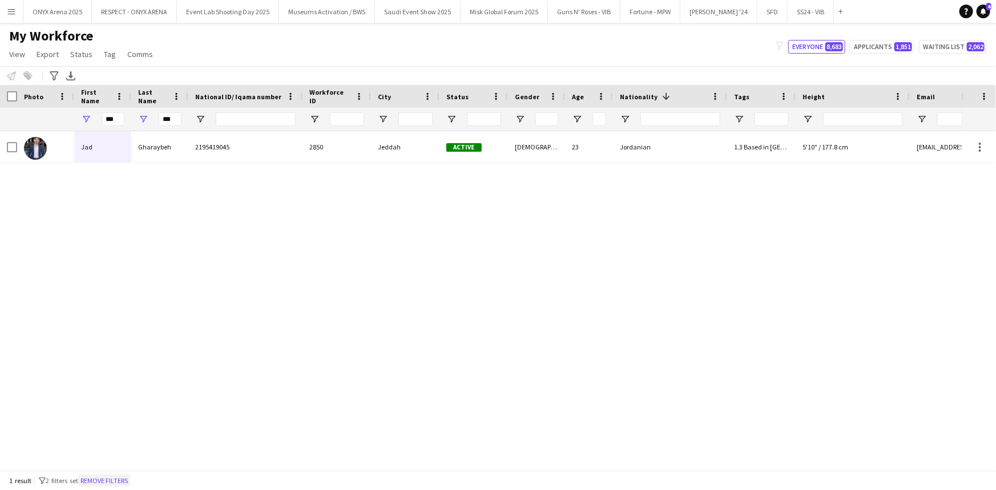
click at [98, 485] on button "Remove filters" at bounding box center [104, 481] width 52 height 13
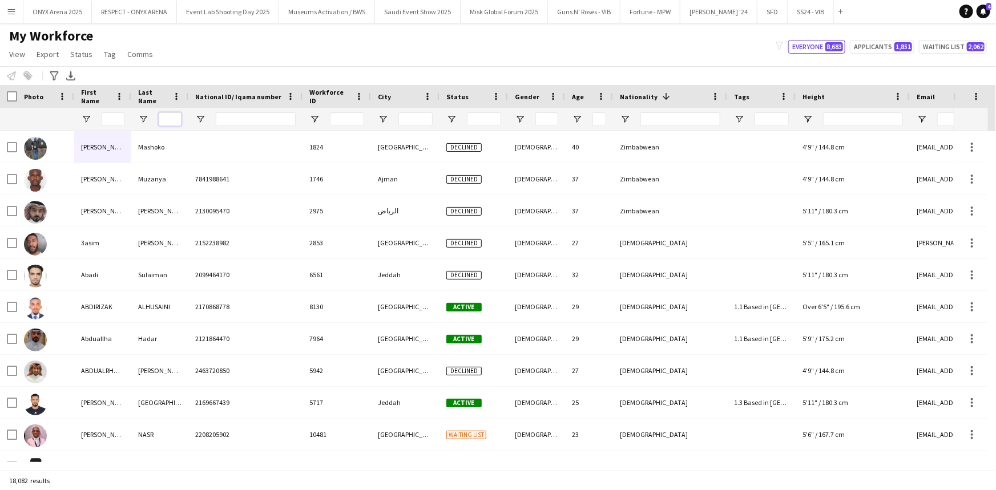
click at [166, 122] on input "Last Name Filter Input" at bounding box center [170, 119] width 23 height 14
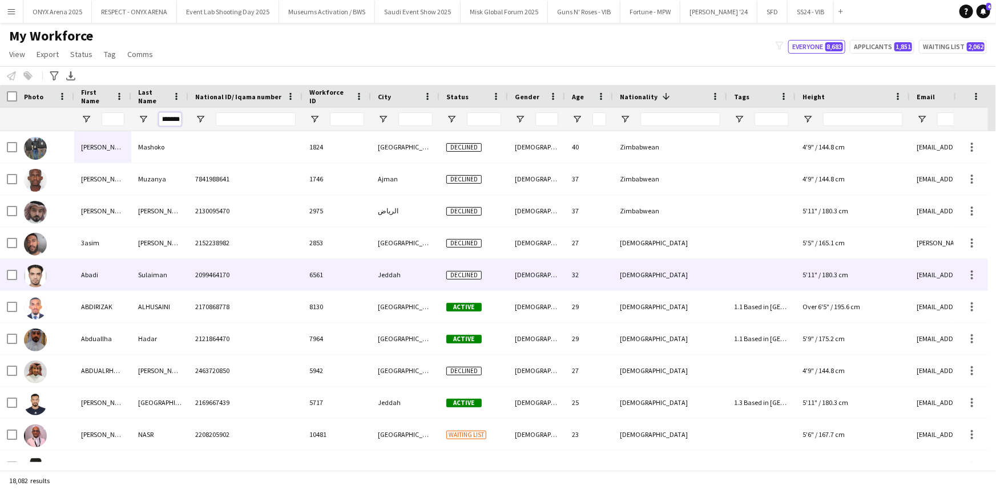
scroll to position [0, 9]
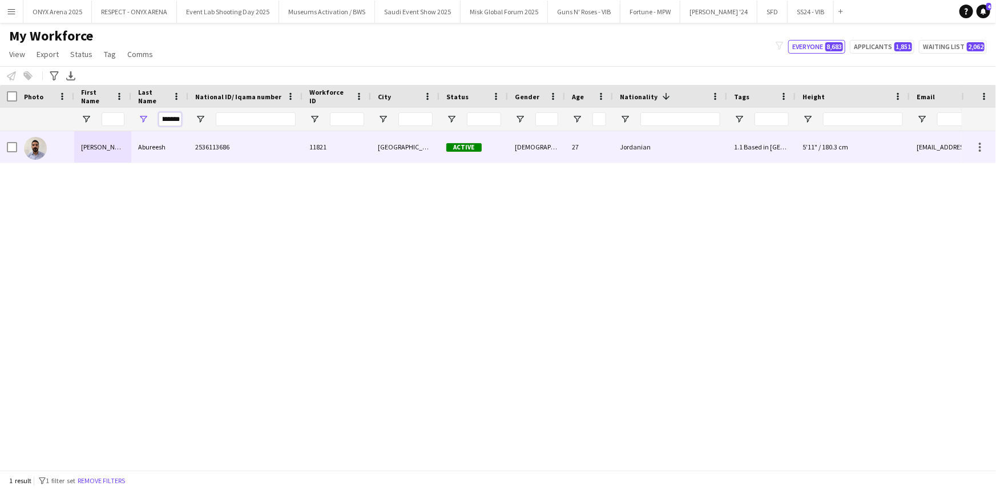
type input "********"
click at [103, 144] on div "[PERSON_NAME]" at bounding box center [102, 146] width 57 height 31
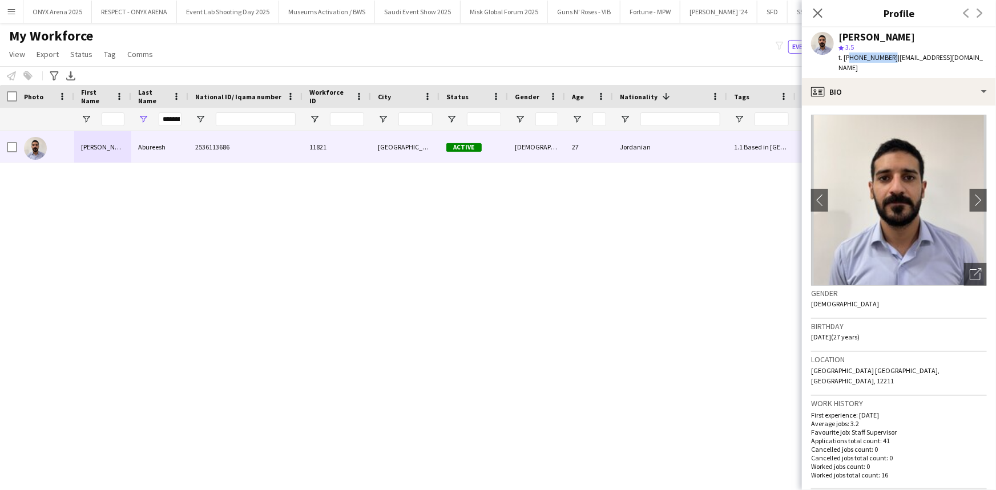
drag, startPoint x: 889, startPoint y: 57, endPoint x: 848, endPoint y: 57, distance: 40.5
click at [848, 57] on span "t. [PHONE_NUMBER]" at bounding box center [868, 57] width 59 height 9
click at [816, 15] on icon at bounding box center [817, 12] width 11 height 11
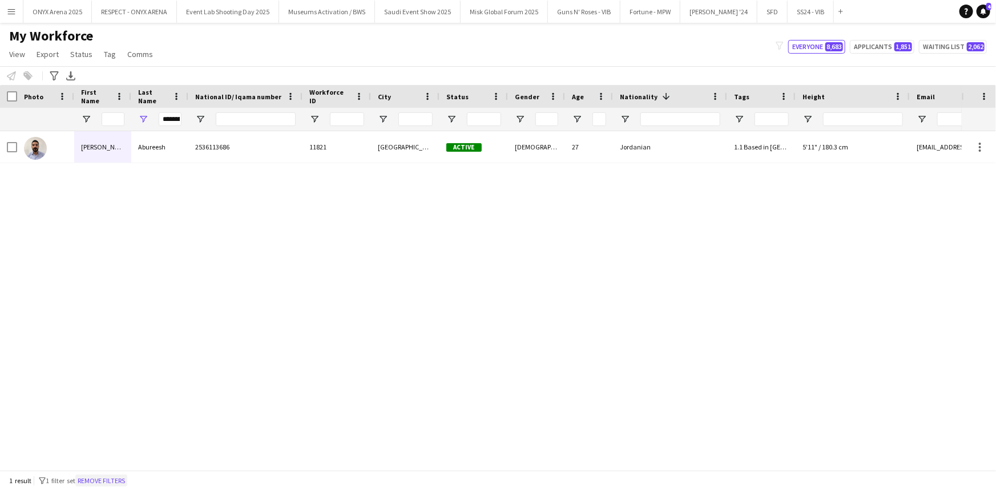
click at [103, 479] on button "Remove filters" at bounding box center [101, 481] width 52 height 13
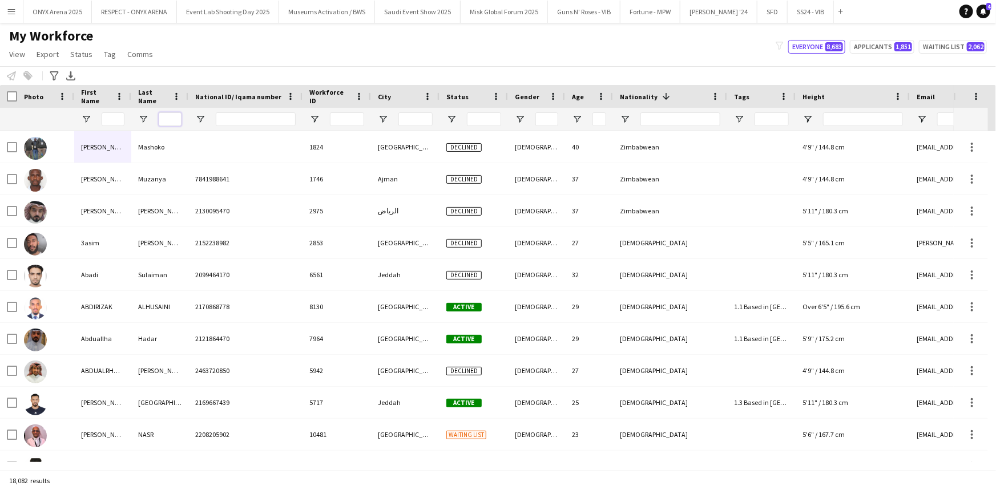
click at [177, 118] on input "Last Name Filter Input" at bounding box center [170, 119] width 23 height 14
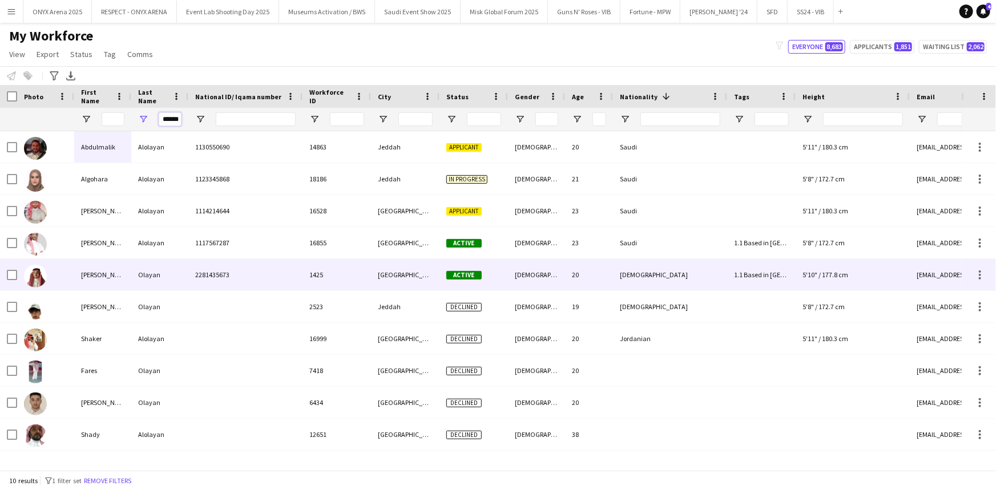
type input "******"
click at [66, 282] on div at bounding box center [45, 274] width 57 height 31
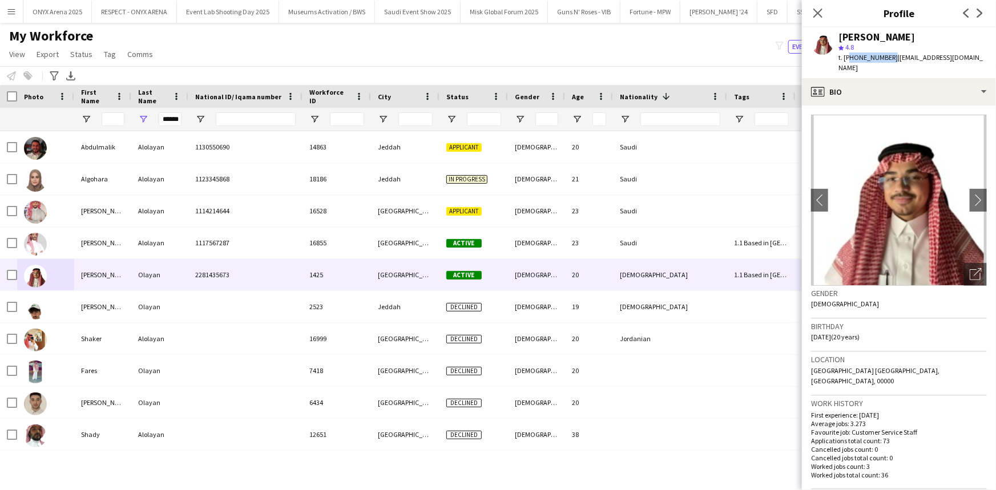
drag, startPoint x: 888, startPoint y: 57, endPoint x: 847, endPoint y: 53, distance: 41.3
click at [847, 53] on span "t. [PHONE_NUMBER]" at bounding box center [868, 57] width 59 height 9
click at [821, 8] on icon "Close pop-in" at bounding box center [817, 12] width 11 height 11
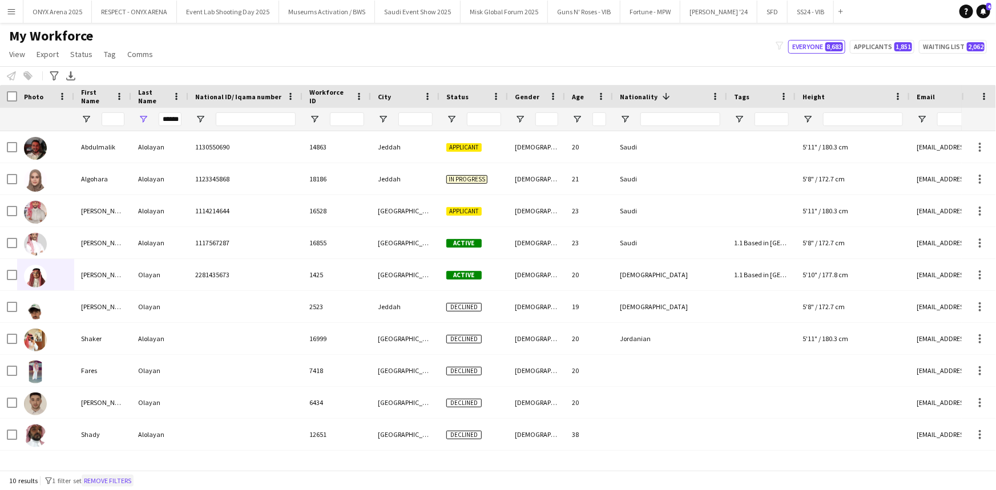
click at [127, 477] on button "Remove filters" at bounding box center [108, 481] width 52 height 13
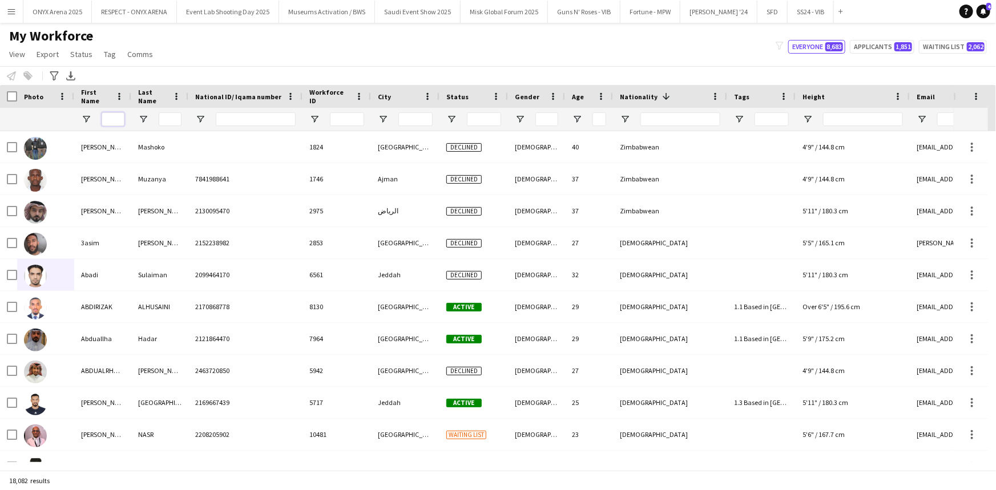
click at [116, 118] on input "First Name Filter Input" at bounding box center [113, 119] width 23 height 14
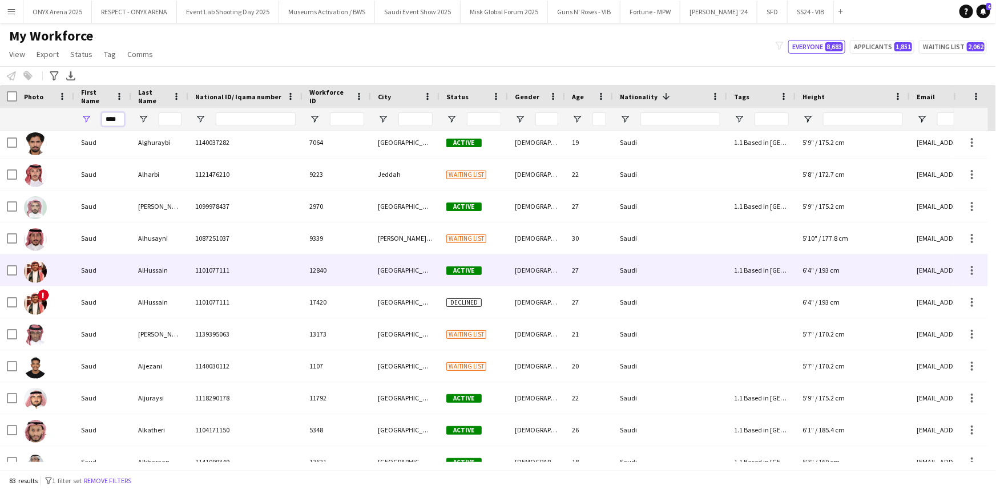
scroll to position [571, 0]
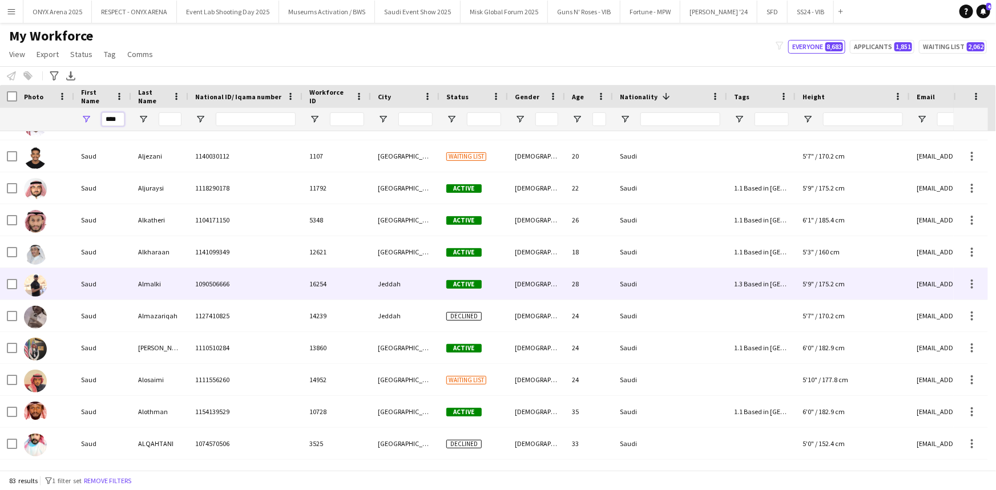
type input "****"
click at [103, 280] on div "Saud" at bounding box center [102, 283] width 57 height 31
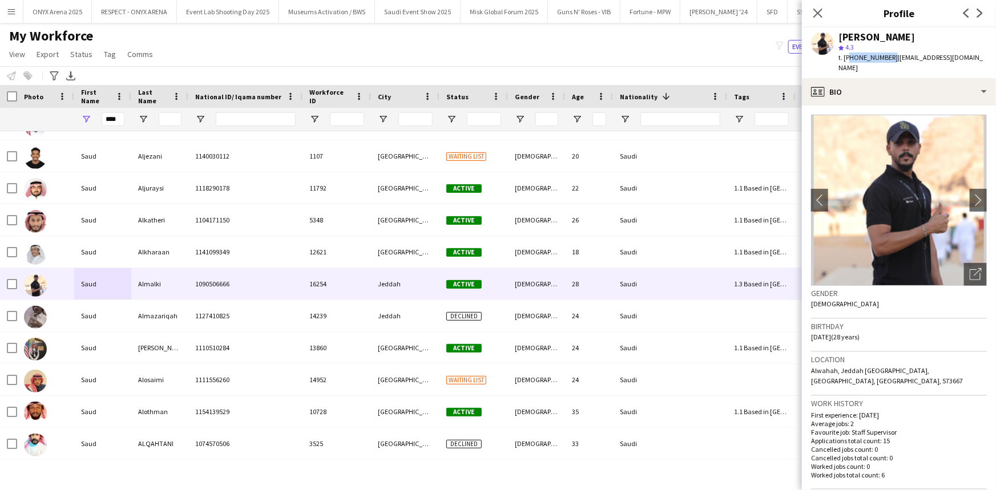
drag, startPoint x: 887, startPoint y: 57, endPoint x: 849, endPoint y: 57, distance: 38.2
click at [849, 57] on span "t. [PHONE_NUMBER]" at bounding box center [868, 57] width 59 height 9
click at [816, 14] on icon "Close pop-in" at bounding box center [817, 12] width 11 height 11
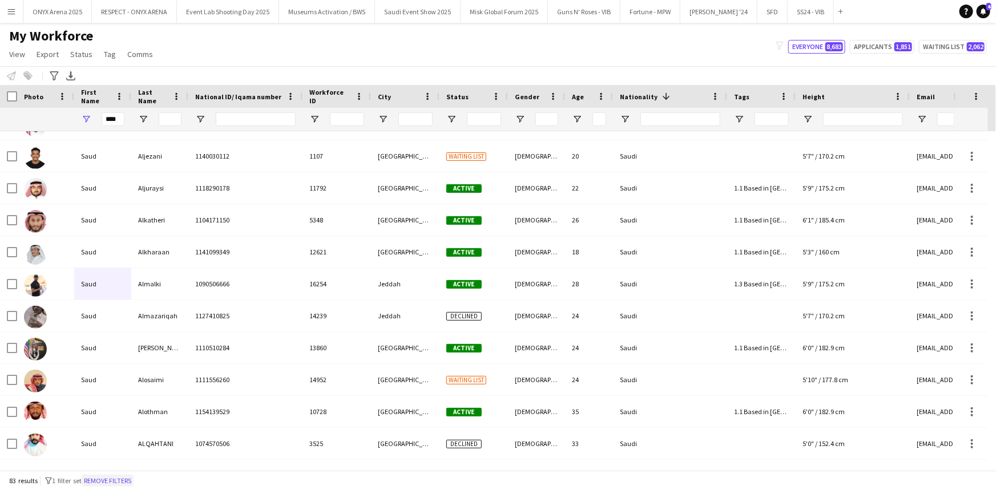
click at [134, 480] on button "Remove filters" at bounding box center [108, 481] width 52 height 13
